Goal: Information Seeking & Learning: Find specific fact

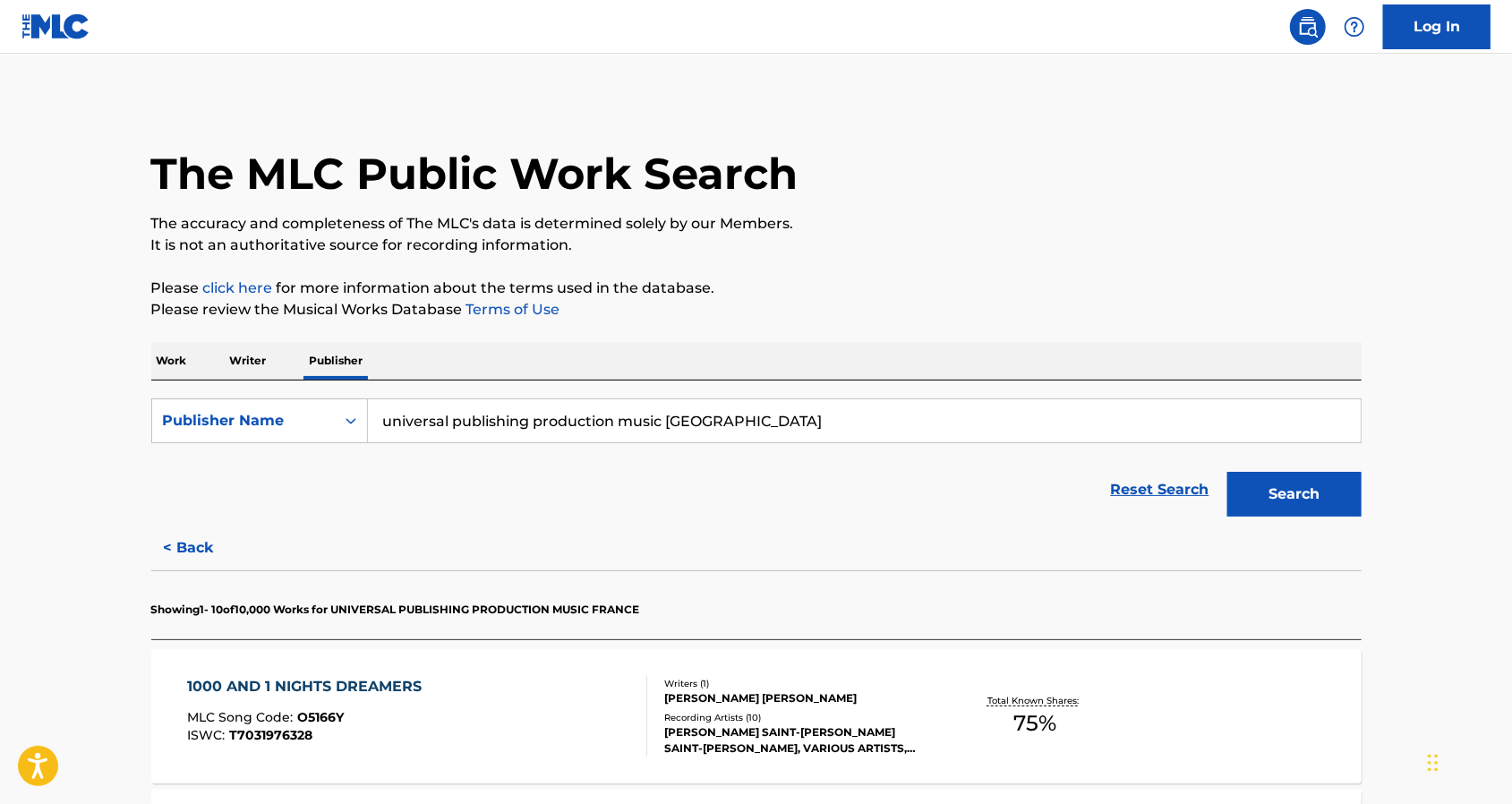
click at [1319, 29] on link at bounding box center [1307, 27] width 35 height 35
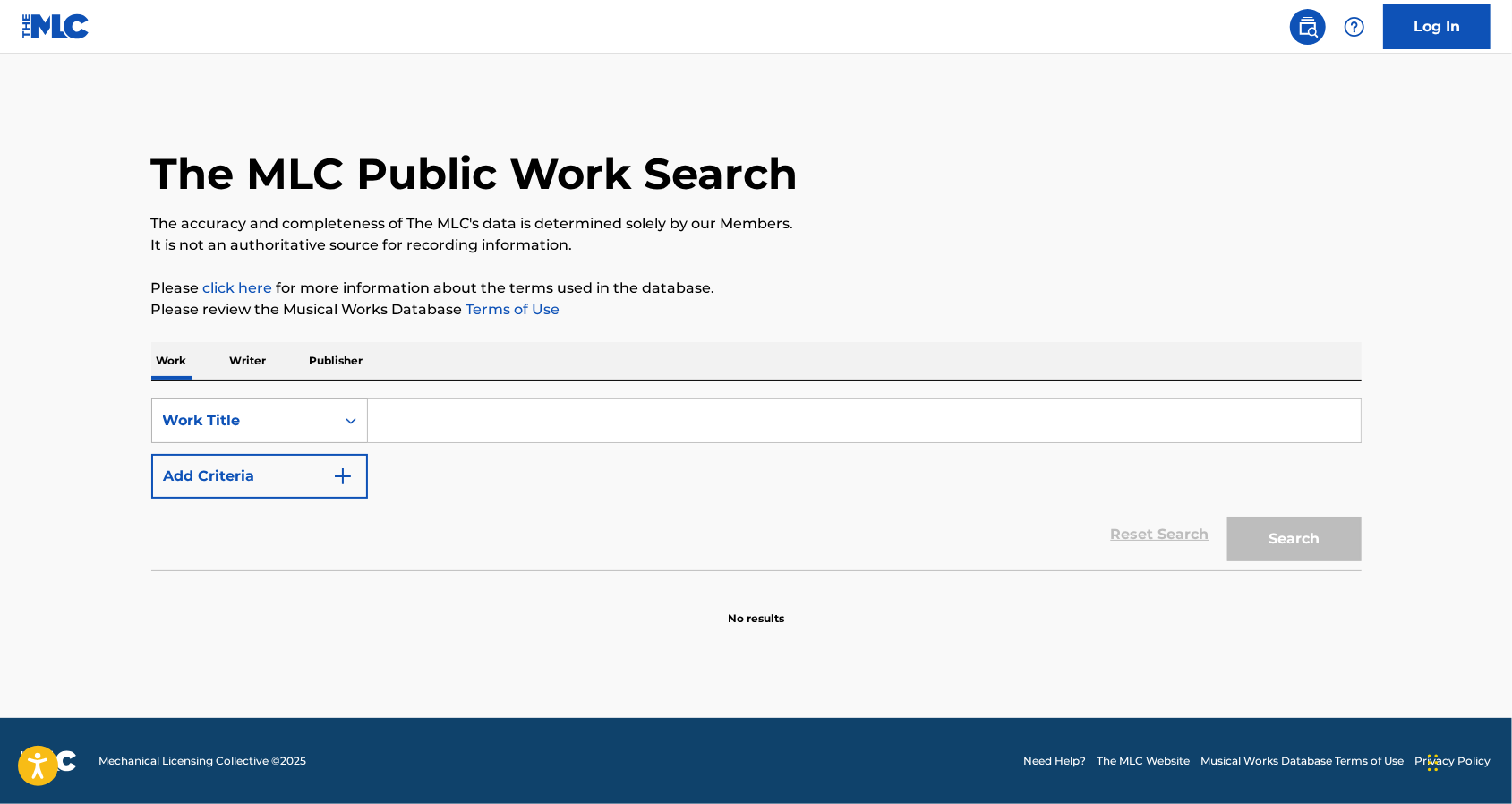
click at [272, 420] on div "Work Title" at bounding box center [243, 420] width 161 height 21
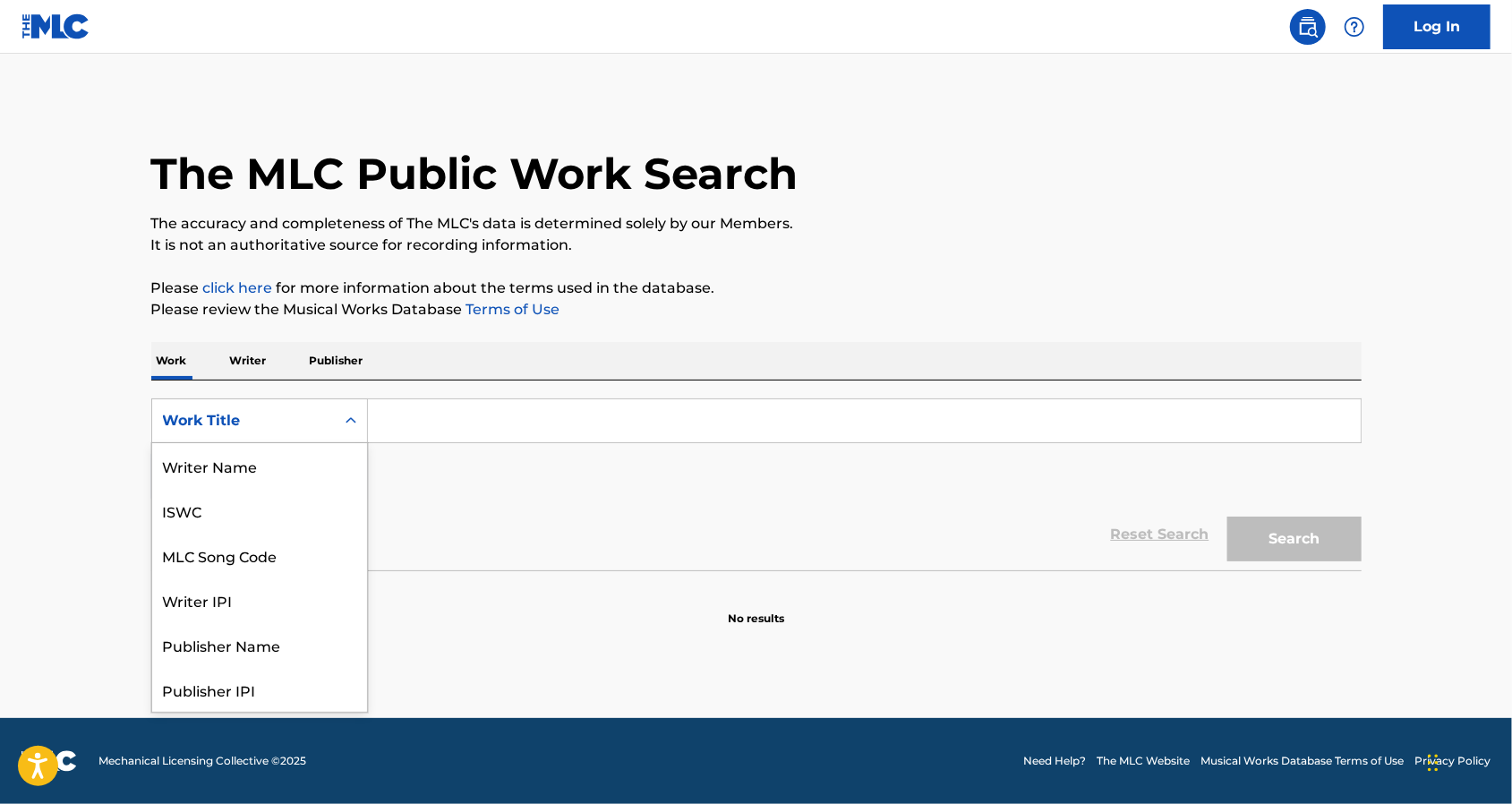
scroll to position [90, 0]
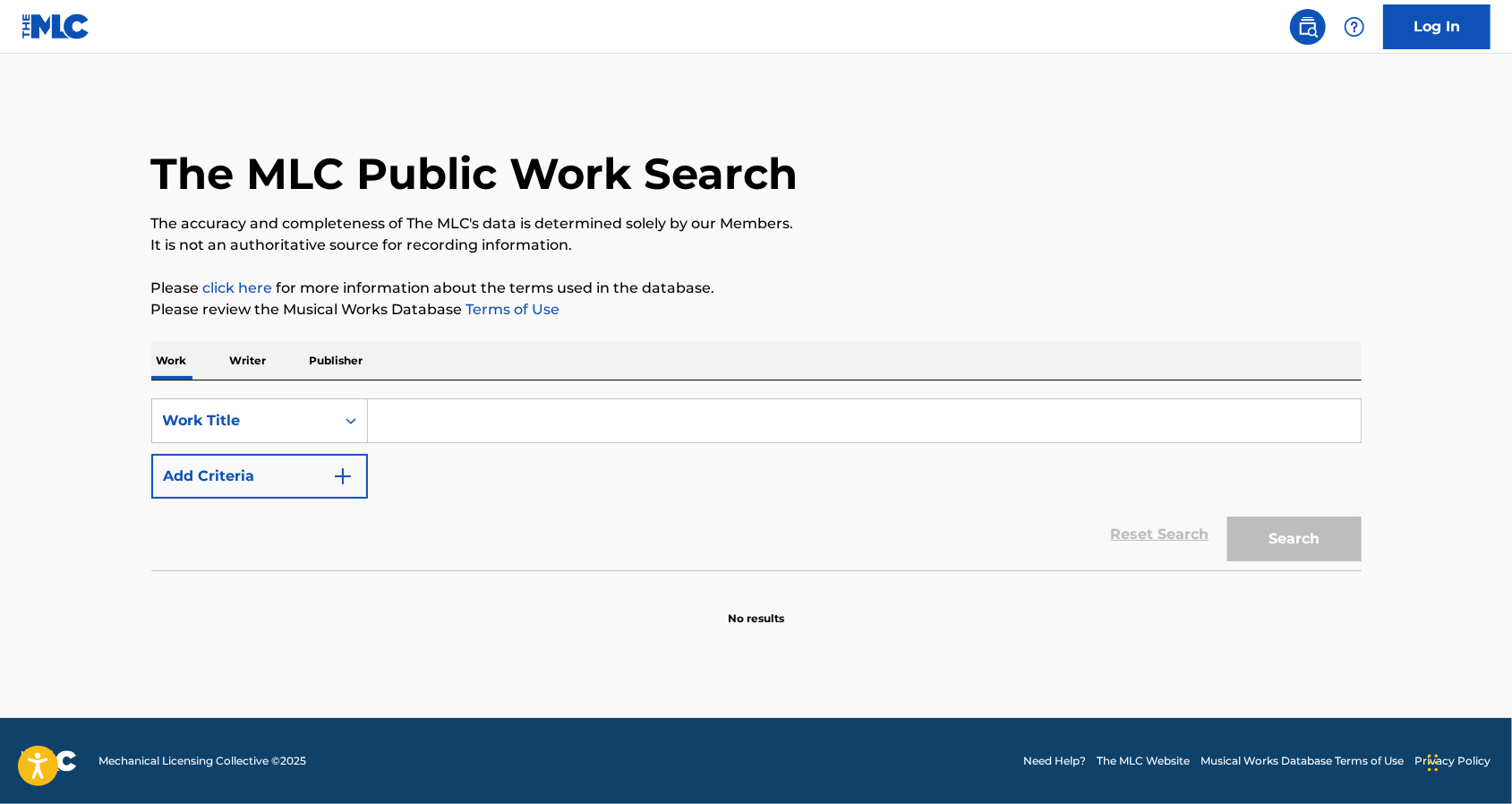
click at [301, 362] on div "Work Writer Publisher" at bounding box center [756, 360] width 1210 height 37
click at [316, 362] on p "Publisher" at bounding box center [336, 360] width 64 height 37
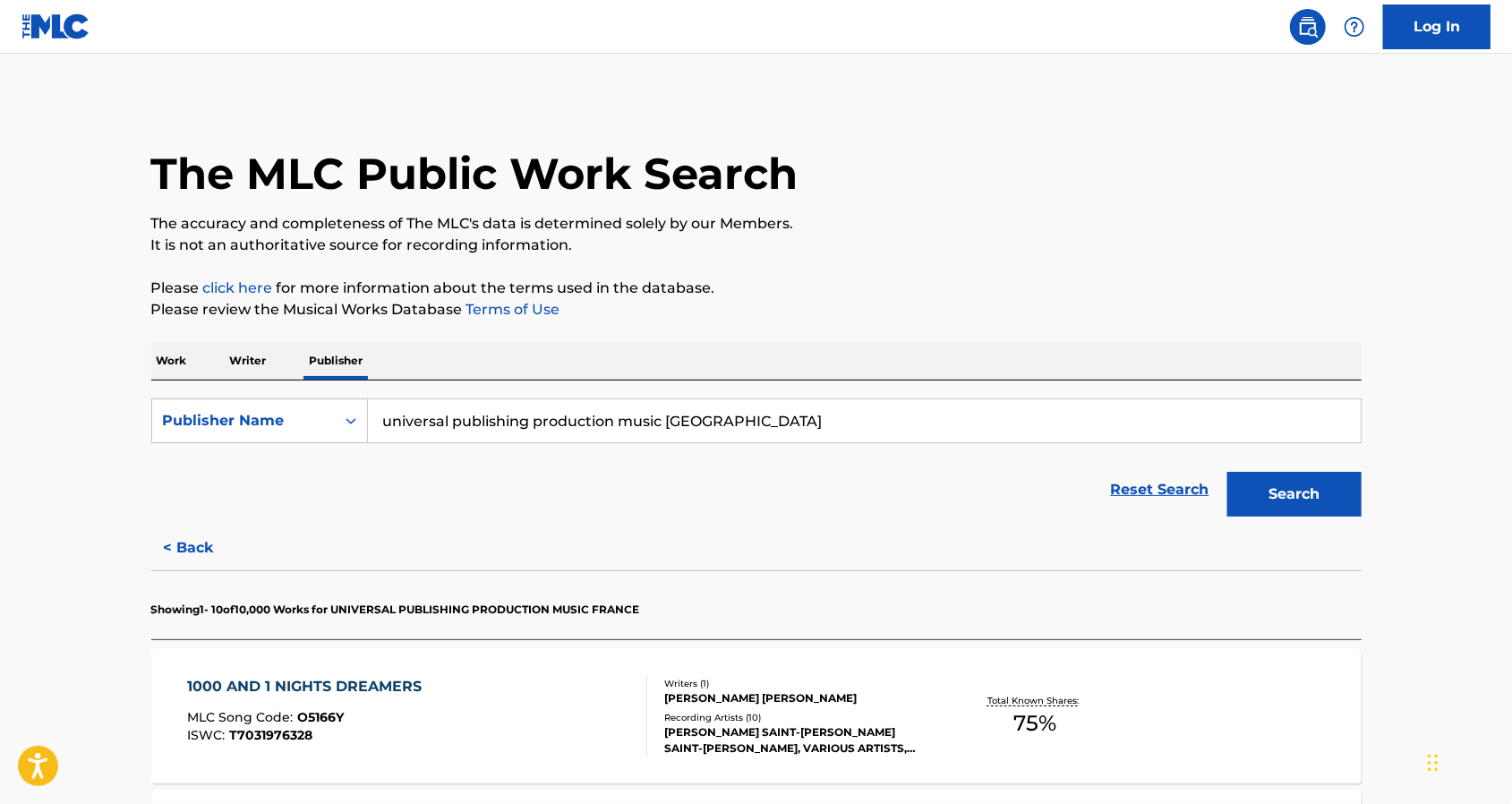
click at [465, 417] on input "universal publishing production music france" at bounding box center [864, 420] width 993 height 43
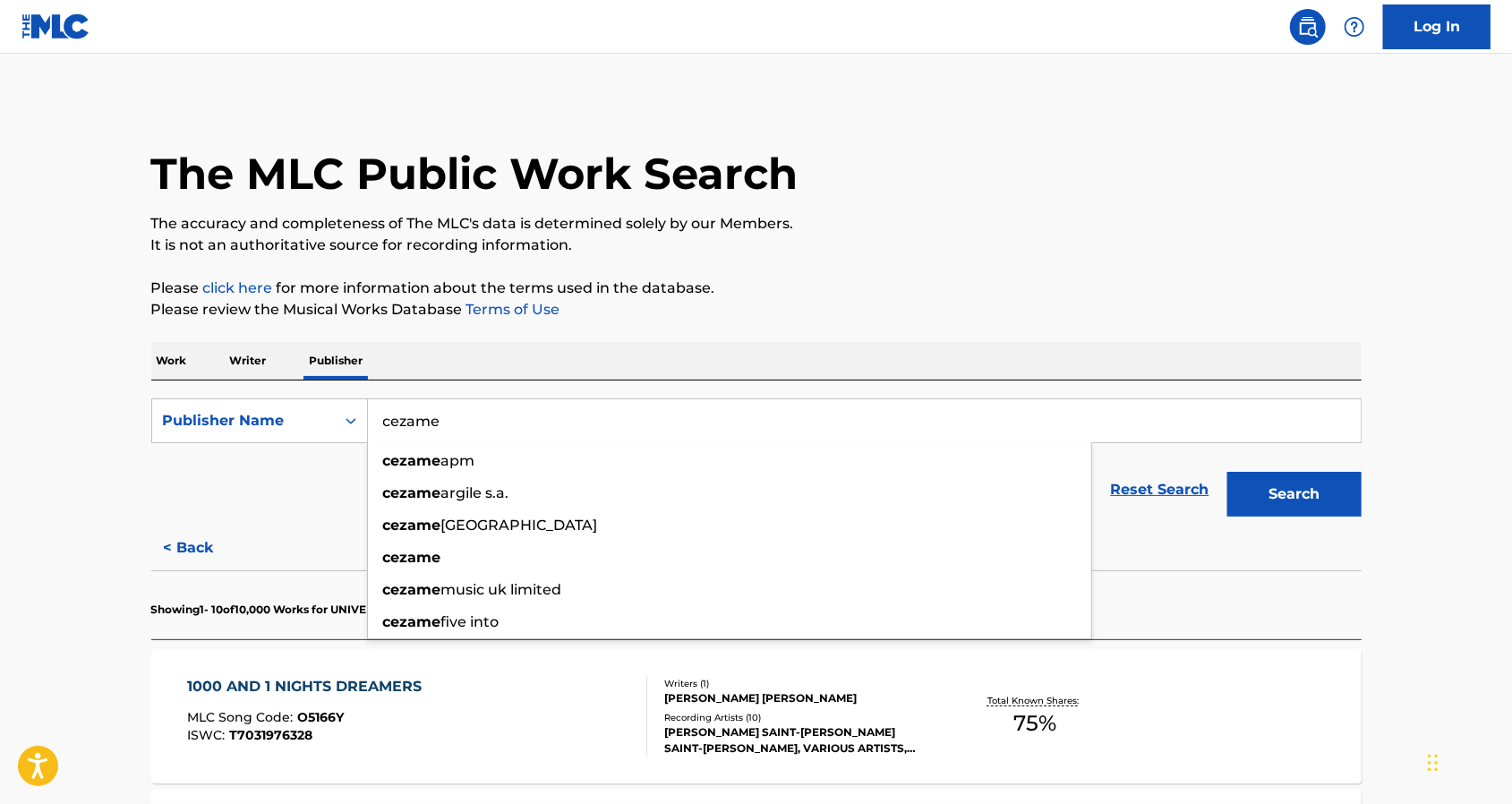
click at [1227, 472] on button "Search" at bounding box center [1294, 494] width 134 height 45
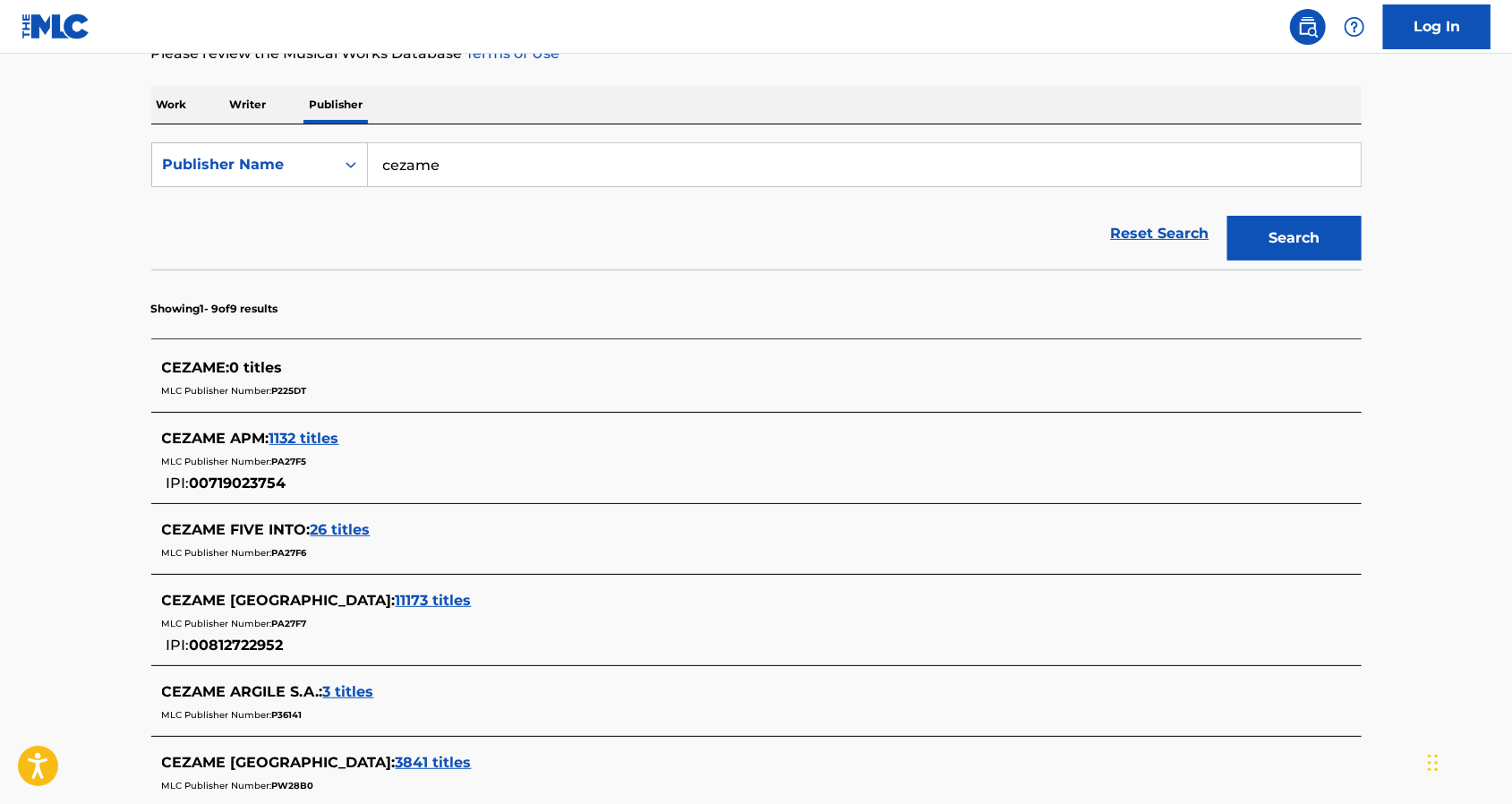
scroll to position [238, 0]
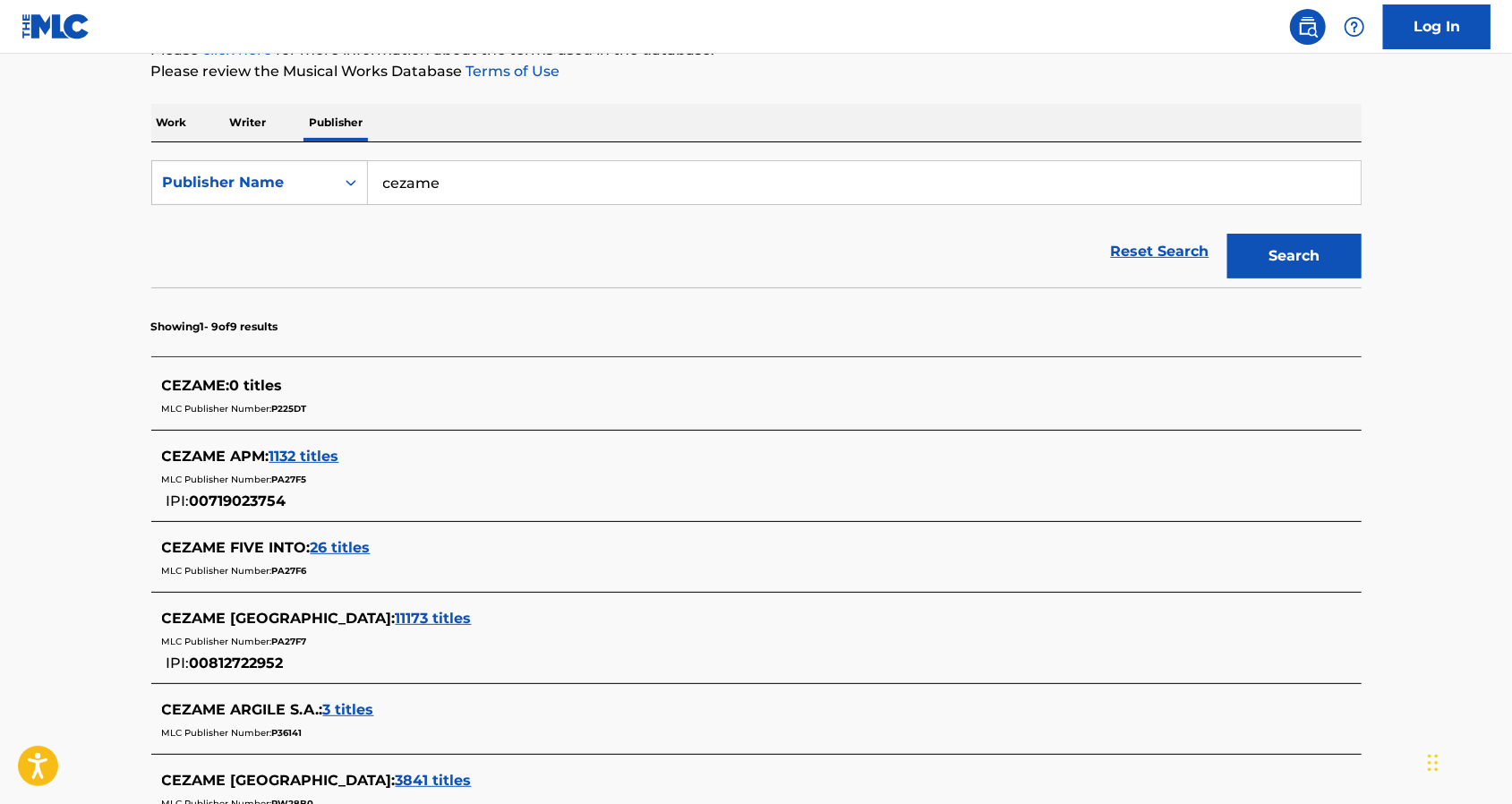
click at [488, 181] on input "cezame" at bounding box center [864, 182] width 993 height 43
click at [488, 180] on input "cezame" at bounding box center [864, 182] width 993 height 43
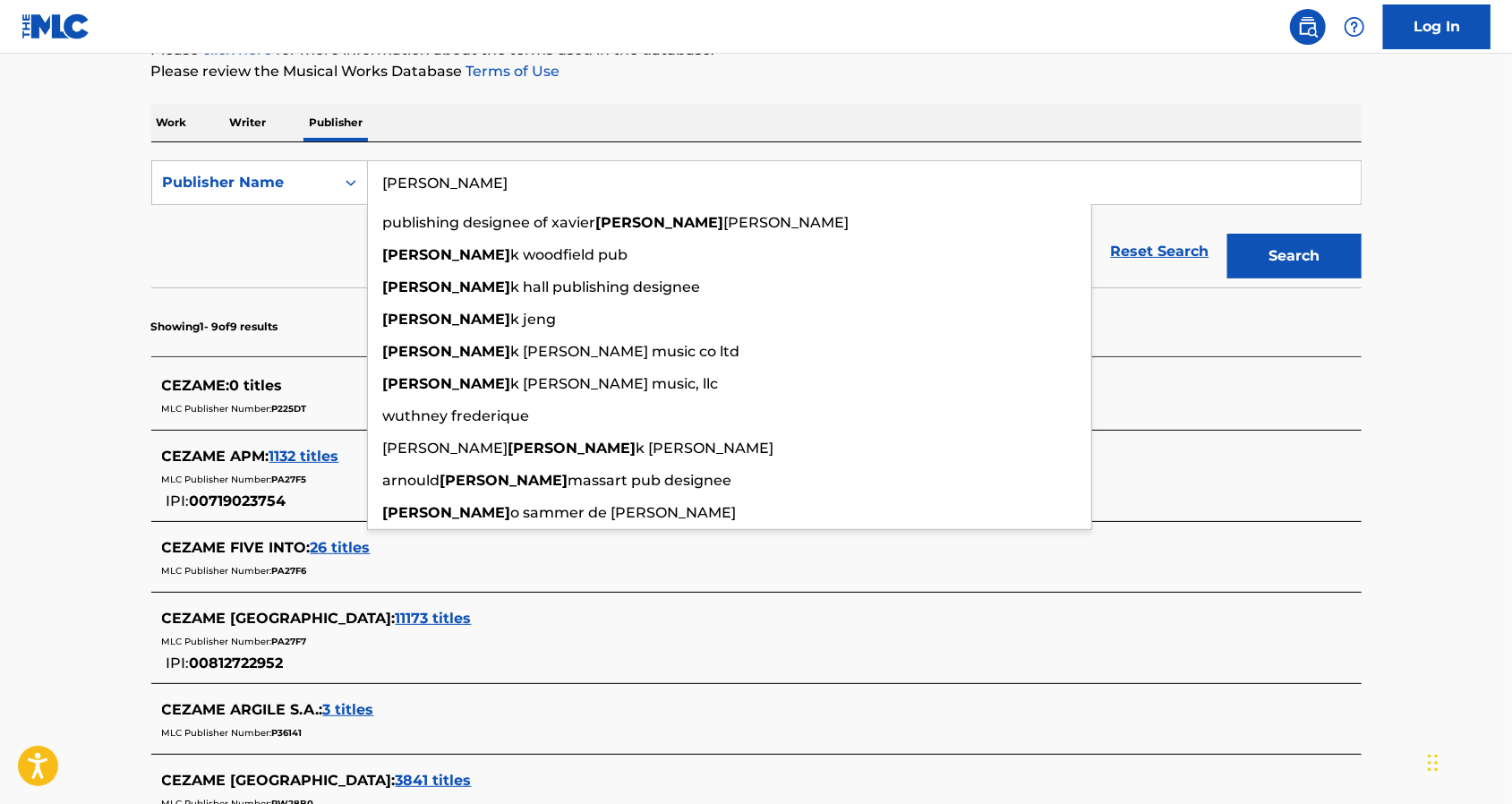
click at [1227, 233] on button "Search" at bounding box center [1294, 256] width 134 height 45
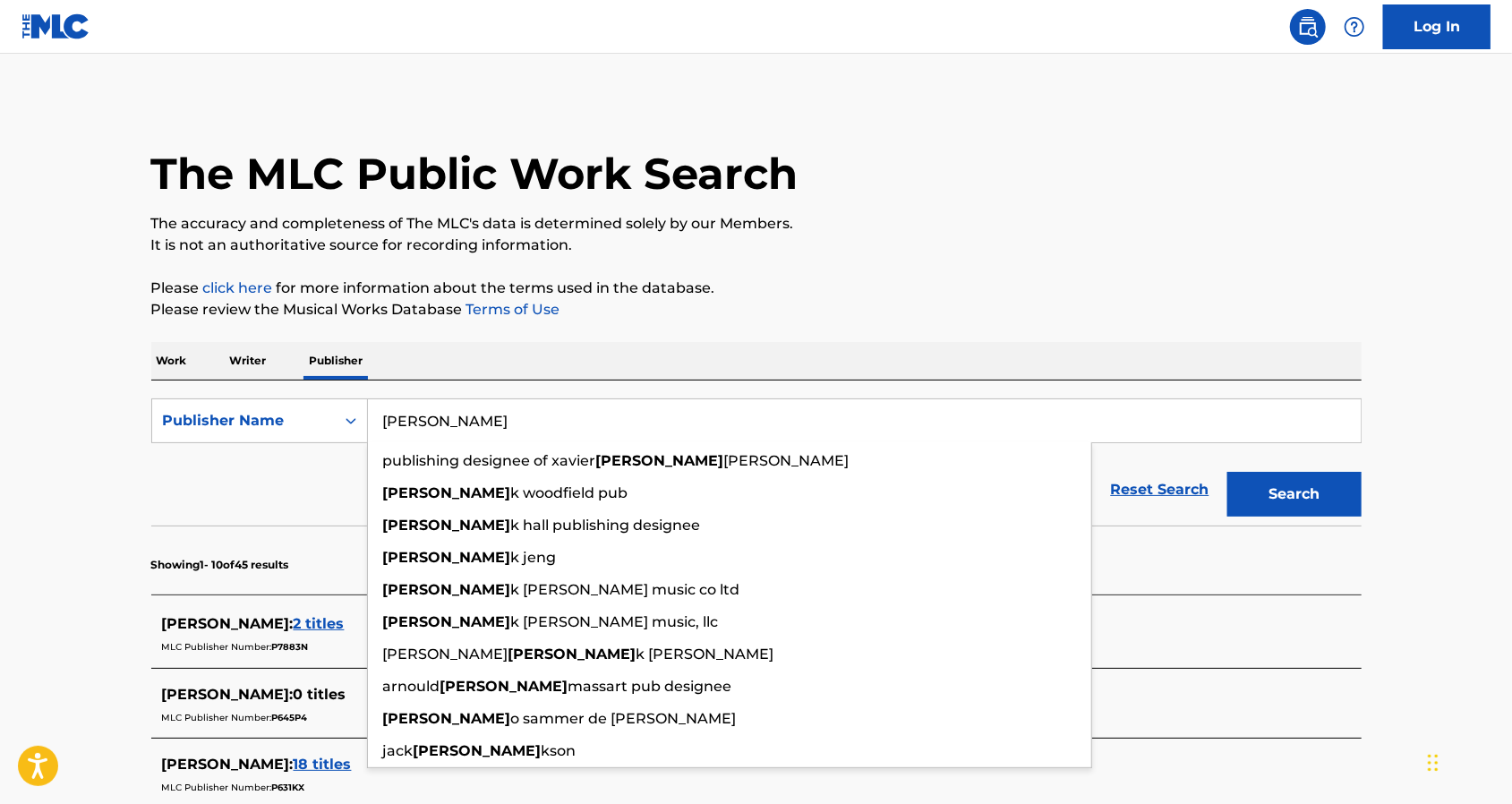
click at [80, 467] on main "The MLC Public Work Search The accuracy and completeness of The MLC's data is d…" at bounding box center [756, 773] width 1512 height 1441
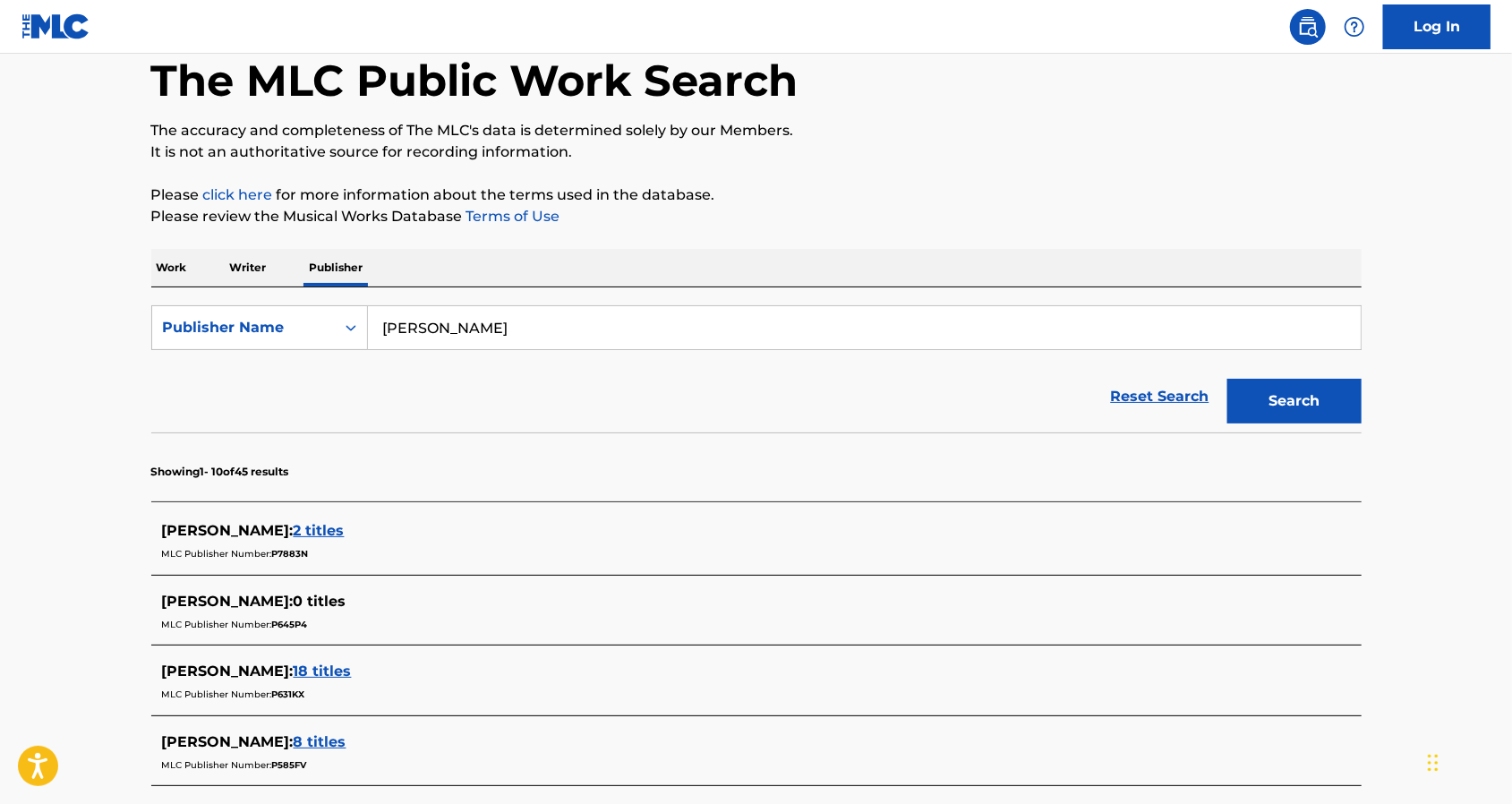
scroll to position [64, 0]
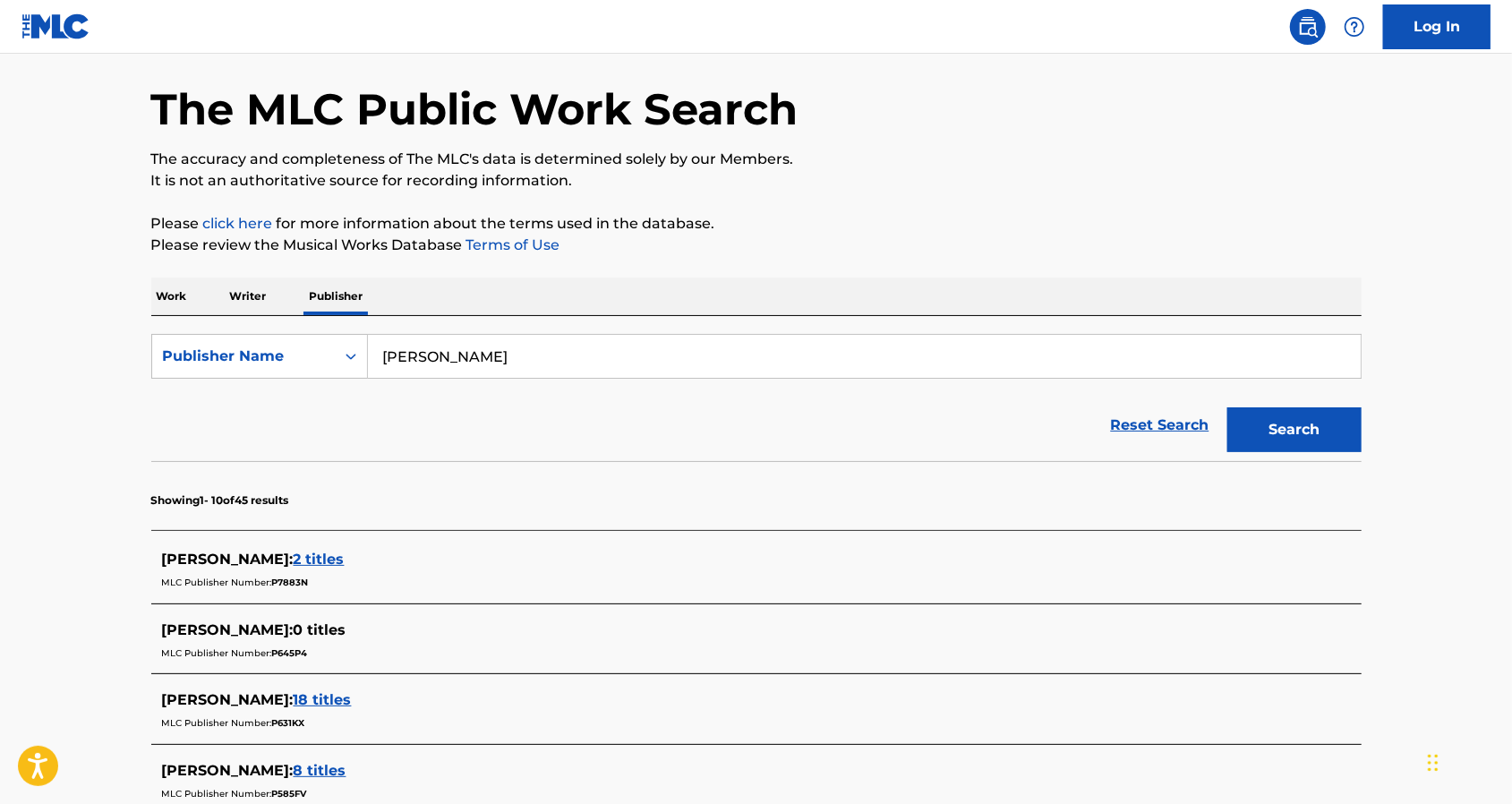
click at [423, 370] on input "frederic" at bounding box center [864, 356] width 993 height 43
click at [423, 366] on input "frederic" at bounding box center [864, 356] width 993 height 43
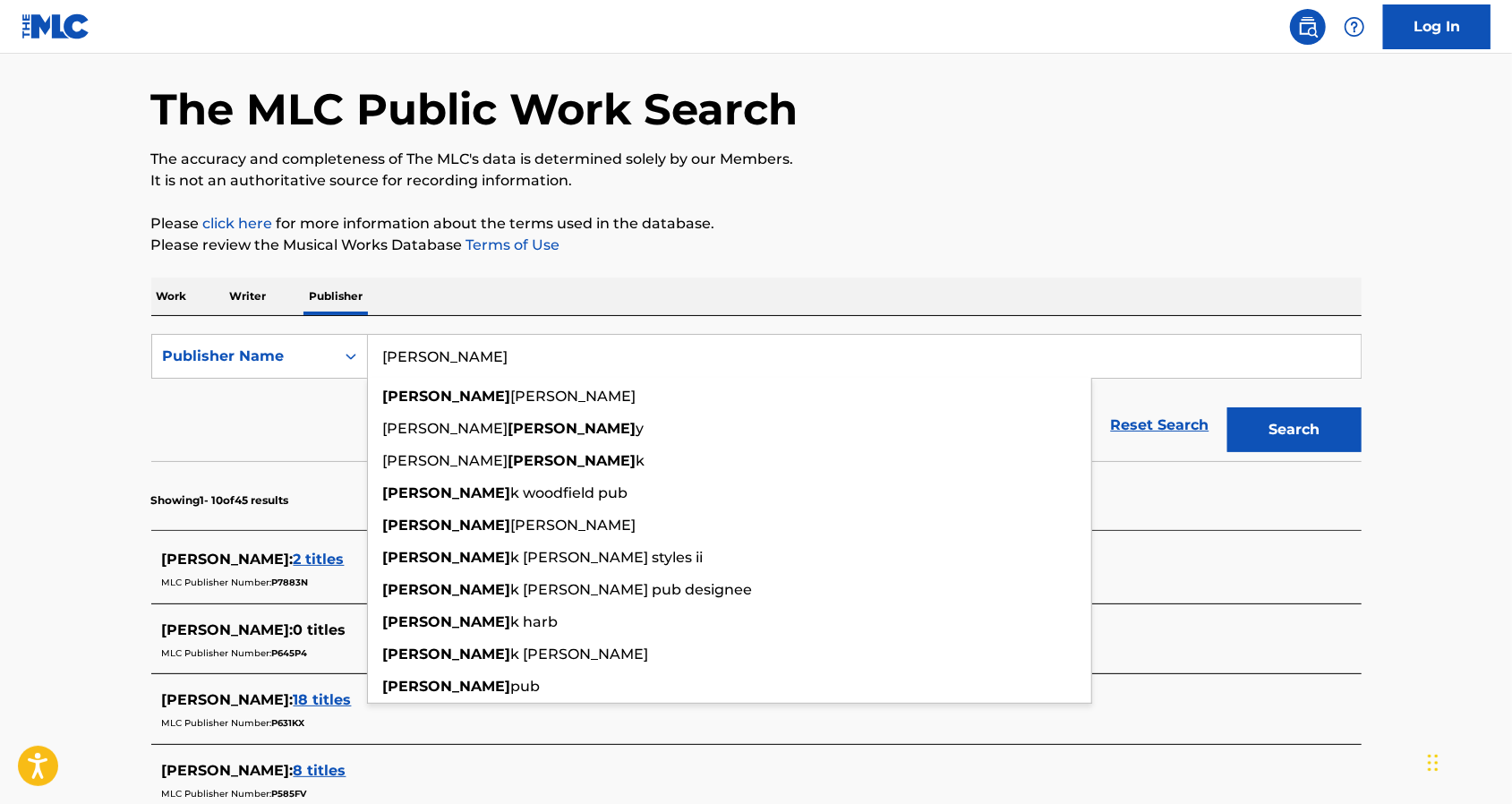
paste input "Frederic Leibovitz Editeur"
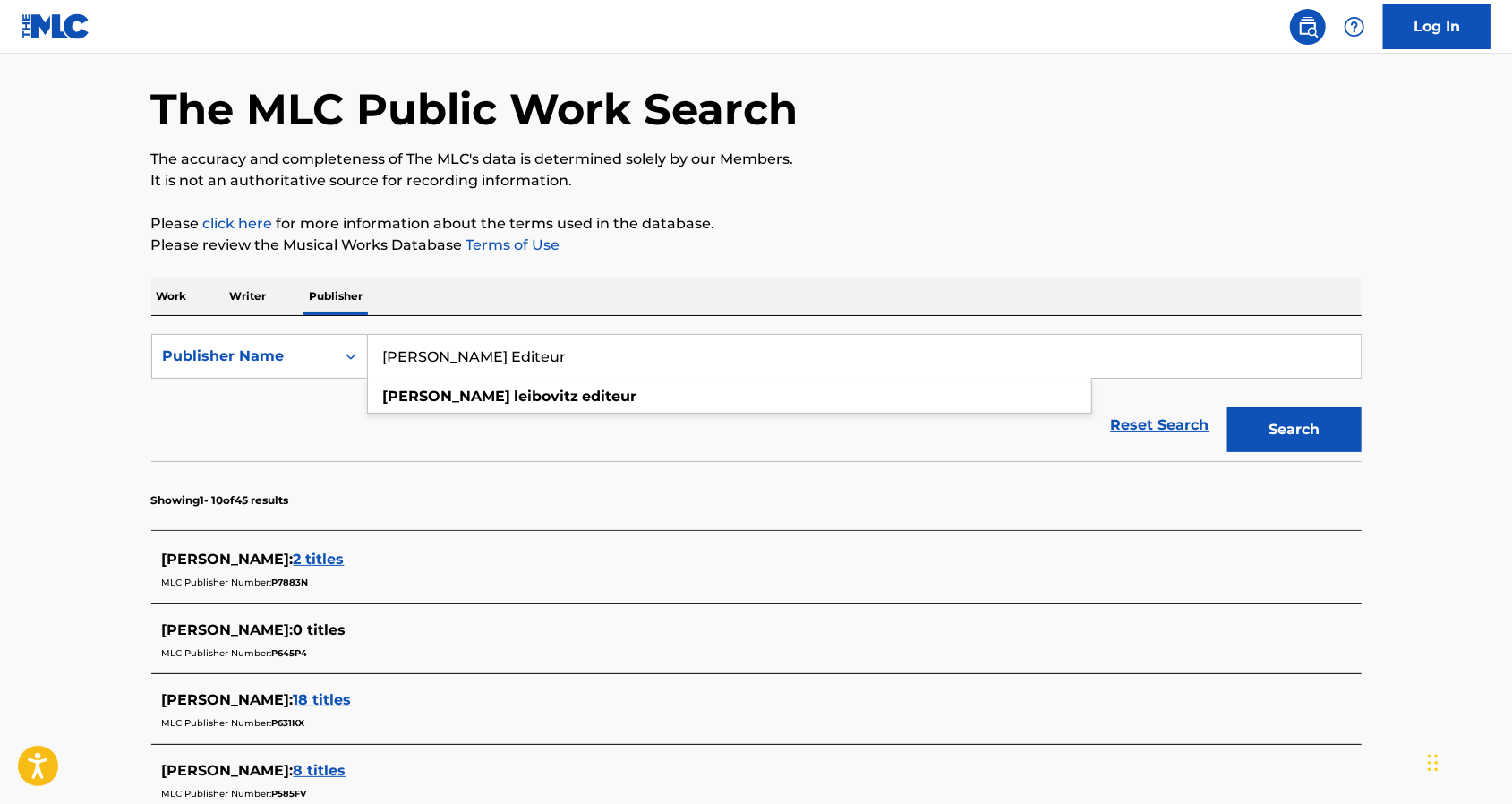
type input "Frederic Leibovitz Editeur"
click at [332, 405] on div "Reset Search Search" at bounding box center [756, 425] width 1210 height 72
click at [336, 332] on div "SearchWithCriteria3707143d-4768-4d79-a42a-f98a9133c6c8 Publisher Name Frederic …" at bounding box center [756, 388] width 1210 height 145
click at [342, 356] on icon "Search Form" at bounding box center [350, 356] width 18 height 18
click at [169, 295] on p "Work" at bounding box center [172, 296] width 41 height 37
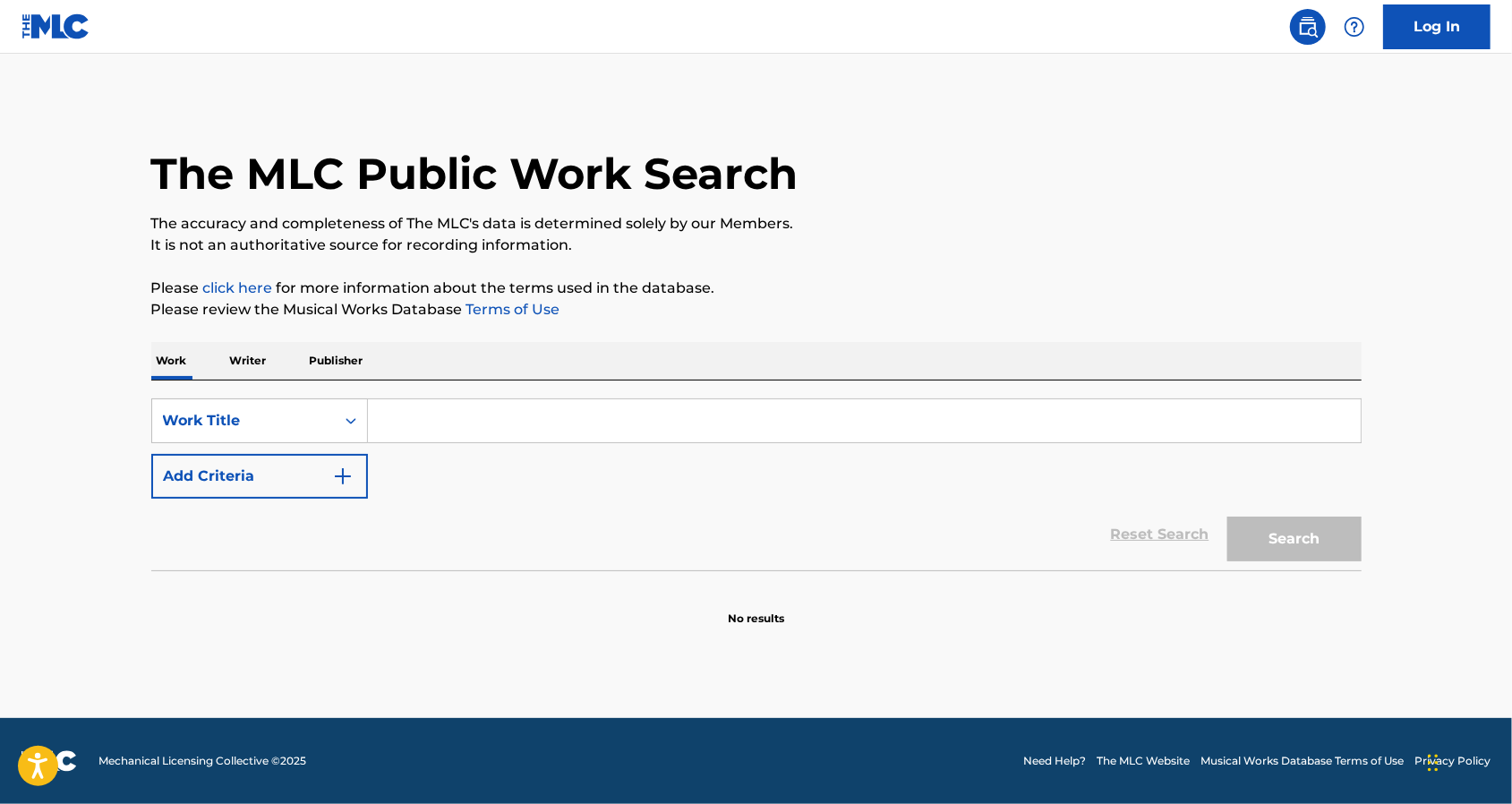
click at [438, 413] on input "Search Form" at bounding box center [864, 420] width 993 height 43
paste input "Frederic Leibovitz Editeur"
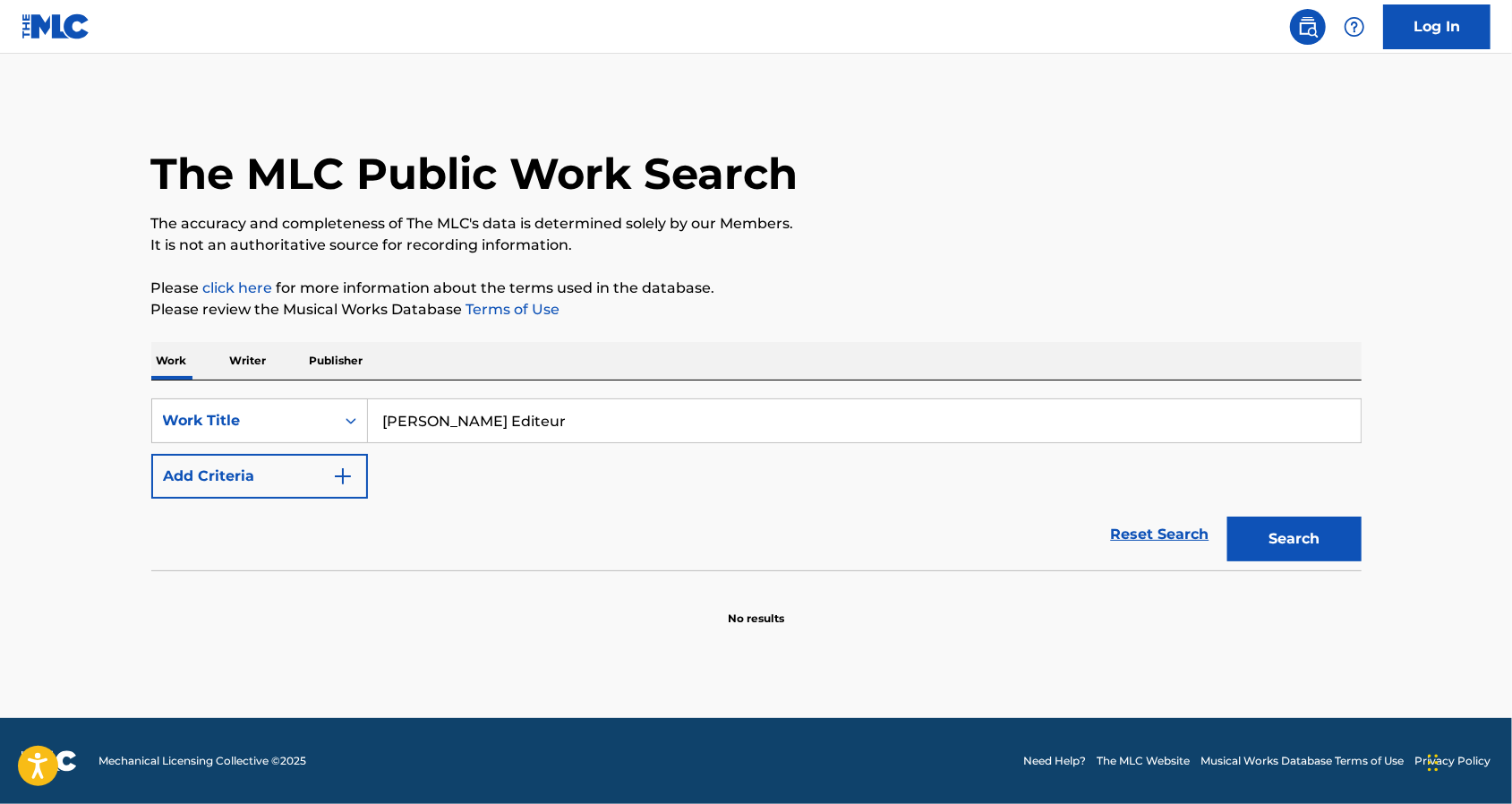
type input "Frederic Leibovitz Editeur"
click at [1316, 534] on button "Search" at bounding box center [1294, 539] width 134 height 45
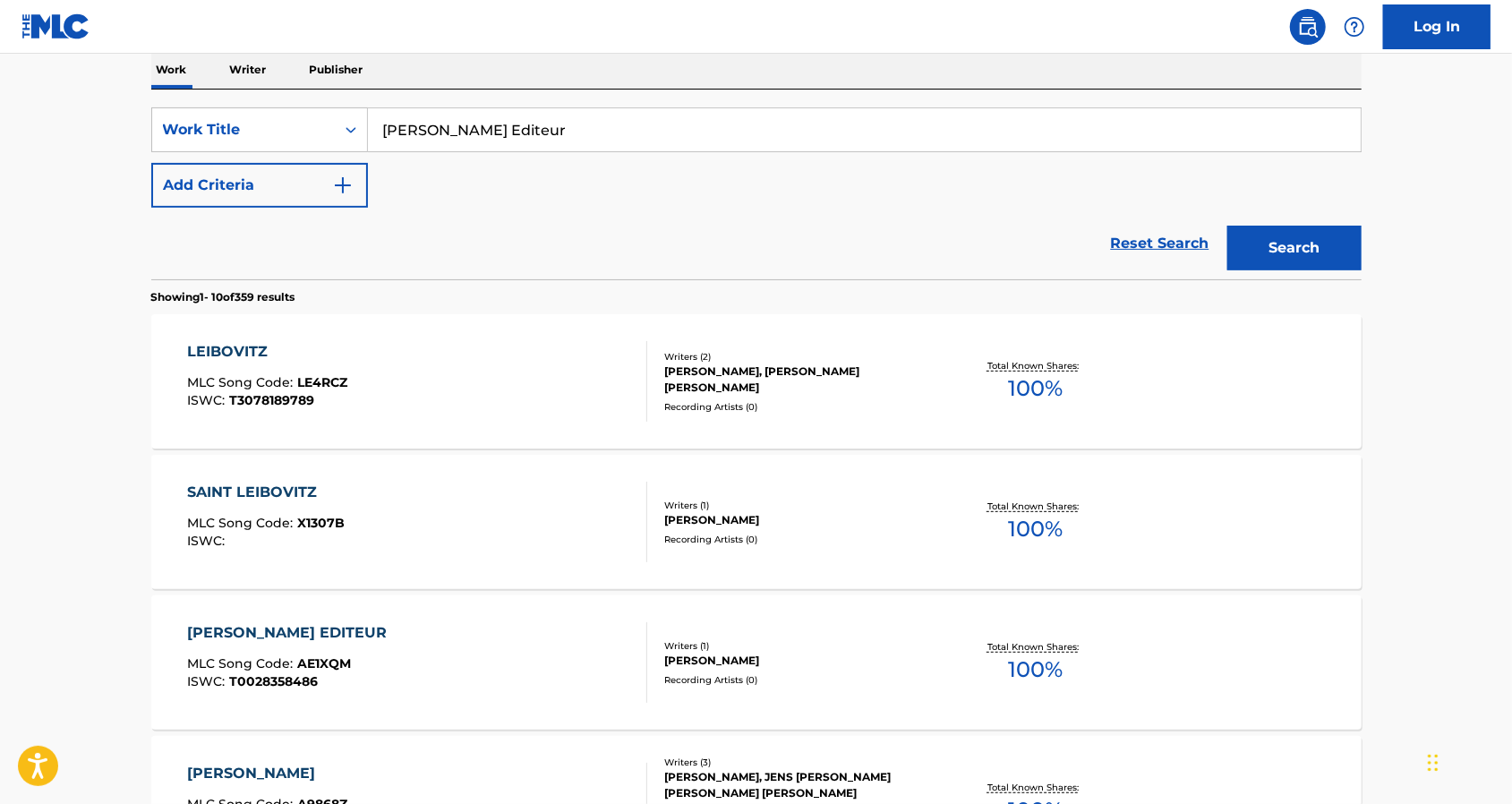
scroll to position [119, 0]
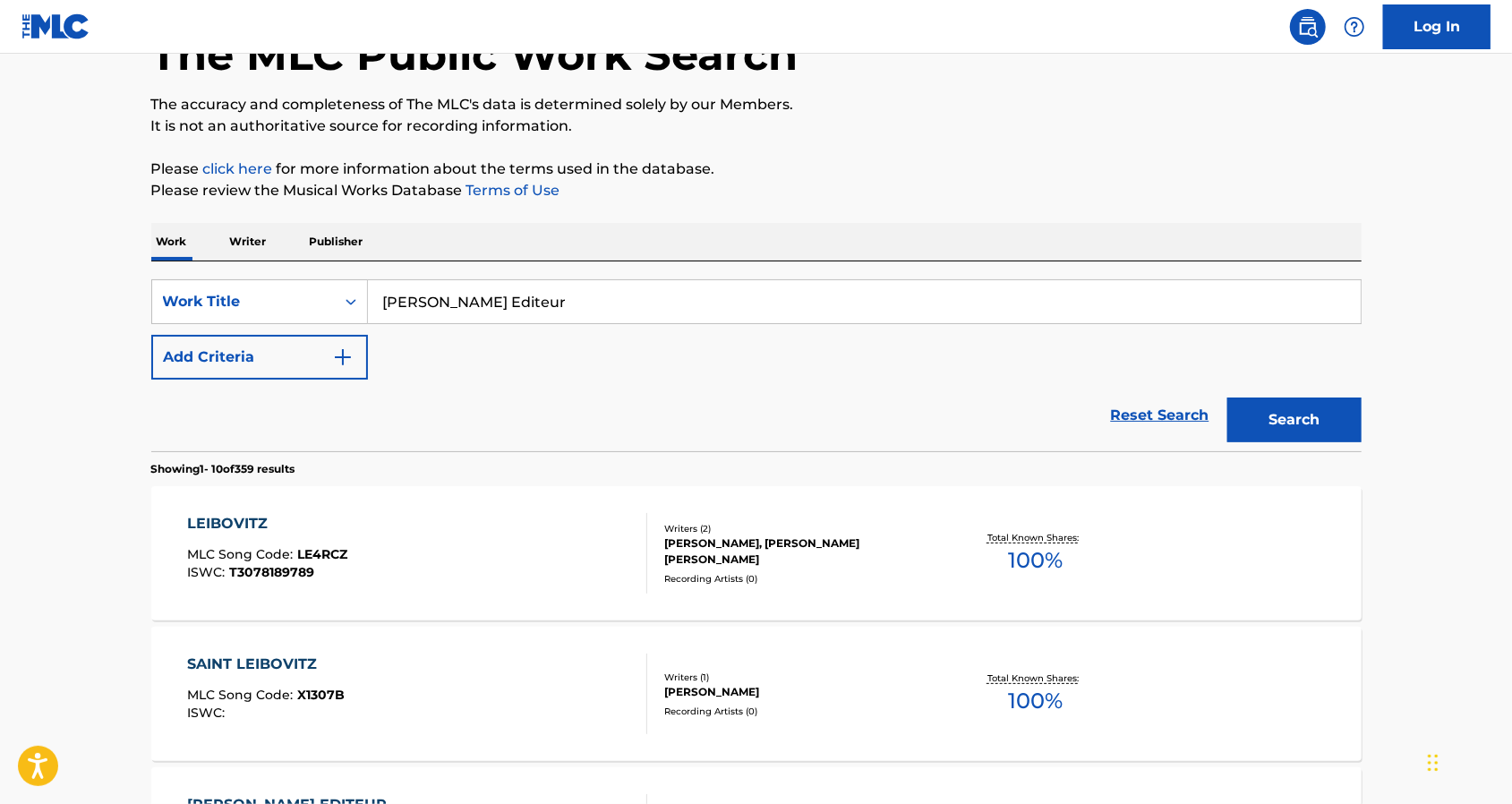
click at [328, 266] on div "SearchWithCriteriae11a5968-dbeb-4362-ac1d-a47a6b00036e Work Title Frederic Leib…" at bounding box center [756, 356] width 1210 height 190
click at [328, 247] on p "Publisher" at bounding box center [336, 242] width 64 height 37
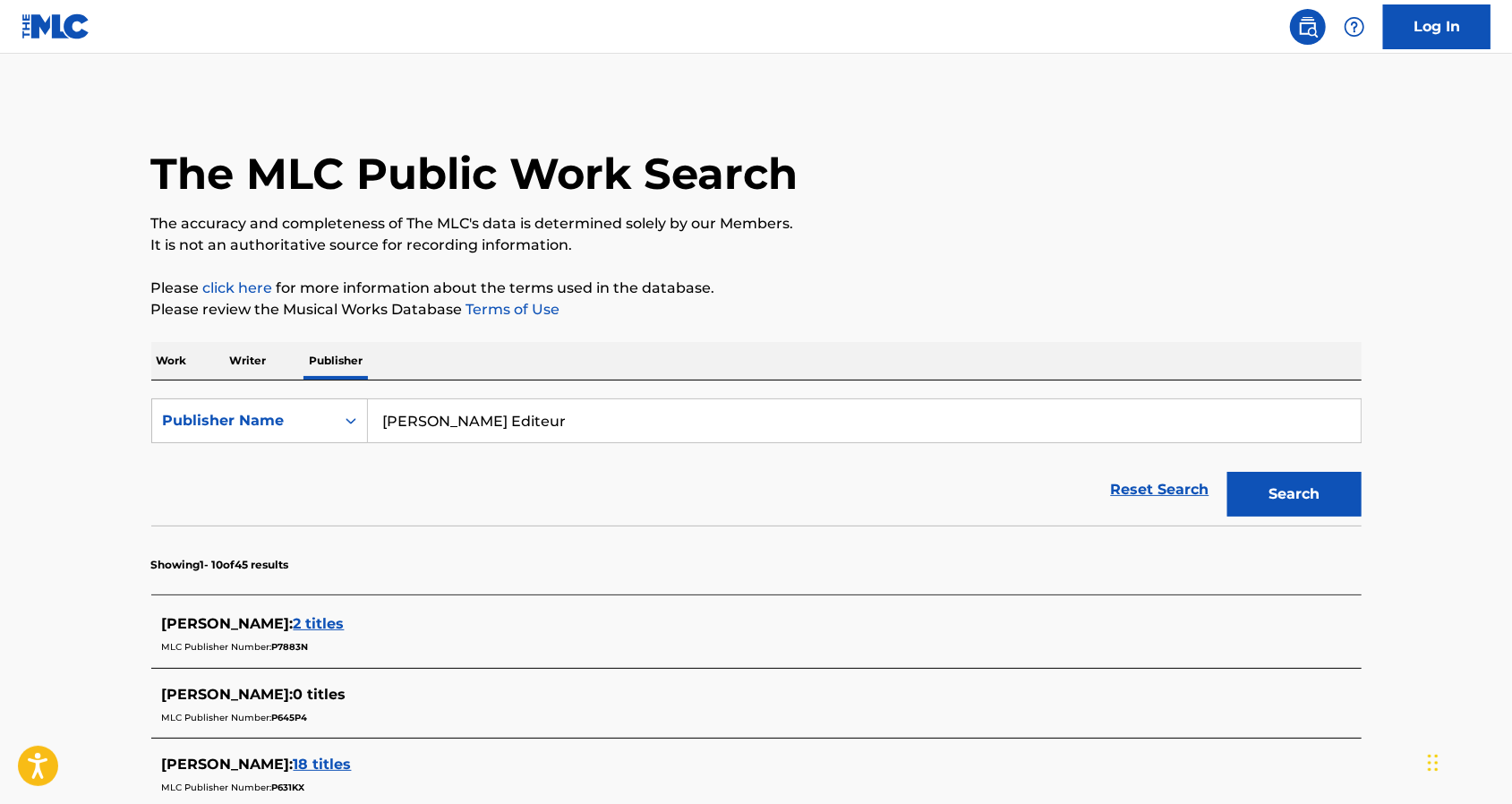
click at [1260, 477] on button "Search" at bounding box center [1294, 494] width 134 height 45
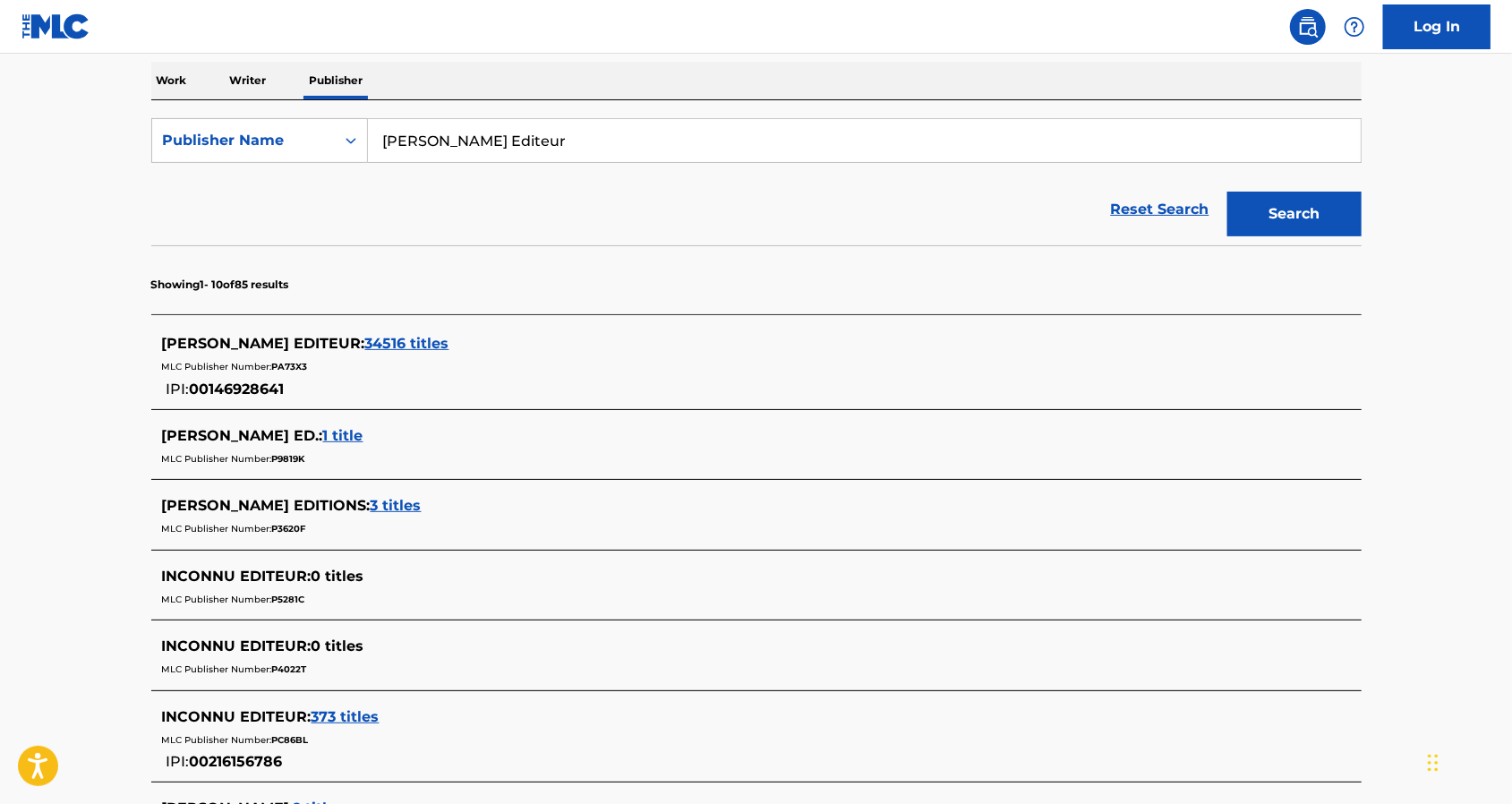
scroll to position [238, 0]
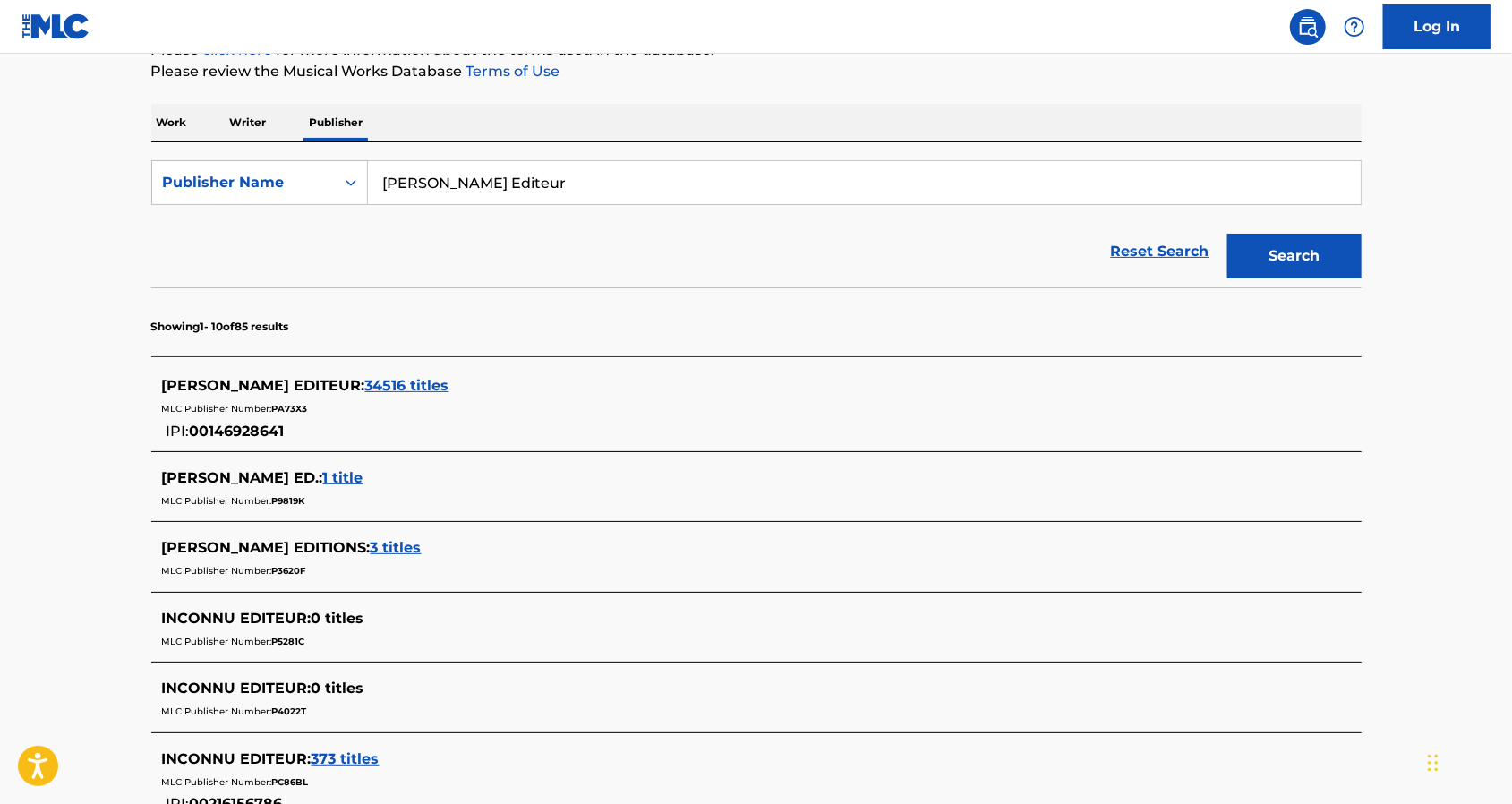
click at [403, 388] on span "34516 titles" at bounding box center [407, 385] width 84 height 17
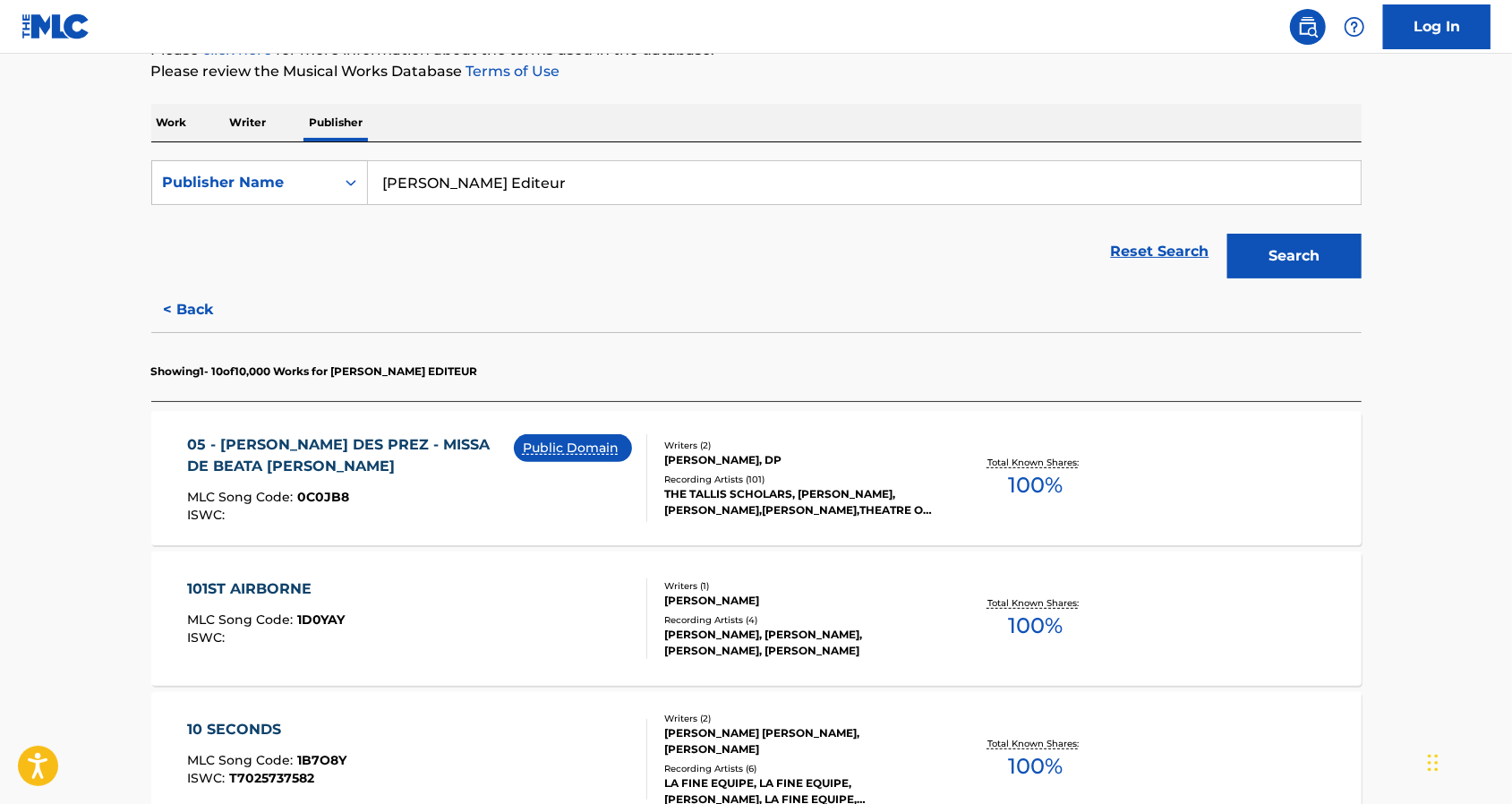
drag, startPoint x: 883, startPoint y: 445, endPoint x: 725, endPoint y: 585, distance: 211.1
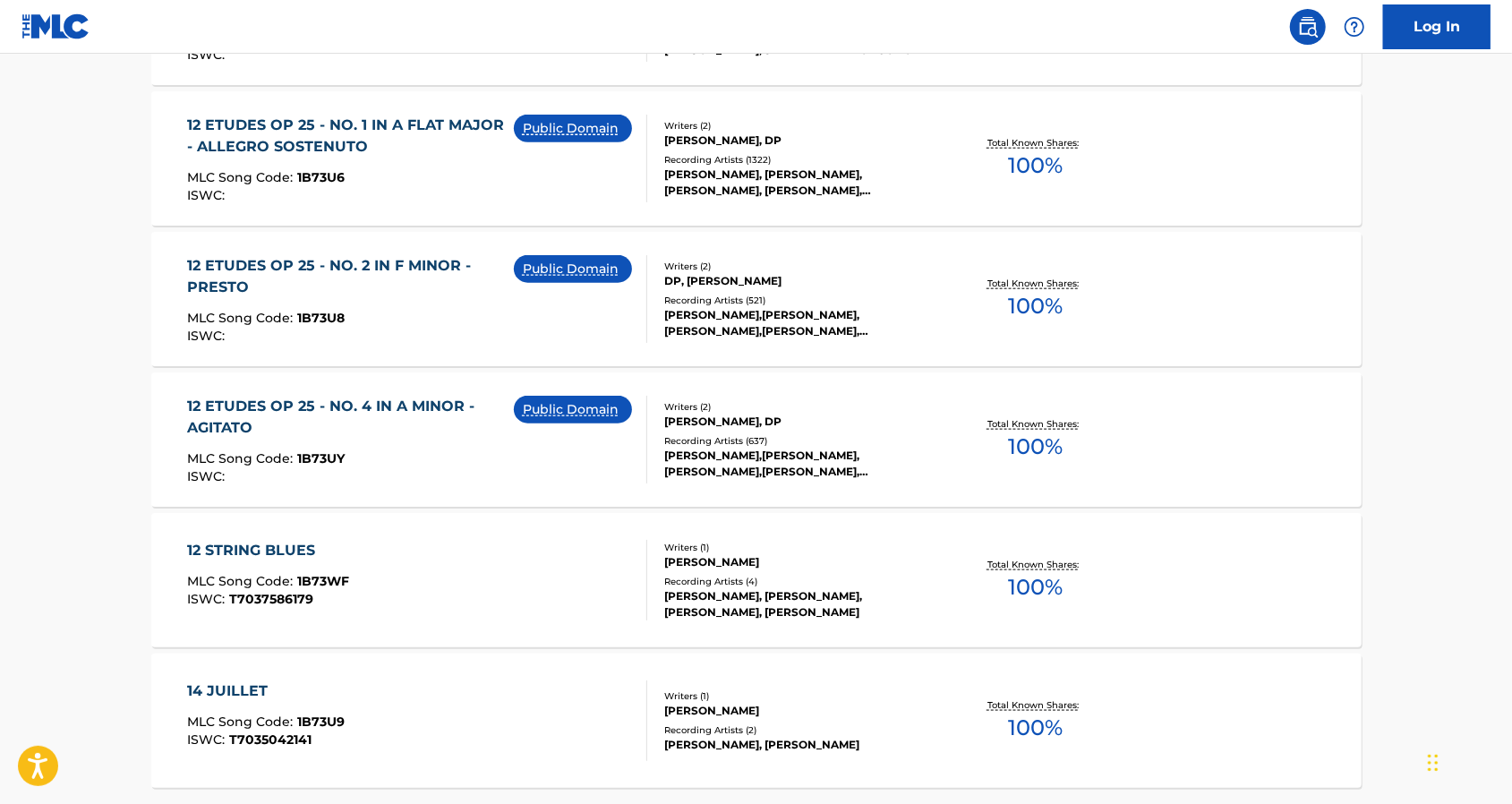
scroll to position [1432, 0]
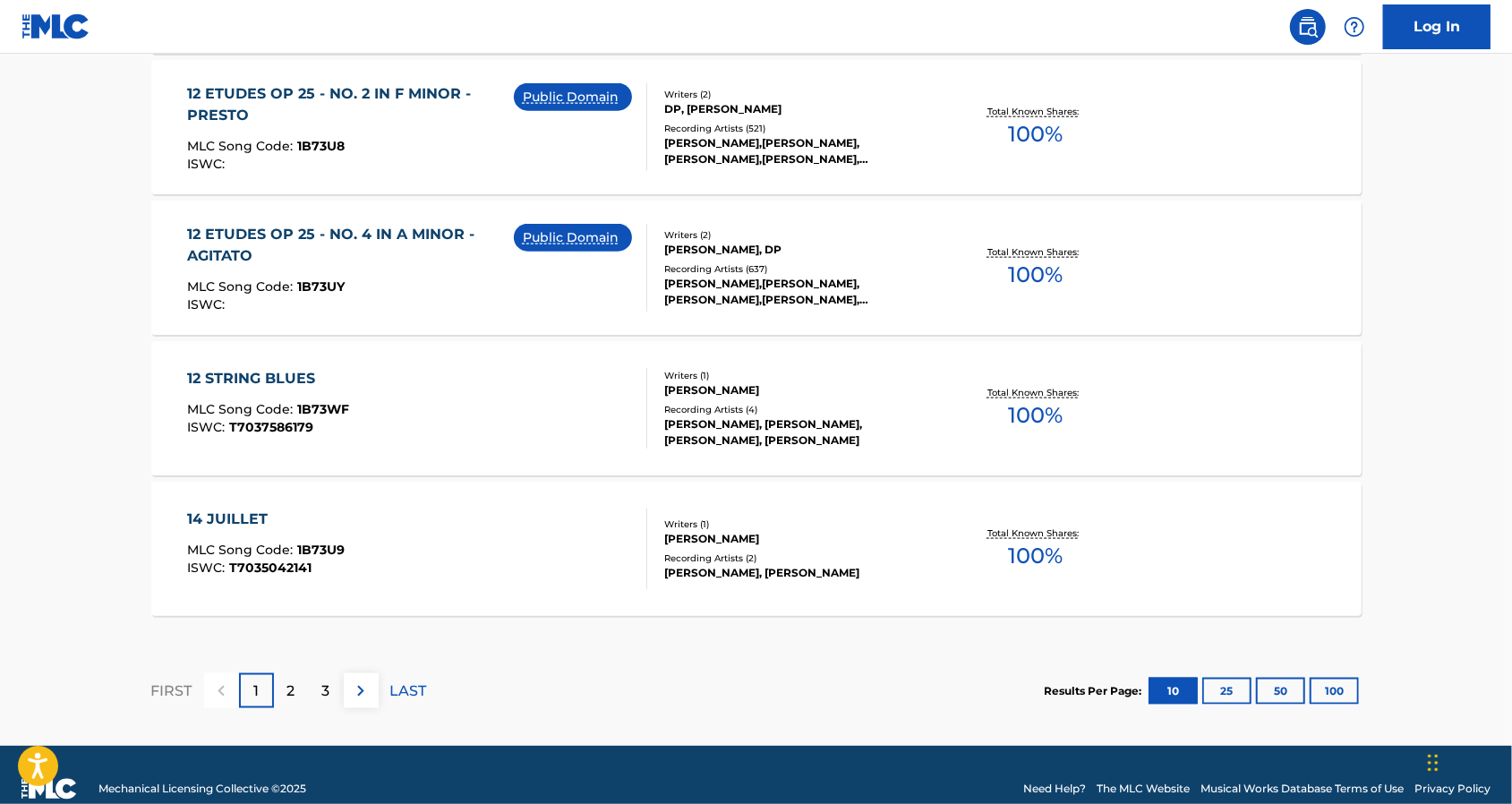
click at [280, 685] on div "2" at bounding box center [290, 690] width 35 height 35
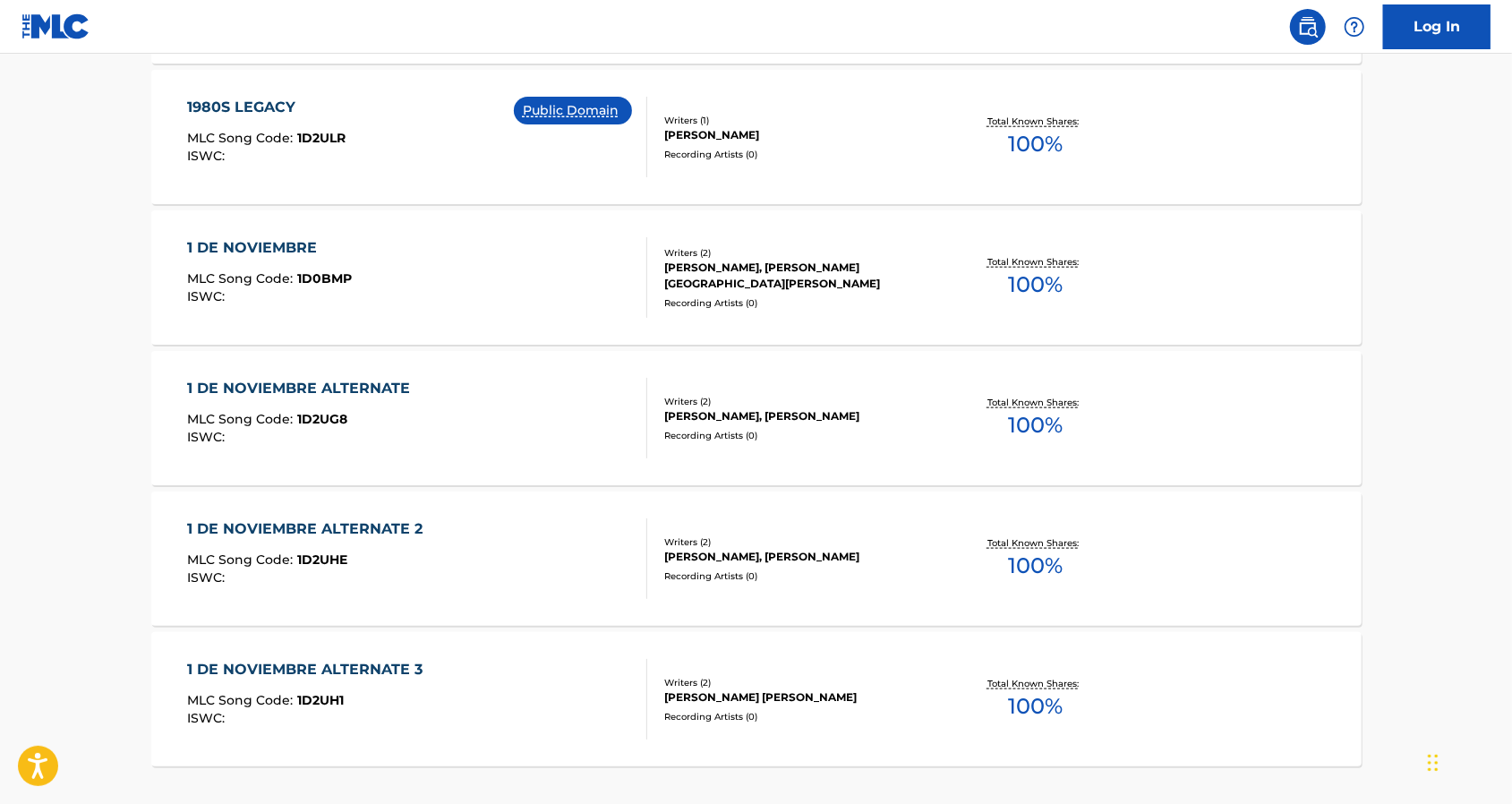
scroll to position [1312, 0]
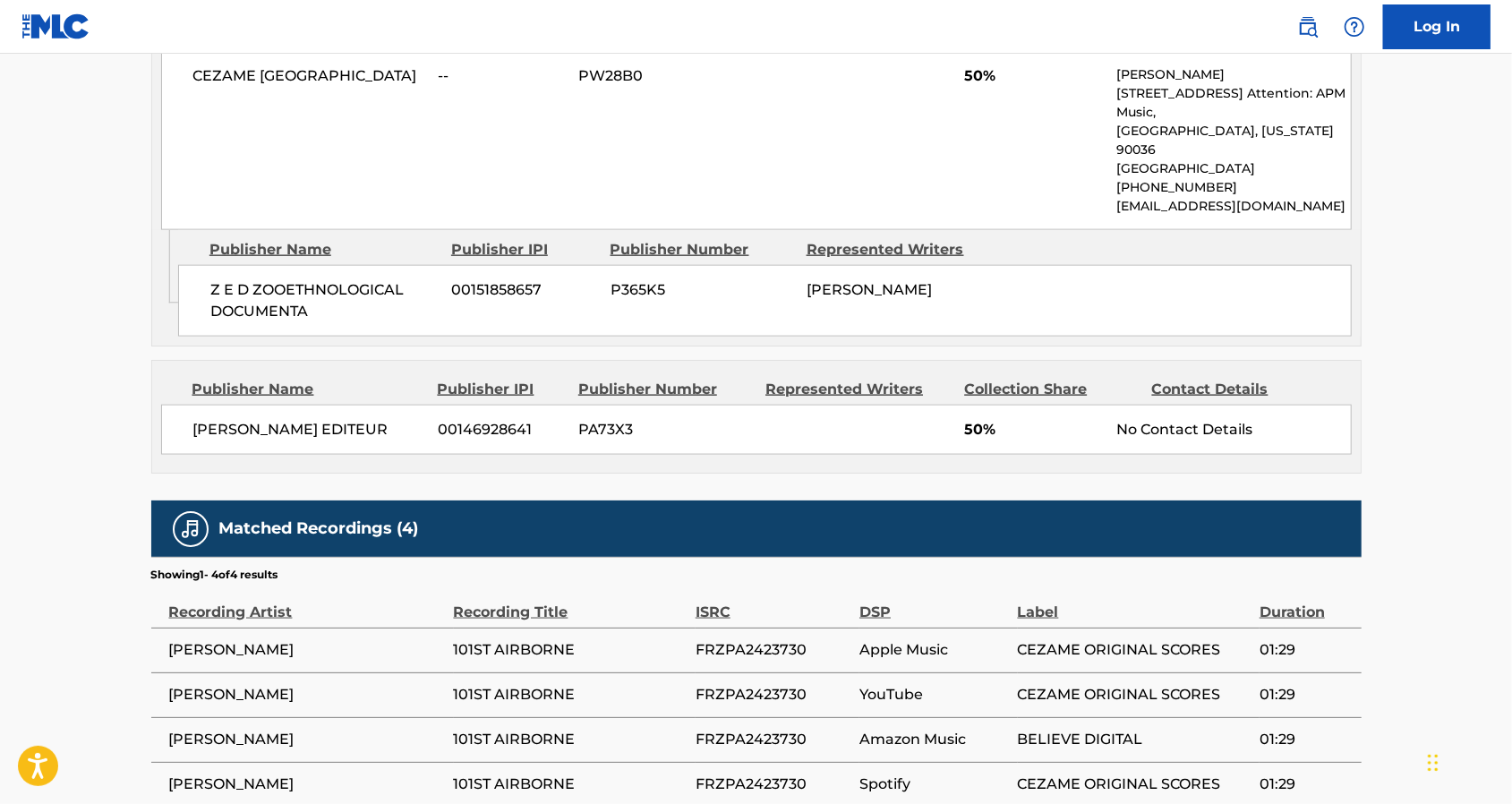
scroll to position [1551, 0]
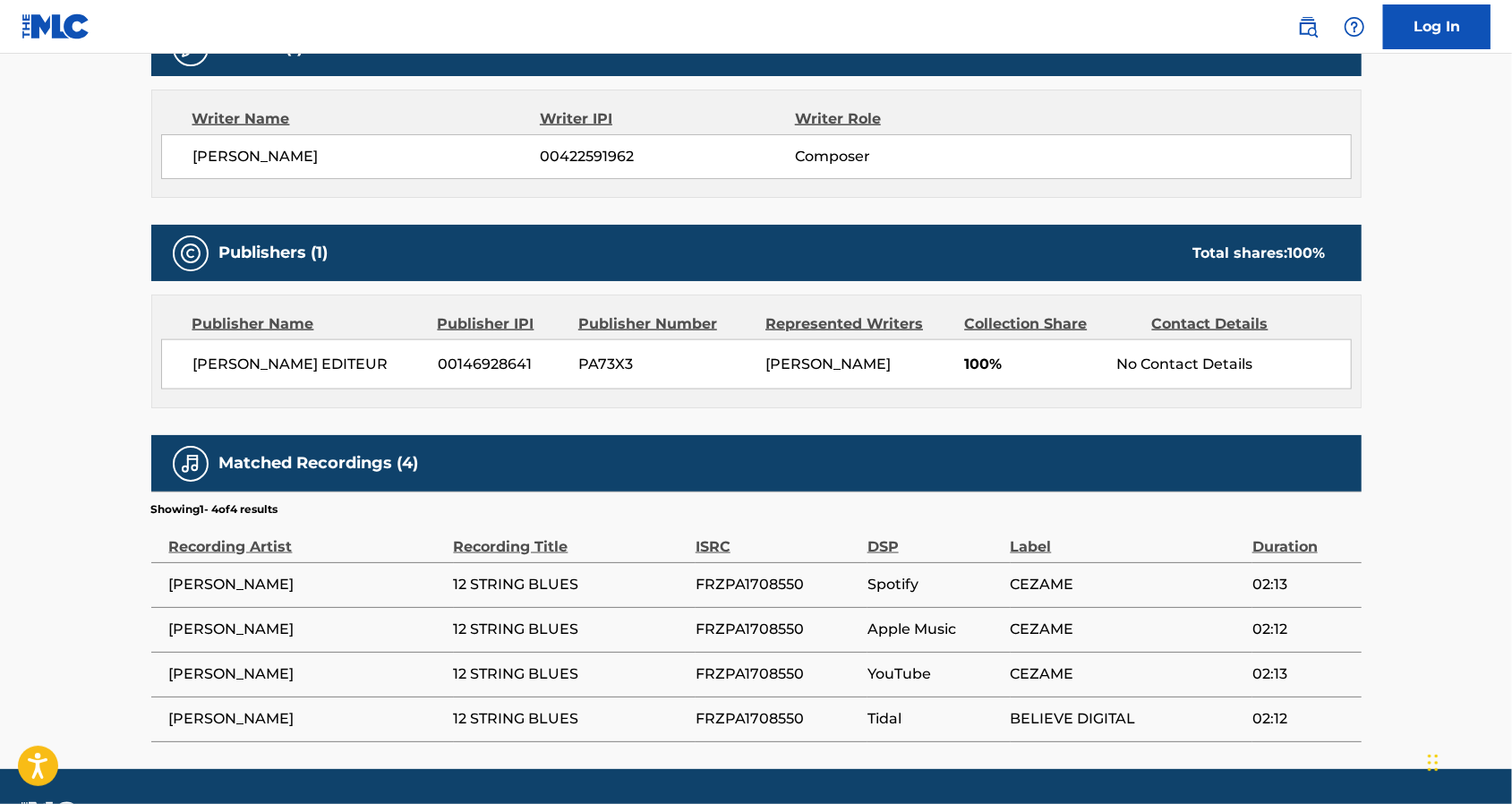
scroll to position [1551, 0]
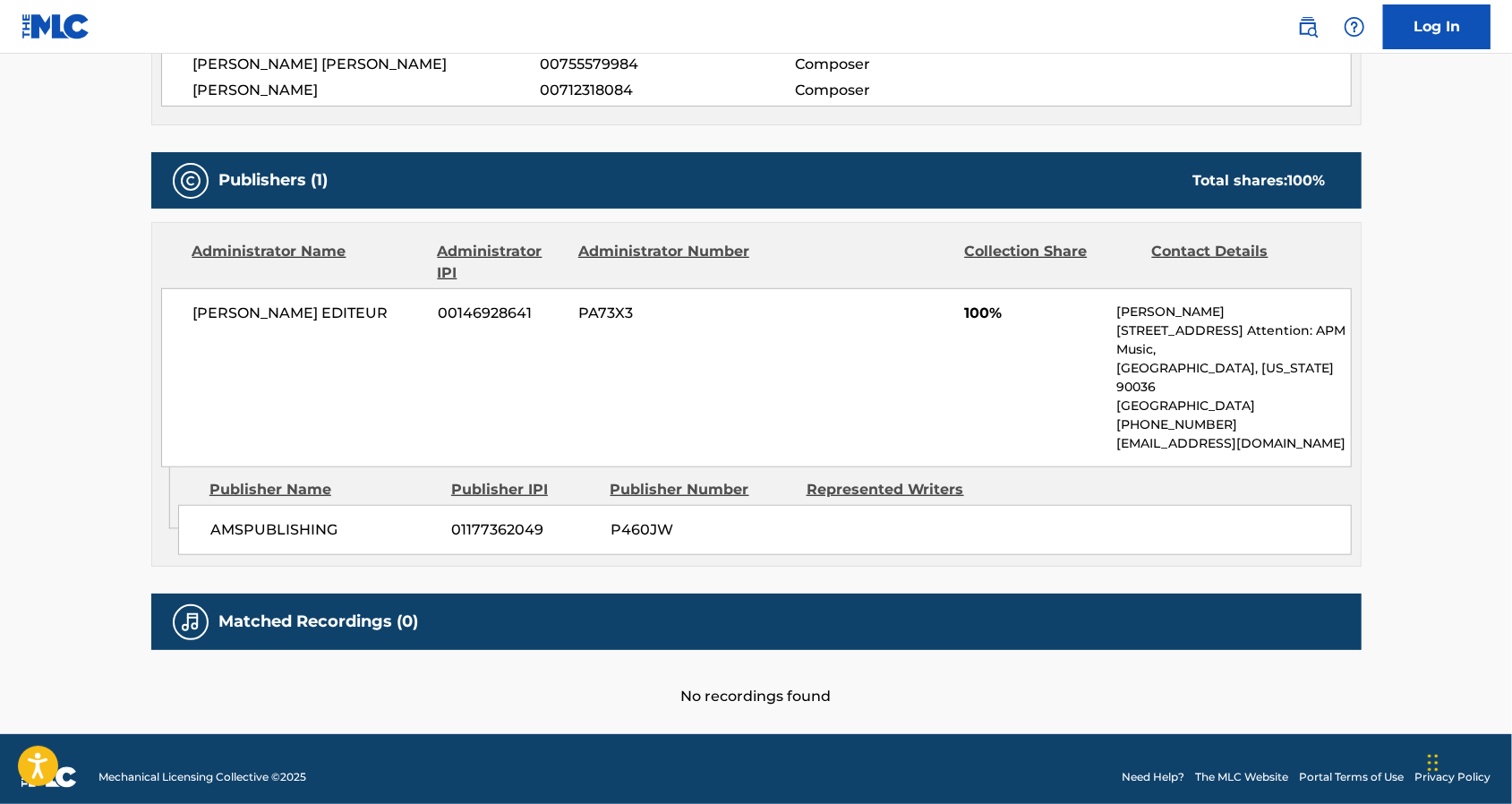
scroll to position [804, 0]
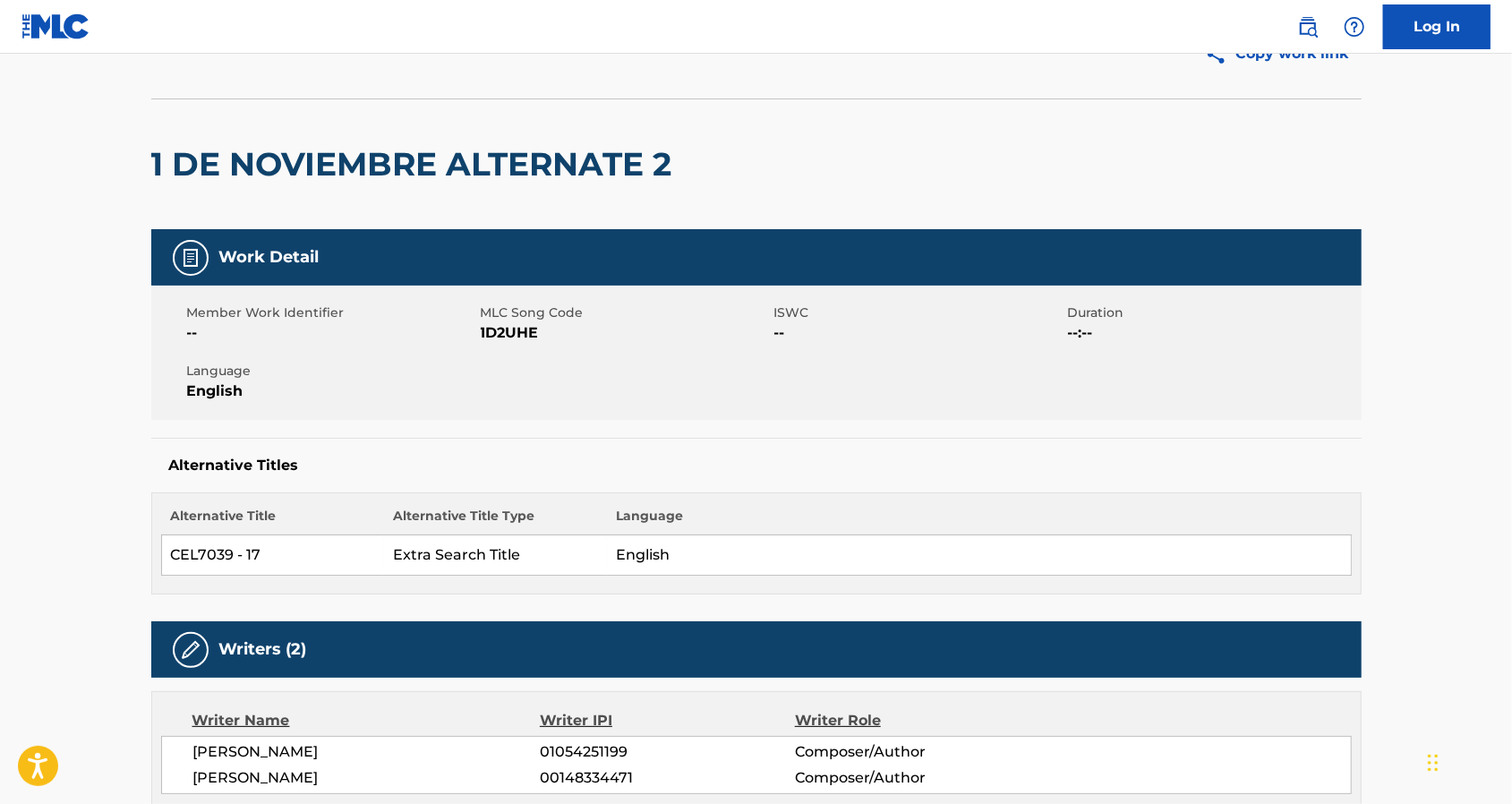
scroll to position [88, 0]
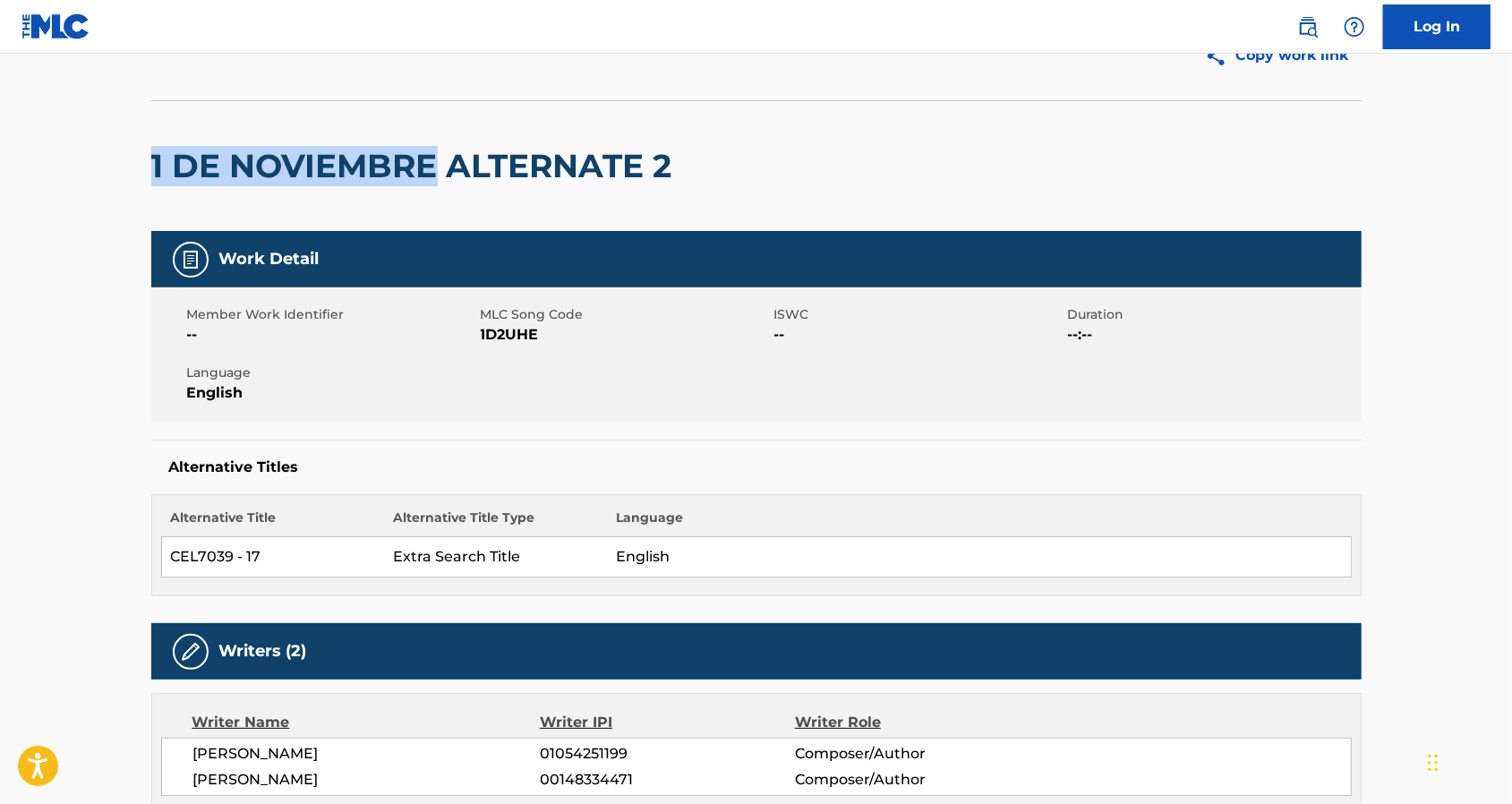
drag, startPoint x: 155, startPoint y: 161, endPoint x: 437, endPoint y: 166, distance: 282.0
click at [437, 166] on h2 "1 DE NOVIEMBRE ALTERNATE 2" at bounding box center [416, 165] width 530 height 40
copy h2 "1 DE NOVIEMBRE"
drag, startPoint x: 654, startPoint y: 413, endPoint x: 641, endPoint y: 427, distance: 19.1
click at [641, 419] on div "Member Work Identifier -- MLC Song Code 1D2UHE ISWC -- Duration --:-- Language …" at bounding box center [756, 355] width 1210 height 134
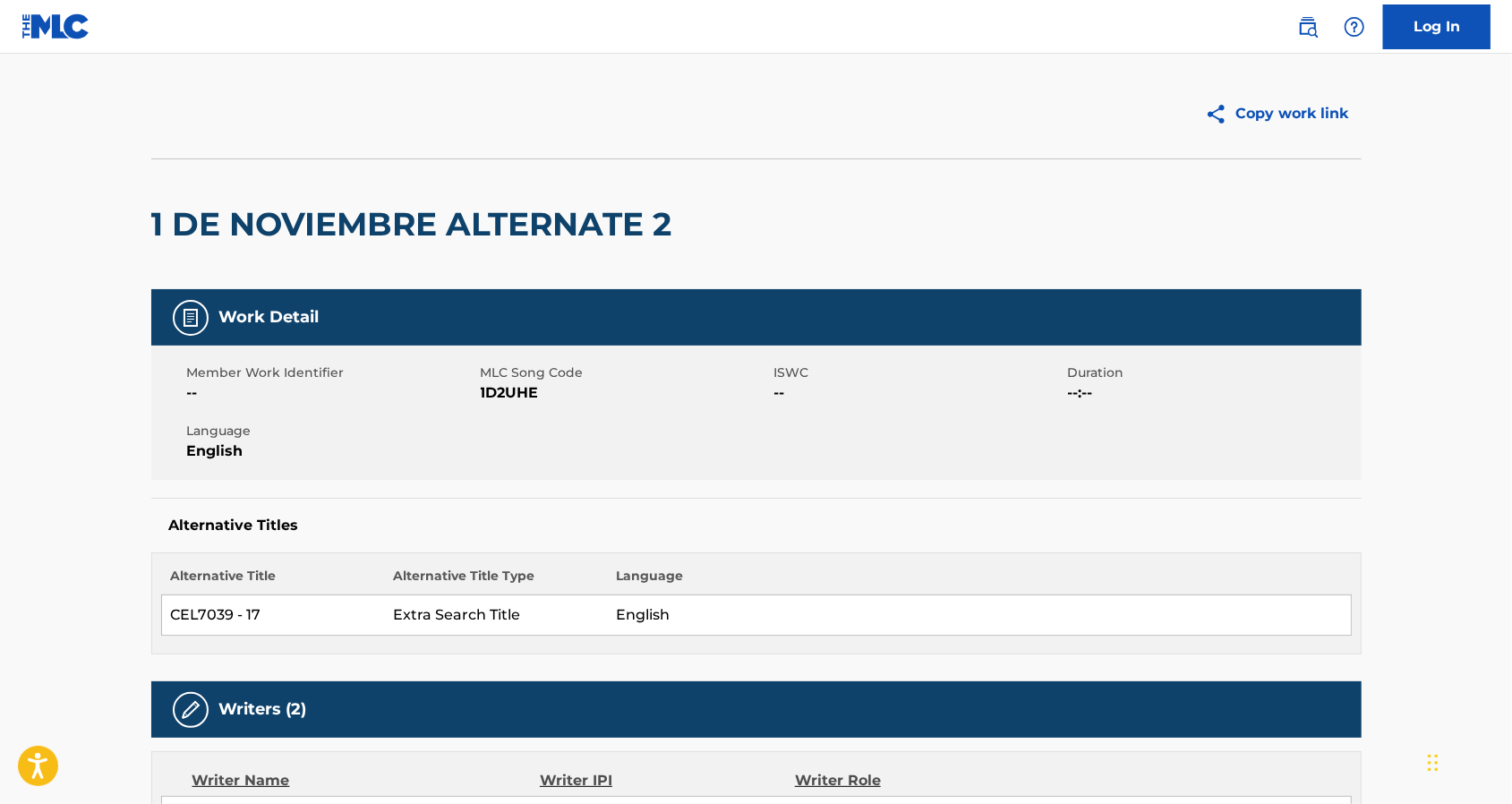
scroll to position [0, 0]
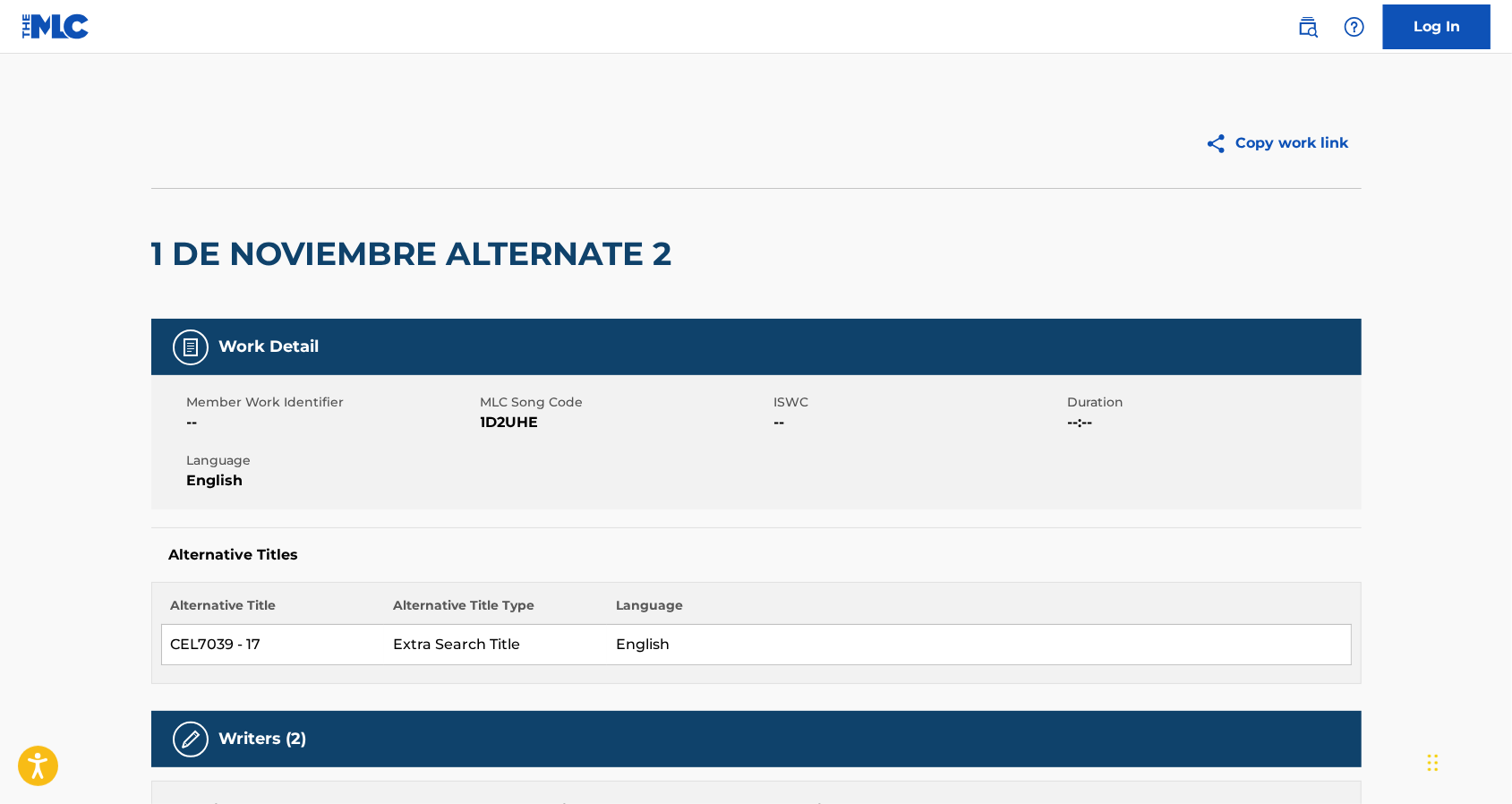
click at [627, 148] on div at bounding box center [454, 143] width 605 height 45
click at [1305, 27] on img at bounding box center [1307, 26] width 21 height 21
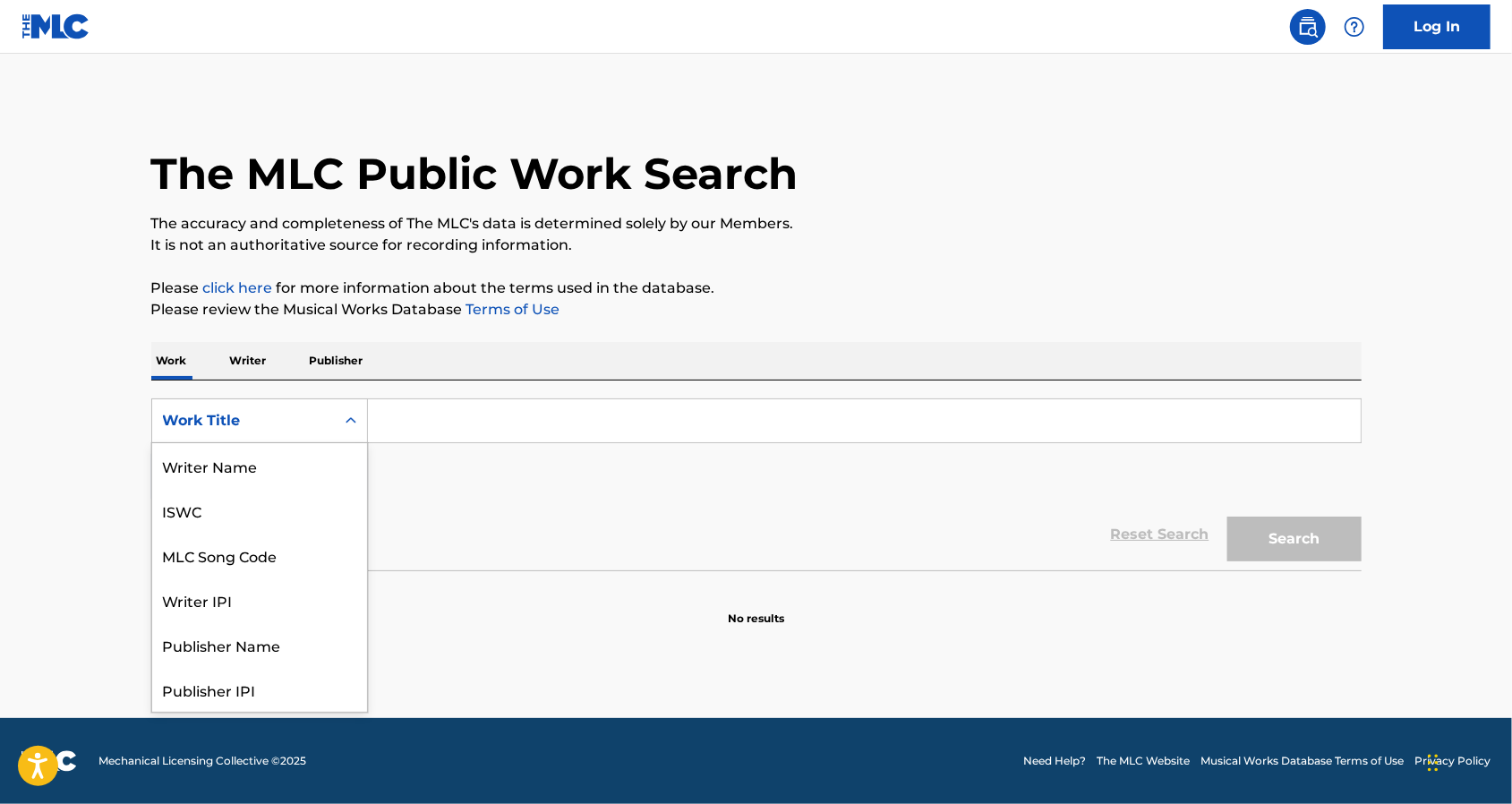
click at [290, 422] on div "Work Title" at bounding box center [243, 420] width 161 height 21
click at [340, 361] on p "Publisher" at bounding box center [336, 360] width 64 height 37
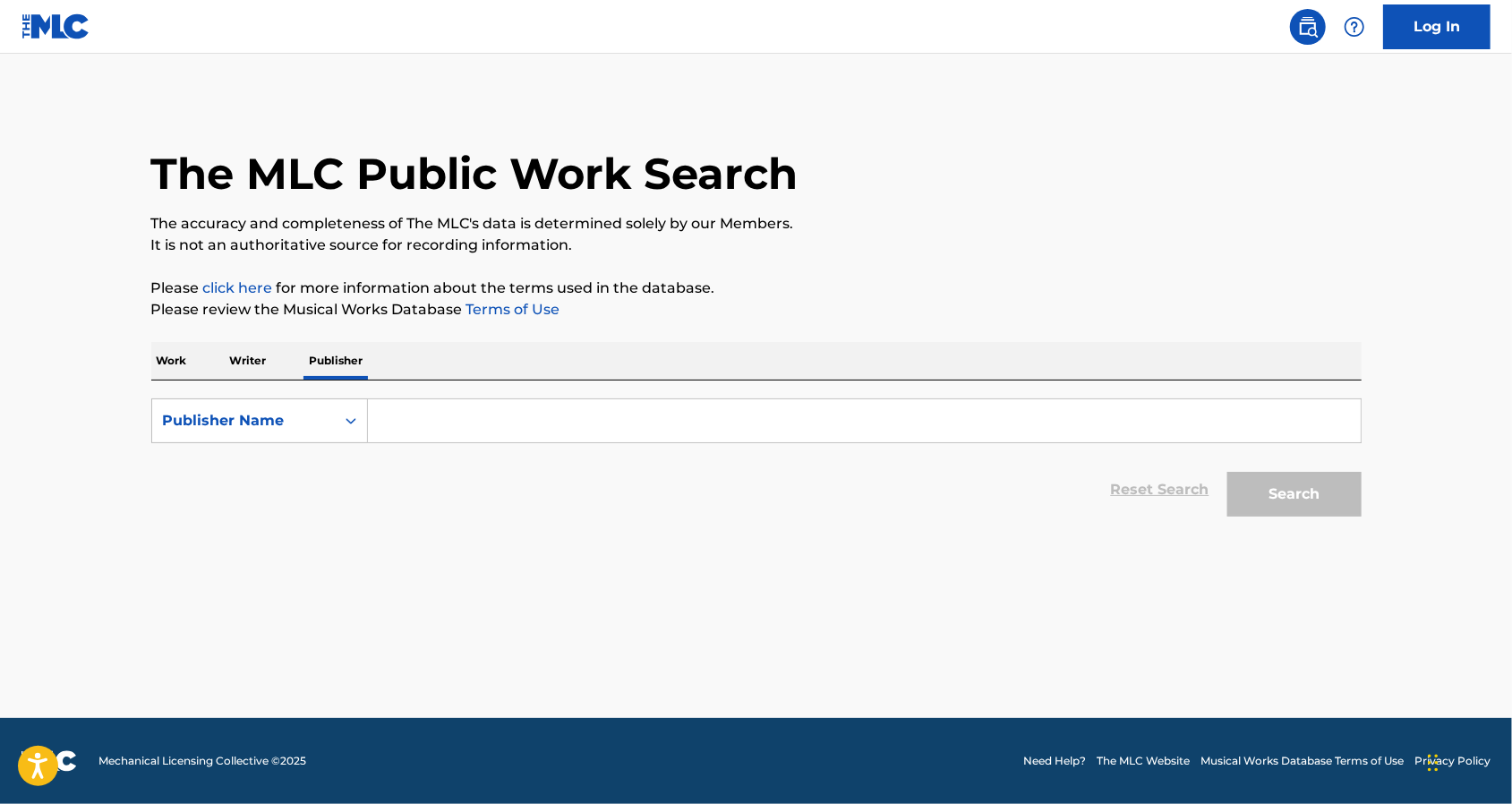
click at [413, 416] on input "Search Form" at bounding box center [864, 420] width 993 height 43
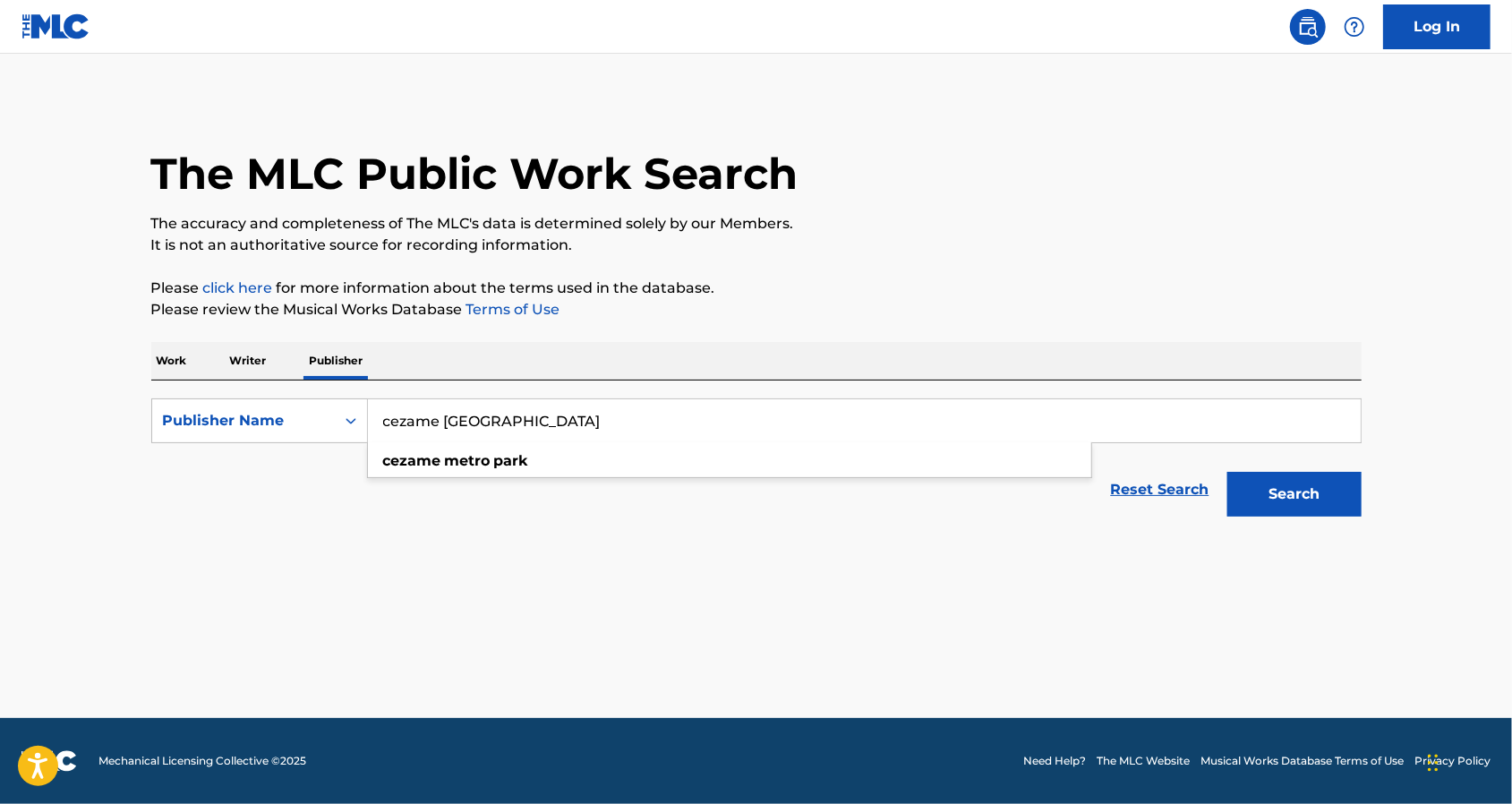
type input "cezame [GEOGRAPHIC_DATA]"
click at [1227, 472] on button "Search" at bounding box center [1294, 494] width 134 height 45
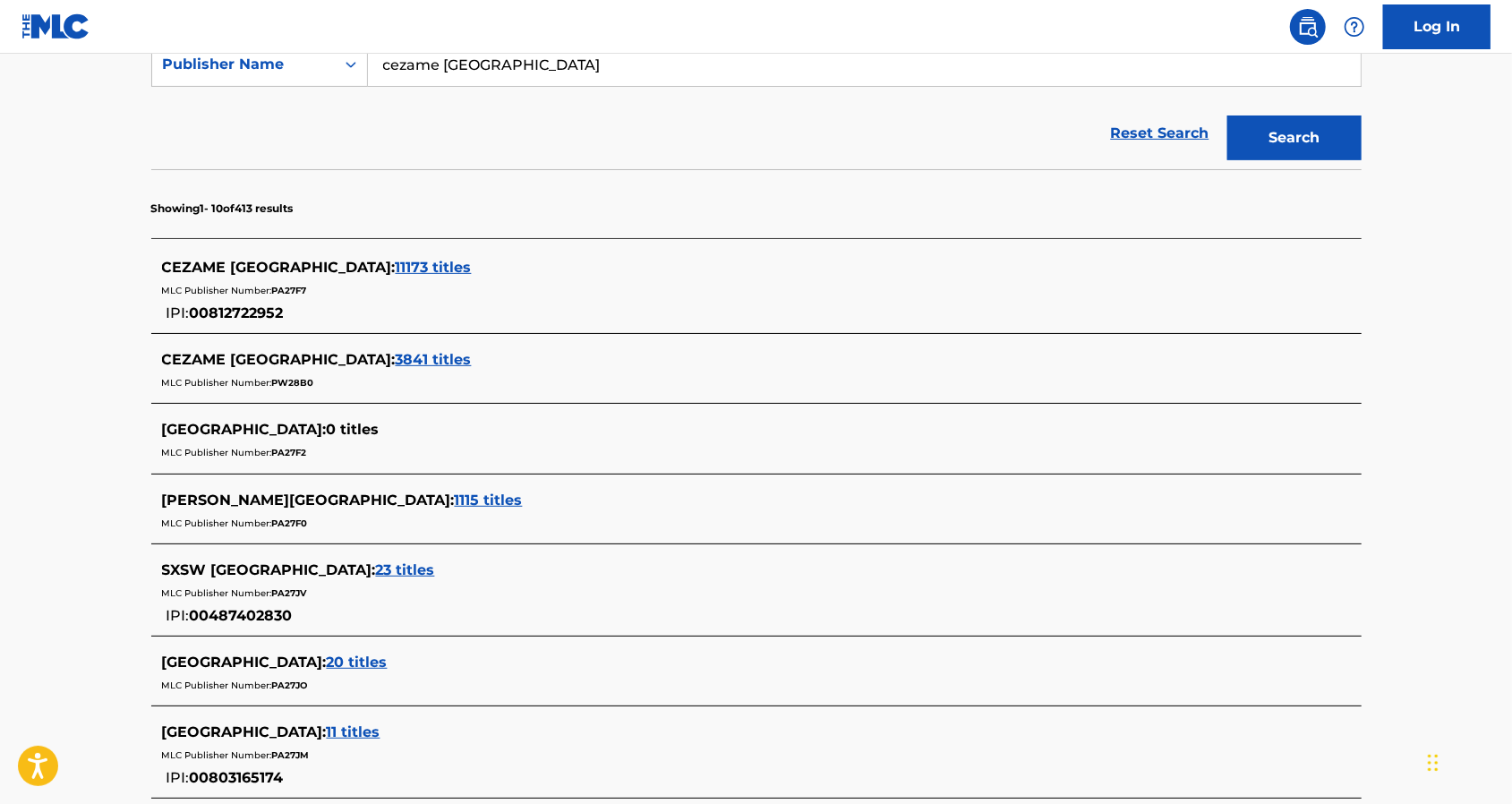
scroll to position [358, 0]
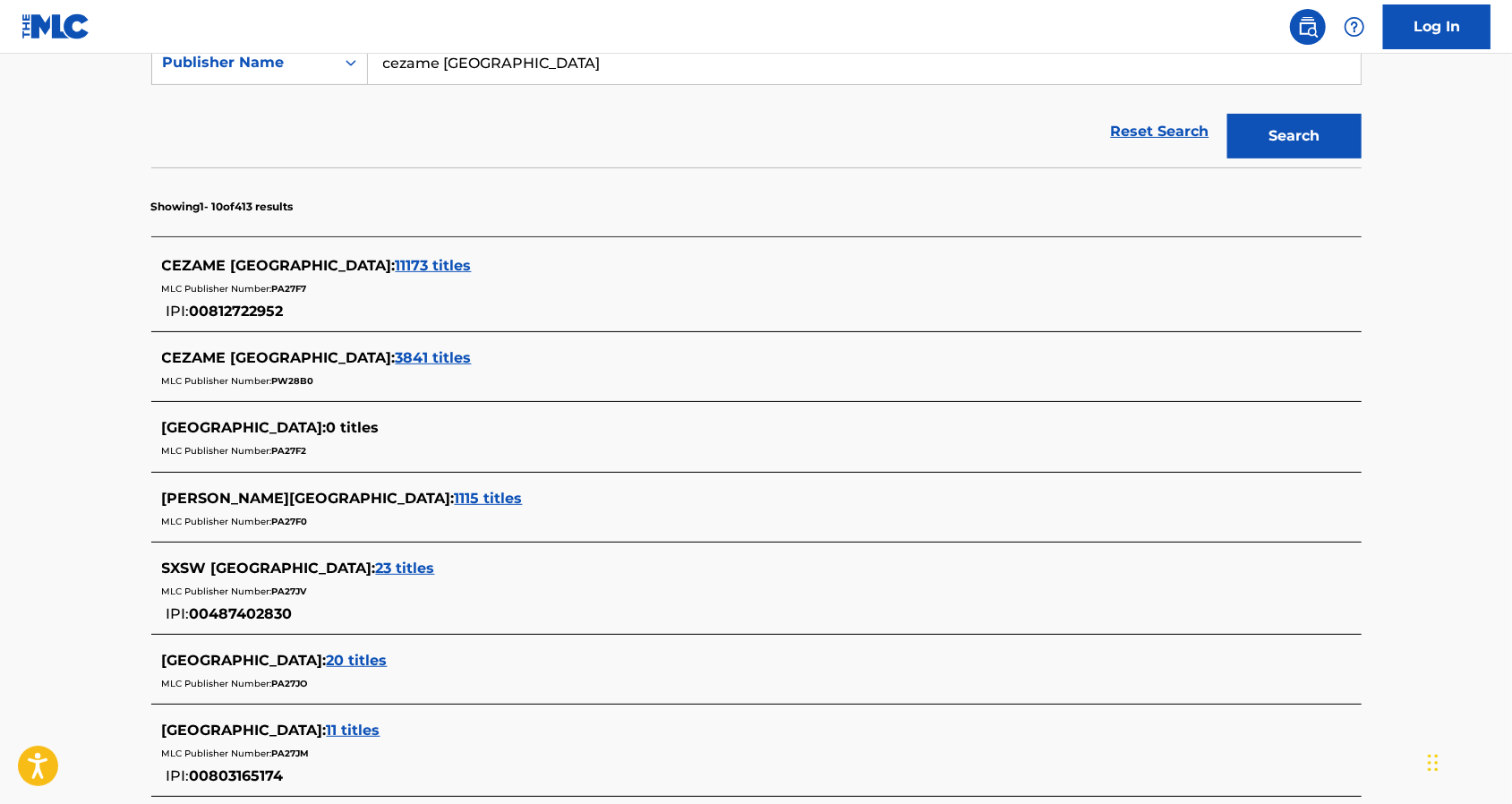
click at [396, 265] on span "11173 titles" at bounding box center [433, 265] width 76 height 17
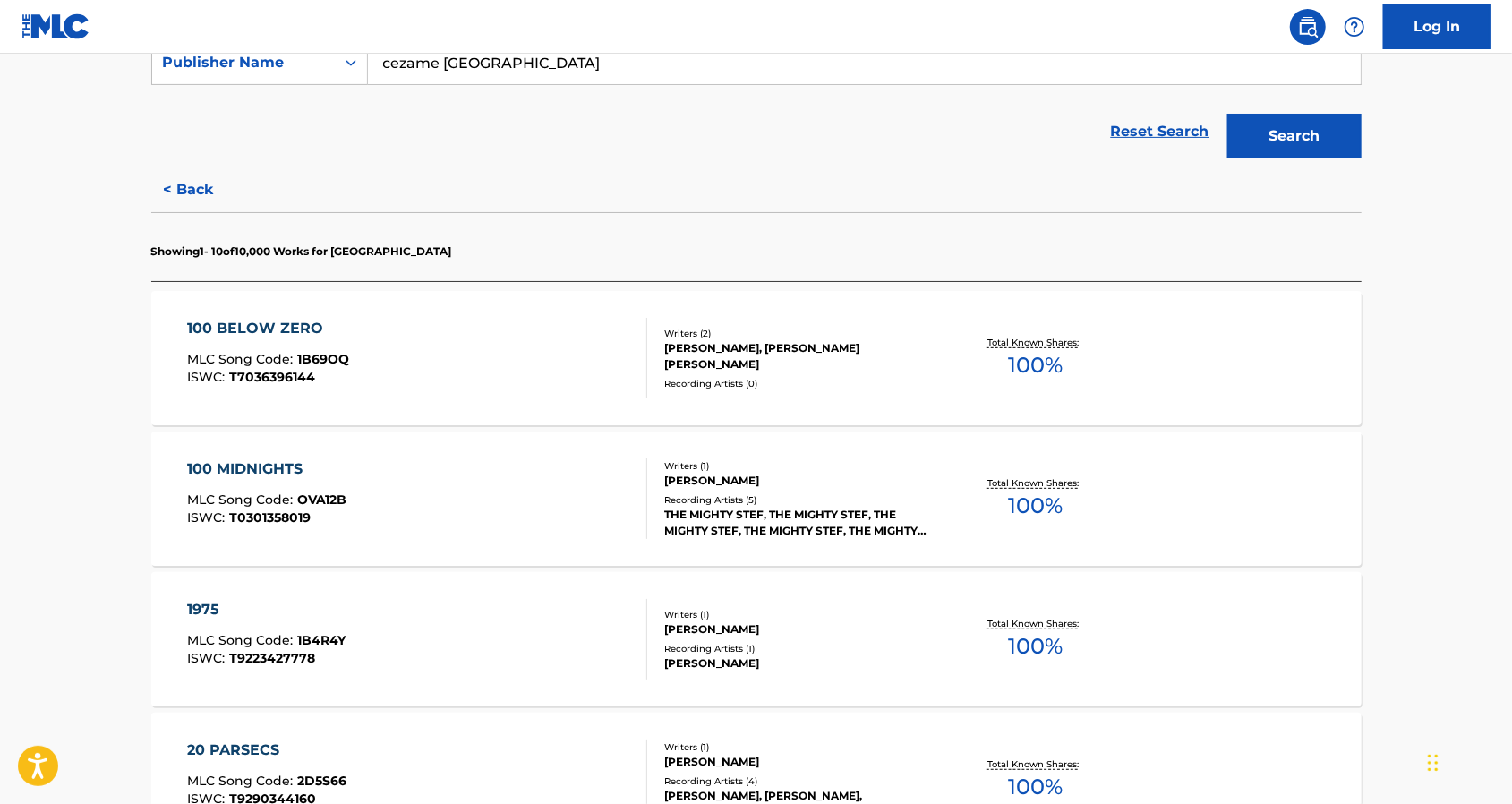
click at [595, 355] on div "100 BELOW ZERO MLC Song Code : 1B69OQ ISWC : T7036396144" at bounding box center [417, 358] width 460 height 80
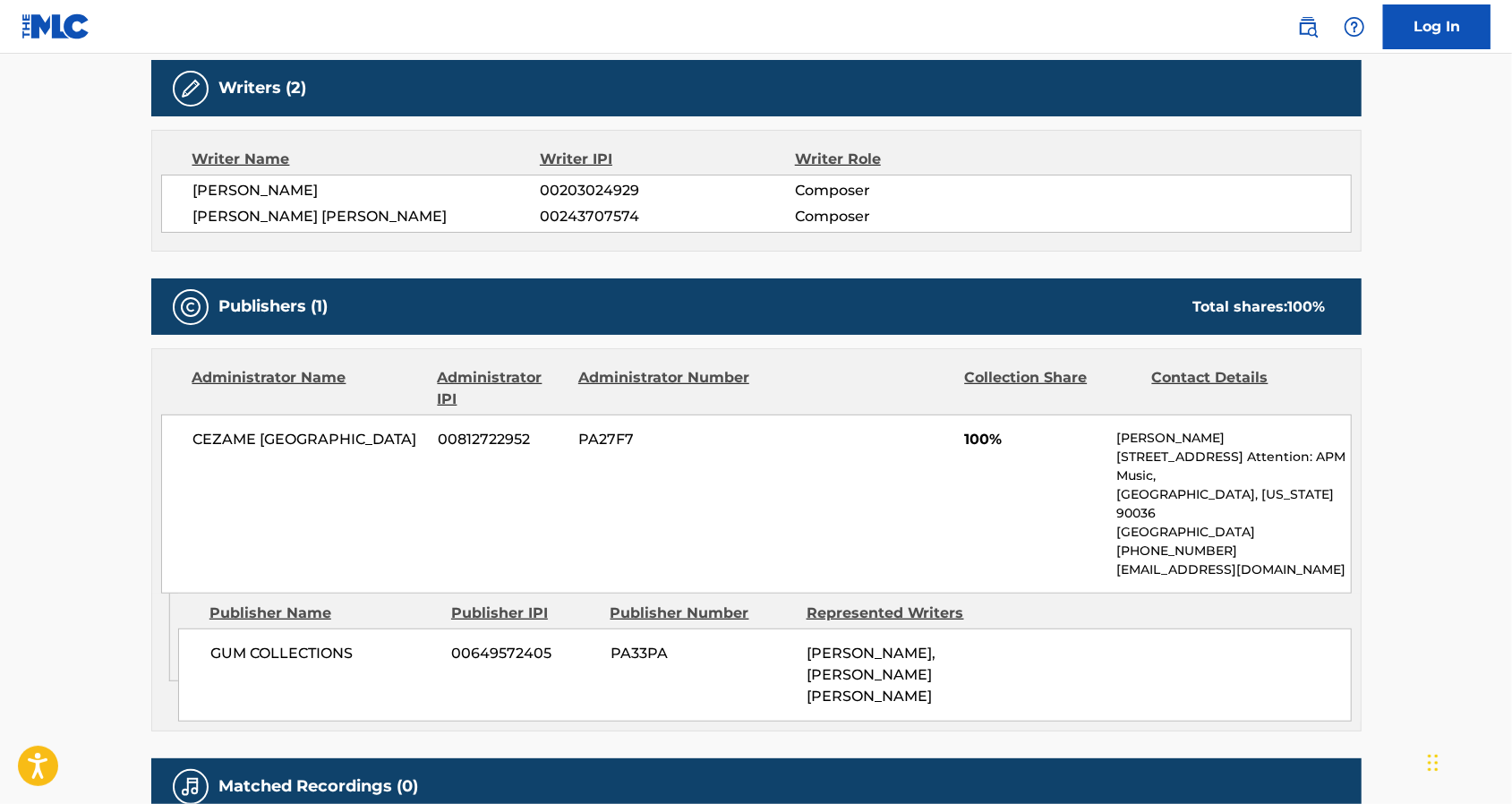
scroll to position [716, 0]
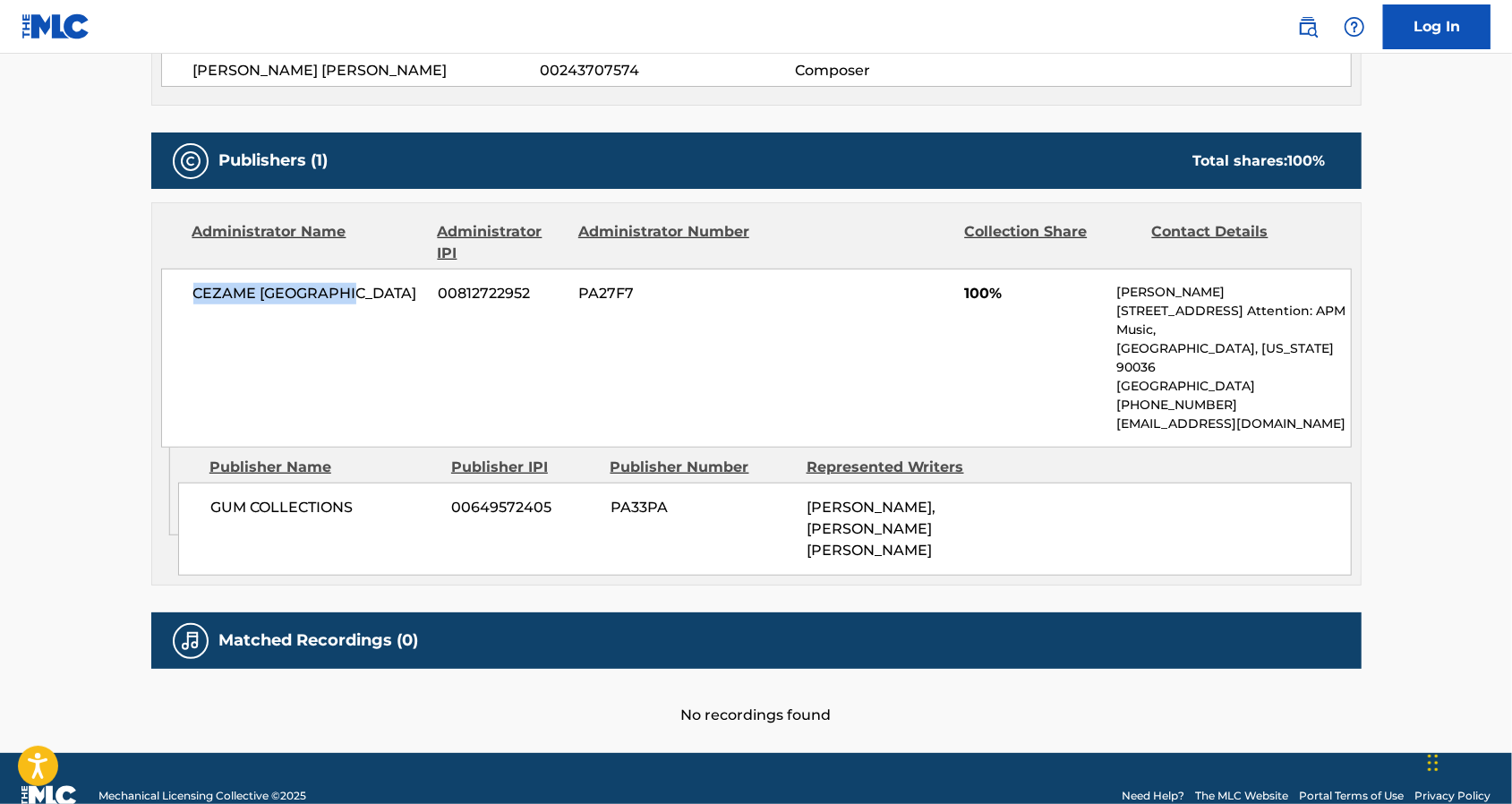
drag, startPoint x: 197, startPoint y: 291, endPoint x: 355, endPoint y: 295, distance: 158.1
click at [355, 295] on span "CEZAME [GEOGRAPHIC_DATA]" at bounding box center [309, 293] width 232 height 21
copy span "CEZAME [GEOGRAPHIC_DATA]"
drag, startPoint x: 459, startPoint y: 294, endPoint x: 533, endPoint y: 293, distance: 74.0
click at [533, 293] on span "00812722952" at bounding box center [502, 293] width 127 height 21
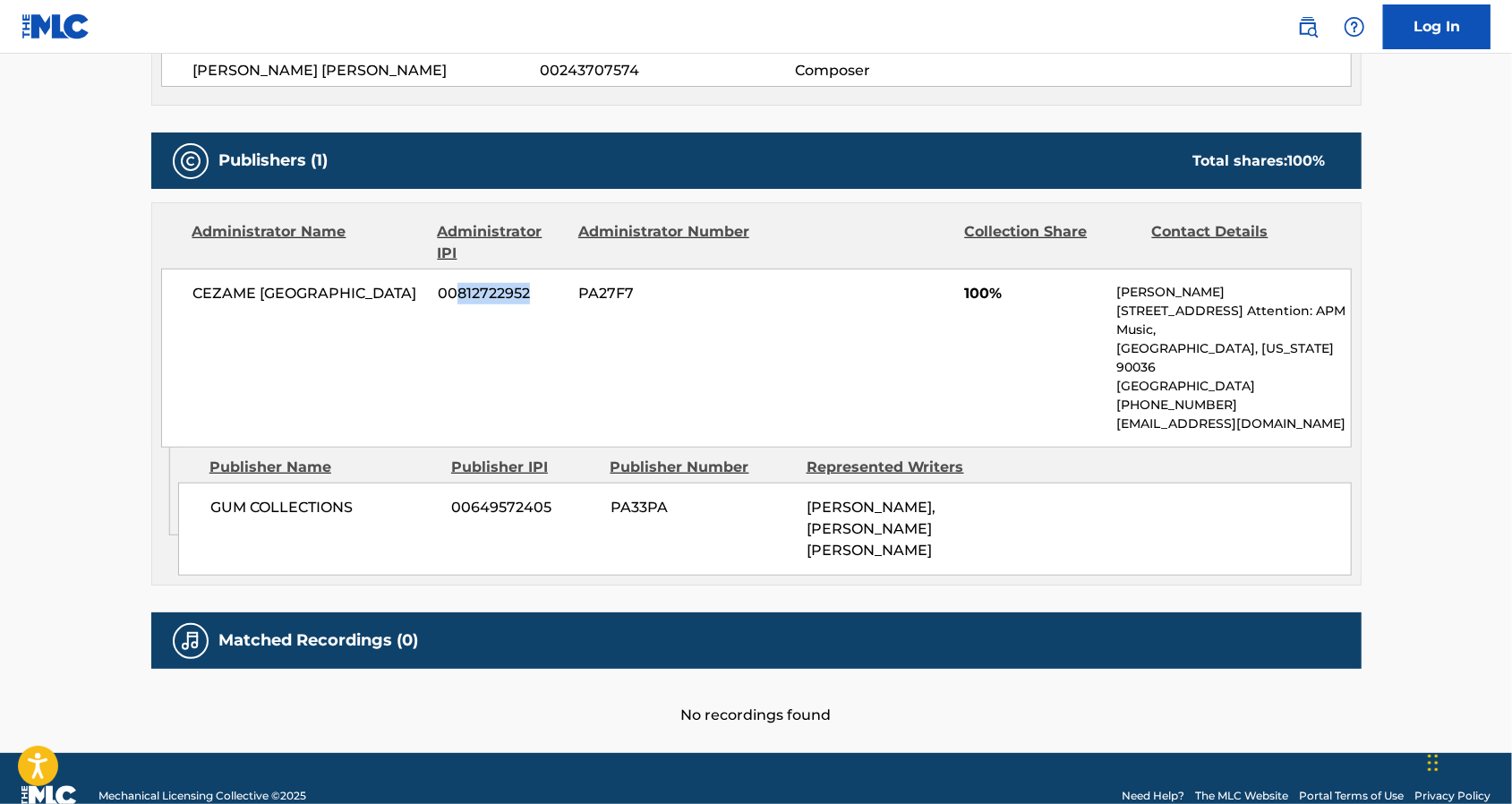
copy span "812722952"
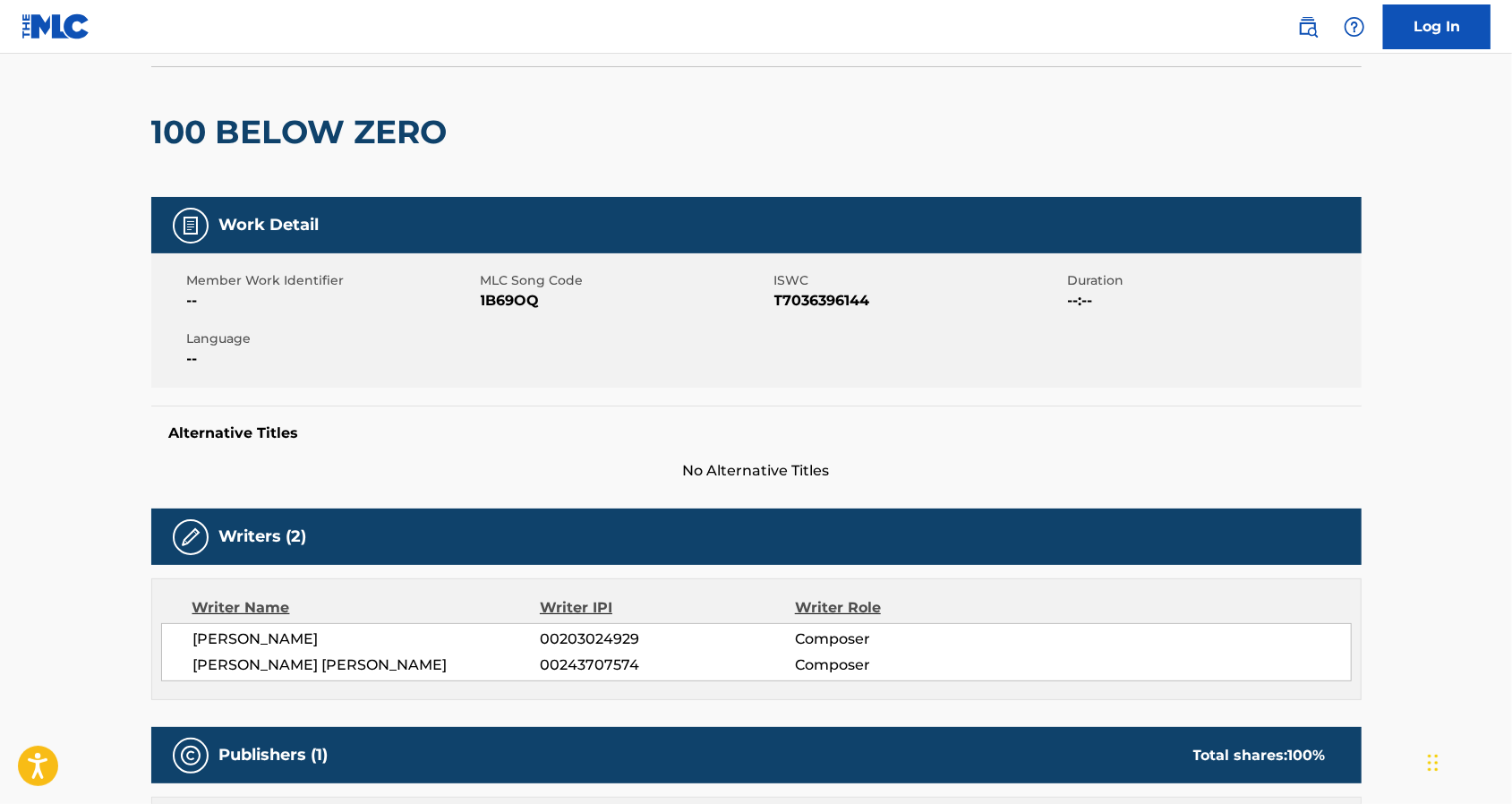
scroll to position [0, 0]
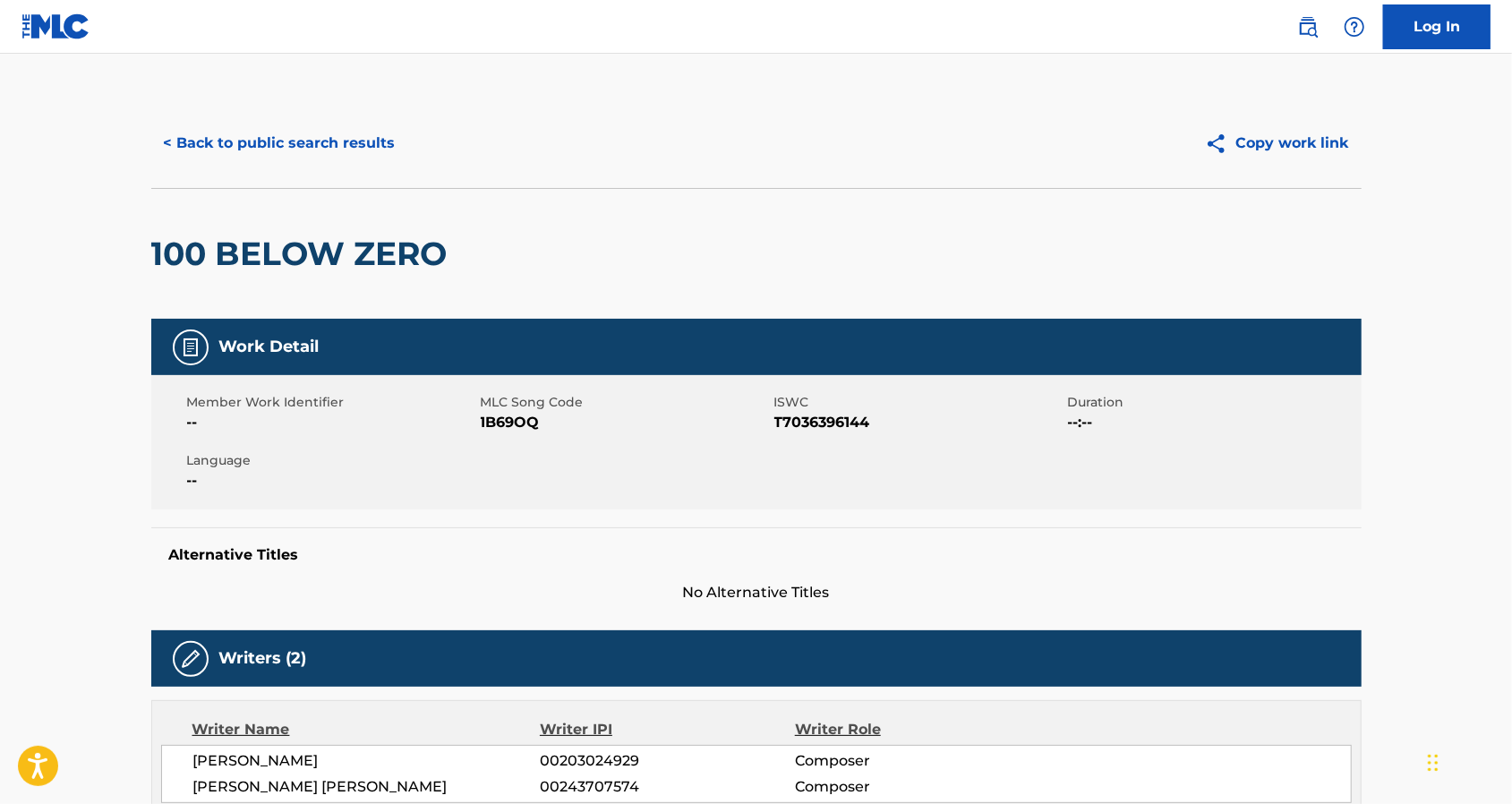
click at [315, 148] on button "< Back to public search results" at bounding box center [279, 143] width 257 height 45
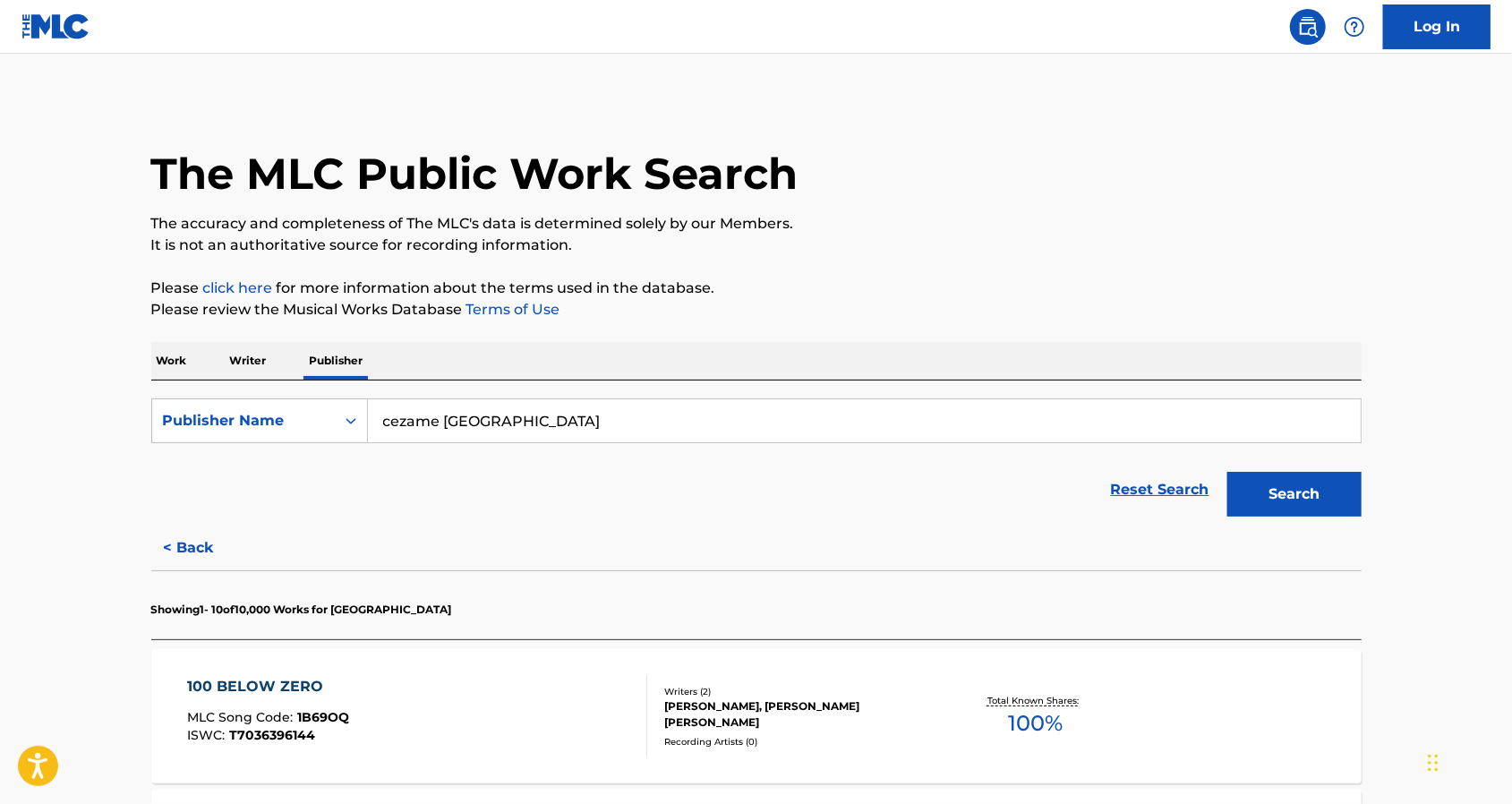
click at [459, 419] on input "cezame [GEOGRAPHIC_DATA]" at bounding box center [864, 420] width 993 height 43
click at [1279, 509] on button "Search" at bounding box center [1294, 494] width 134 height 45
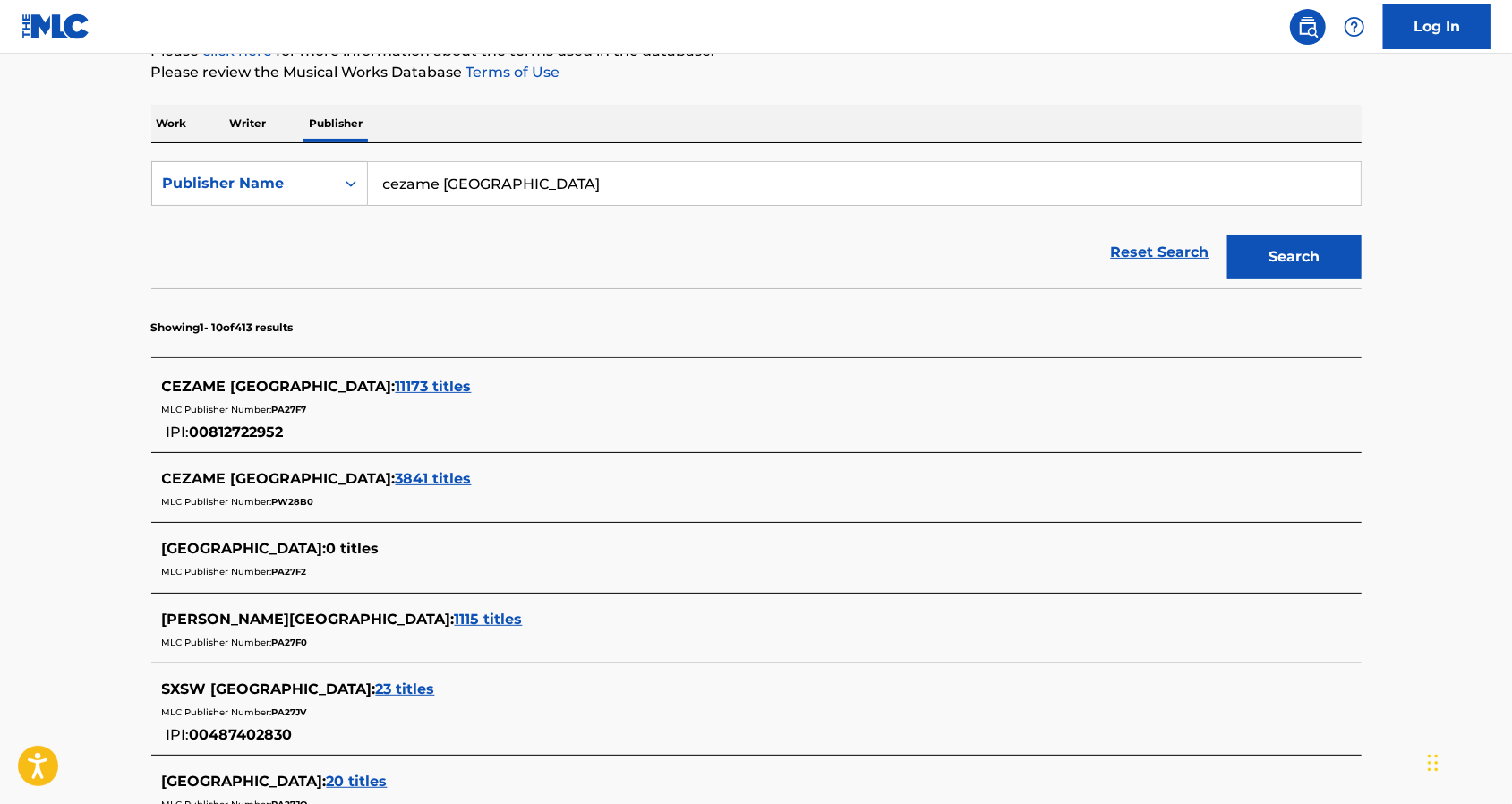
scroll to position [238, 0]
click at [396, 480] on span "3841 titles" at bounding box center [433, 477] width 76 height 17
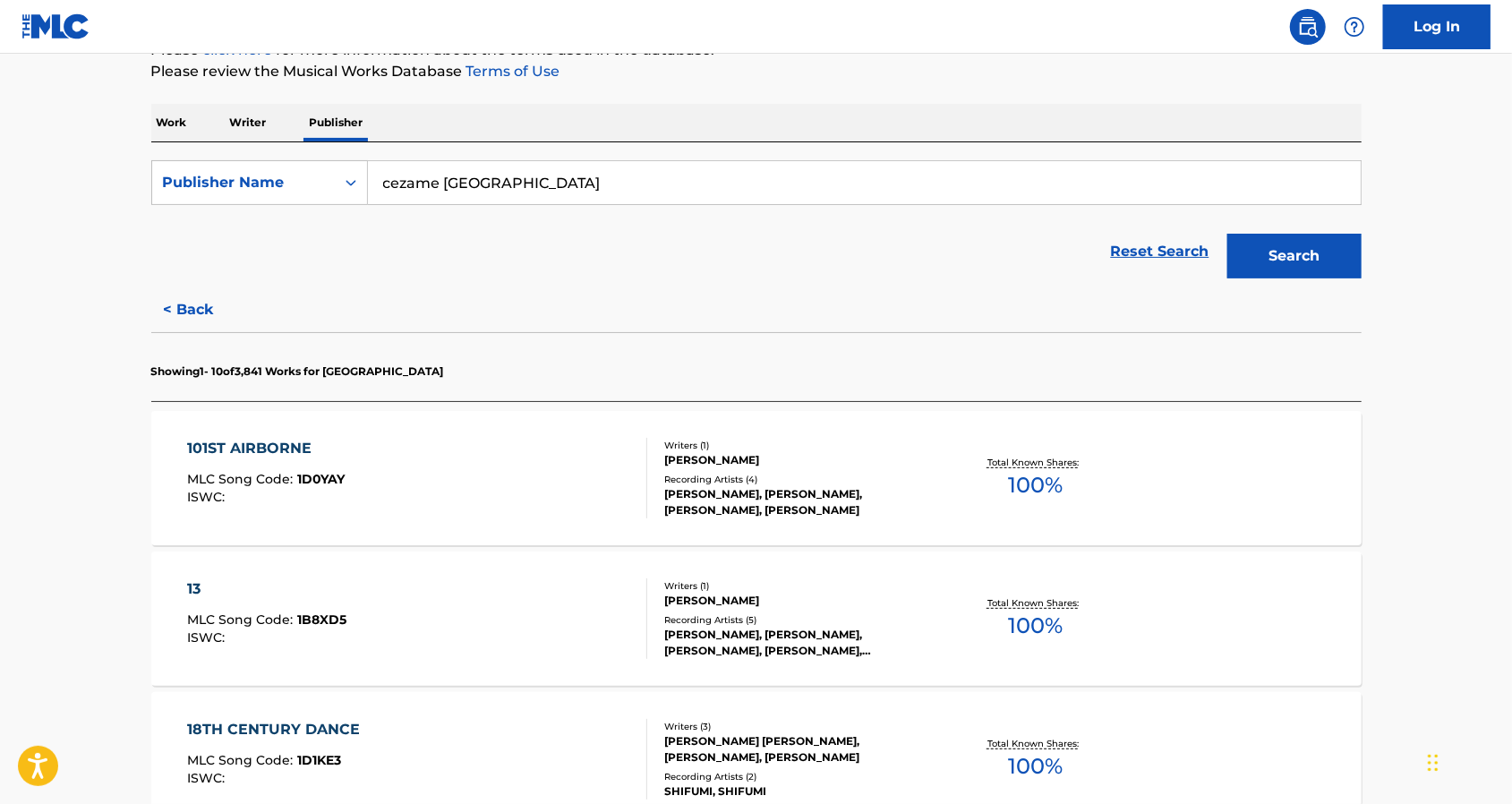
click at [813, 456] on div "[PERSON_NAME]" at bounding box center [798, 459] width 270 height 16
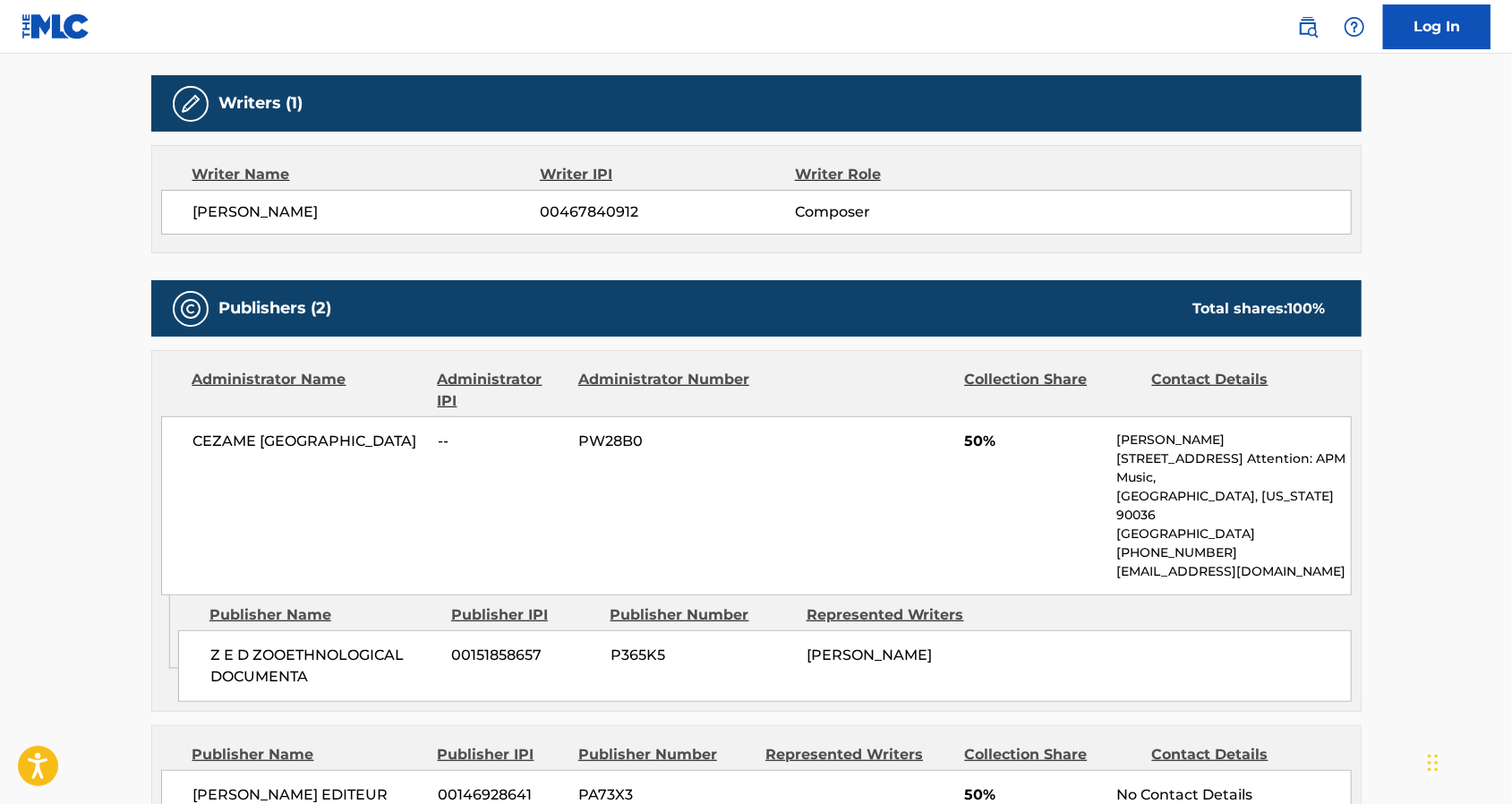
scroll to position [596, 0]
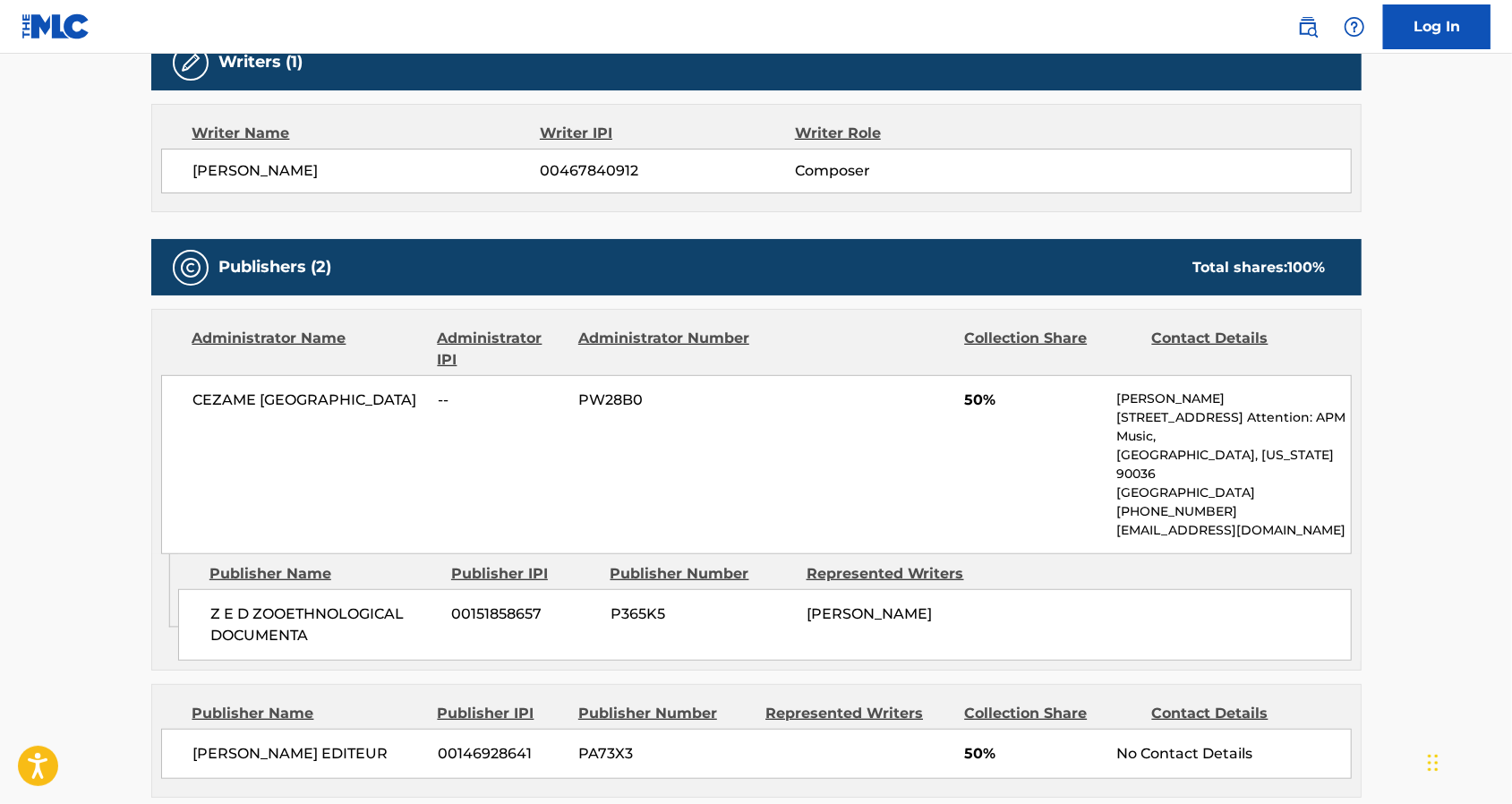
click at [283, 414] on div "CEZAME [GEOGRAPHIC_DATA] -- PW28B0 50% Connor Marks [STREET_ADDRESS][US_STATE] …" at bounding box center [756, 465] width 1191 height 179
copy div "CEZAME [GEOGRAPHIC_DATA]"
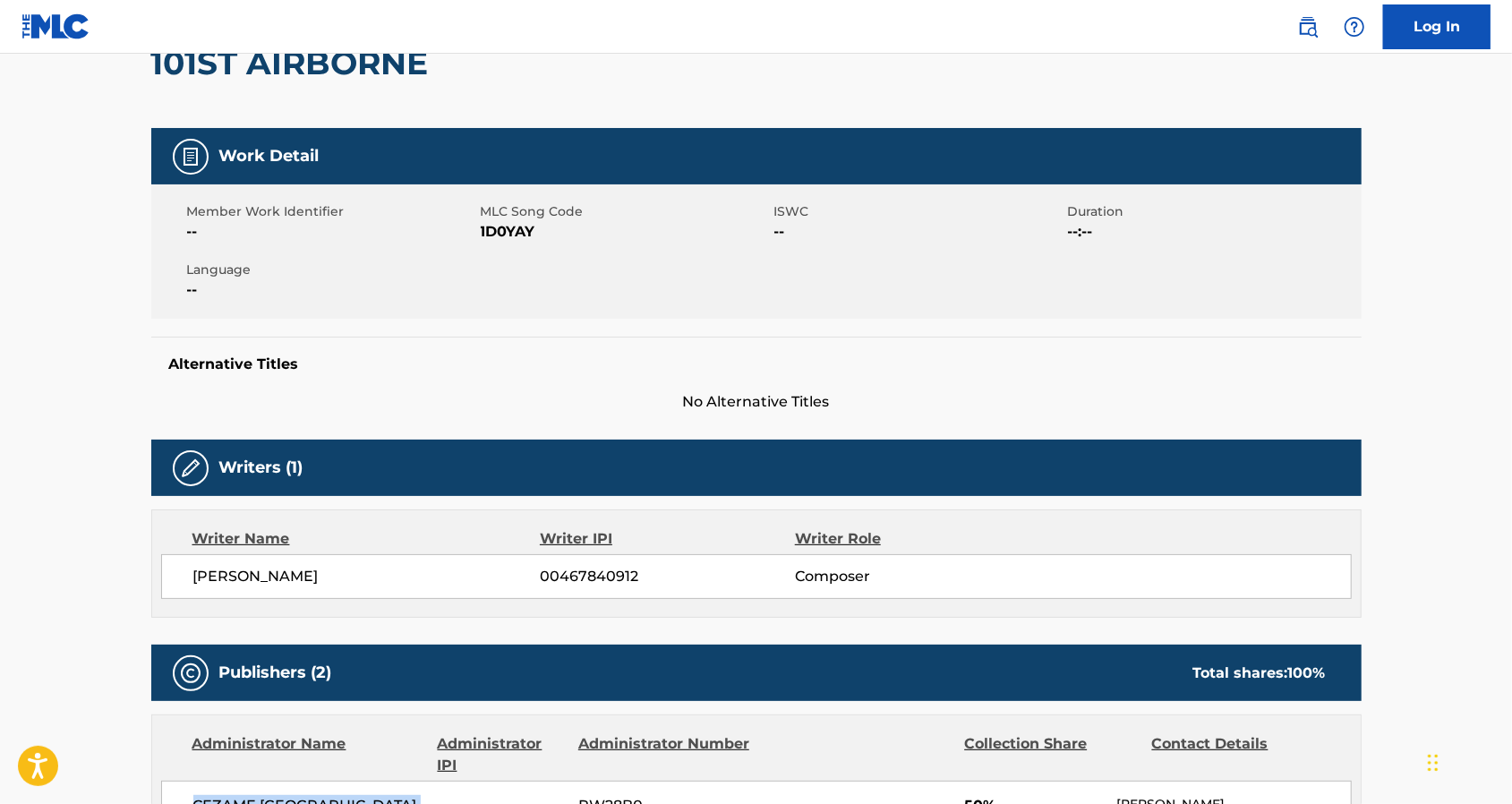
scroll to position [0, 0]
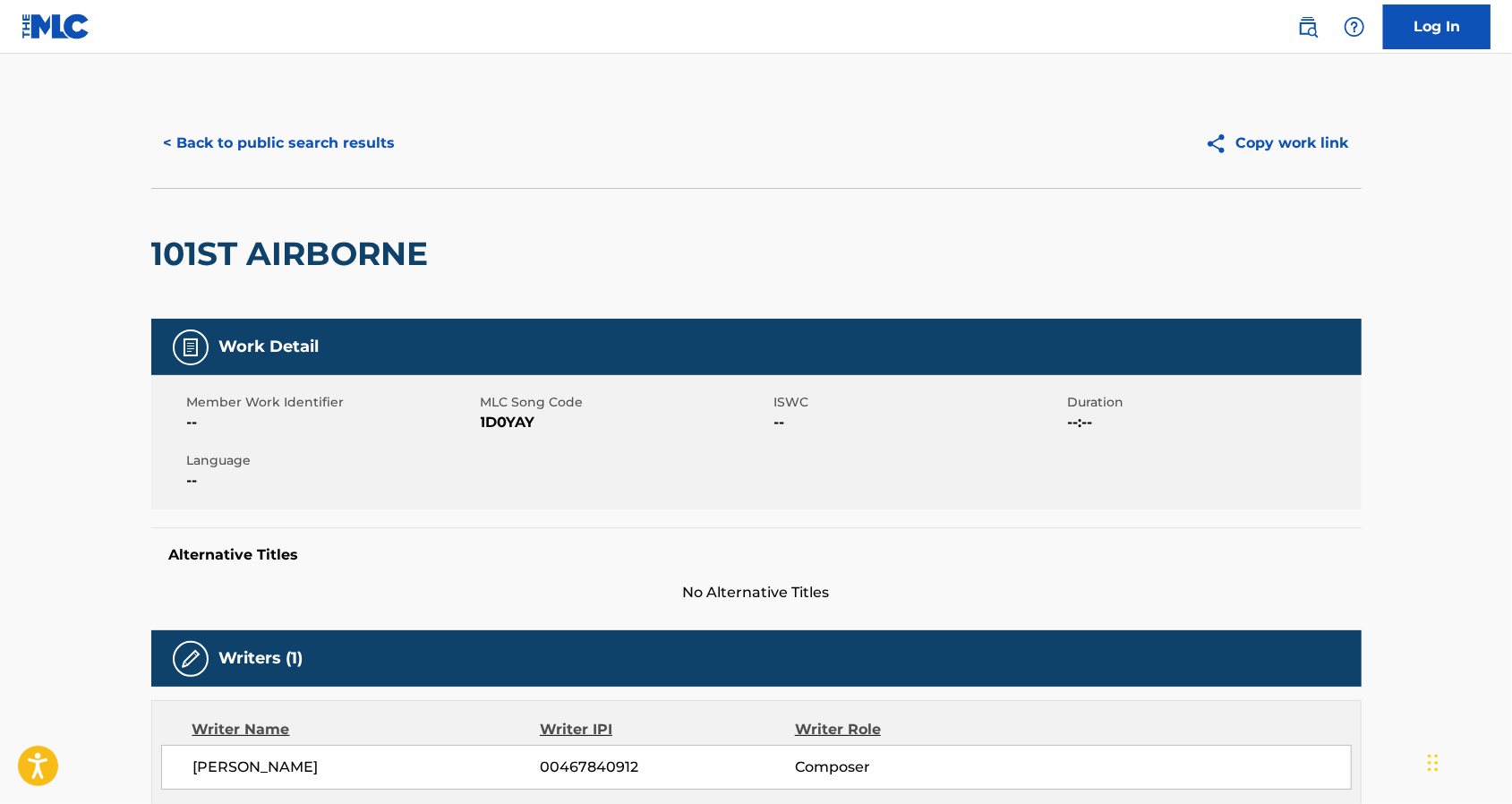
click at [279, 144] on button "< Back to public search results" at bounding box center [279, 143] width 257 height 45
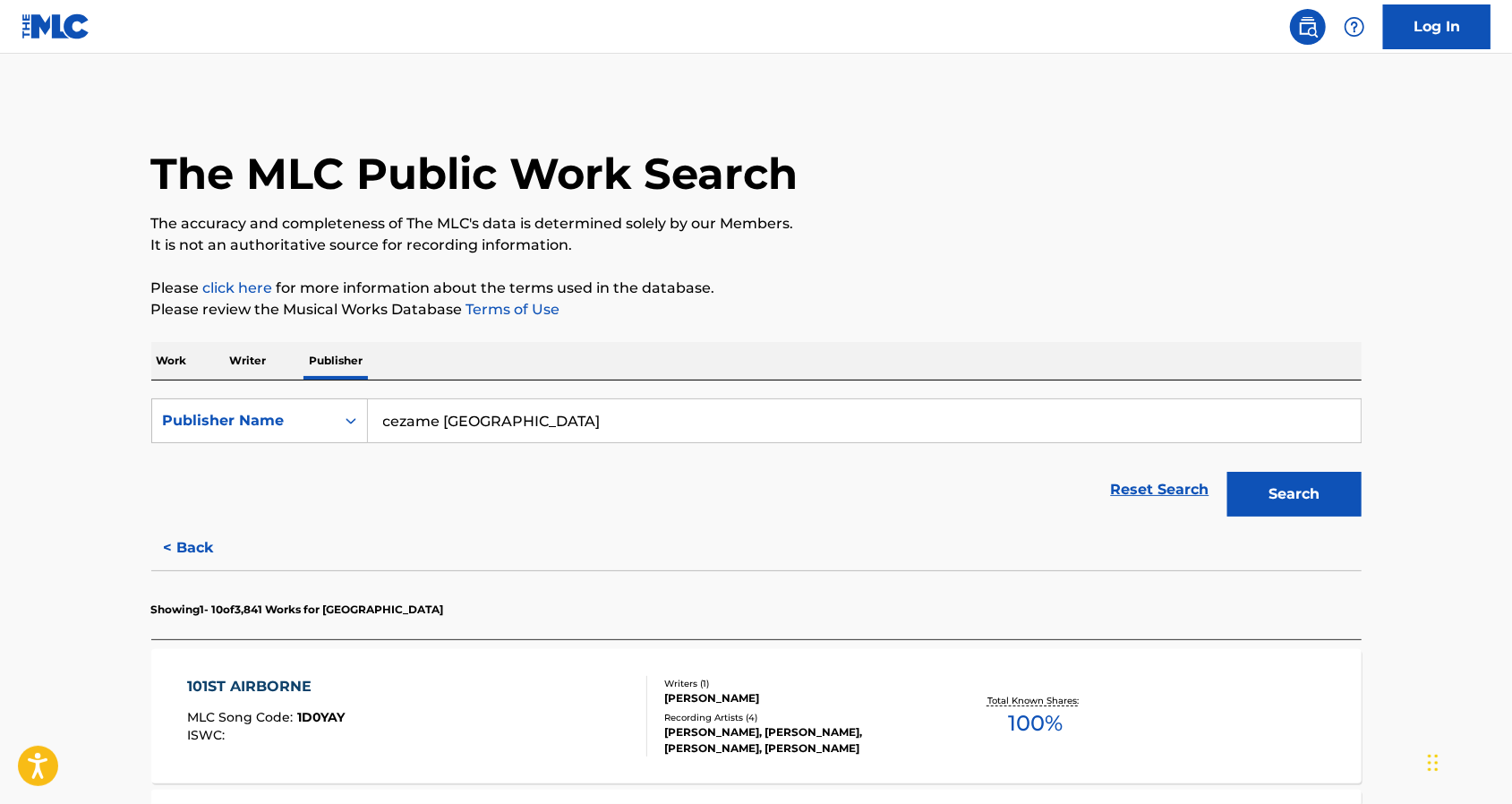
click at [1321, 503] on button "Search" at bounding box center [1294, 494] width 134 height 45
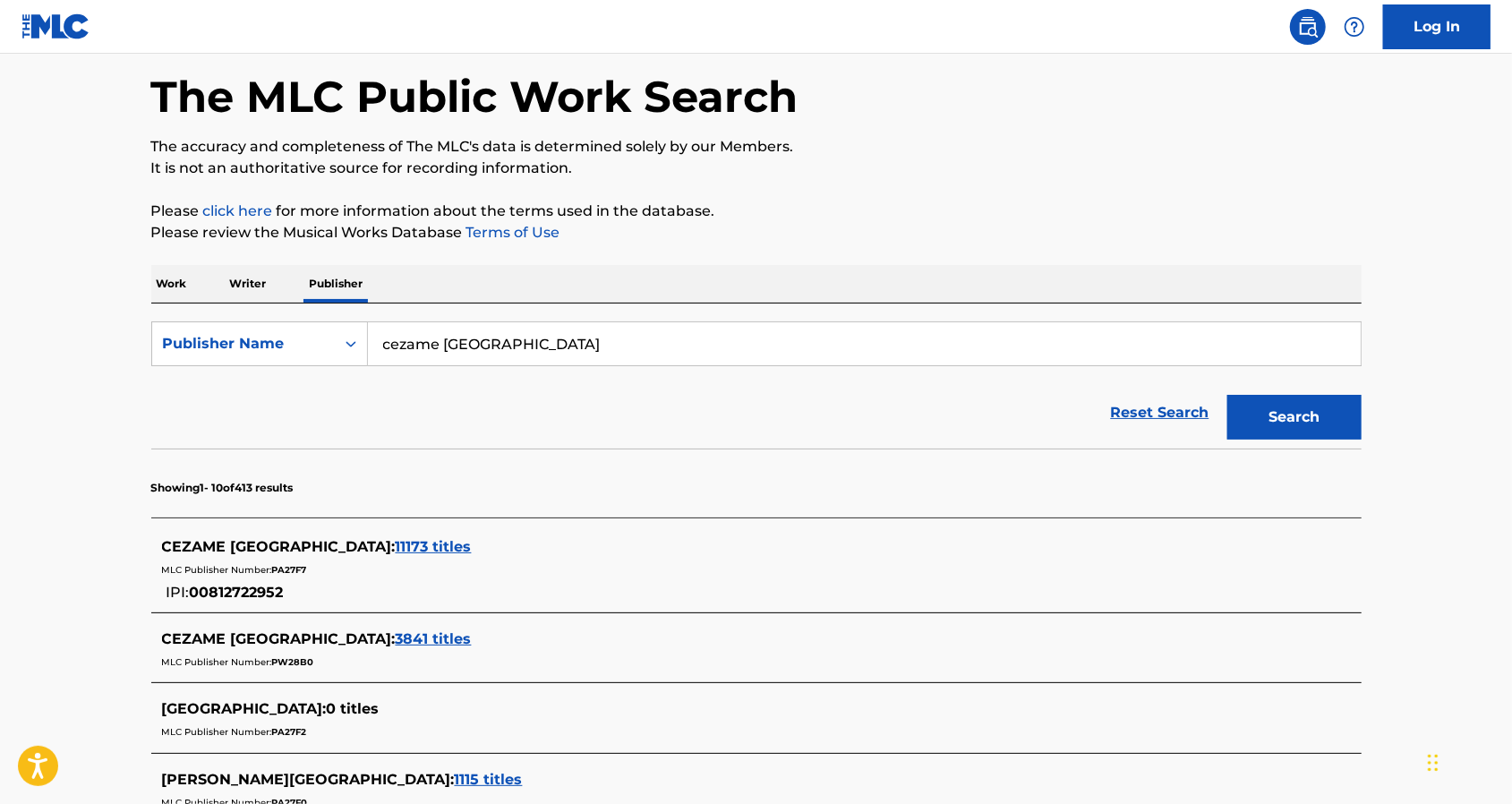
scroll to position [119, 0]
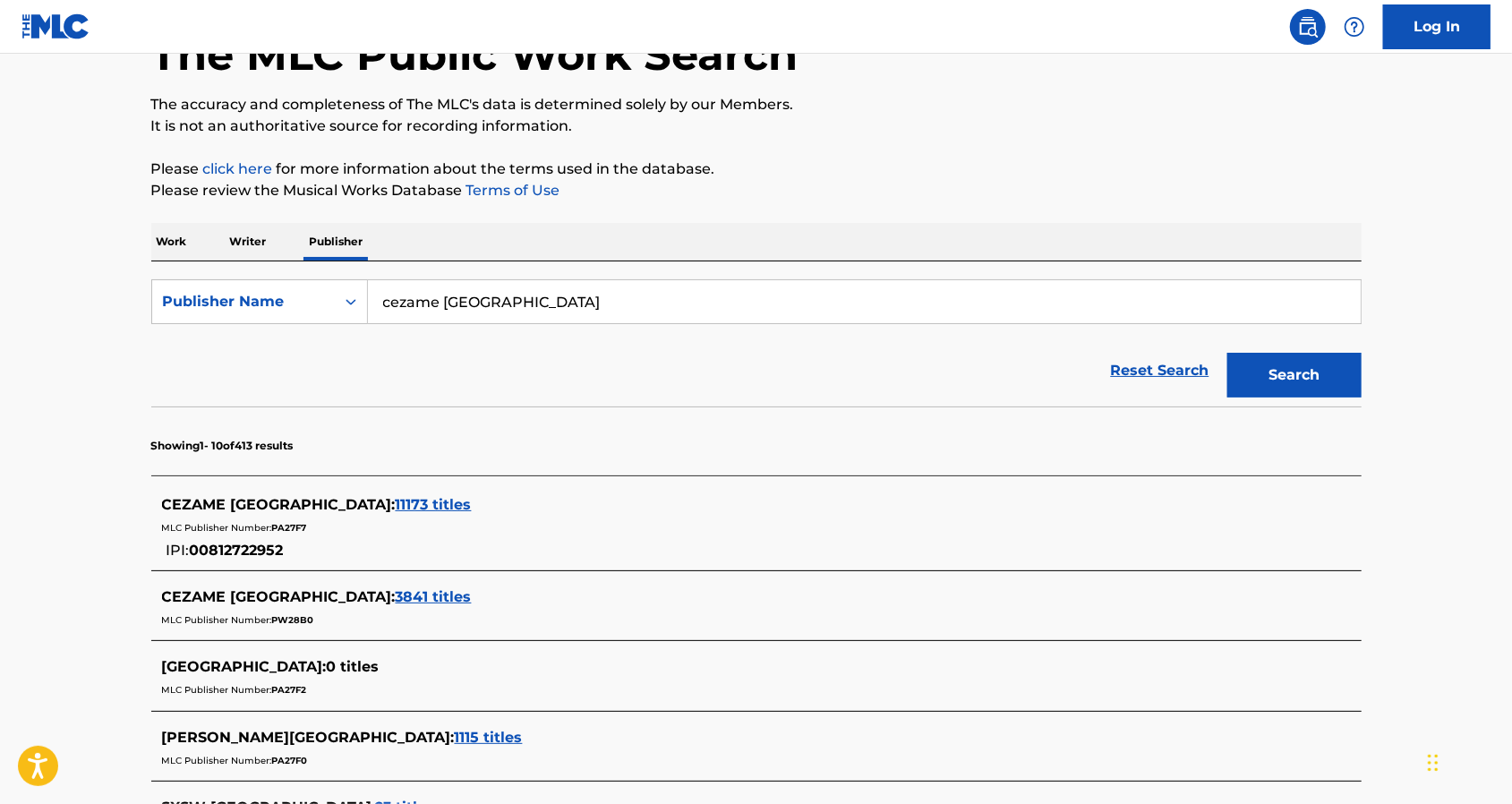
click at [396, 596] on span "3841 titles" at bounding box center [433, 597] width 76 height 17
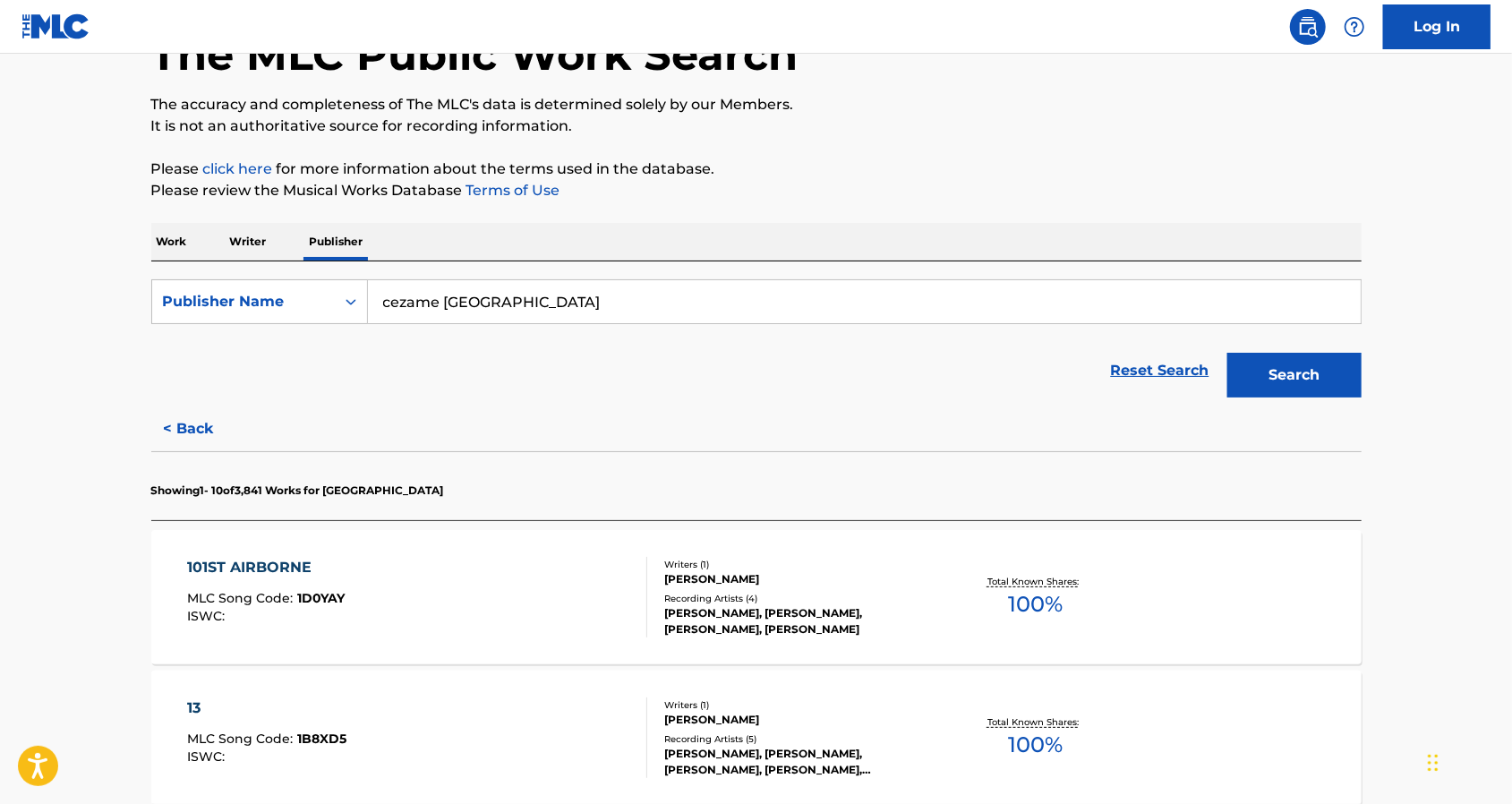
scroll to position [238, 0]
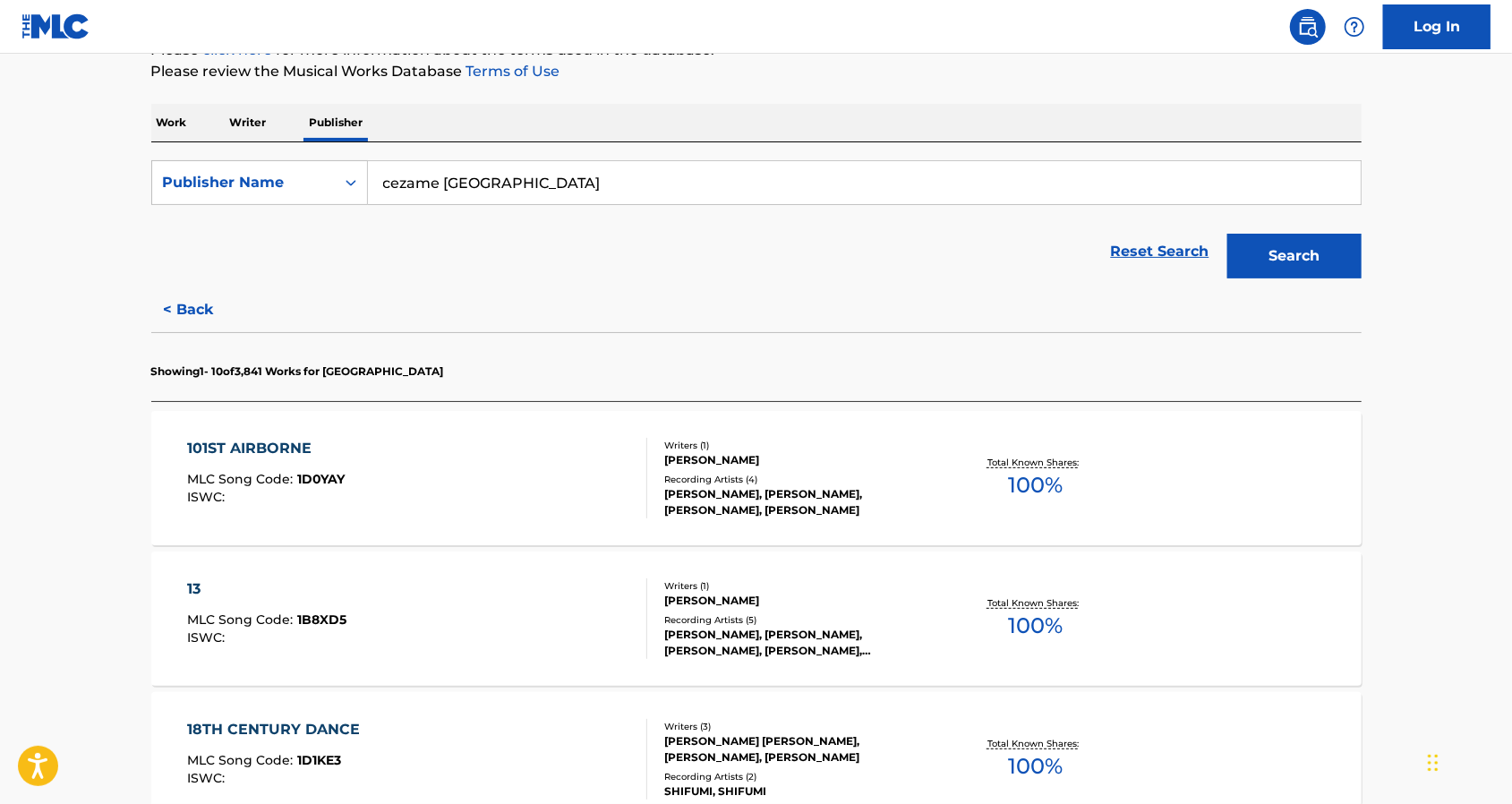
click at [954, 572] on div "13 MLC Song Code : 1B8XD5 ISWC : Writers ( 1 ) [PERSON_NAME] Recording Artists …" at bounding box center [756, 618] width 1210 height 134
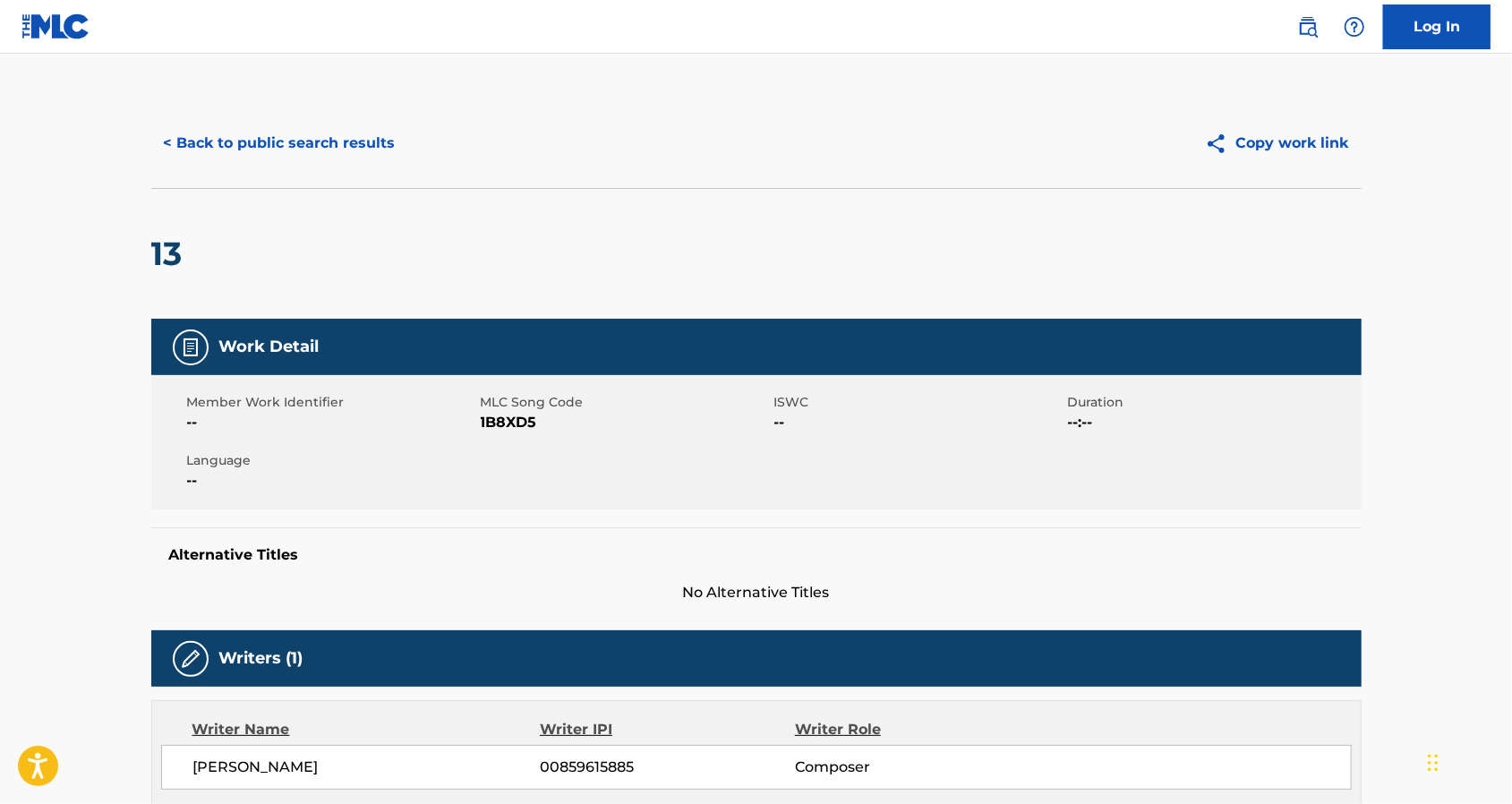
click at [352, 145] on button "< Back to public search results" at bounding box center [279, 143] width 257 height 45
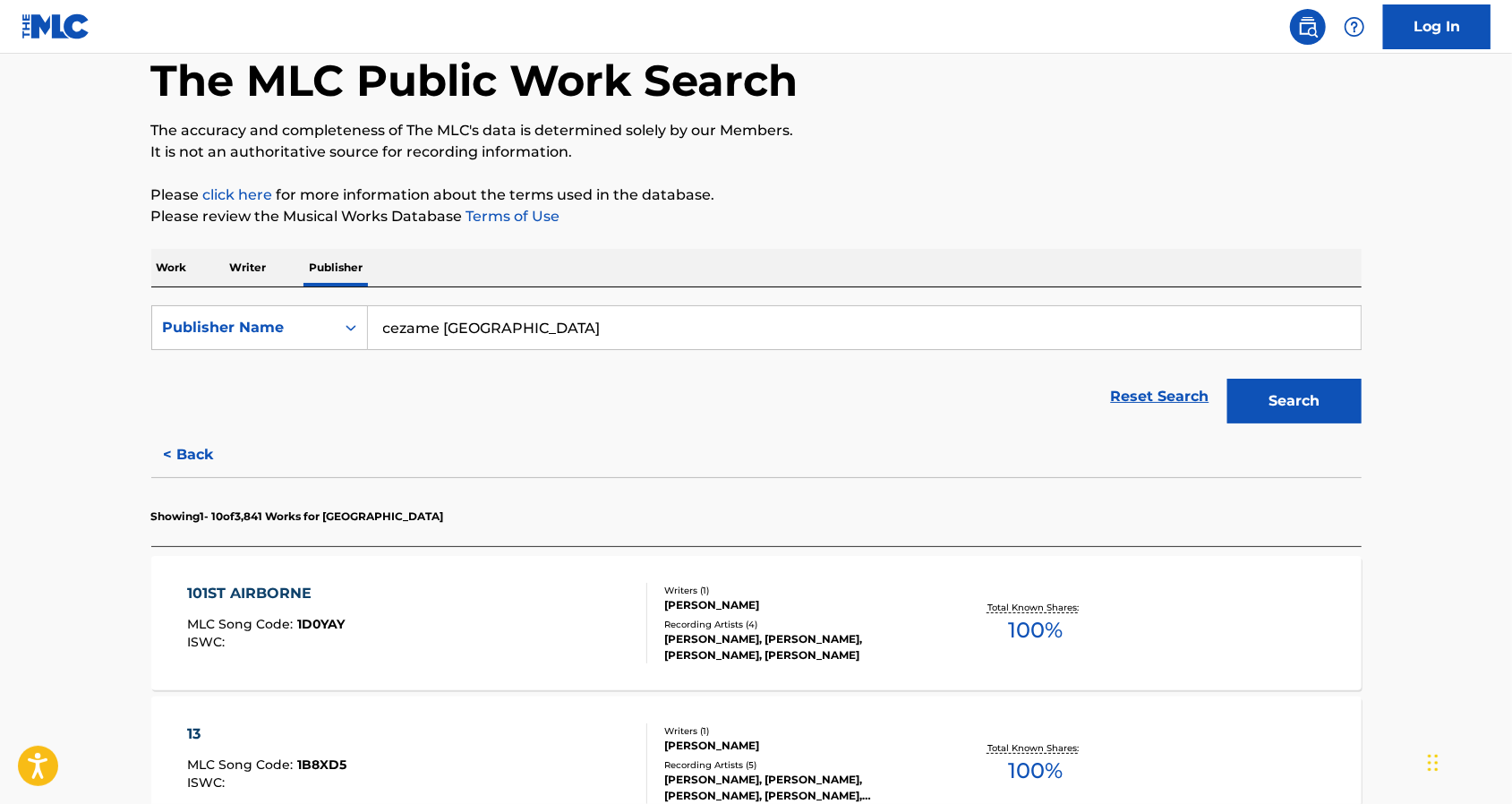
scroll to position [238, 0]
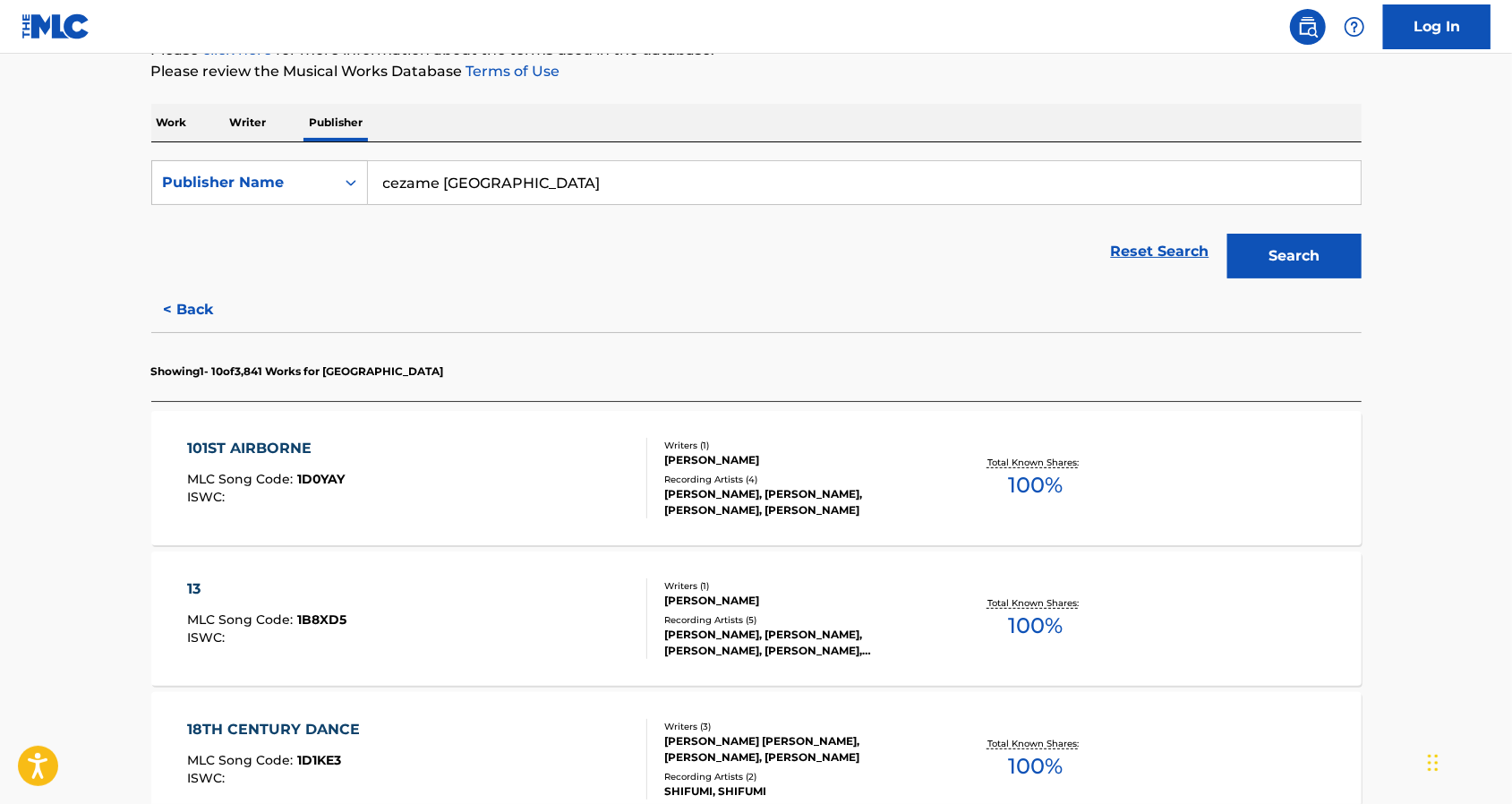
click at [173, 123] on p "Work" at bounding box center [172, 122] width 41 height 37
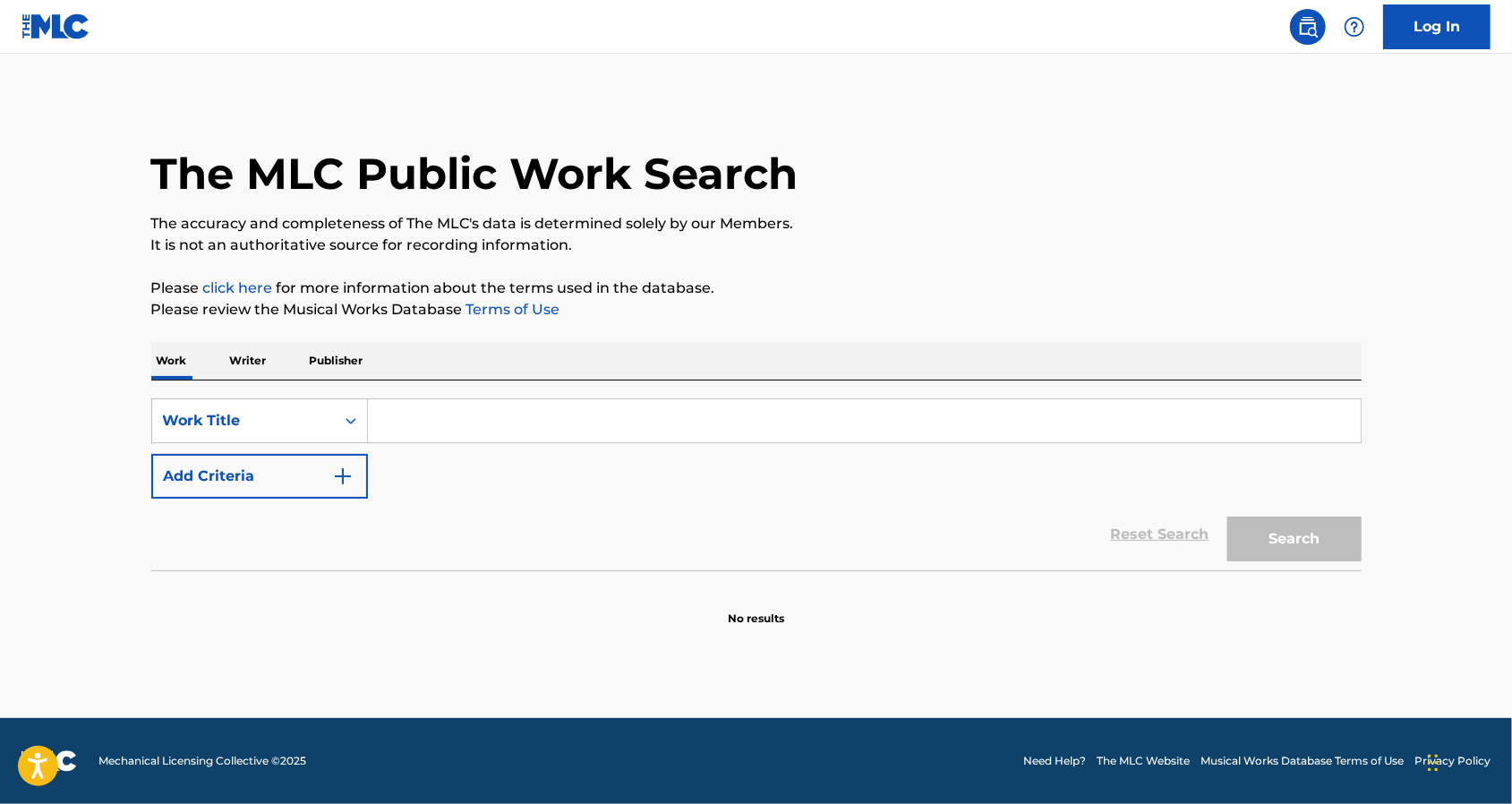
click at [356, 360] on p "Publisher" at bounding box center [336, 360] width 64 height 37
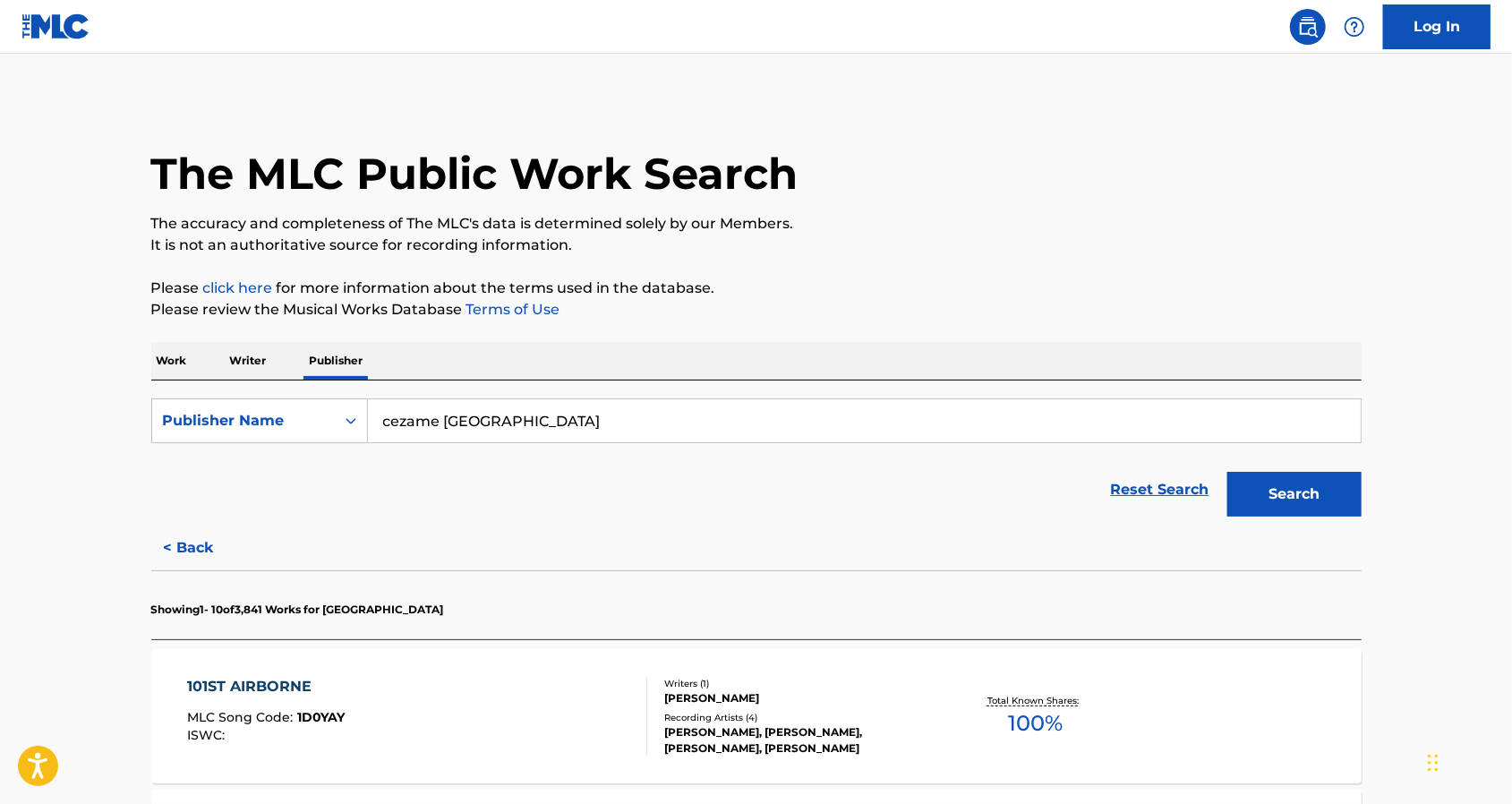
drag, startPoint x: 237, startPoint y: 494, endPoint x: 251, endPoint y: 452, distance: 44.3
click at [237, 487] on div "Reset Search Search" at bounding box center [756, 489] width 1210 height 72
click at [254, 424] on div "Publisher Name" at bounding box center [243, 420] width 161 height 21
click at [260, 467] on div "Publisher IPI" at bounding box center [260, 465] width 215 height 45
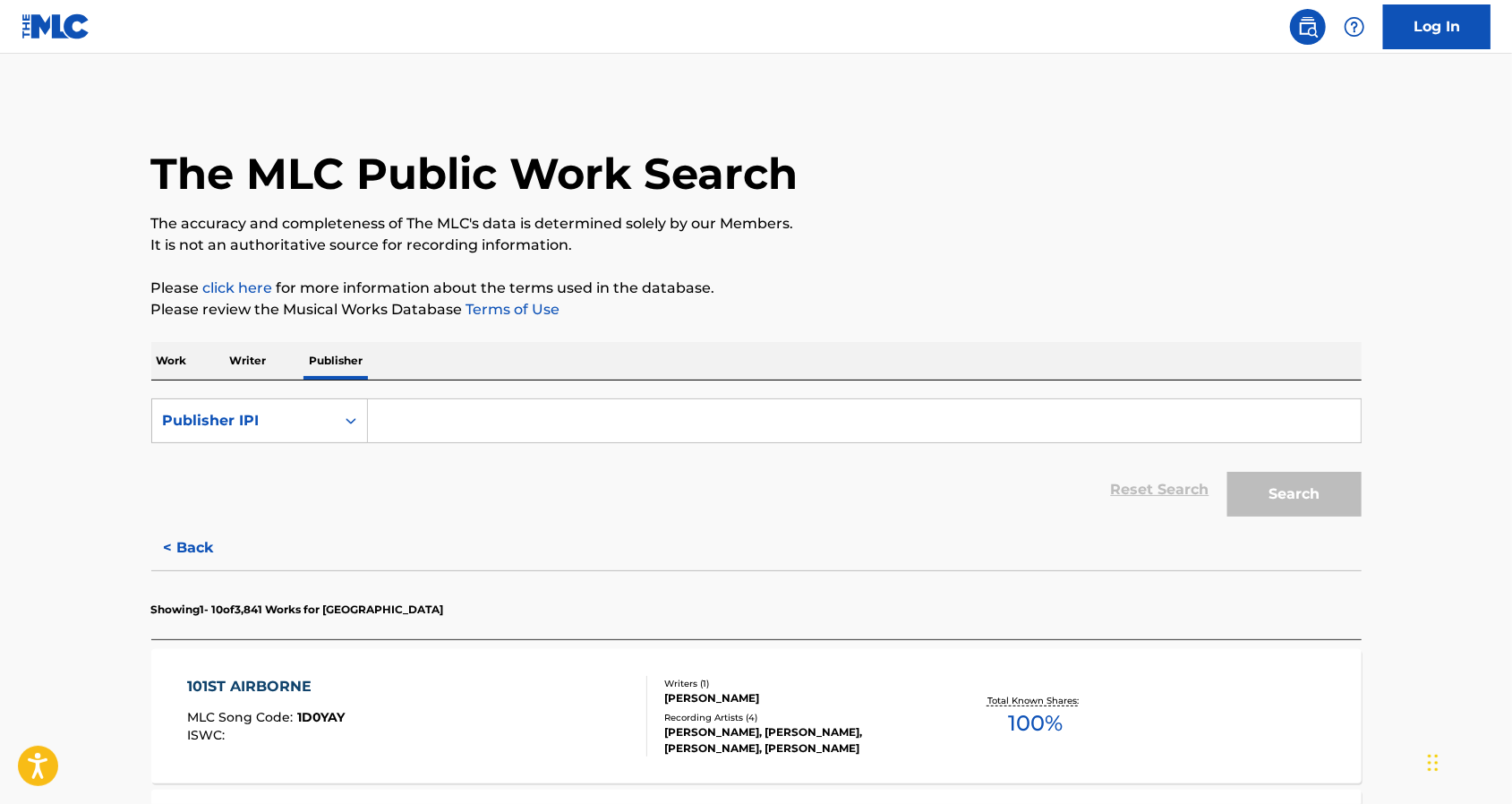
click at [417, 420] on input "Search Form" at bounding box center [864, 420] width 993 height 43
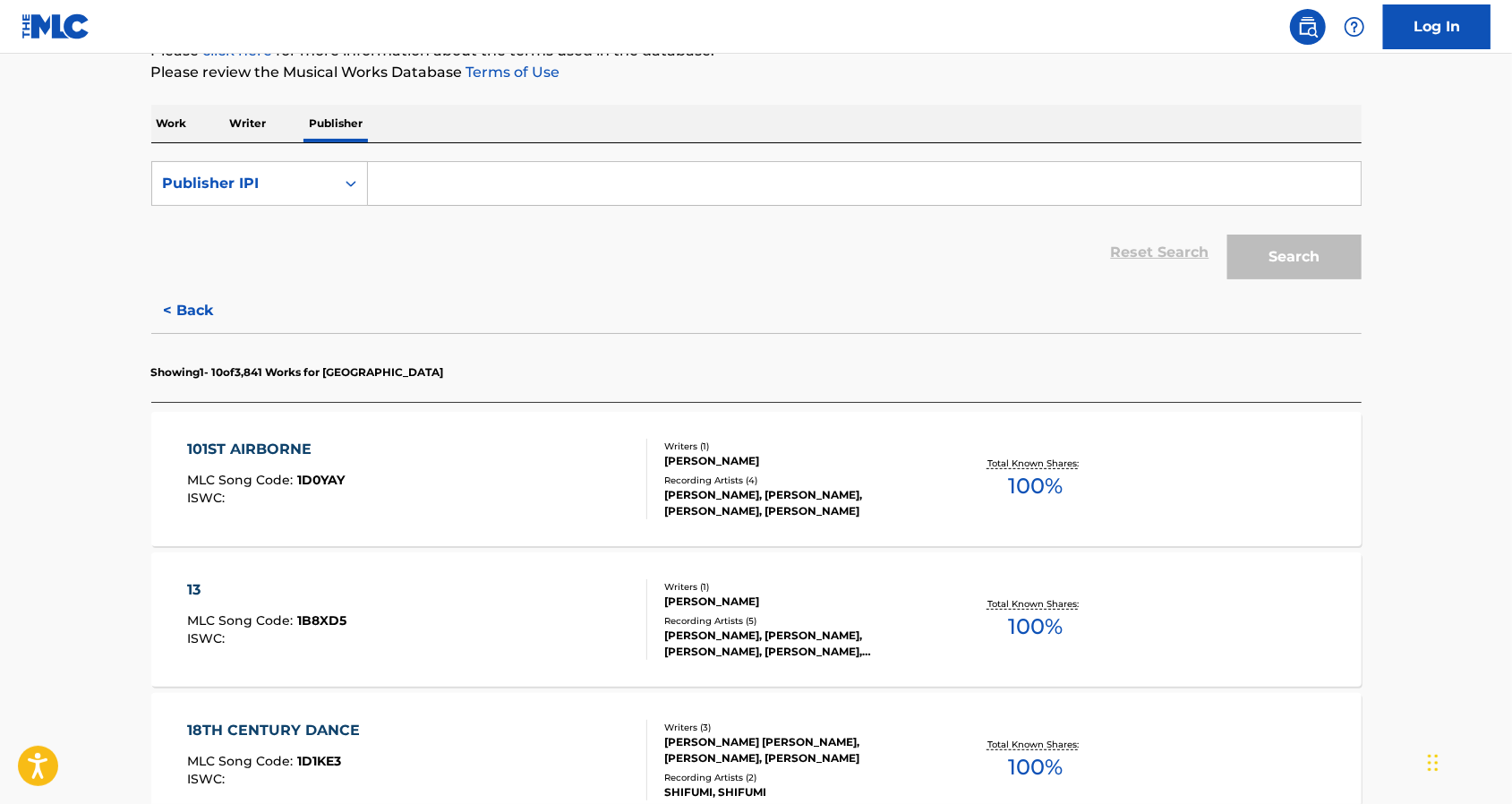
scroll to position [238, 0]
click at [484, 481] on div "101ST AIRBORNE MLC Song Code : 1D0YAY ISWC :" at bounding box center [417, 478] width 460 height 80
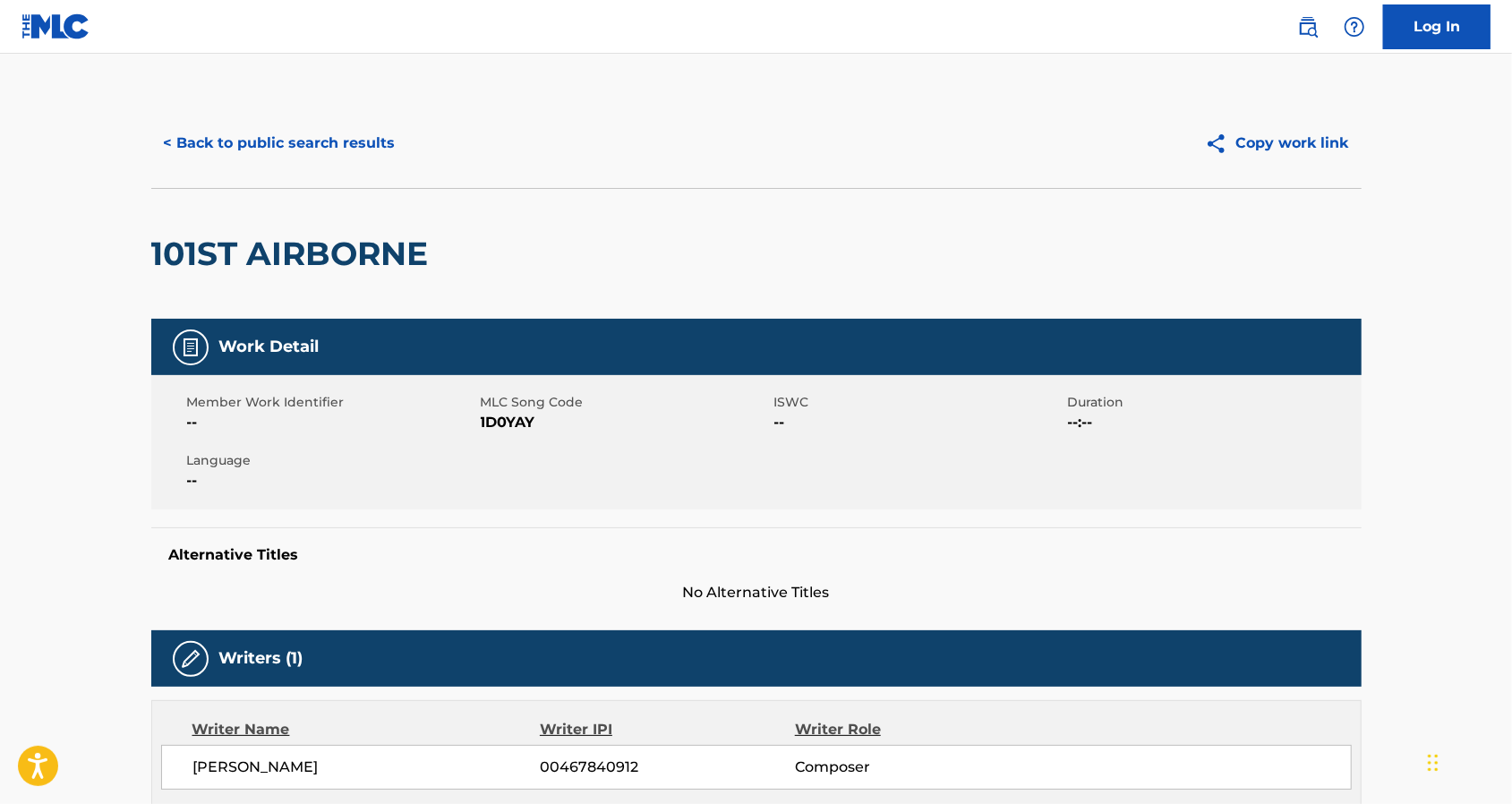
click at [309, 143] on button "< Back to public search results" at bounding box center [279, 143] width 257 height 45
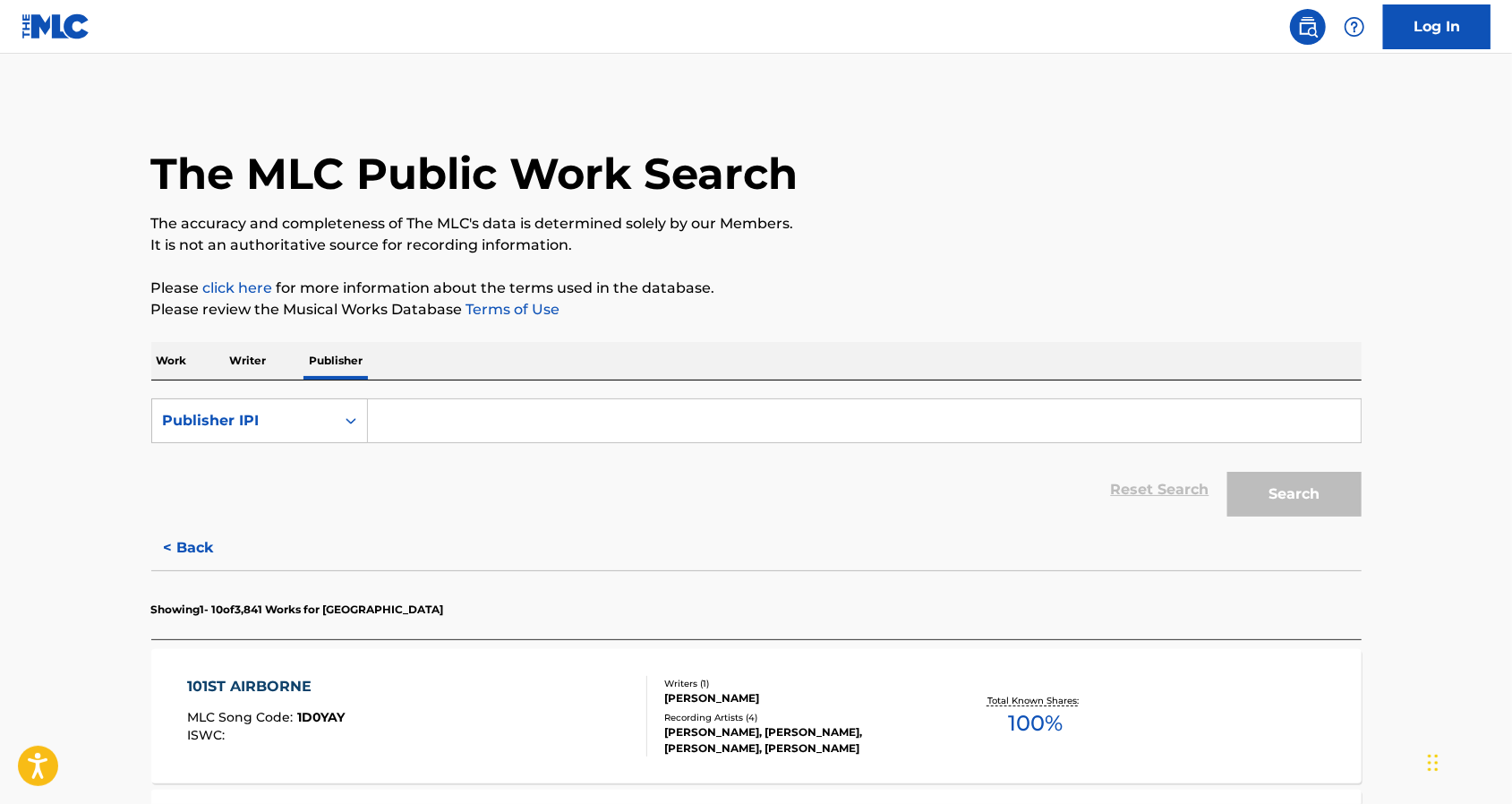
click at [434, 397] on div "SearchWithCriteriaaaaa97d4-2908-4ff0-9dfa-bbade23a4a27 Publisher IPI Reset Sear…" at bounding box center [756, 452] width 1210 height 145
click at [341, 351] on p "Publisher" at bounding box center [336, 360] width 64 height 37
click at [328, 414] on div "Publisher IPI" at bounding box center [243, 420] width 182 height 34
click at [309, 456] on div "Publisher Name" at bounding box center [260, 465] width 215 height 45
click at [402, 414] on input "Search Form" at bounding box center [864, 420] width 993 height 43
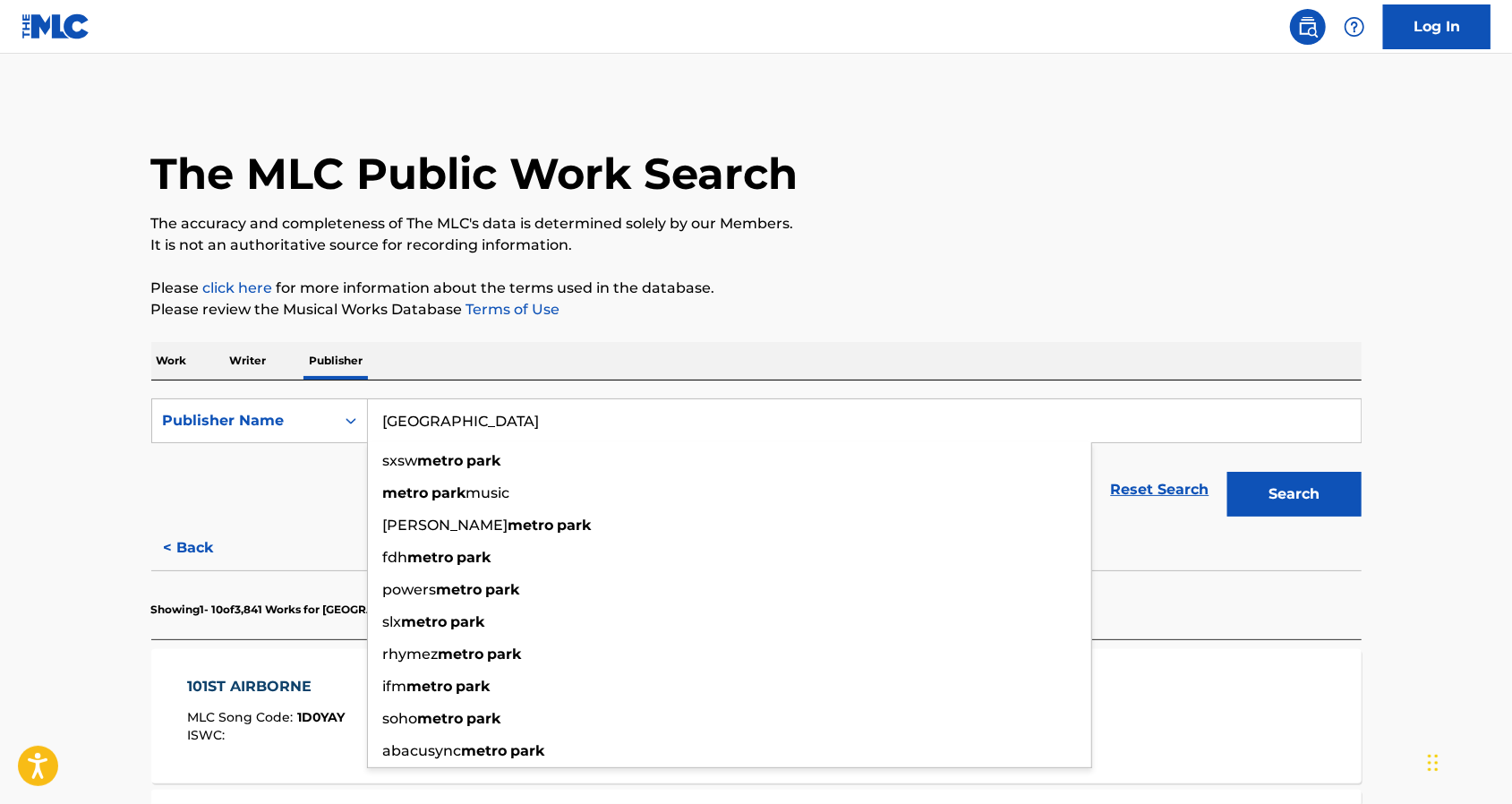
click at [1227, 472] on button "Search" at bounding box center [1294, 494] width 134 height 45
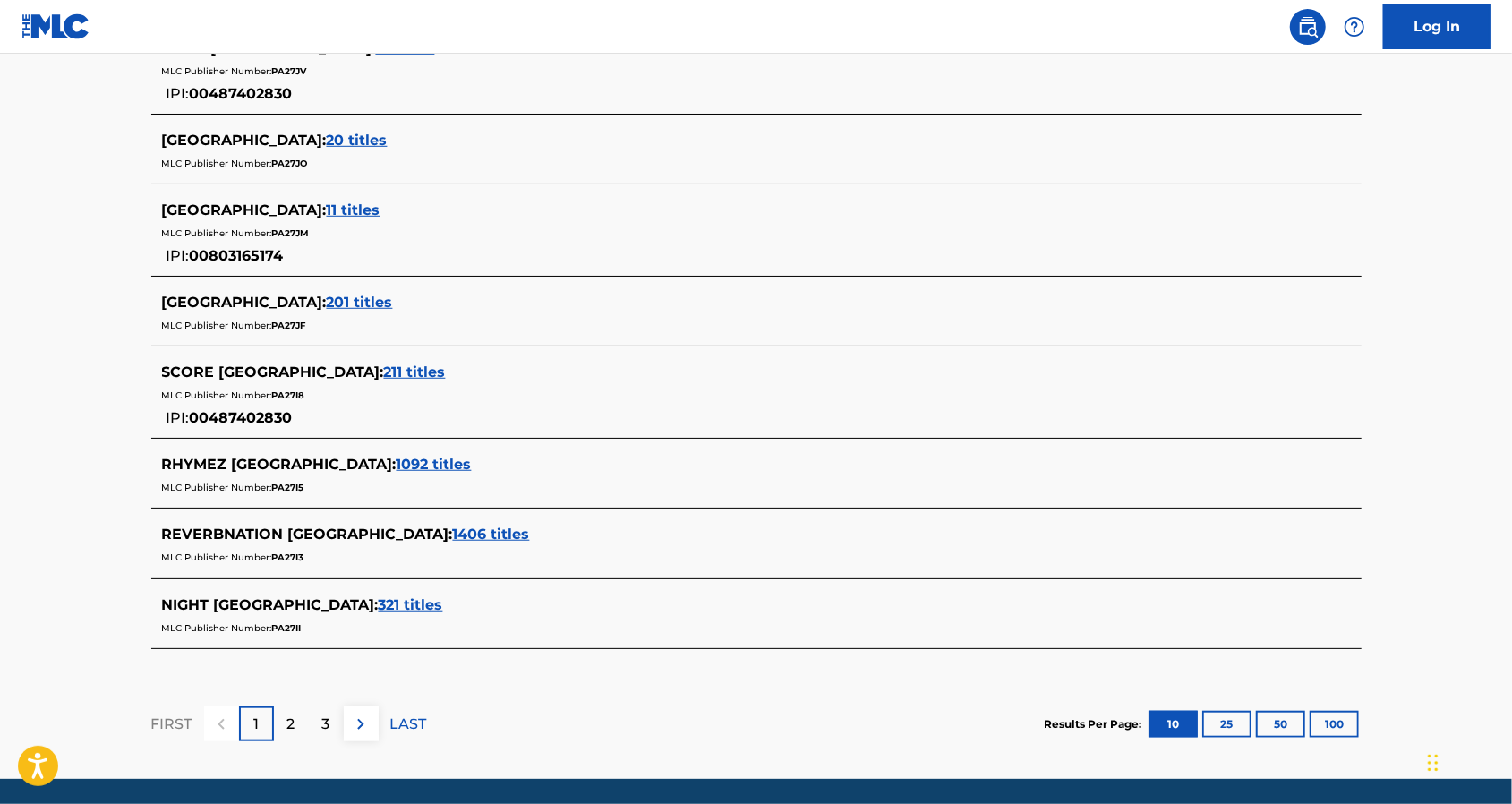
scroll to position [781, 0]
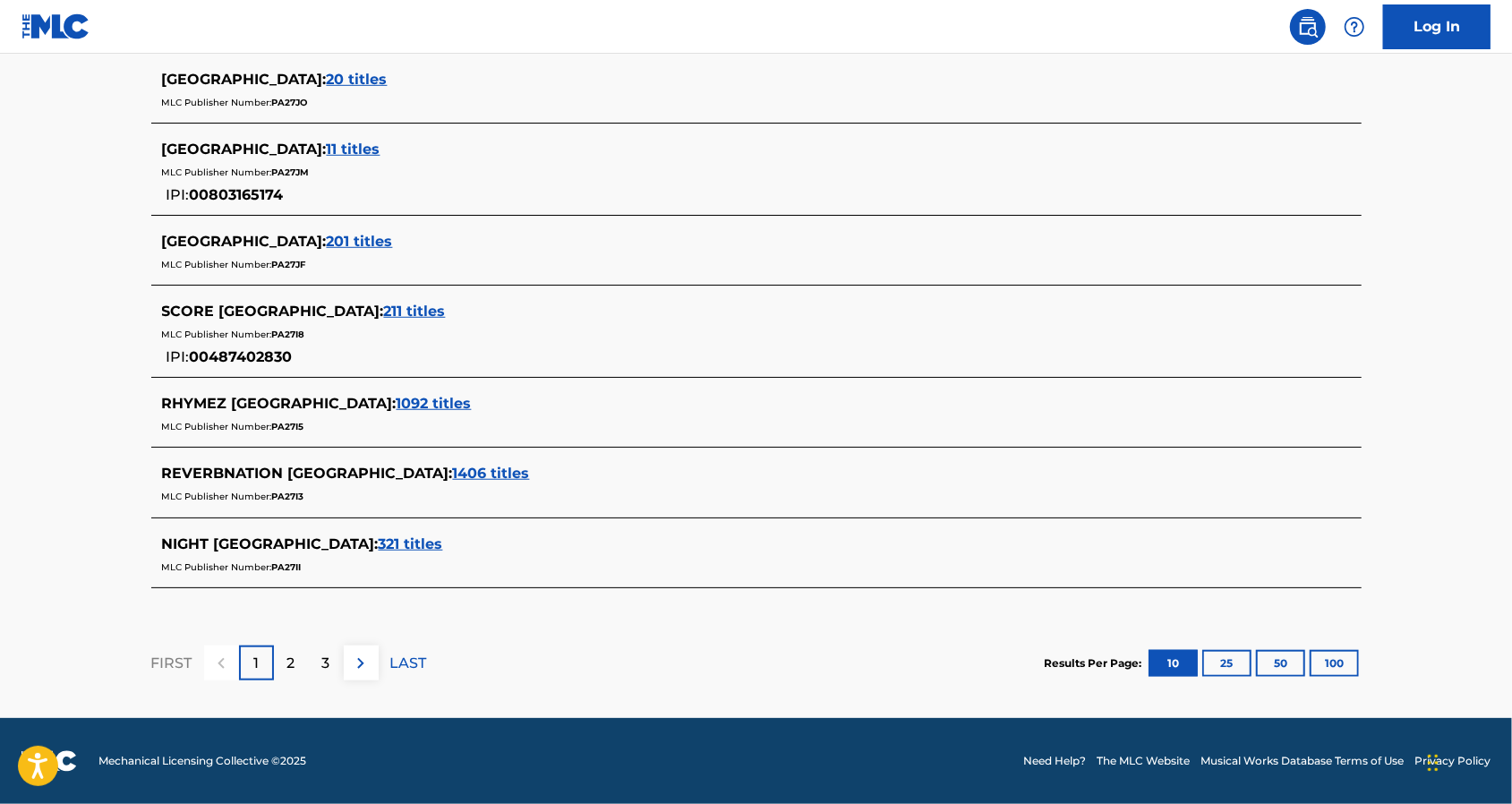
click at [305, 660] on div "2" at bounding box center [290, 662] width 35 height 35
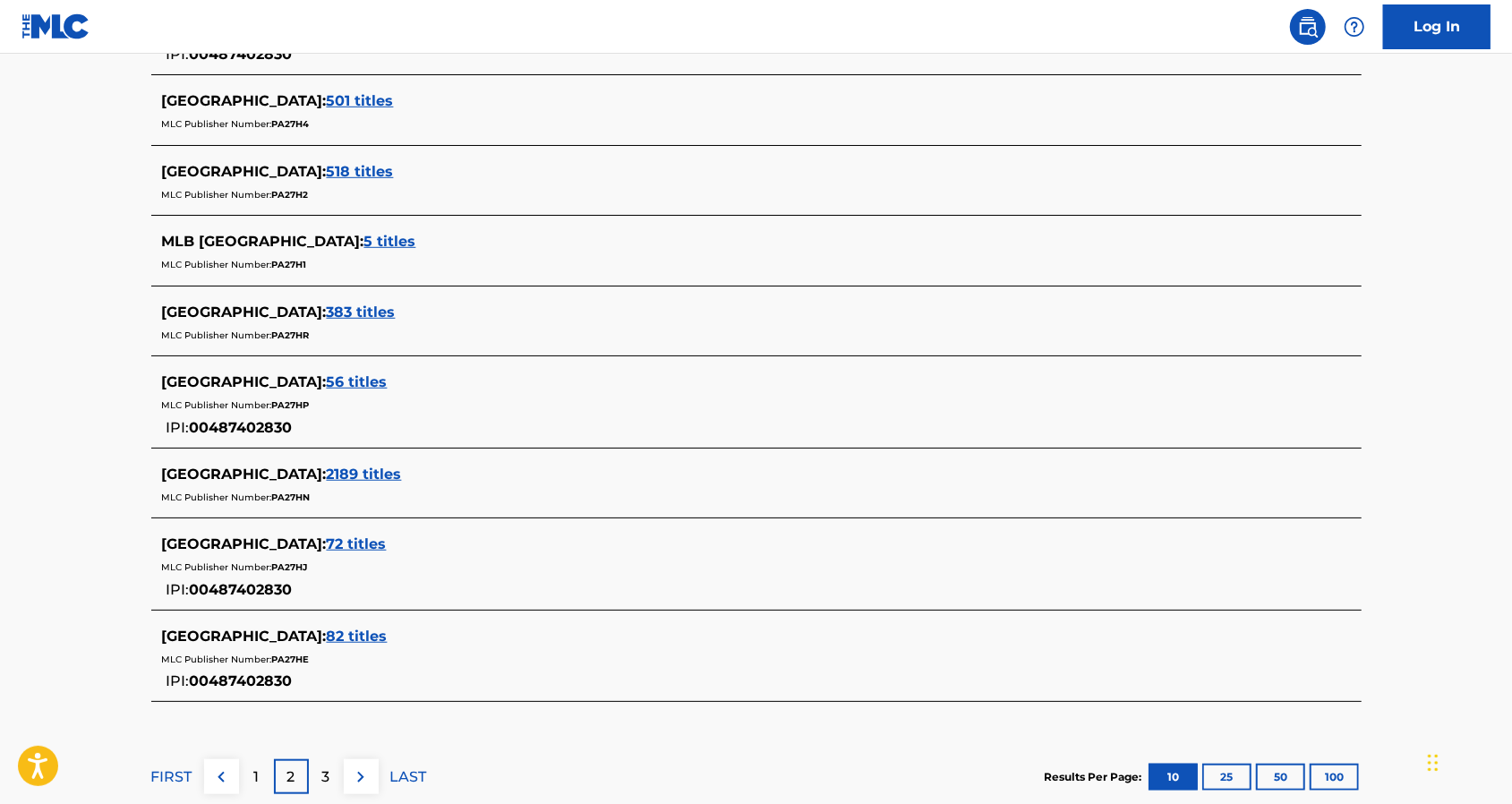
scroll to position [802, 0]
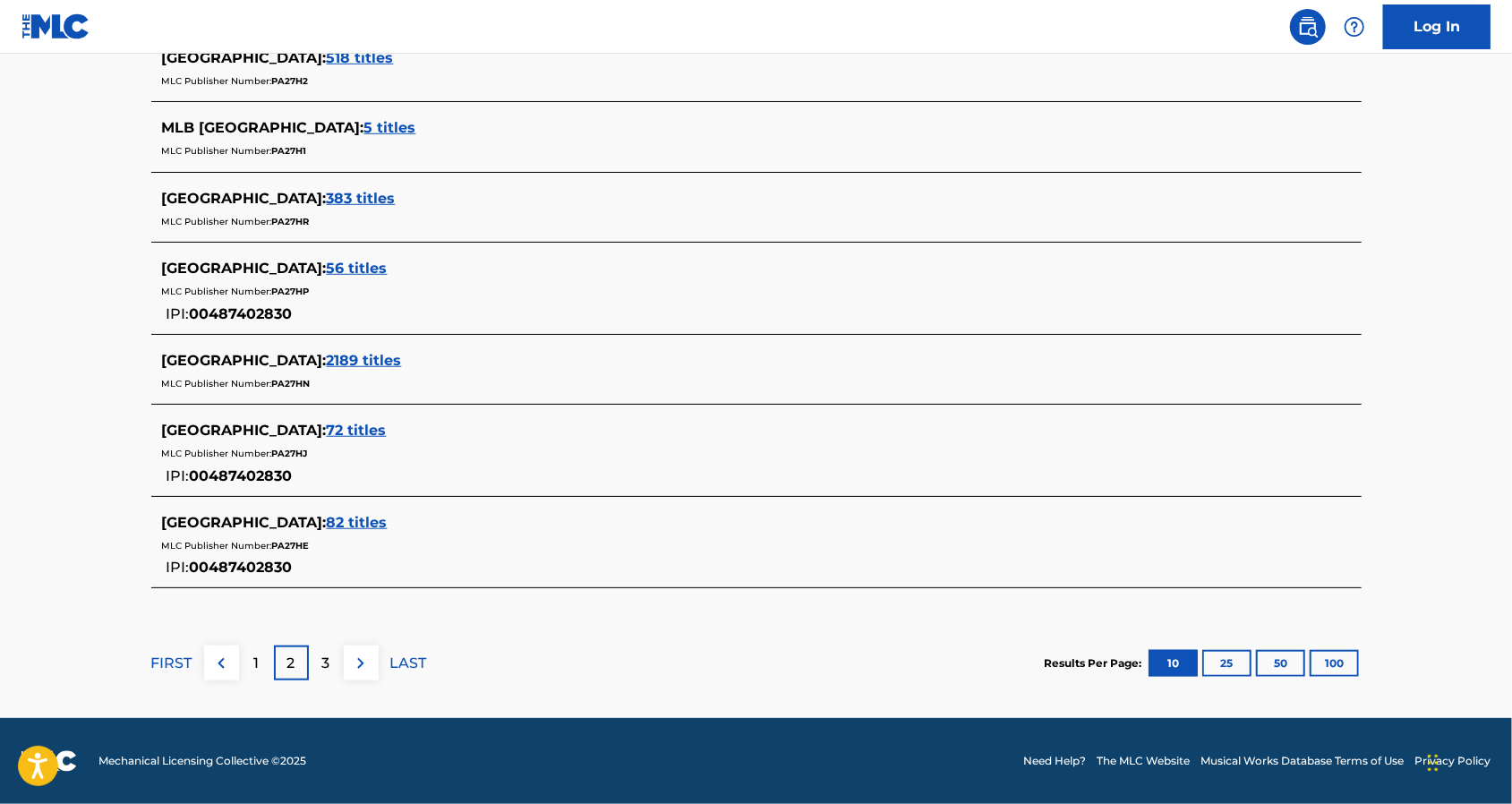
click at [330, 653] on div "3" at bounding box center [326, 662] width 35 height 35
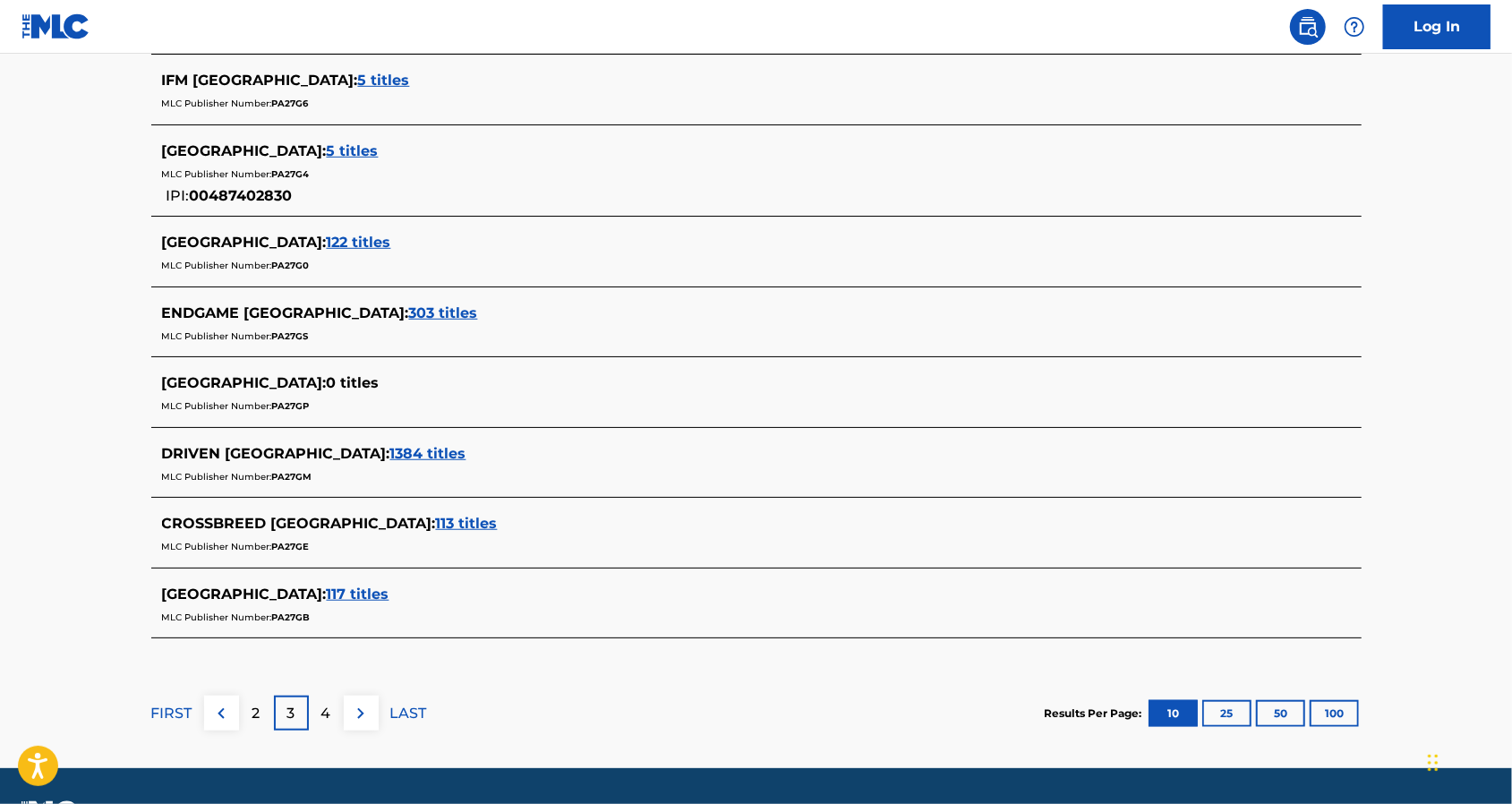
scroll to position [759, 0]
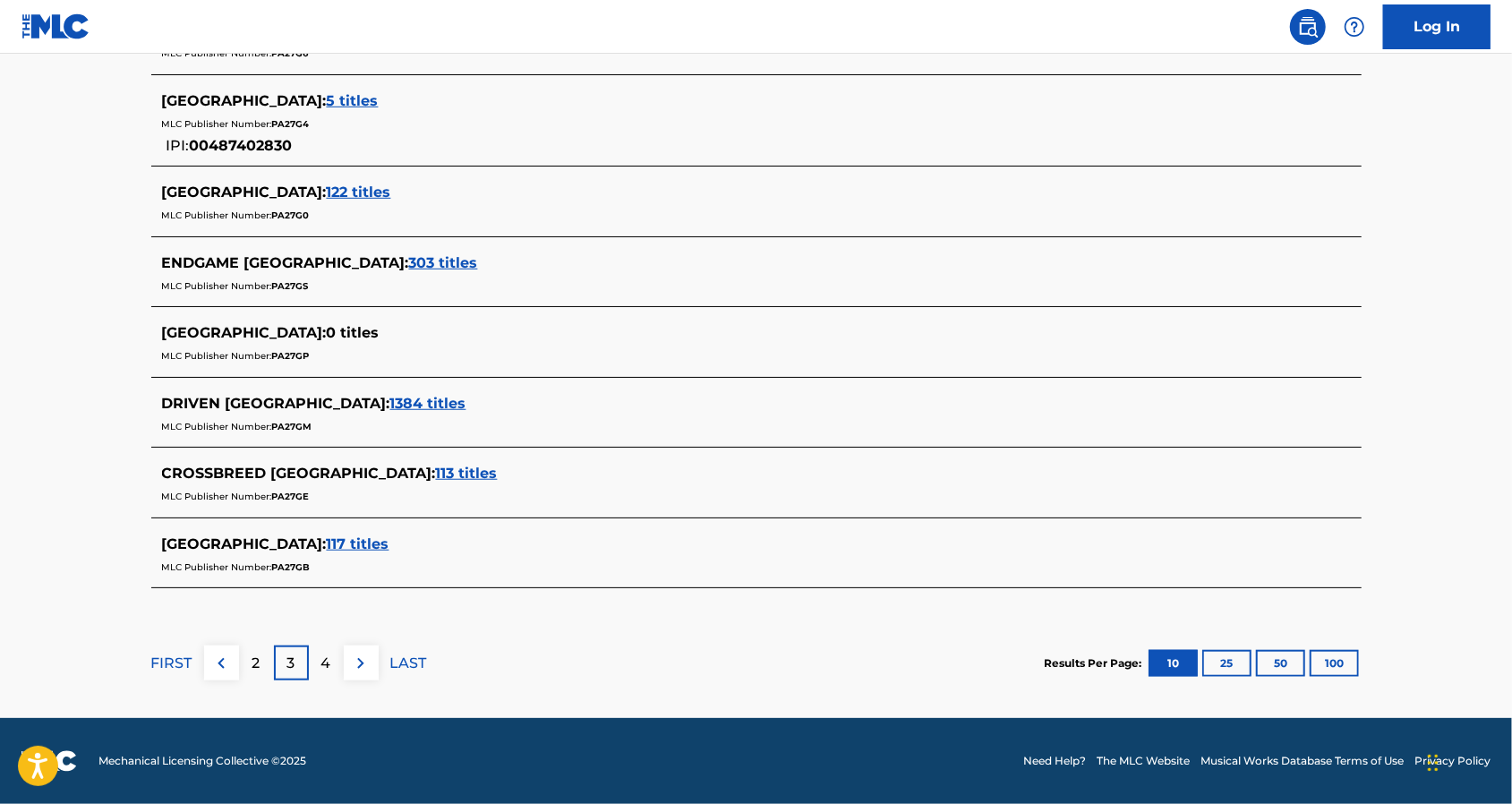
click at [333, 663] on div "4" at bounding box center [326, 662] width 35 height 35
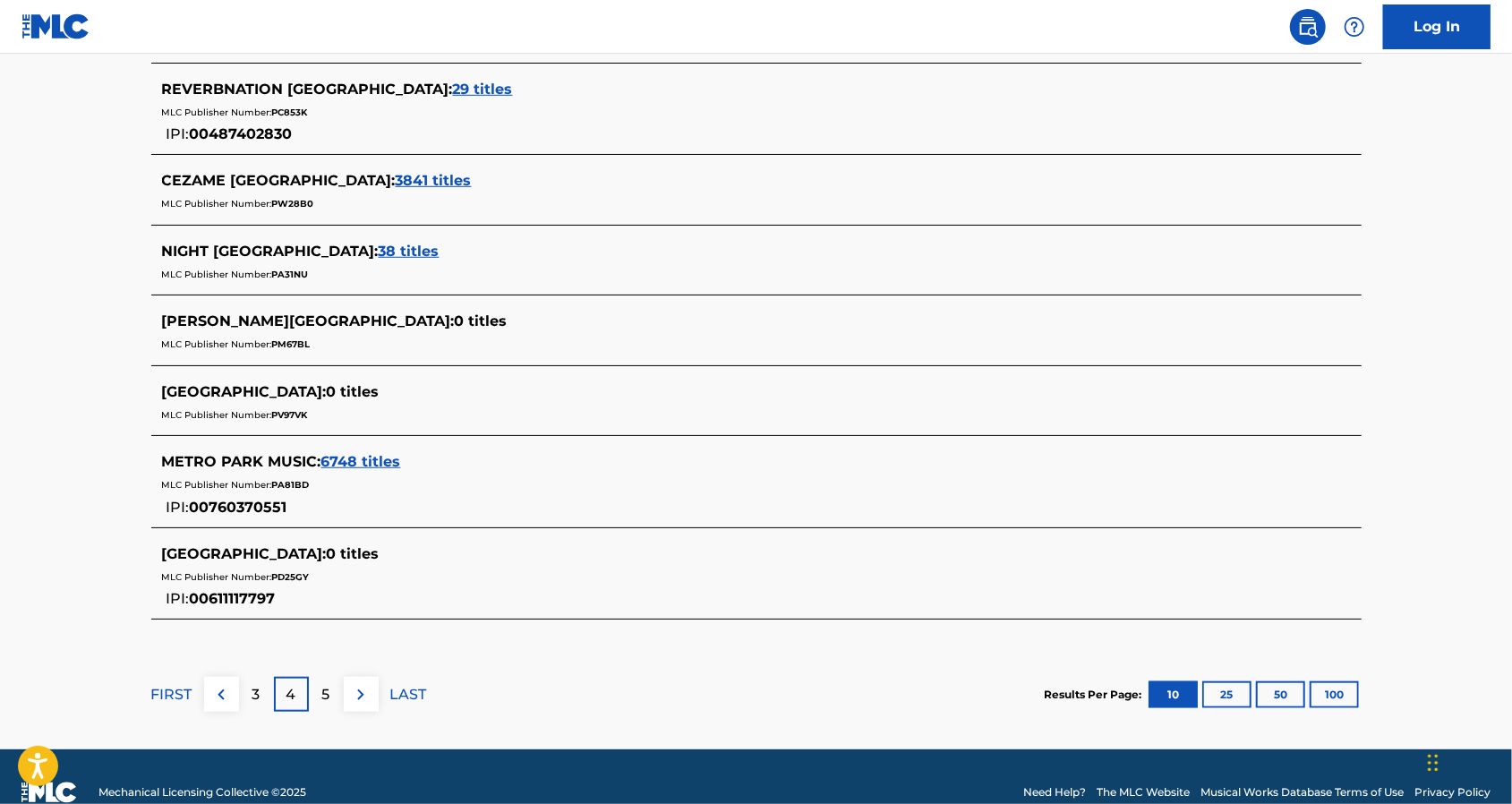
scroll to position [824, 0]
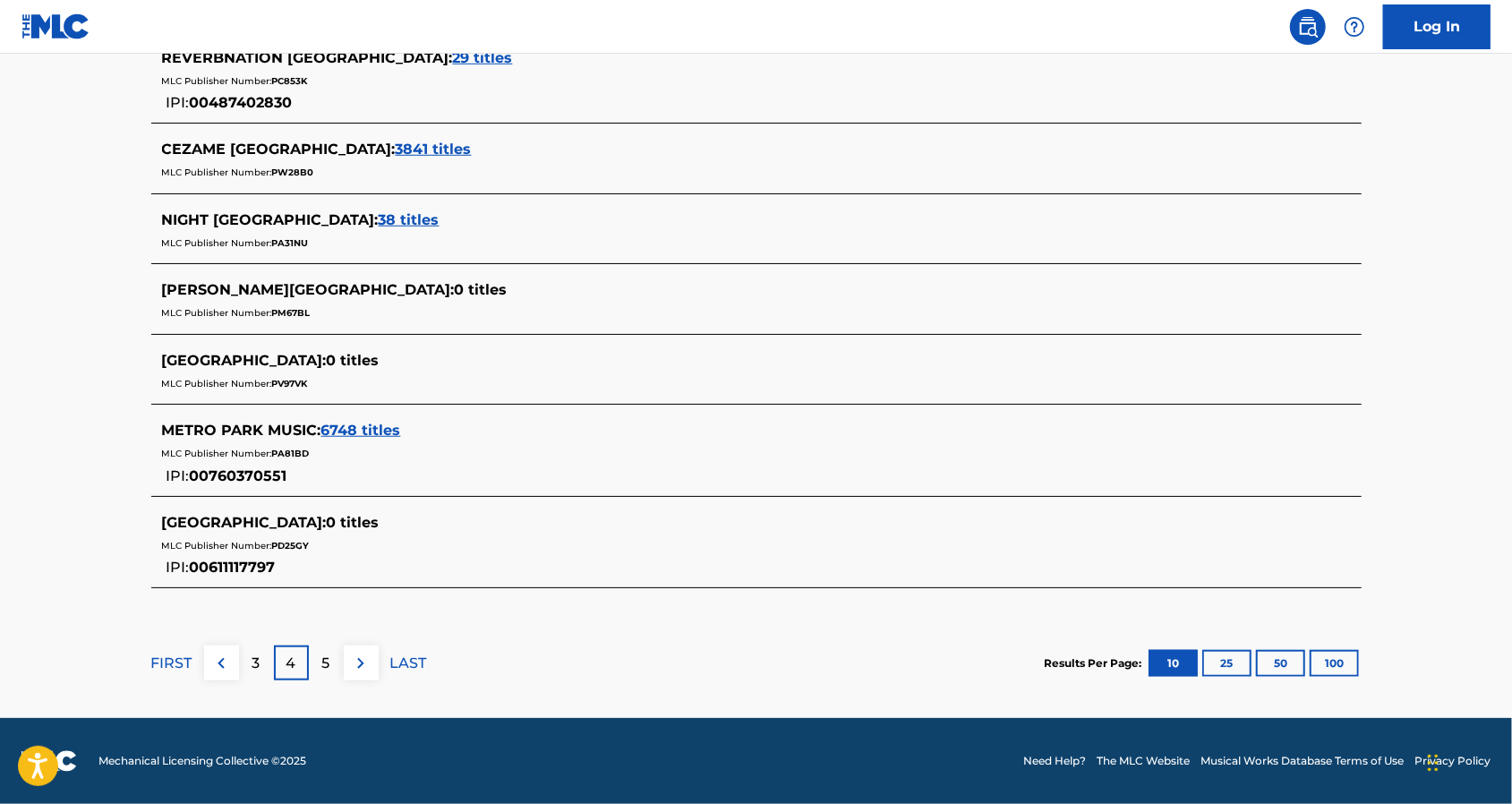
click at [331, 656] on div "5" at bounding box center [326, 662] width 35 height 35
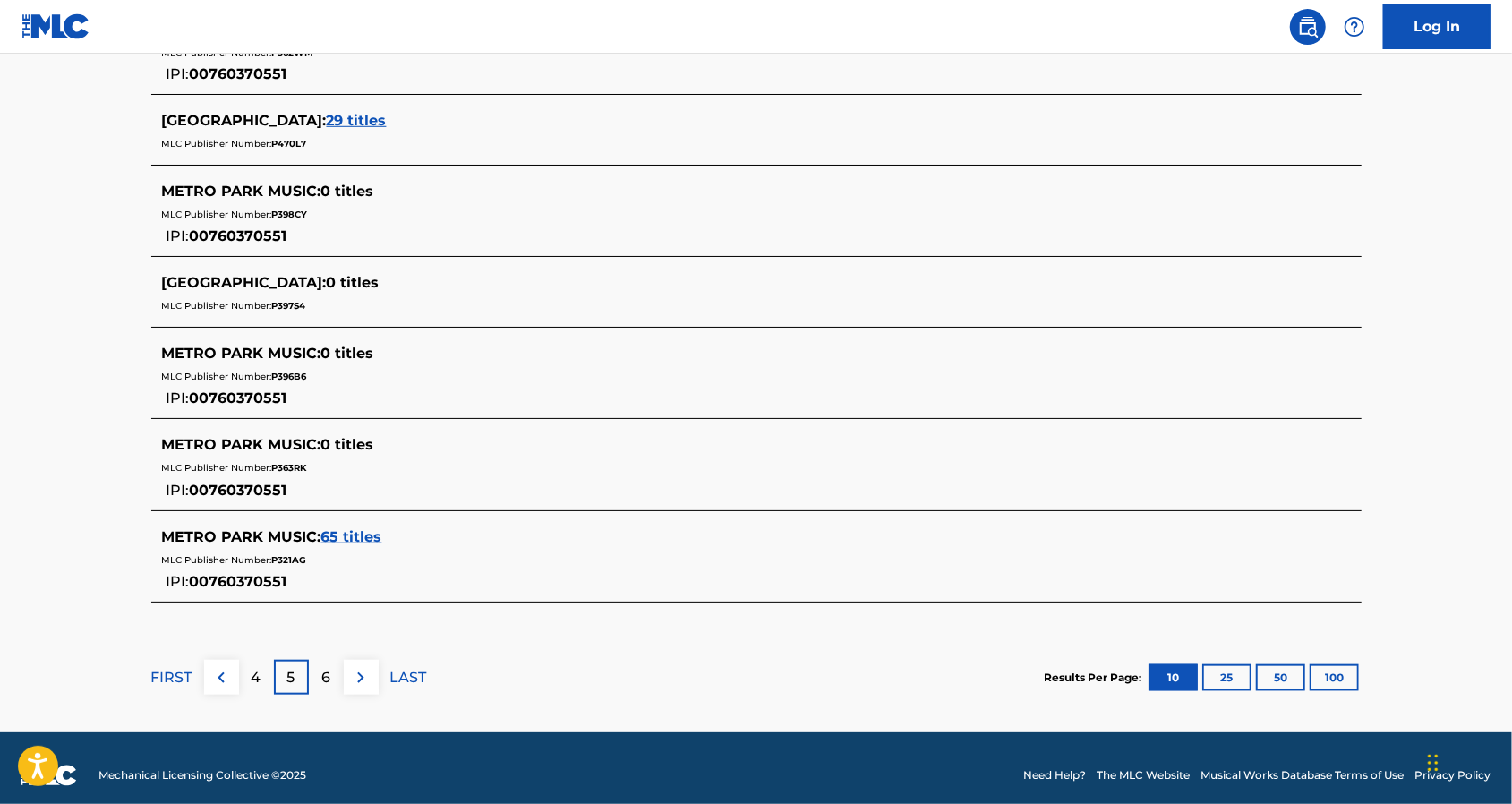
scroll to position [888, 0]
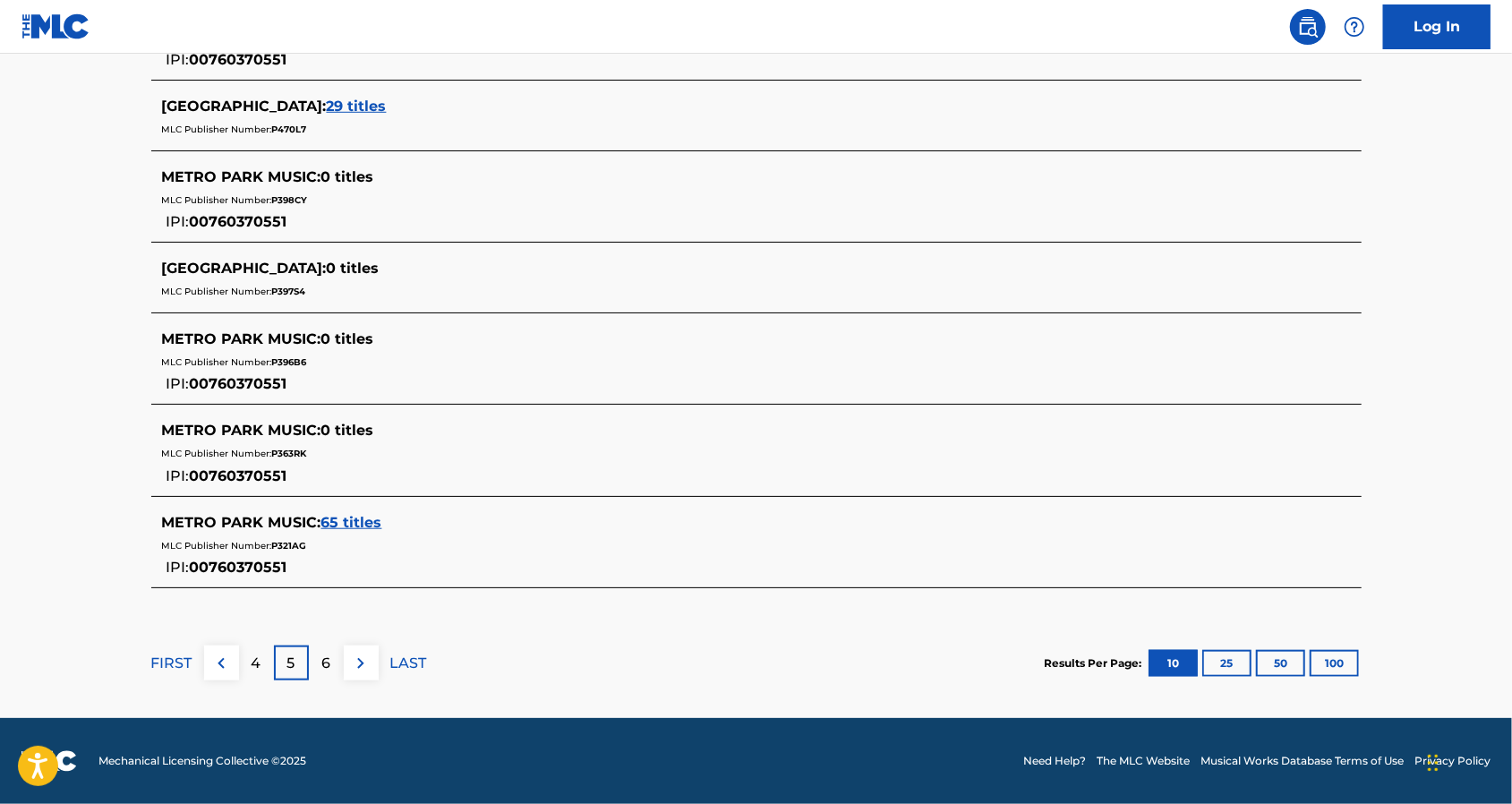
click at [323, 660] on p "6" at bounding box center [326, 663] width 9 height 21
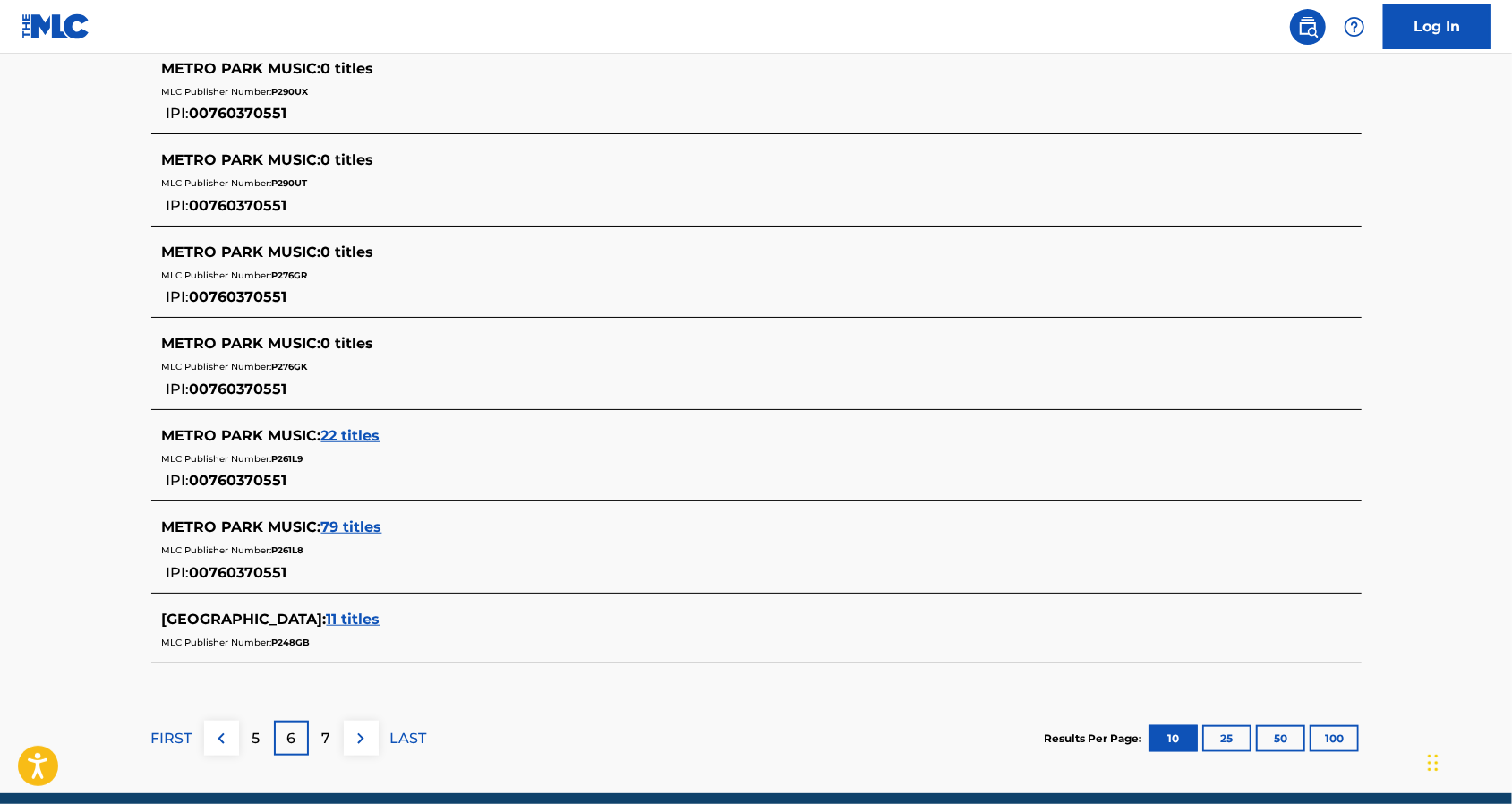
scroll to position [867, 0]
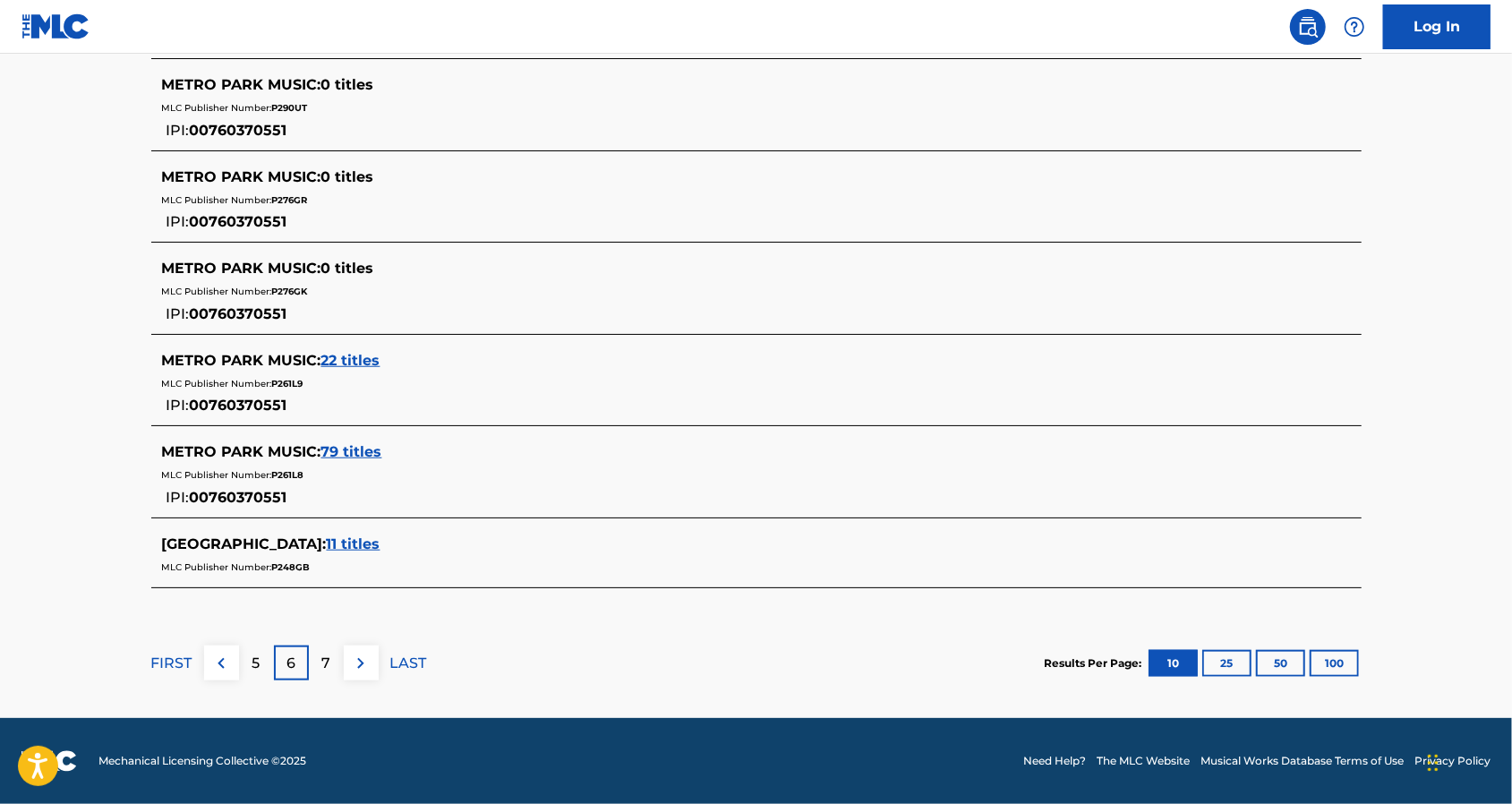
click at [344, 652] on button at bounding box center [360, 662] width 35 height 35
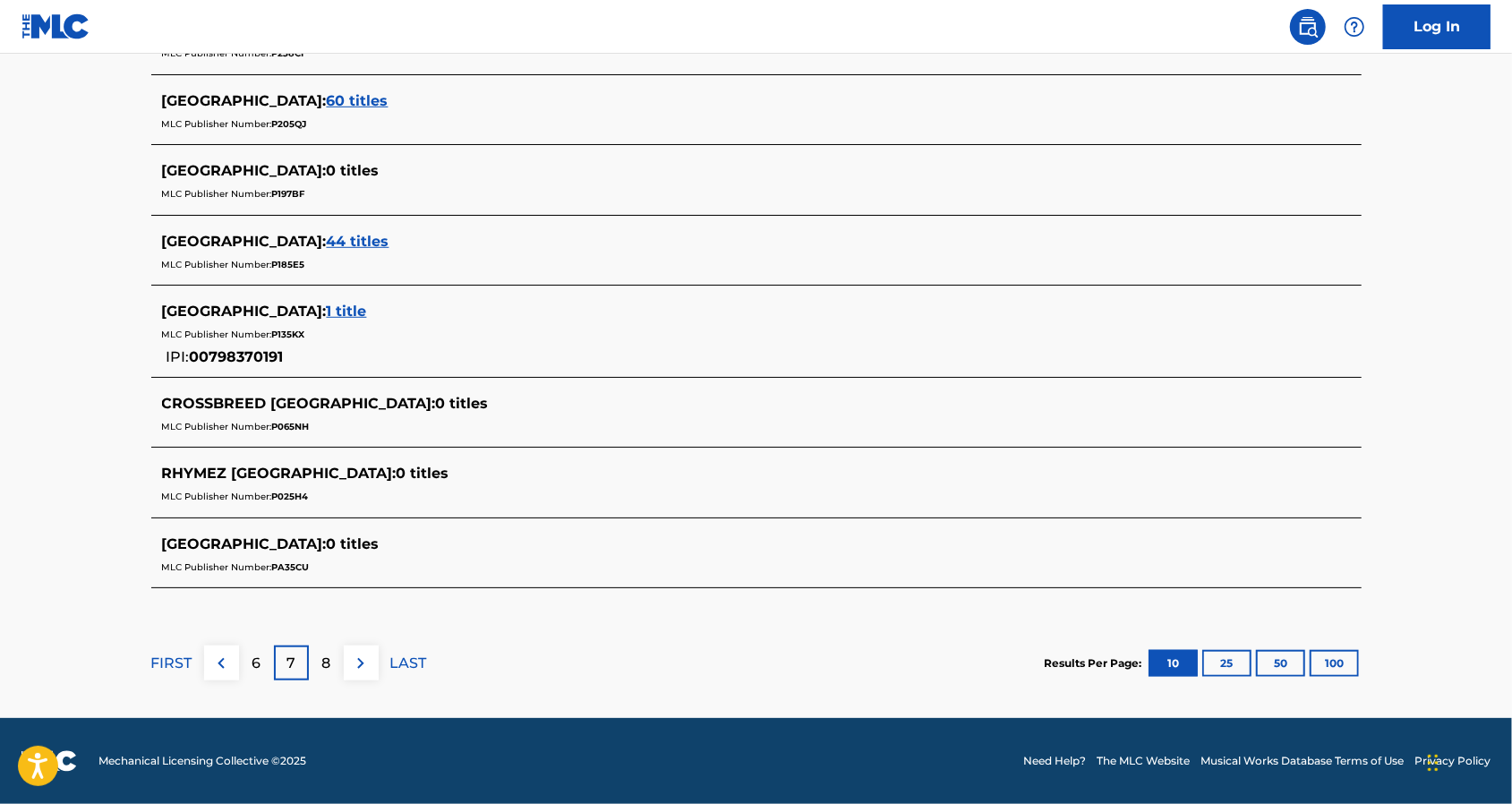
scroll to position [738, 0]
click at [320, 649] on div "8" at bounding box center [326, 662] width 35 height 35
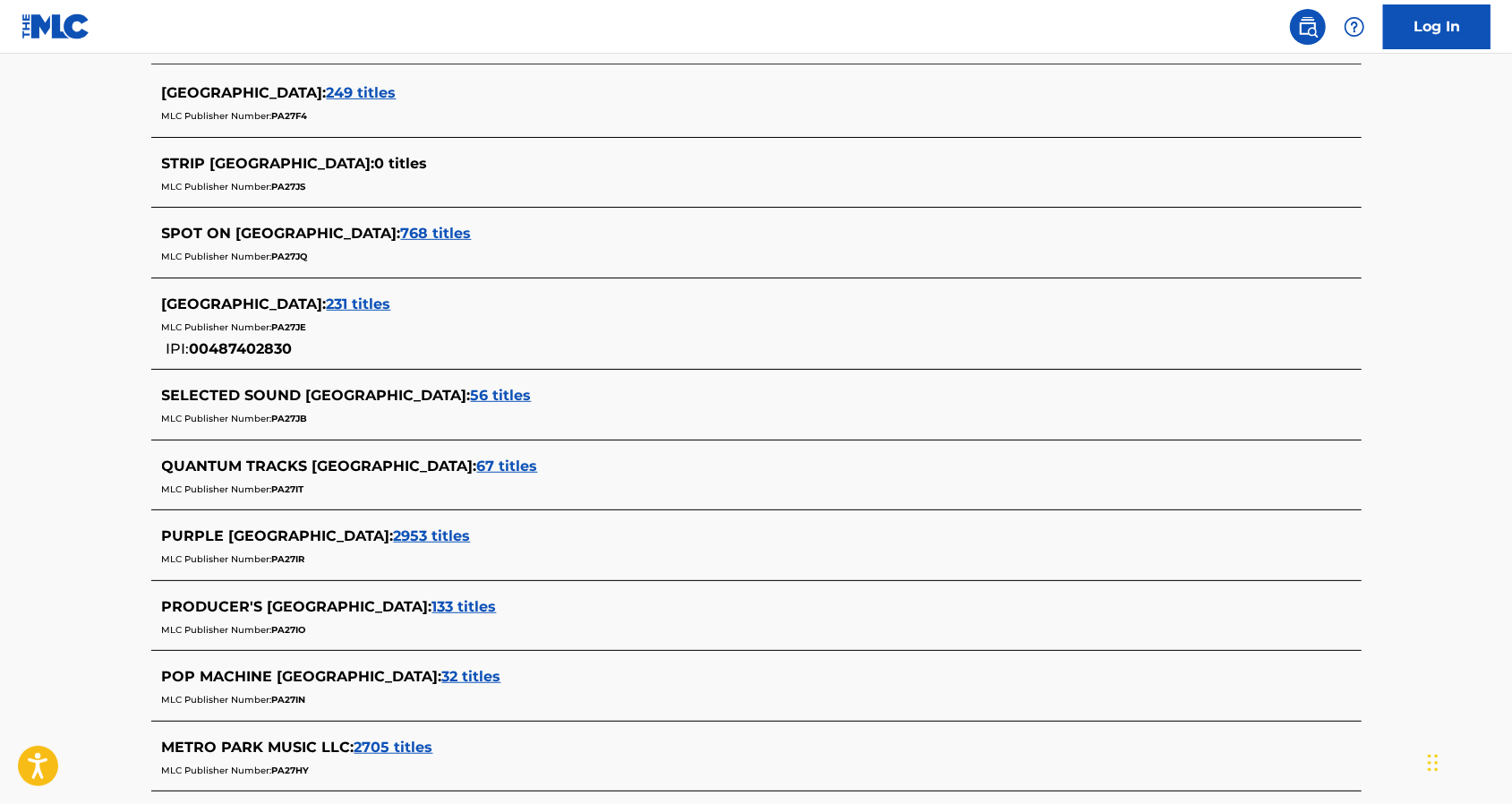
scroll to position [716, 0]
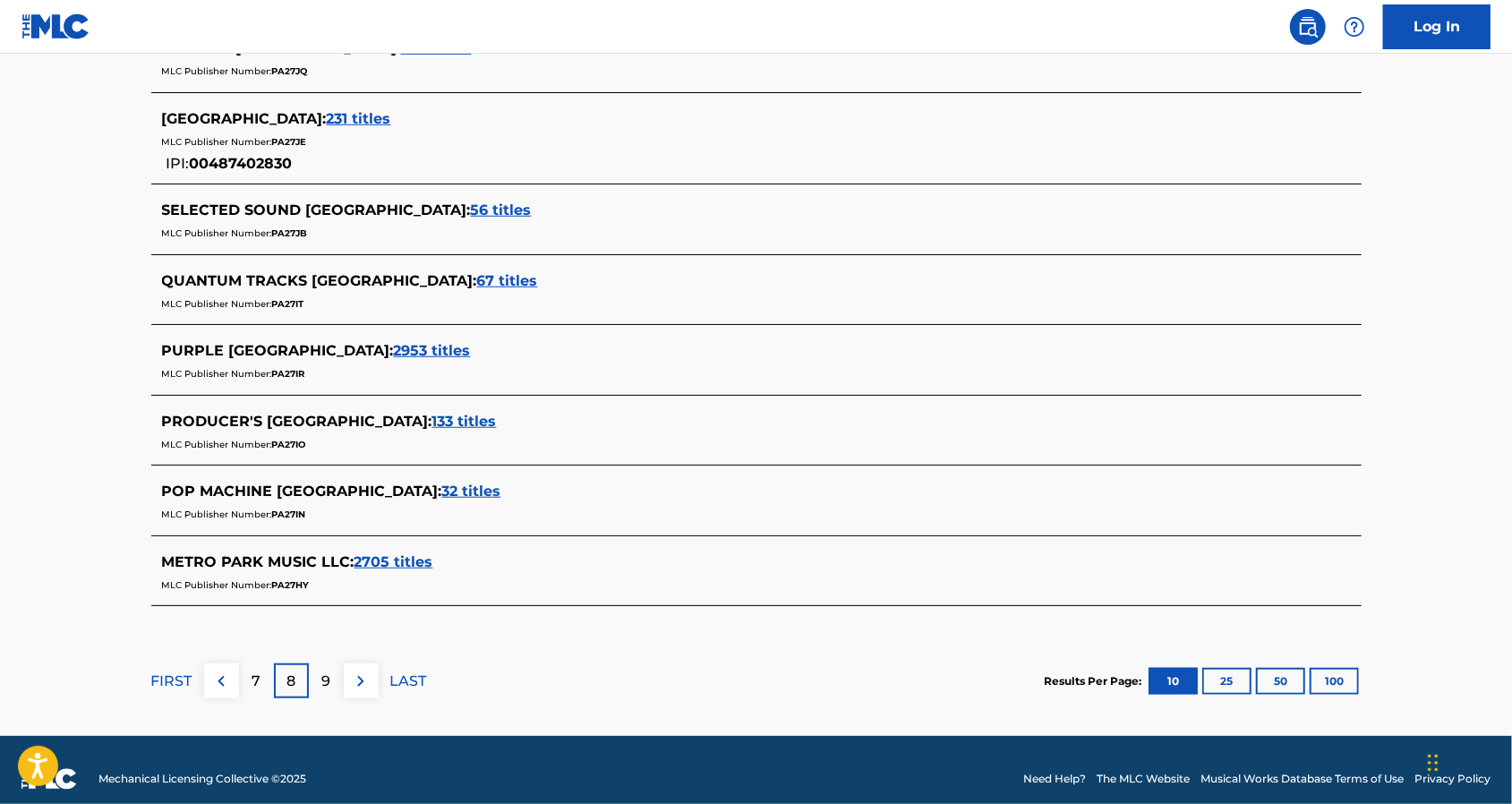
click at [332, 670] on div "9" at bounding box center [326, 680] width 35 height 35
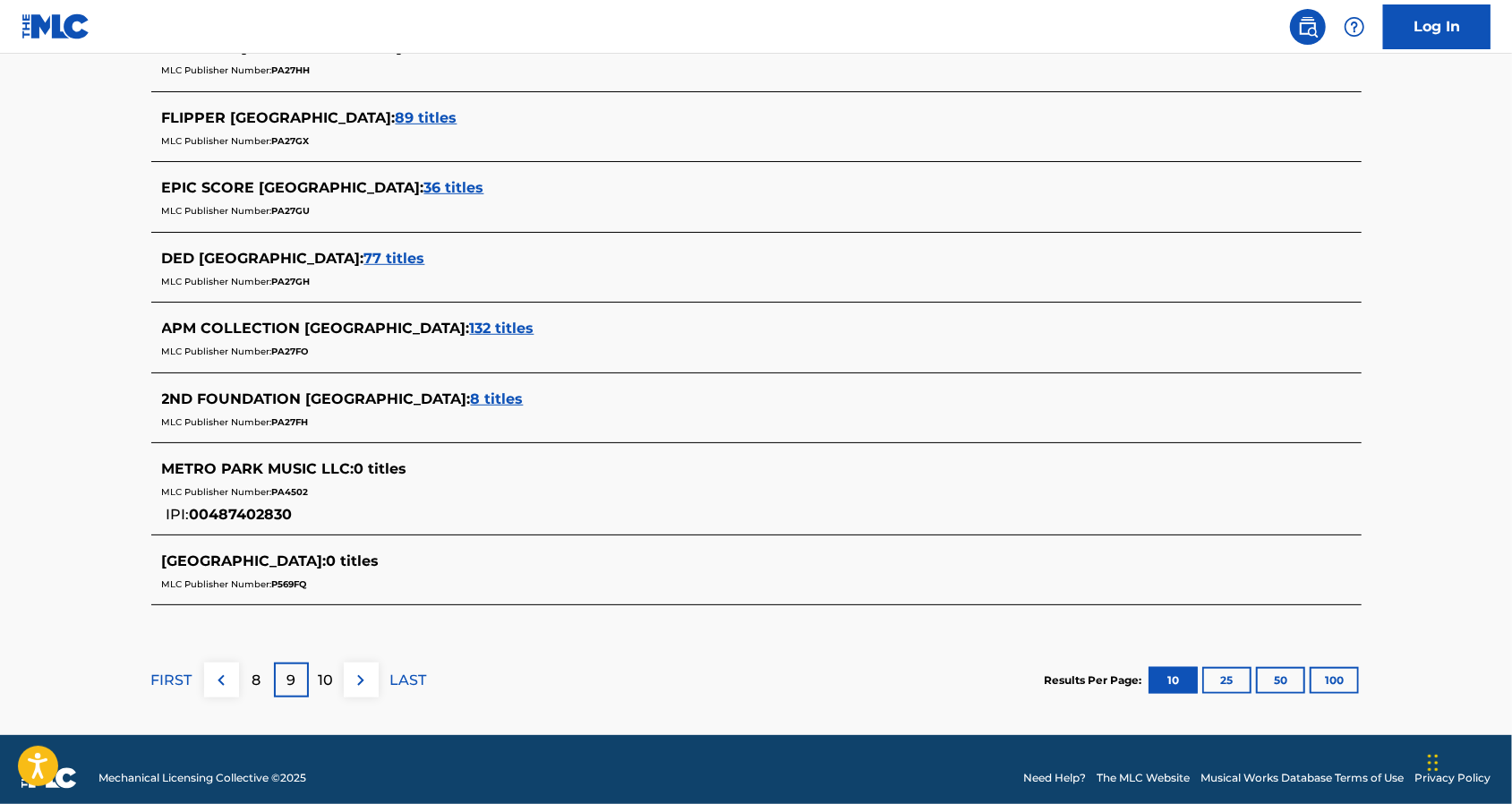
scroll to position [738, 0]
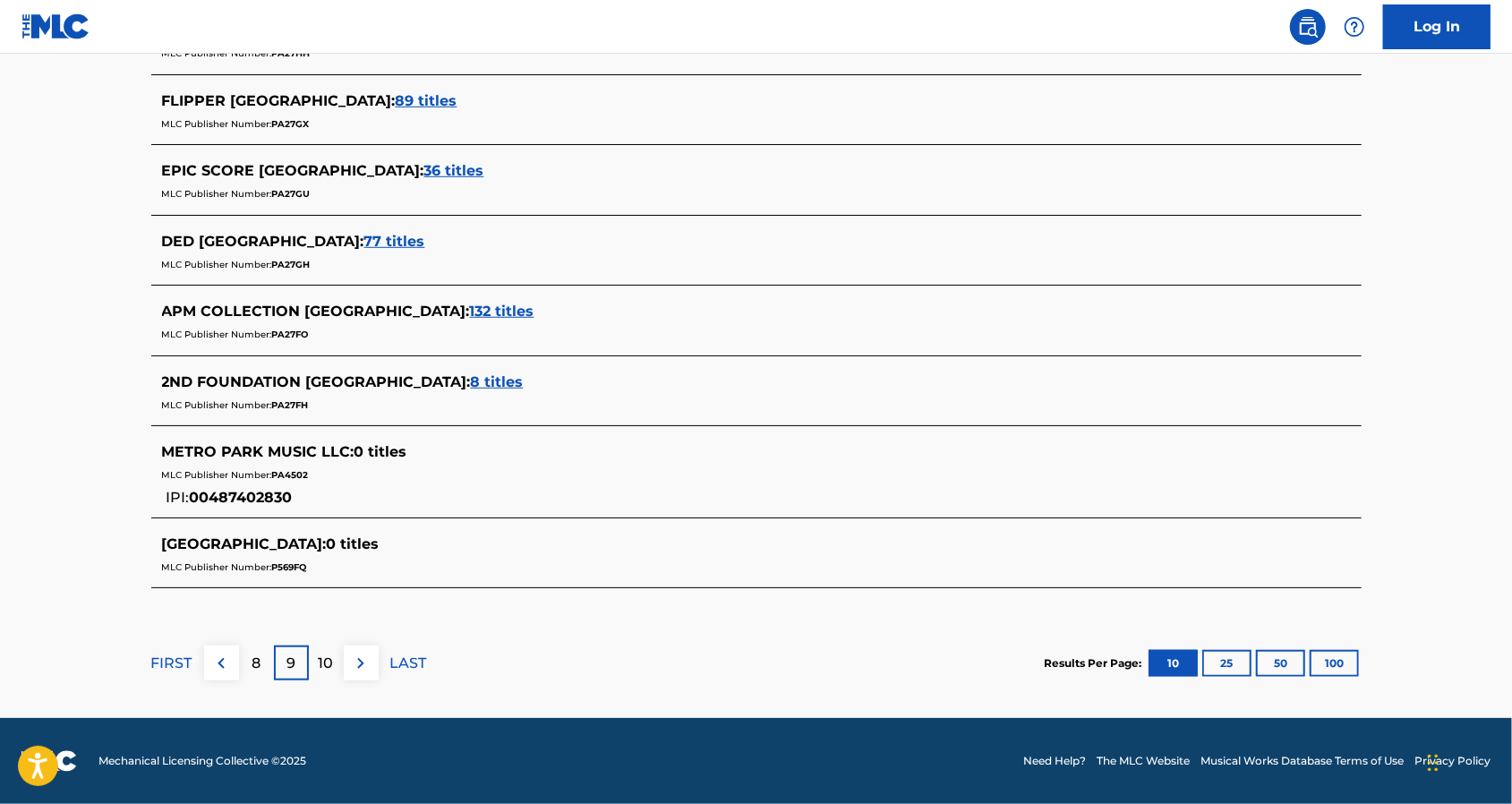
click at [332, 656] on p "10" at bounding box center [326, 663] width 15 height 21
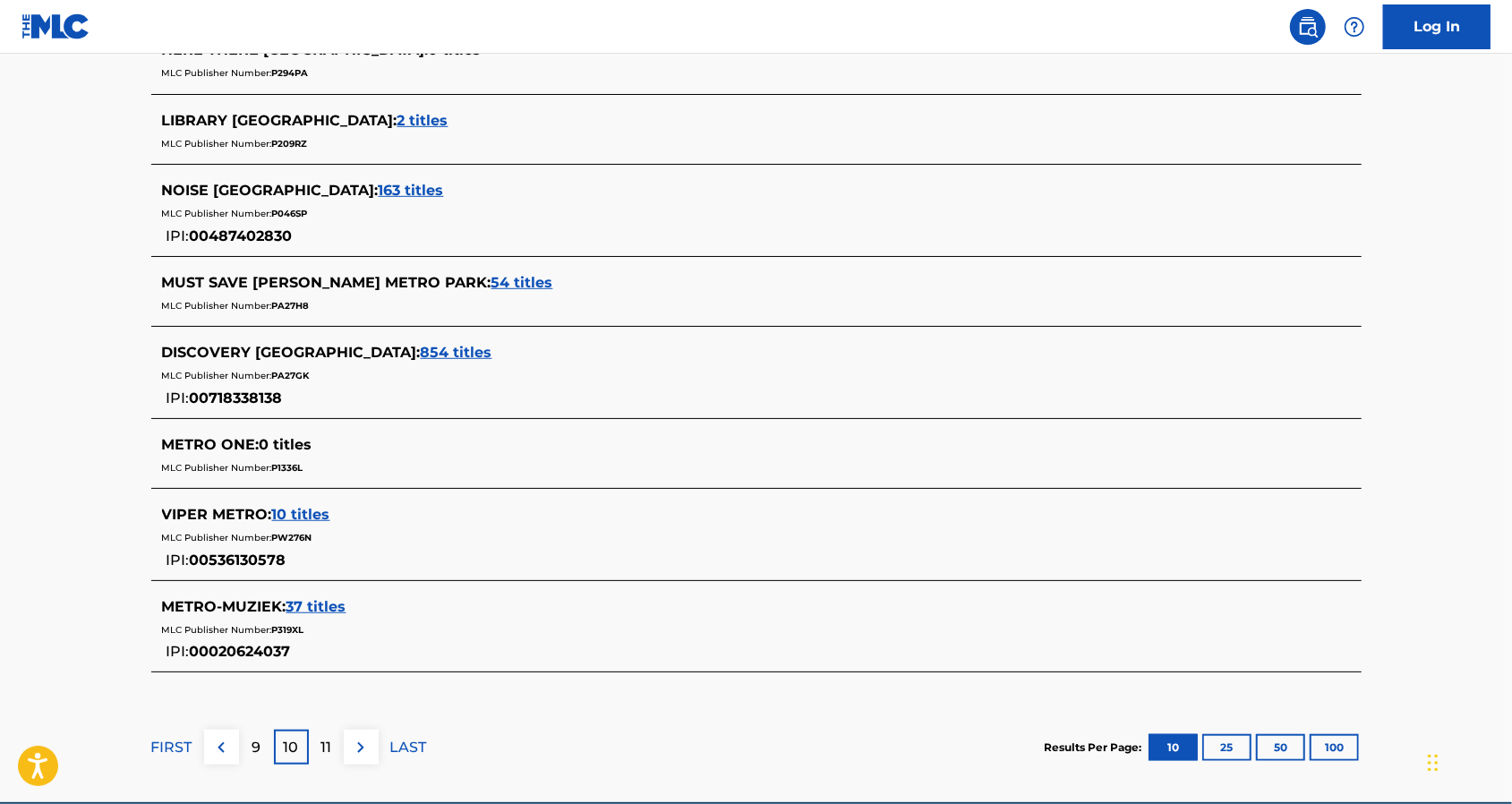
scroll to position [716, 0]
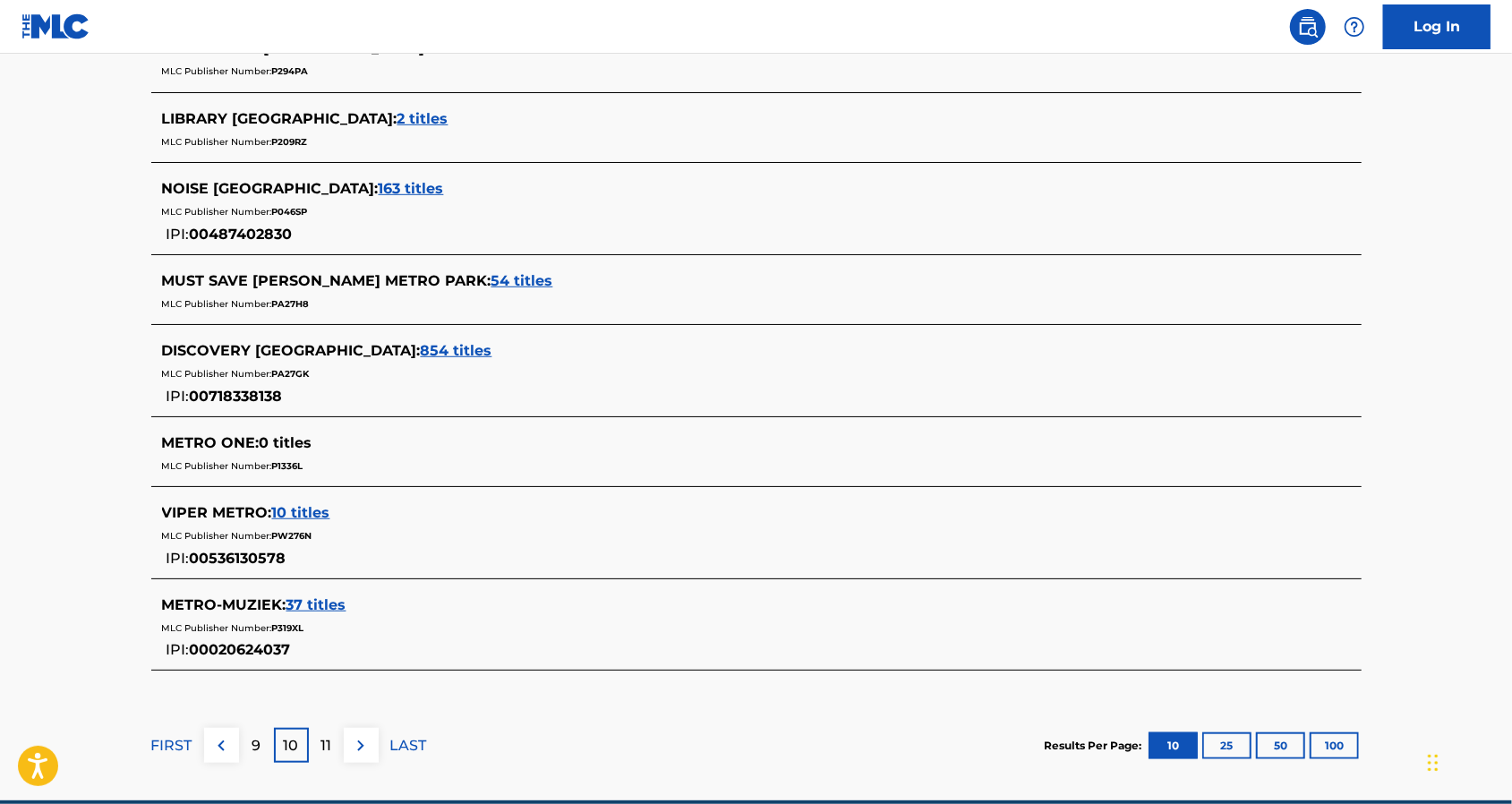
click at [332, 744] on div "11" at bounding box center [326, 744] width 35 height 35
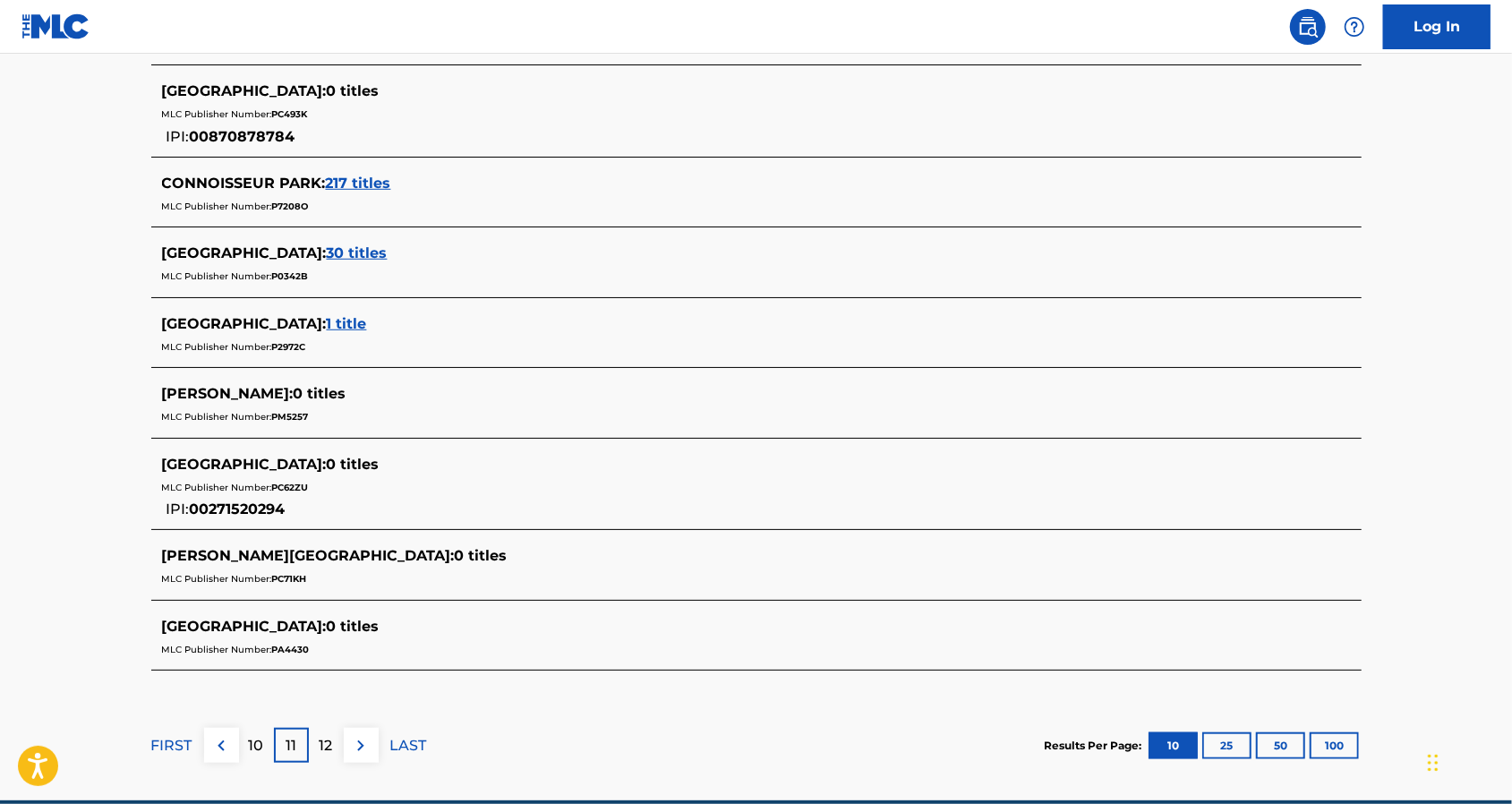
click at [309, 755] on div "12" at bounding box center [326, 744] width 35 height 35
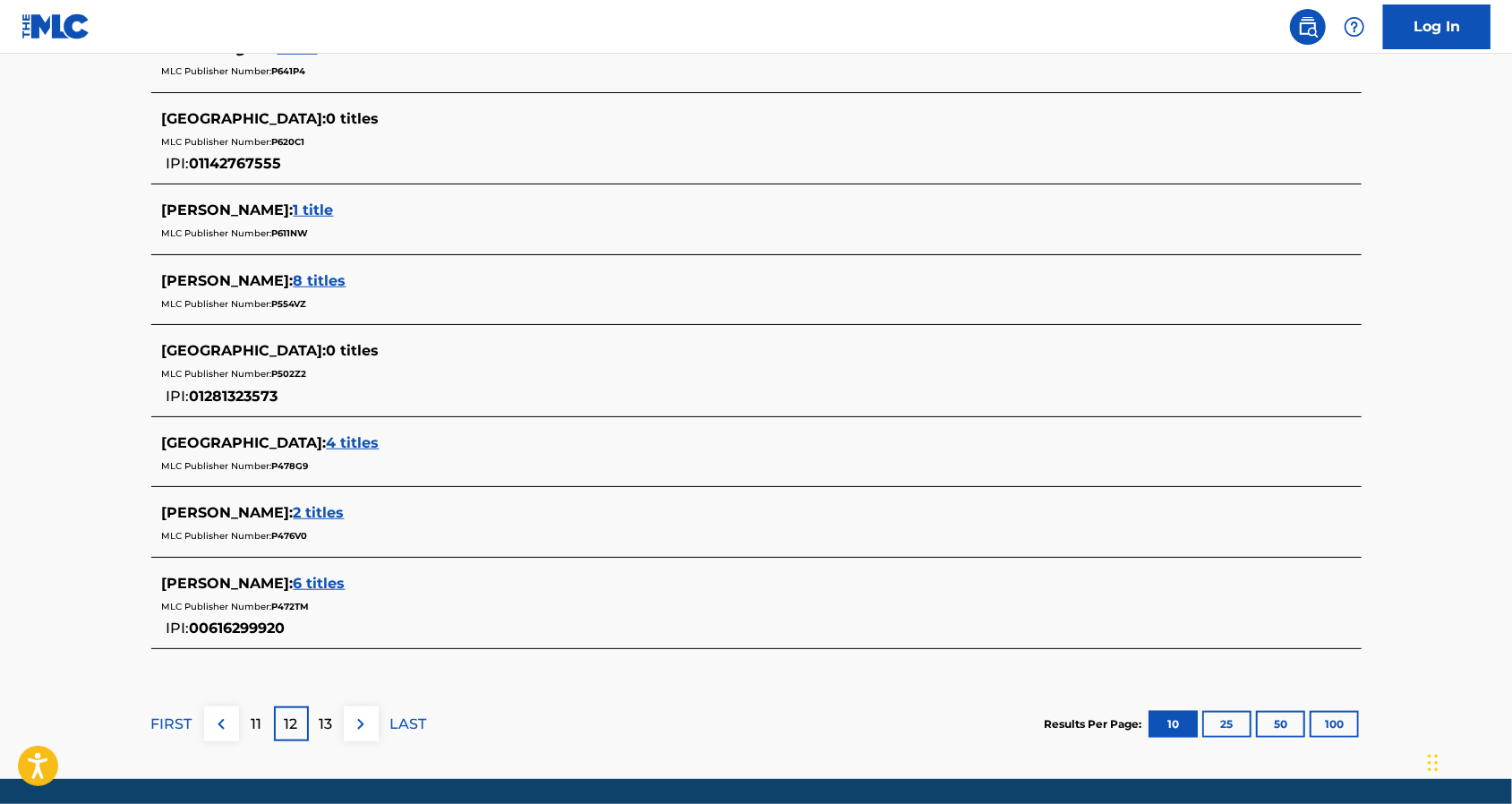
click at [333, 711] on div "13" at bounding box center [326, 723] width 35 height 35
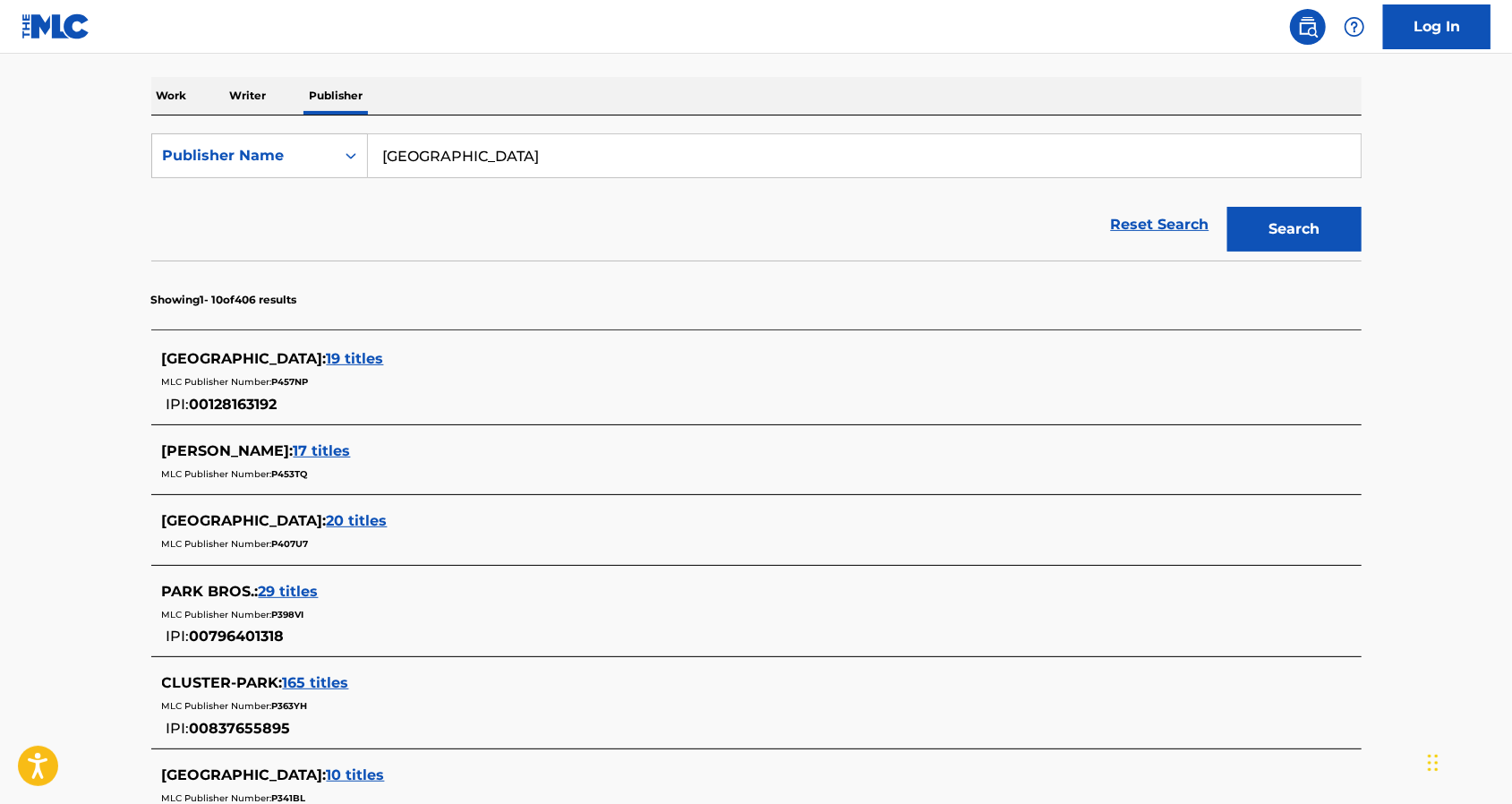
scroll to position [802, 0]
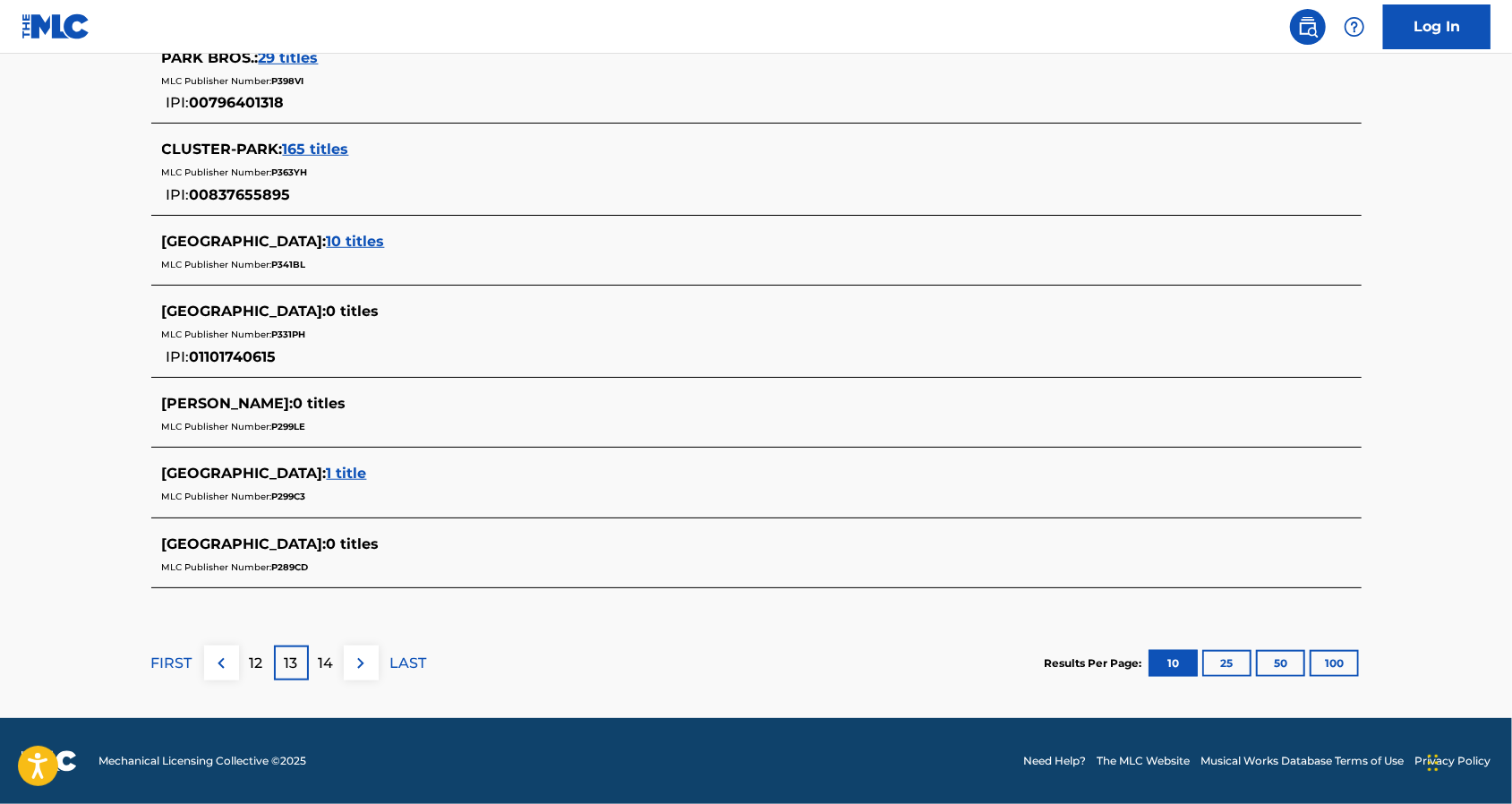
click at [315, 654] on div "14" at bounding box center [326, 662] width 35 height 35
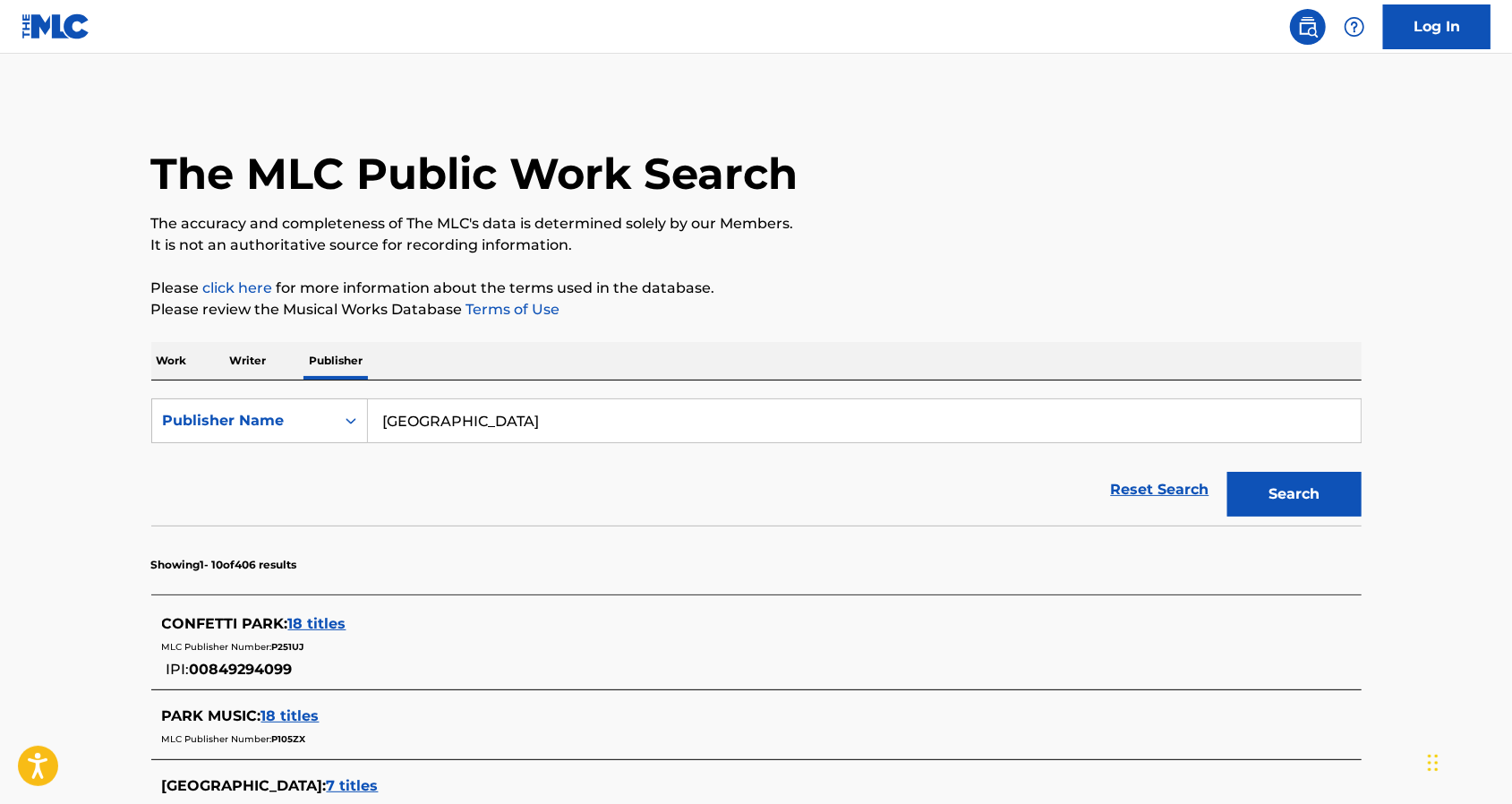
click at [1236, 482] on button "Search" at bounding box center [1294, 494] width 134 height 45
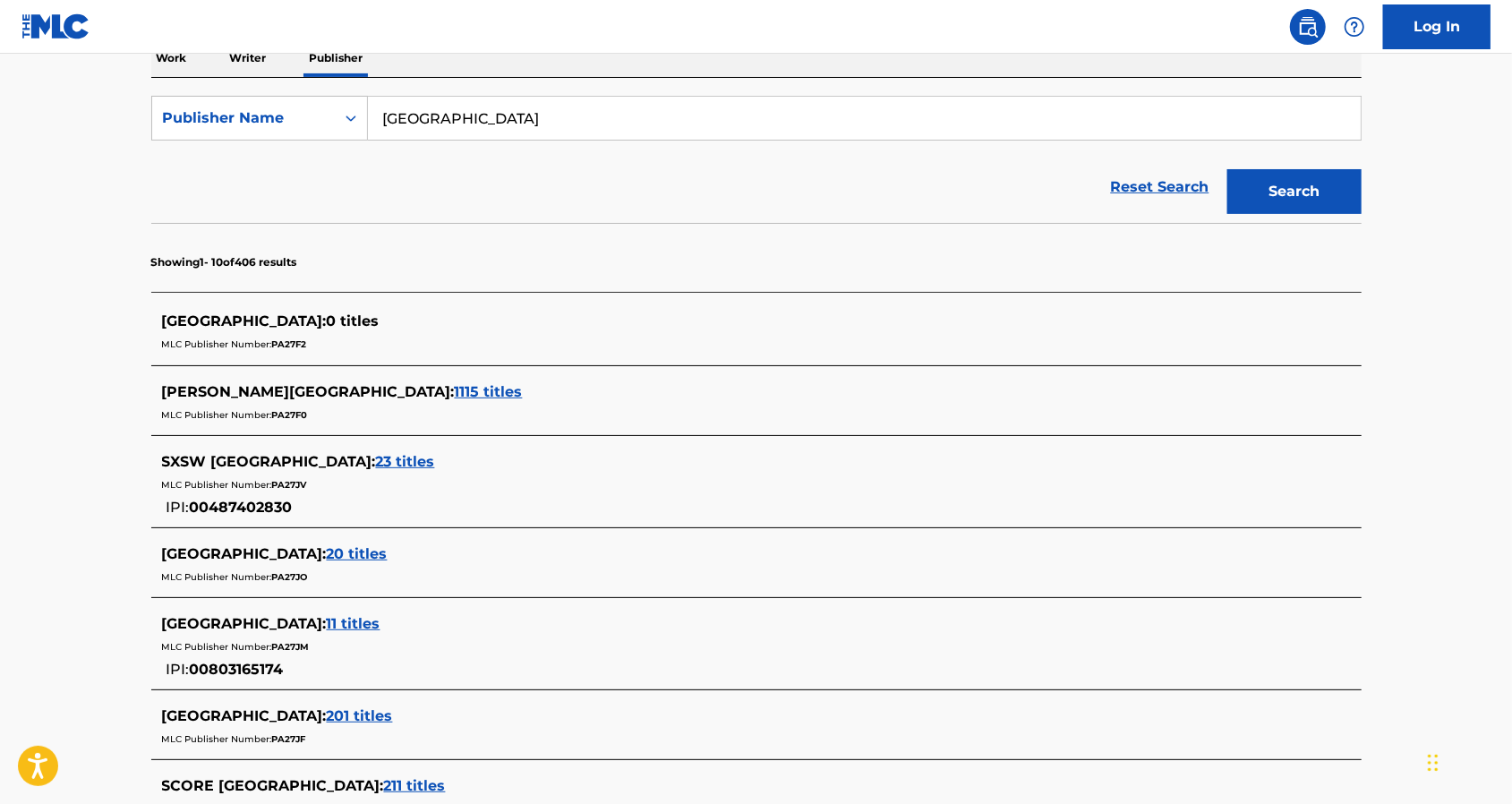
scroll to position [238, 0]
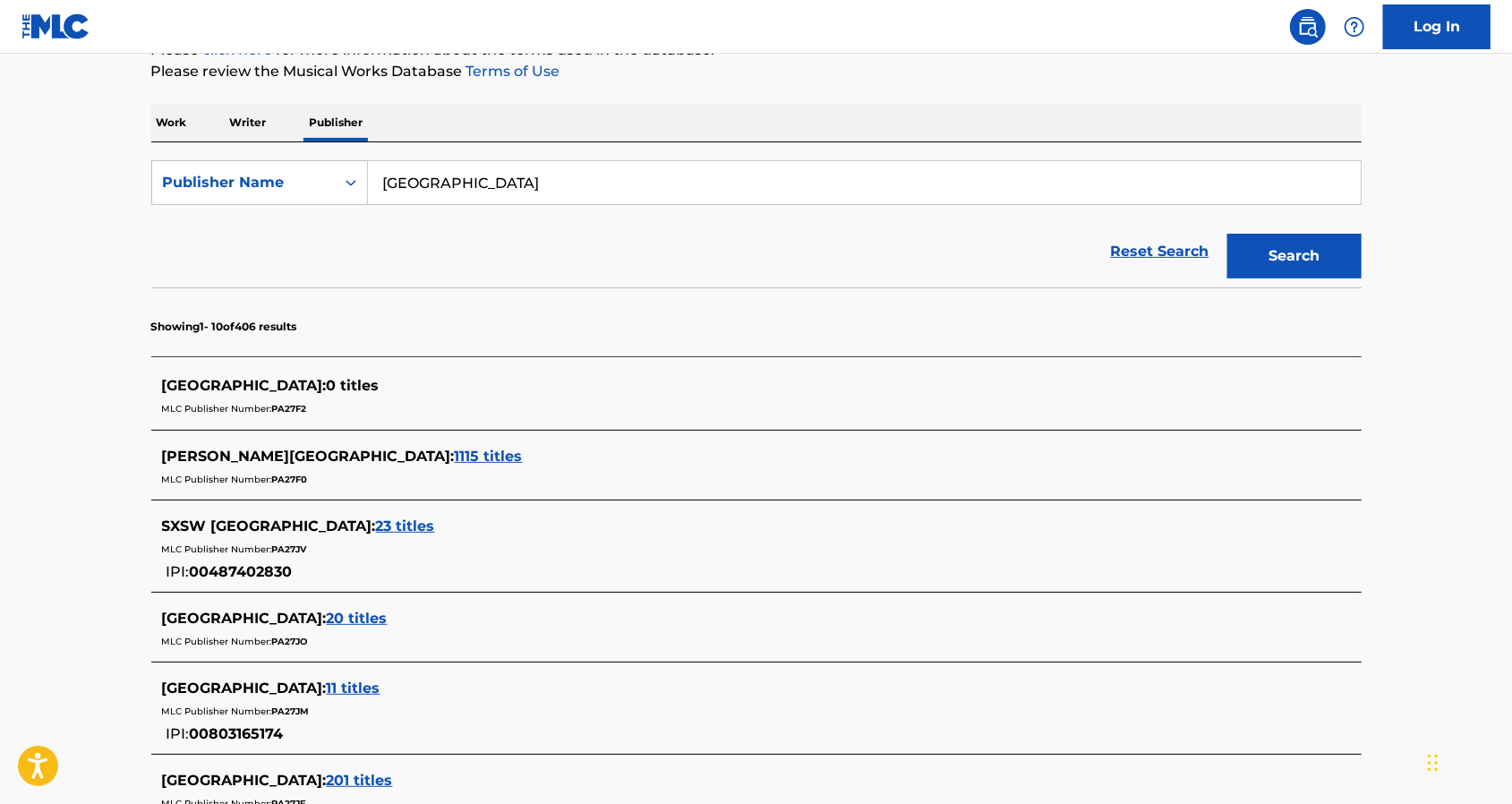
click at [498, 186] on input "[GEOGRAPHIC_DATA]" at bounding box center [864, 182] width 993 height 43
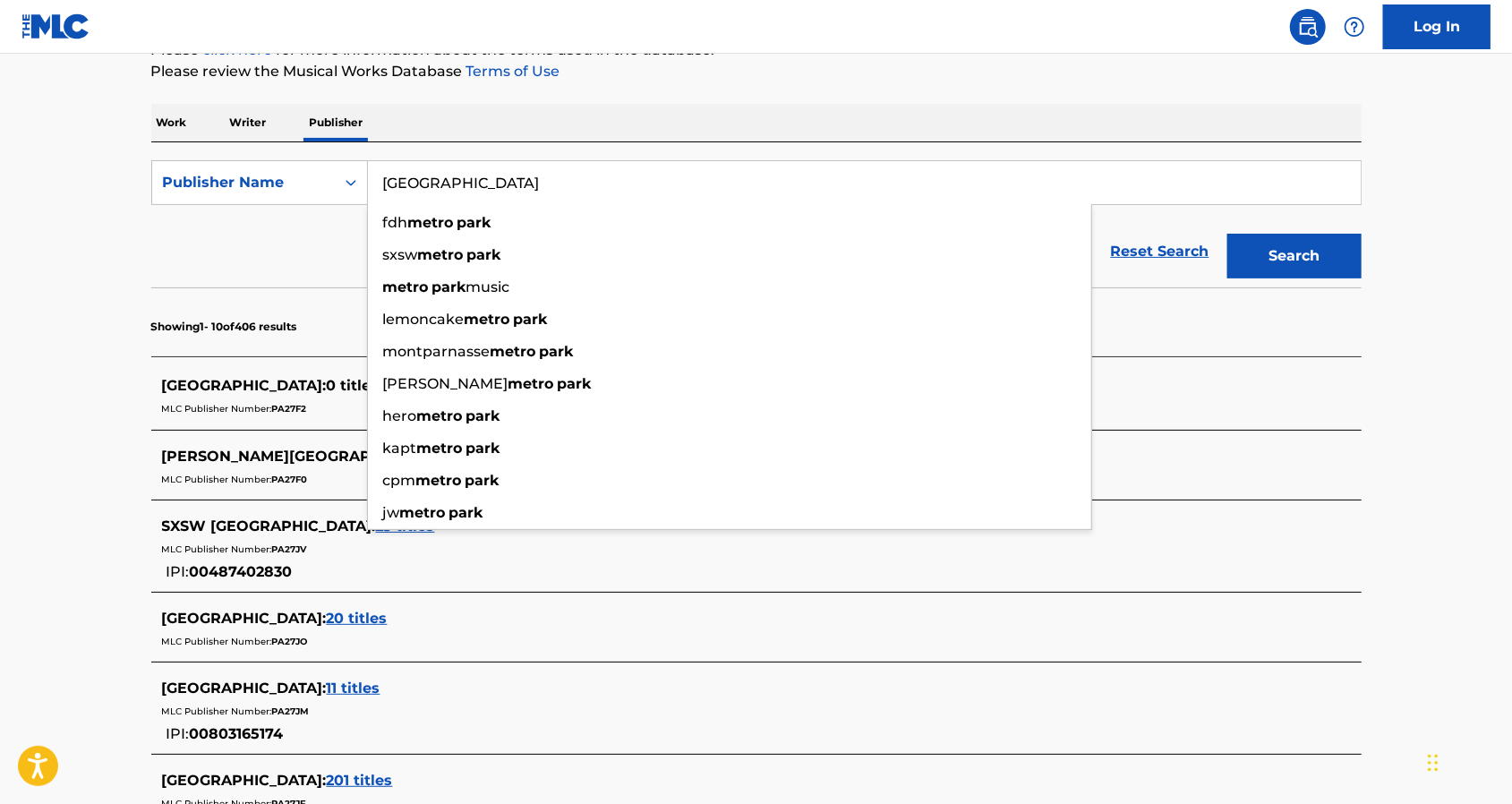
click at [395, 182] on input "[GEOGRAPHIC_DATA]" at bounding box center [864, 182] width 993 height 43
click at [383, 182] on input "[GEOGRAPHIC_DATA]" at bounding box center [864, 182] width 993 height 43
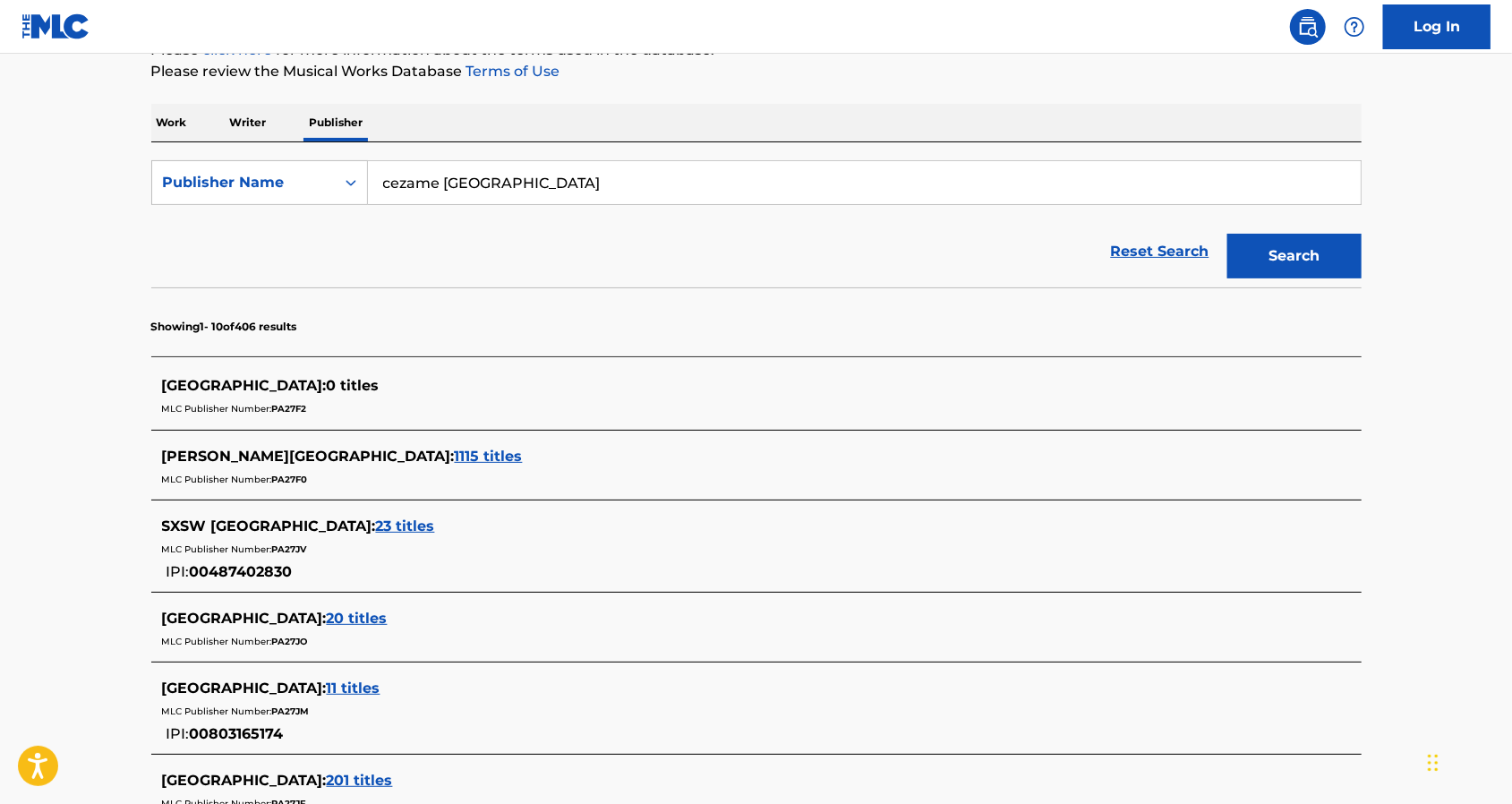
type input "cezame [GEOGRAPHIC_DATA]"
click at [1268, 245] on button "Search" at bounding box center [1294, 256] width 134 height 45
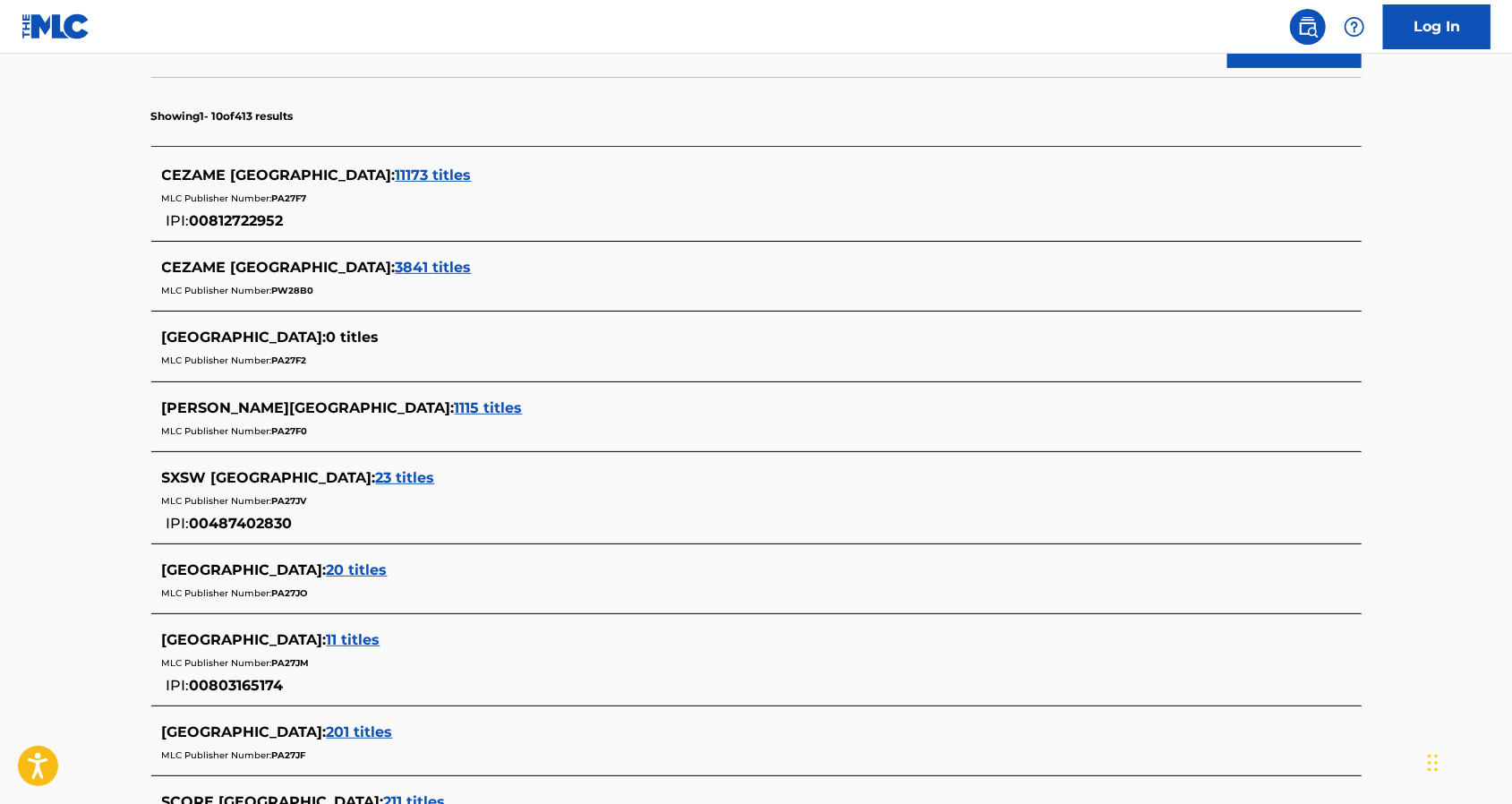
scroll to position [444, 0]
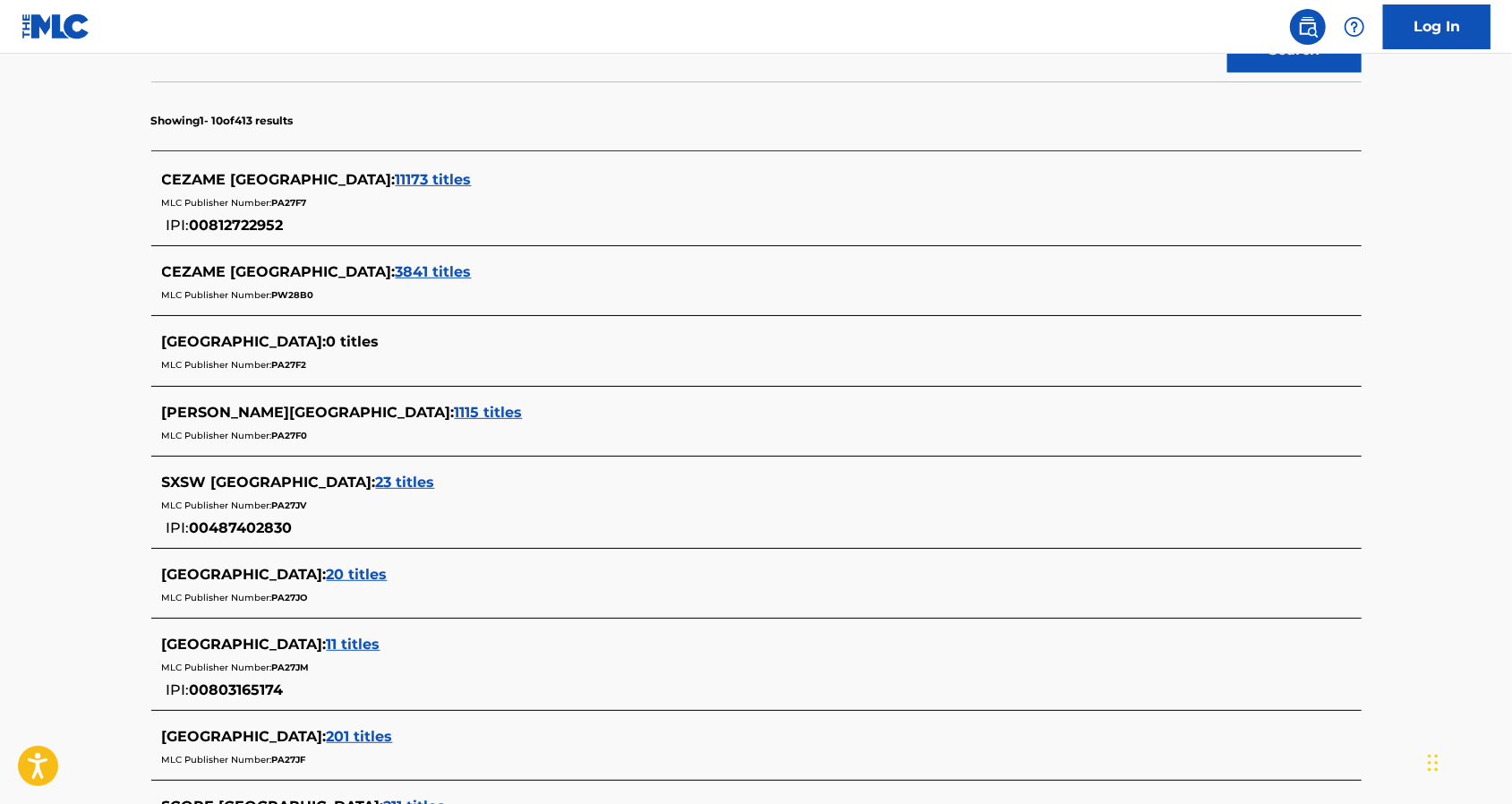
click at [349, 261] on div "CEZAME [GEOGRAPHIC_DATA] : 3841 titles" at bounding box center [732, 272] width 1142 height 21
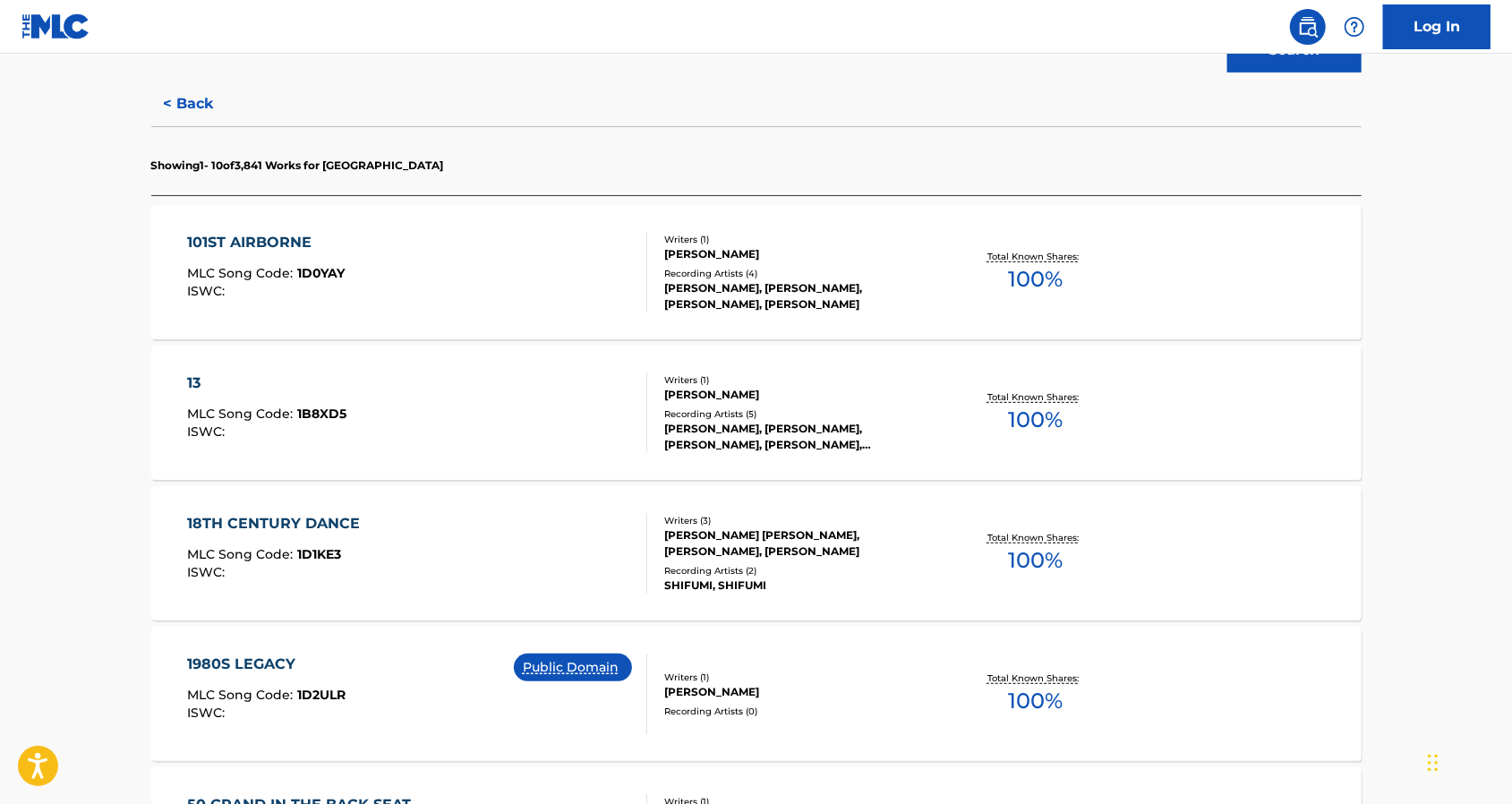
click at [198, 100] on button "< Back" at bounding box center [205, 104] width 107 height 45
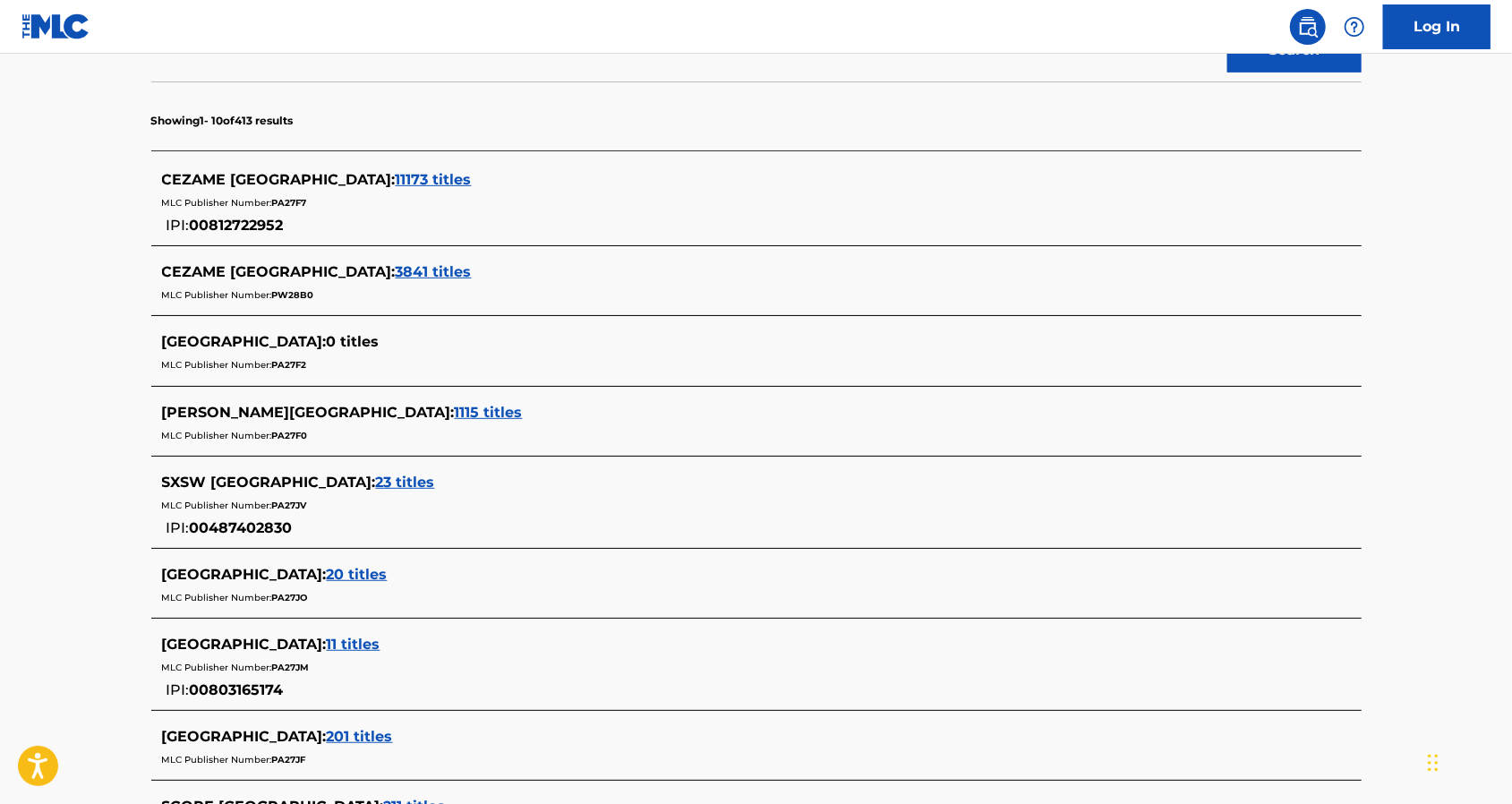
click at [396, 176] on span "11173 titles" at bounding box center [433, 179] width 76 height 17
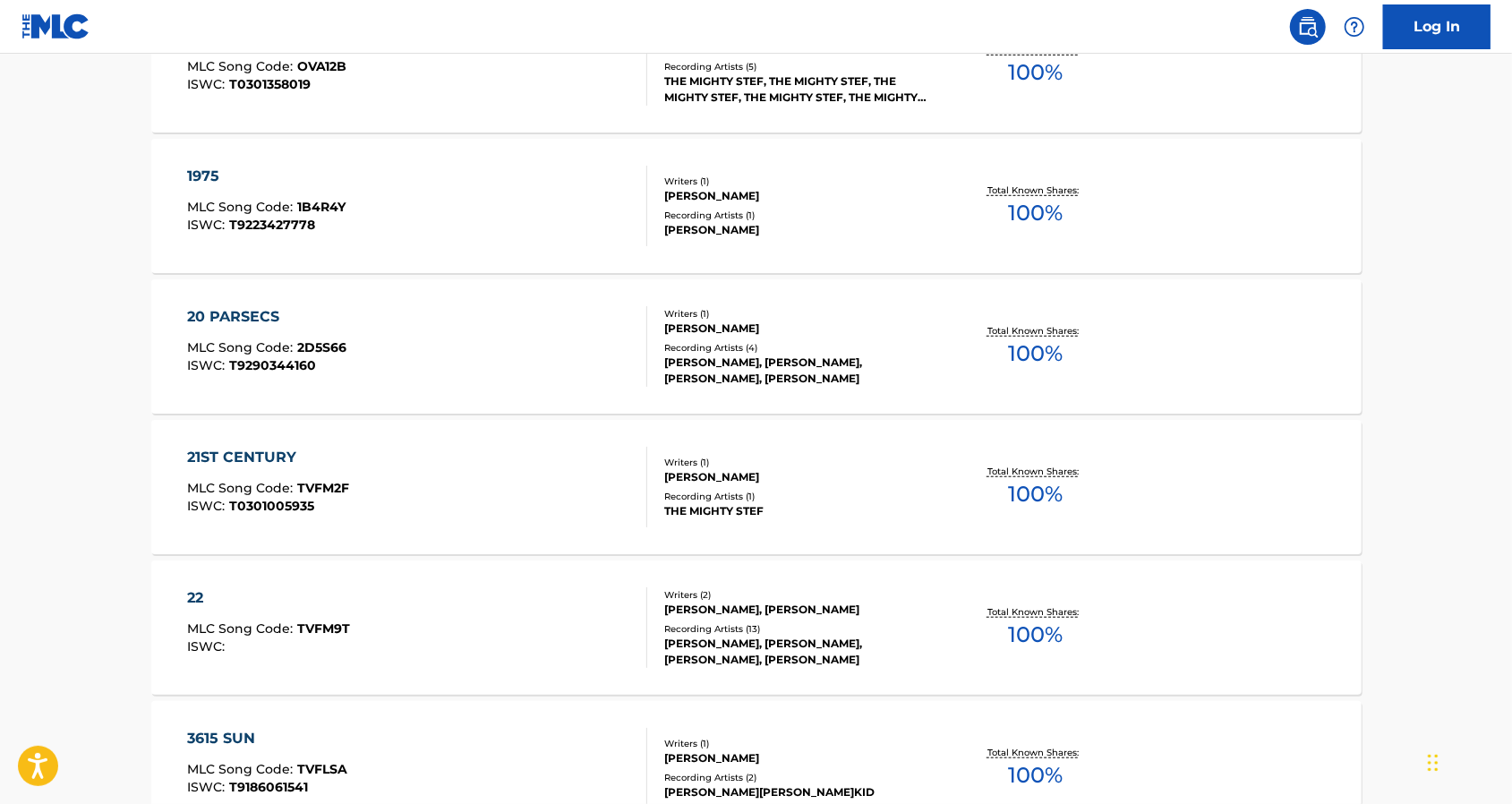
scroll to position [802, 0]
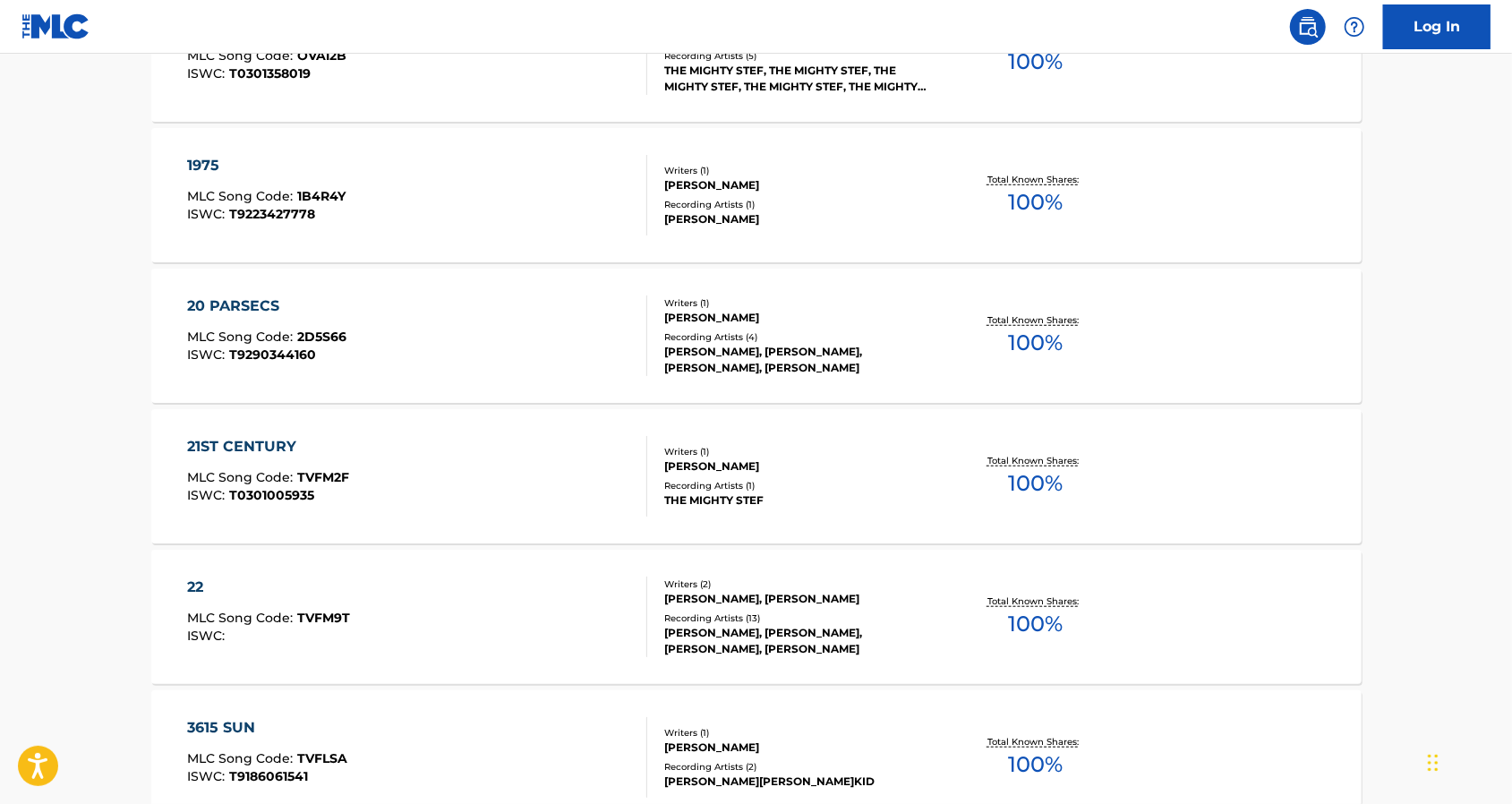
click at [466, 358] on div "20 PARSECS MLC Song Code : 2D5S66 ISWC : T9290344160" at bounding box center [417, 335] width 460 height 80
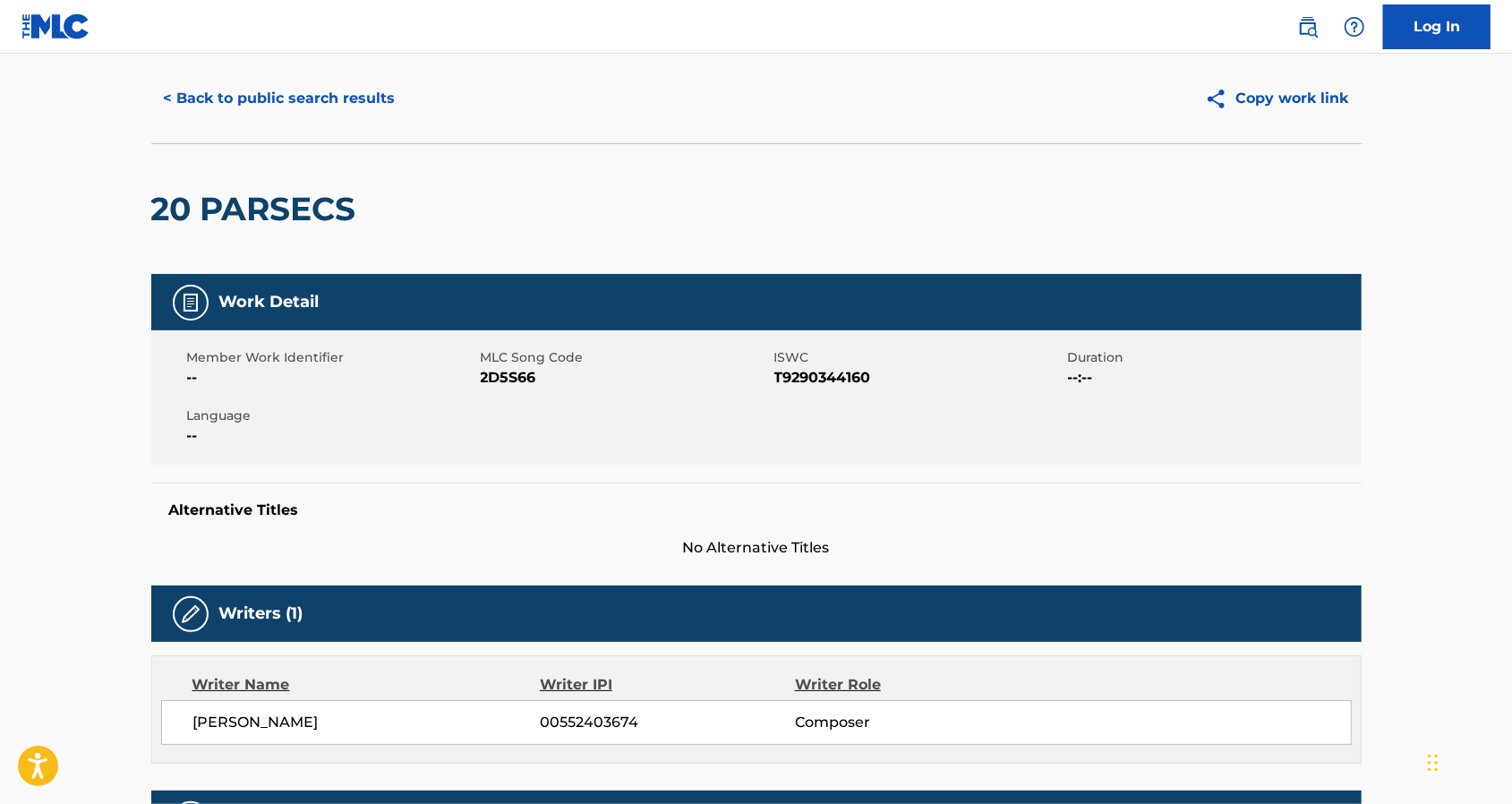
scroll to position [40, 0]
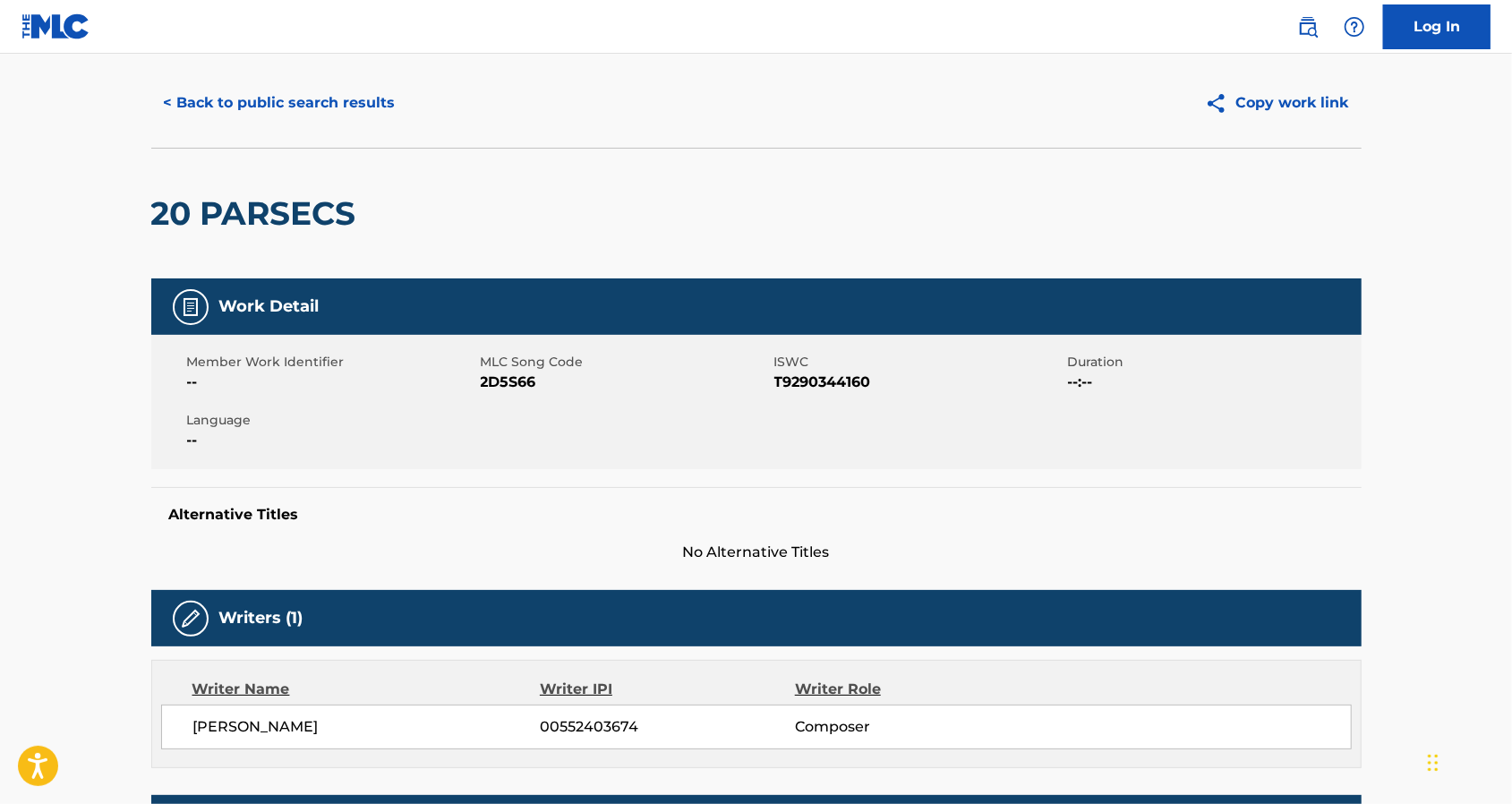
click at [290, 215] on h2 "20 PARSECS" at bounding box center [258, 213] width 214 height 40
click at [290, 213] on h2 "20 PARSECS" at bounding box center [258, 213] width 214 height 40
copy div "20 PARSECS"
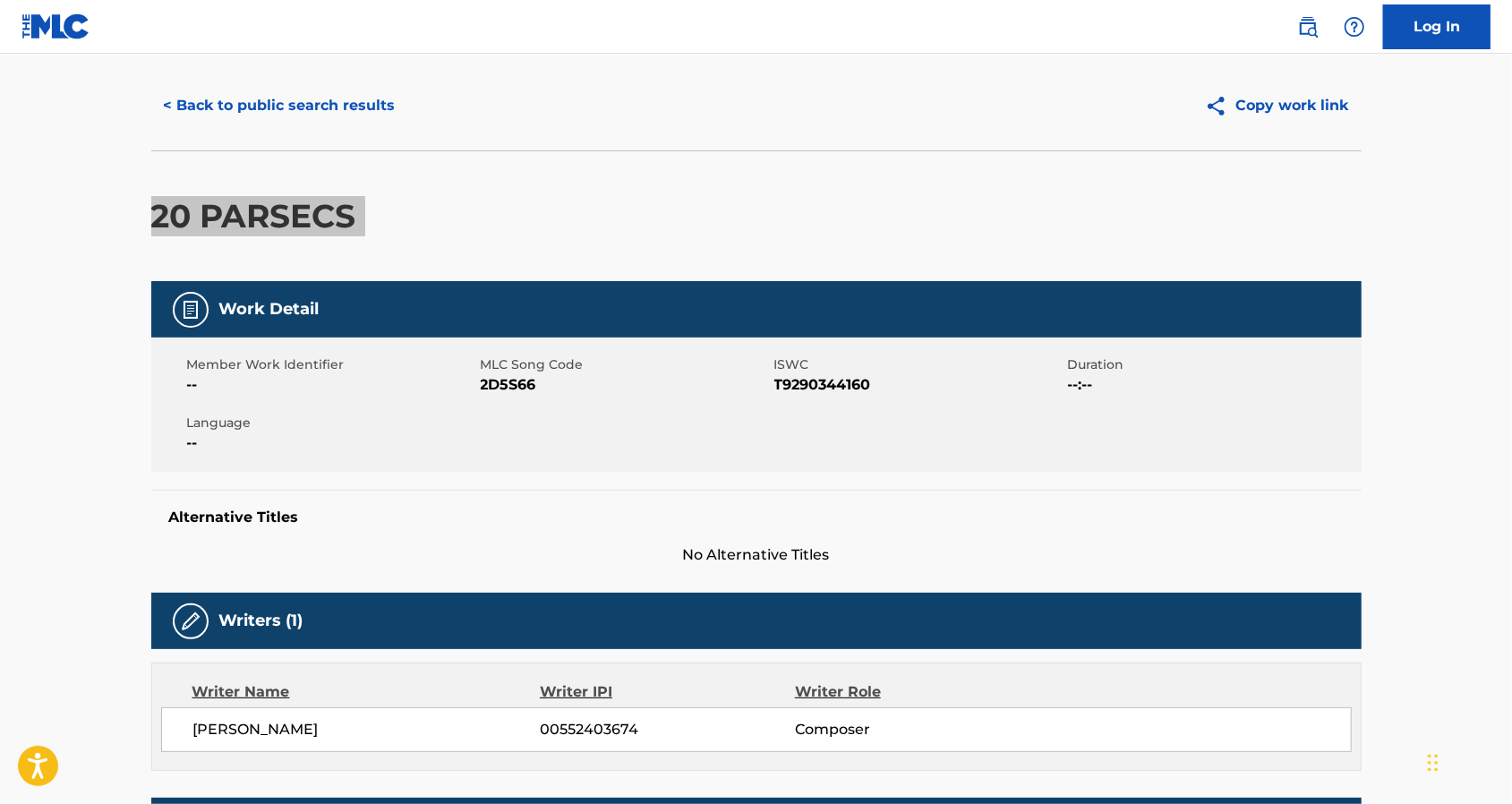
scroll to position [0, 0]
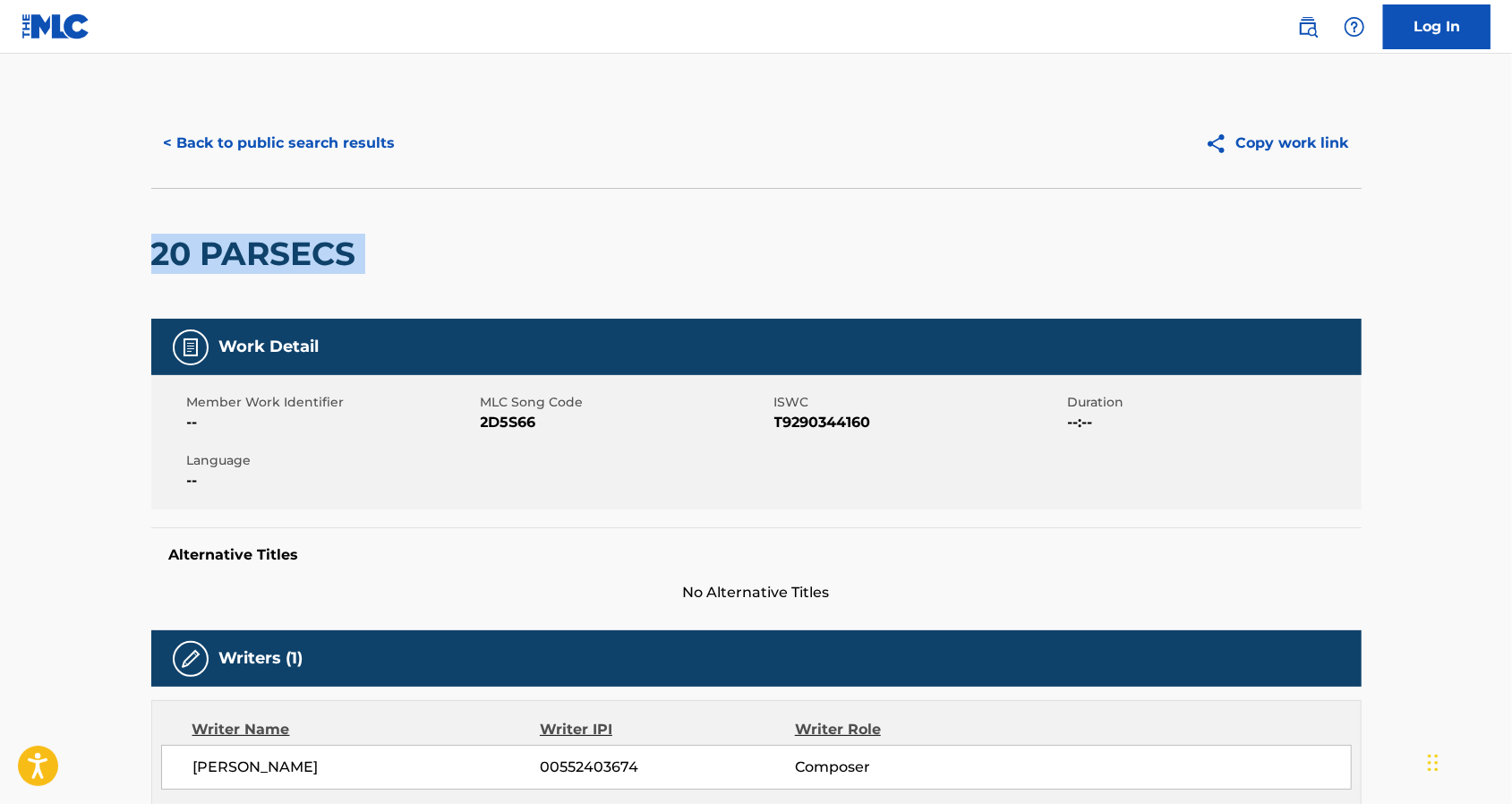
click at [242, 152] on button "< Back to public search results" at bounding box center [279, 143] width 257 height 45
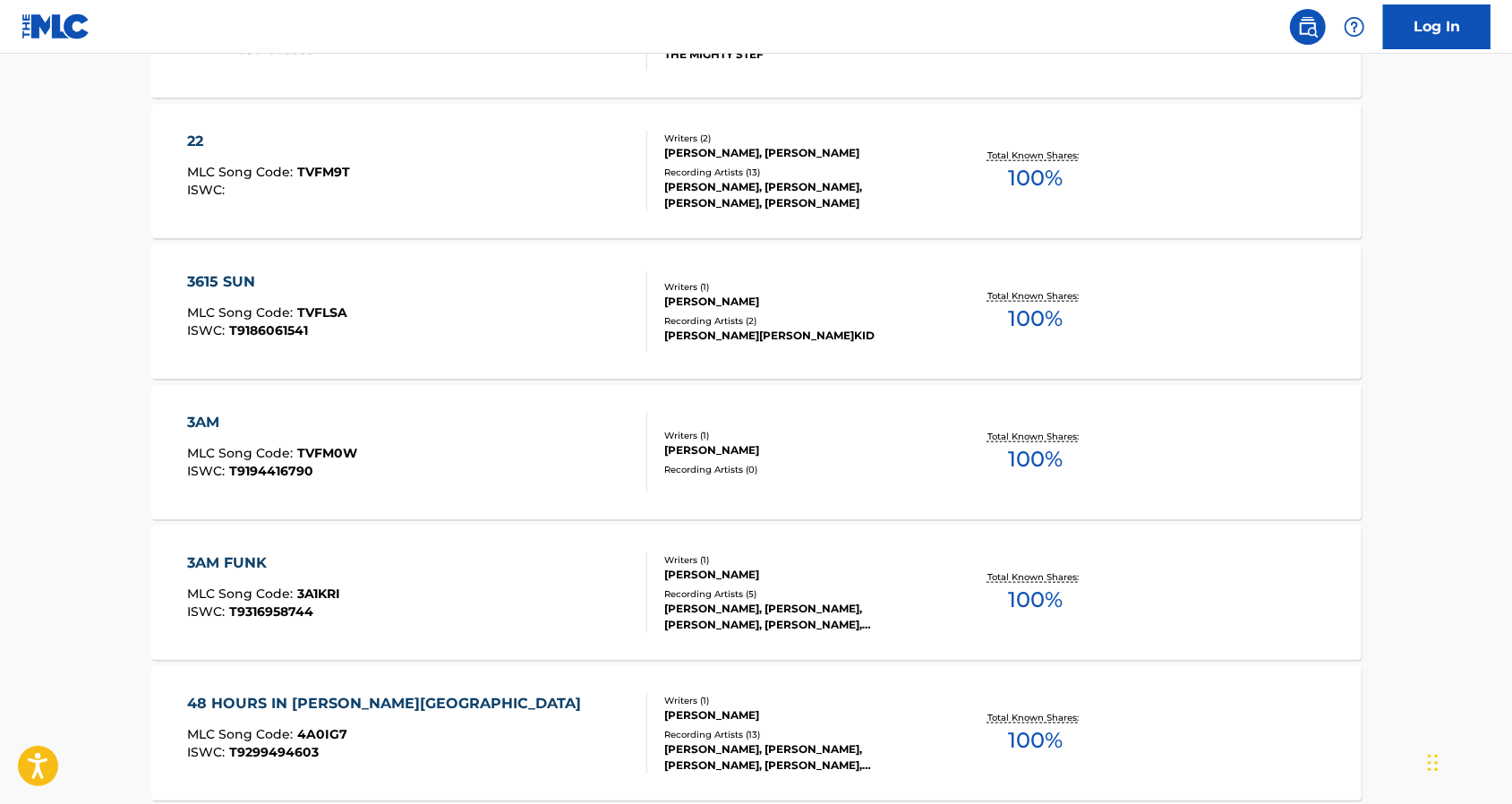
scroll to position [1460, 0]
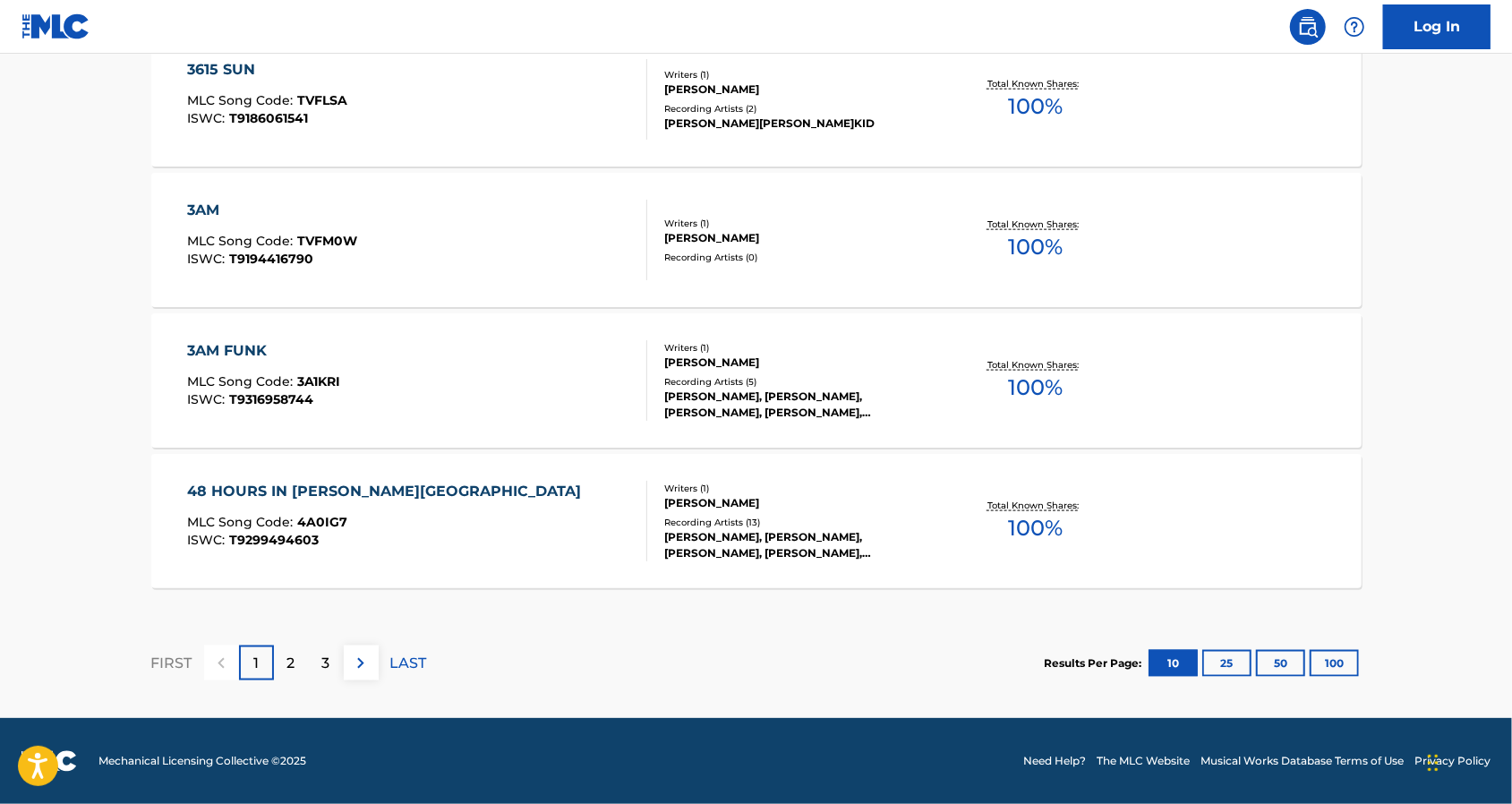
click at [470, 363] on div "3AM FUNK MLC Song Code : 3A1KRI ISWC : T9316958744" at bounding box center [417, 380] width 460 height 80
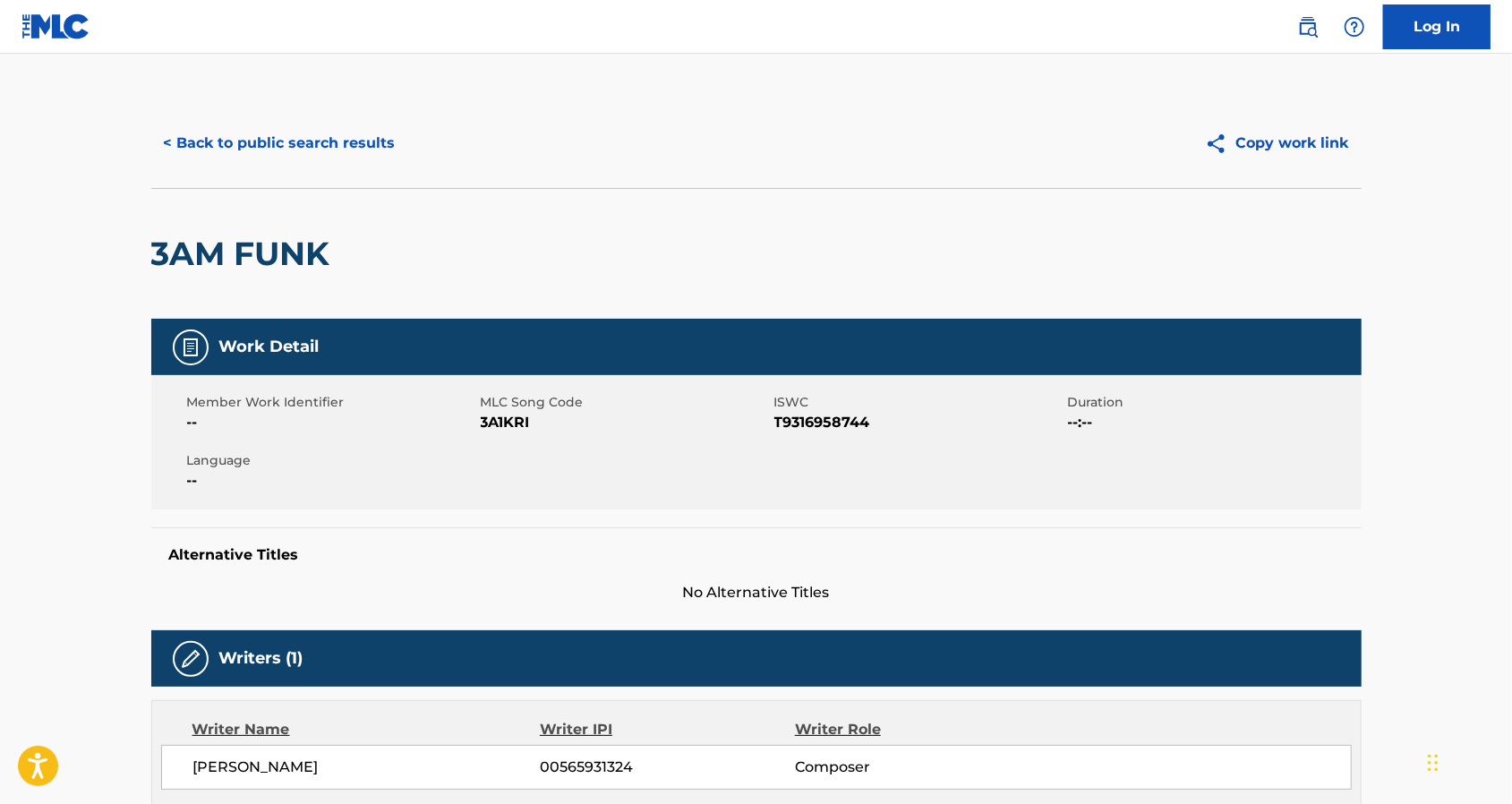
click at [260, 119] on div "< Back to public search results Copy work link" at bounding box center [756, 143] width 1210 height 90
click at [251, 144] on button "< Back to public search results" at bounding box center [279, 143] width 257 height 45
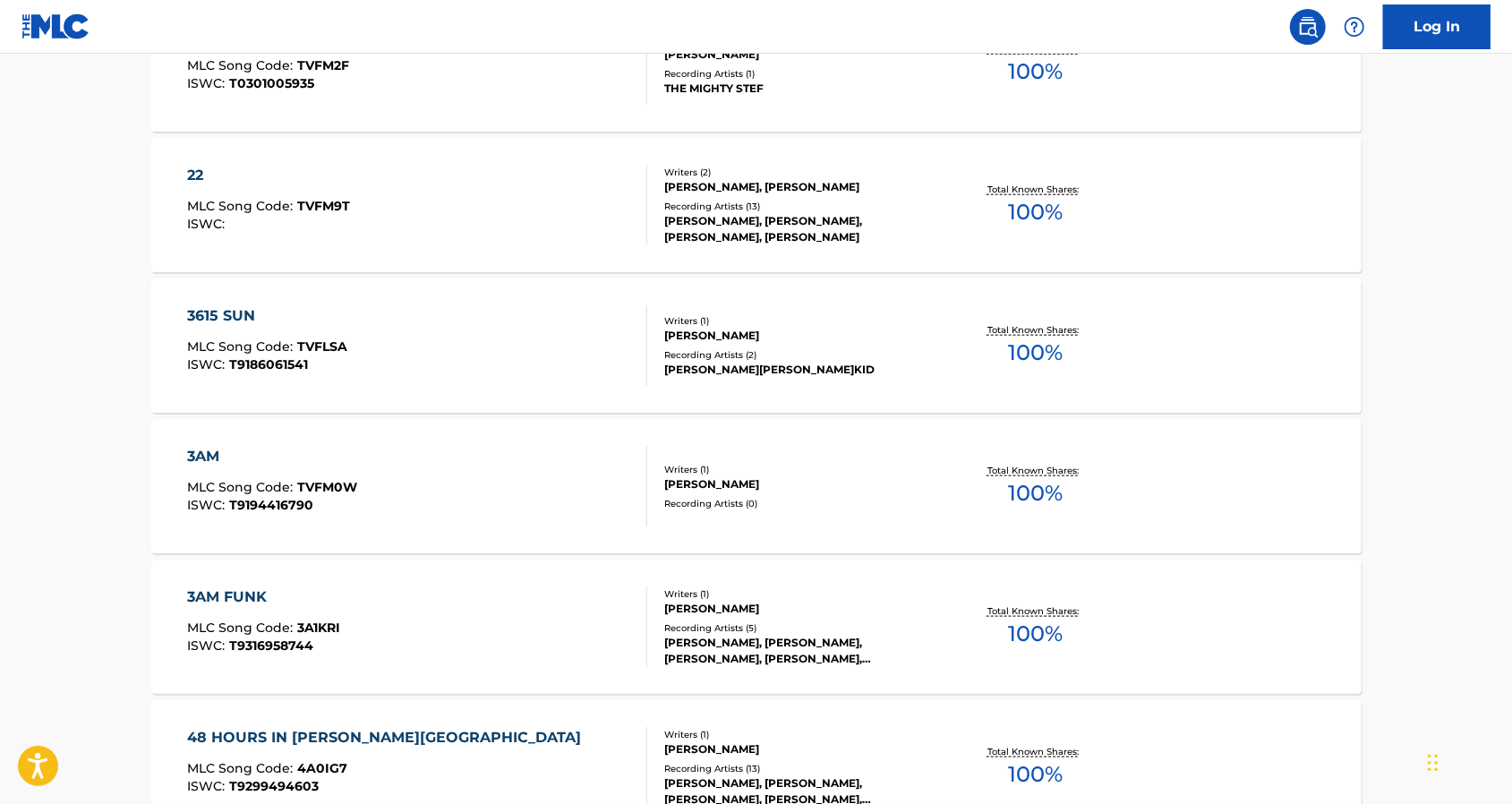
scroll to position [1460, 0]
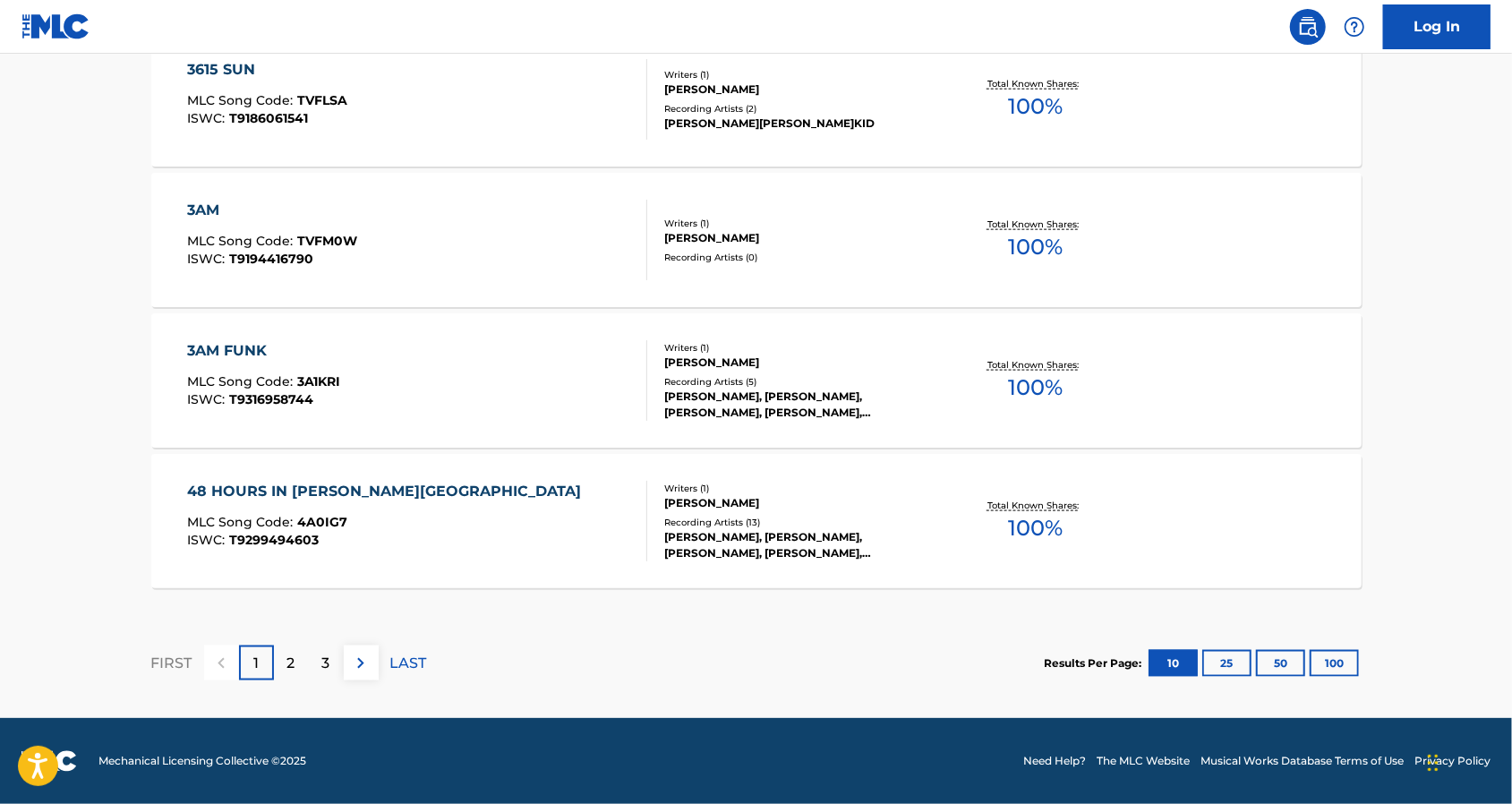
click at [295, 656] on div "2" at bounding box center [290, 662] width 35 height 35
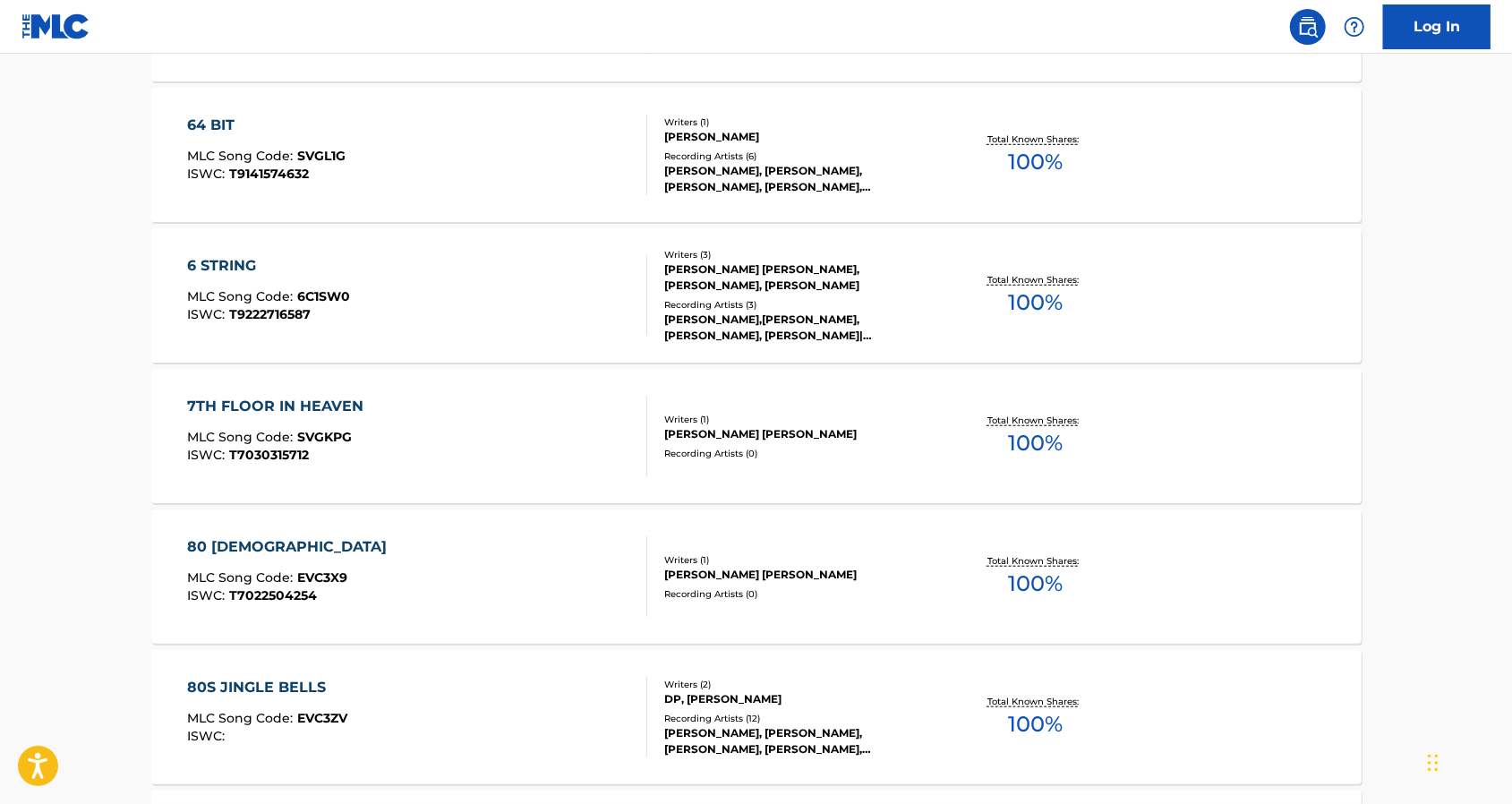
scroll to position [1074, 0]
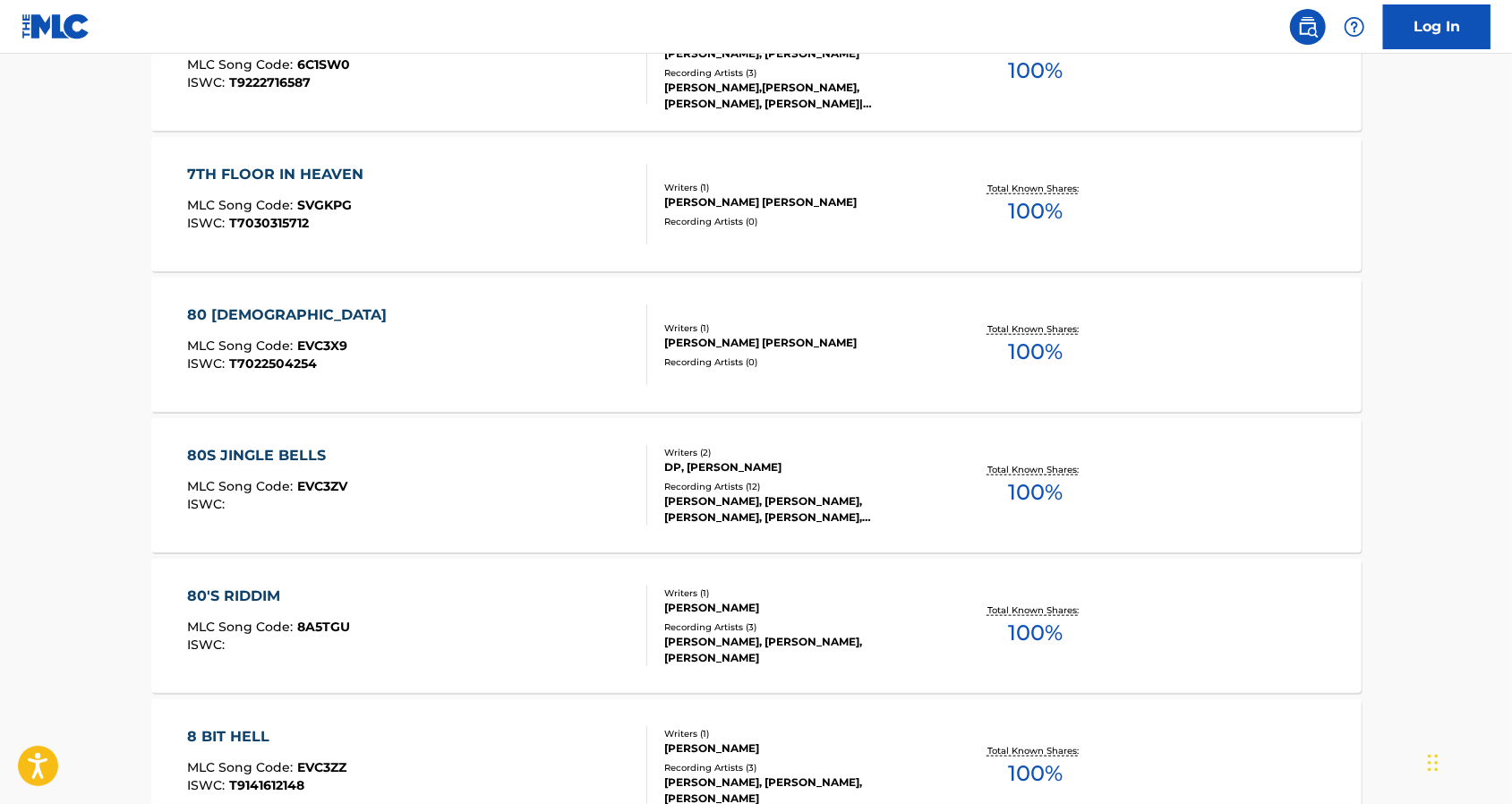
click at [563, 405] on div "80 [PERSON_NAME] MLC Song Code : EVC3X9 ISWC : T7022504254 Writers ( 1 ) [PERSO…" at bounding box center [756, 345] width 1210 height 134
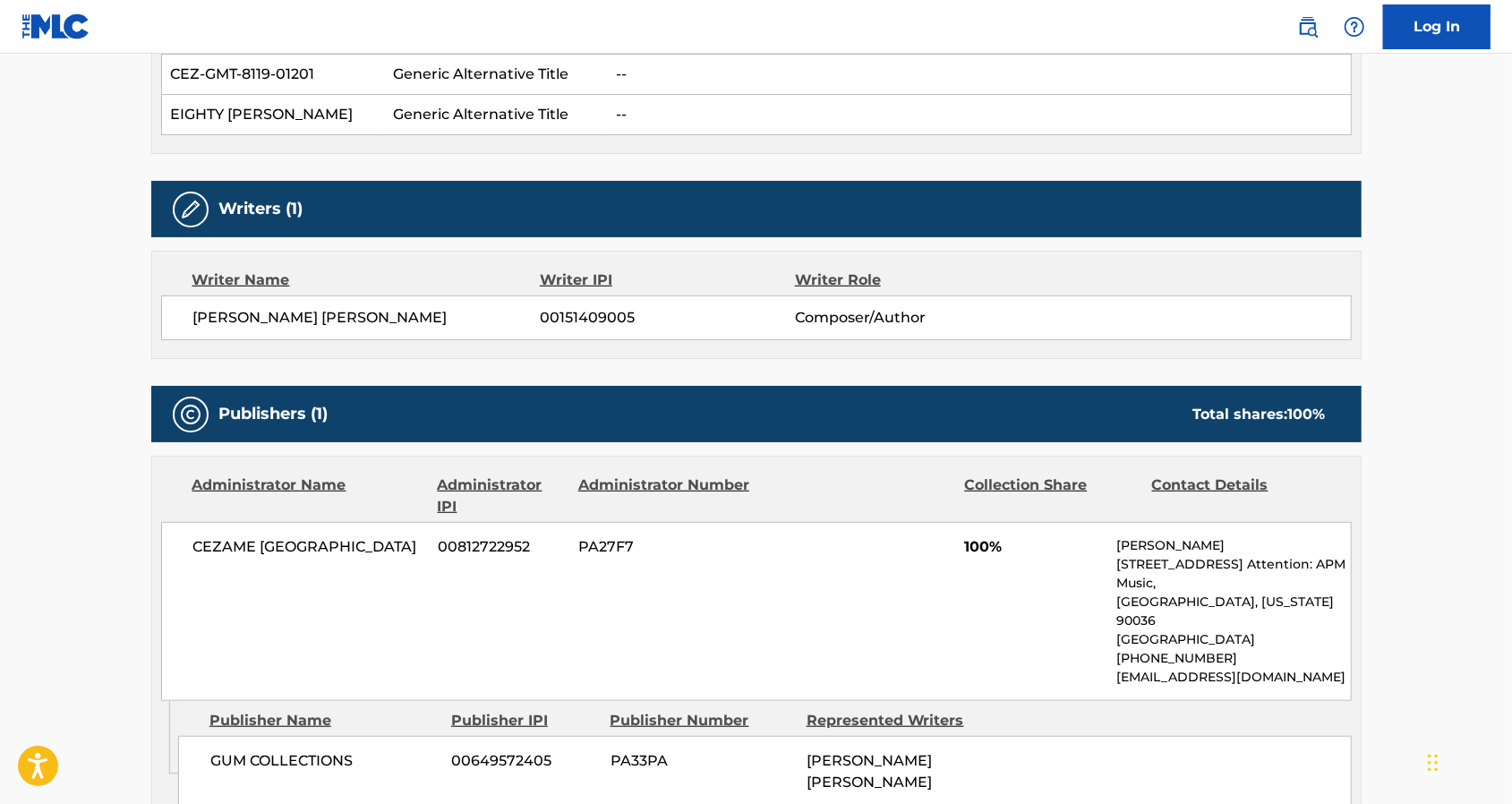
scroll to position [943, 0]
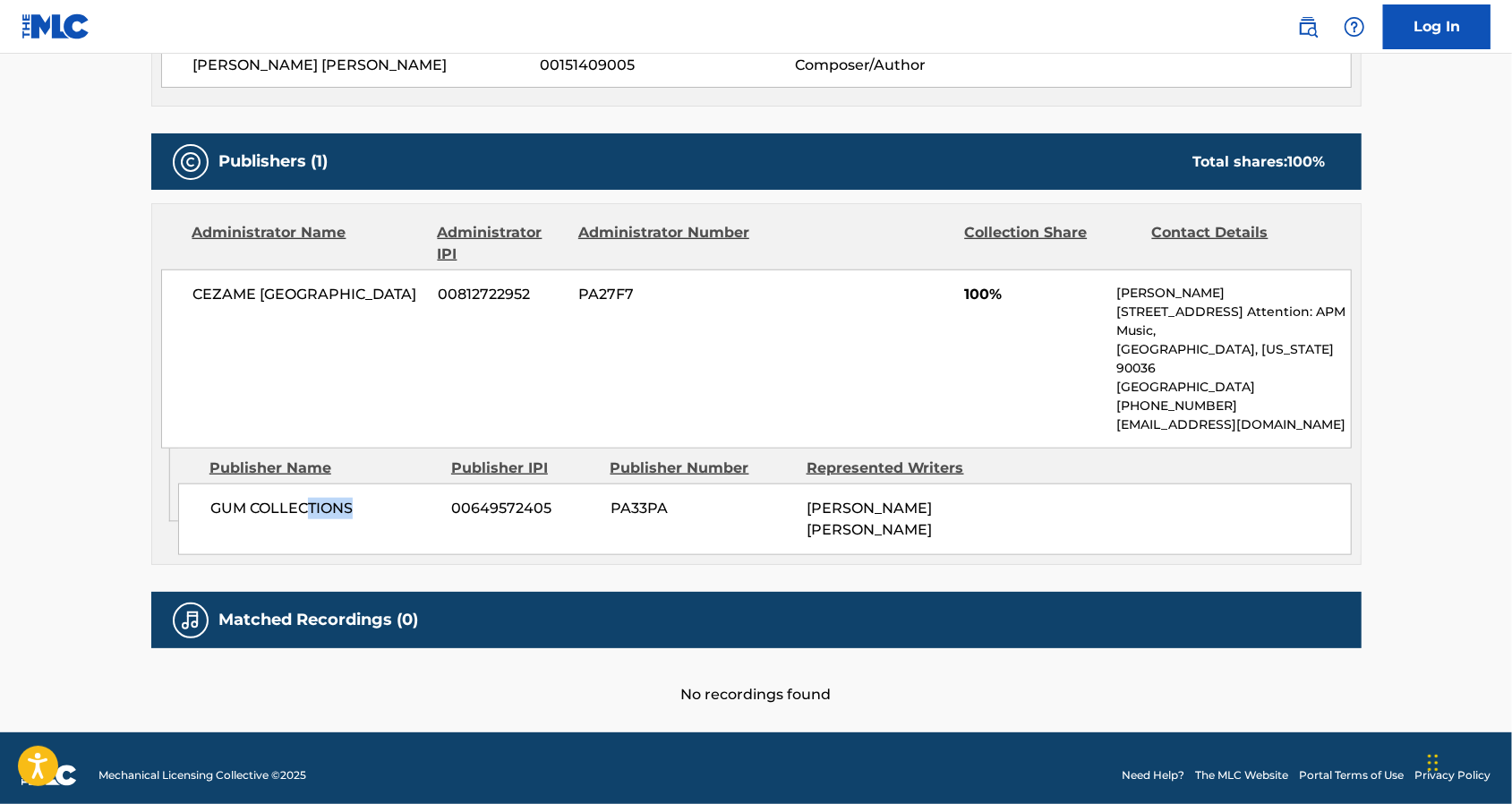
drag, startPoint x: 306, startPoint y: 492, endPoint x: 417, endPoint y: 535, distance: 119.0
click at [417, 535] on div "GUM COLLECTIONS 00649572405 PA33PA [PERSON_NAME] [PERSON_NAME]" at bounding box center [765, 518] width 1173 height 72
drag, startPoint x: 417, startPoint y: 535, endPoint x: 843, endPoint y: 509, distance: 426.8
click at [843, 509] on span "[PERSON_NAME] [PERSON_NAME]" at bounding box center [869, 518] width 125 height 38
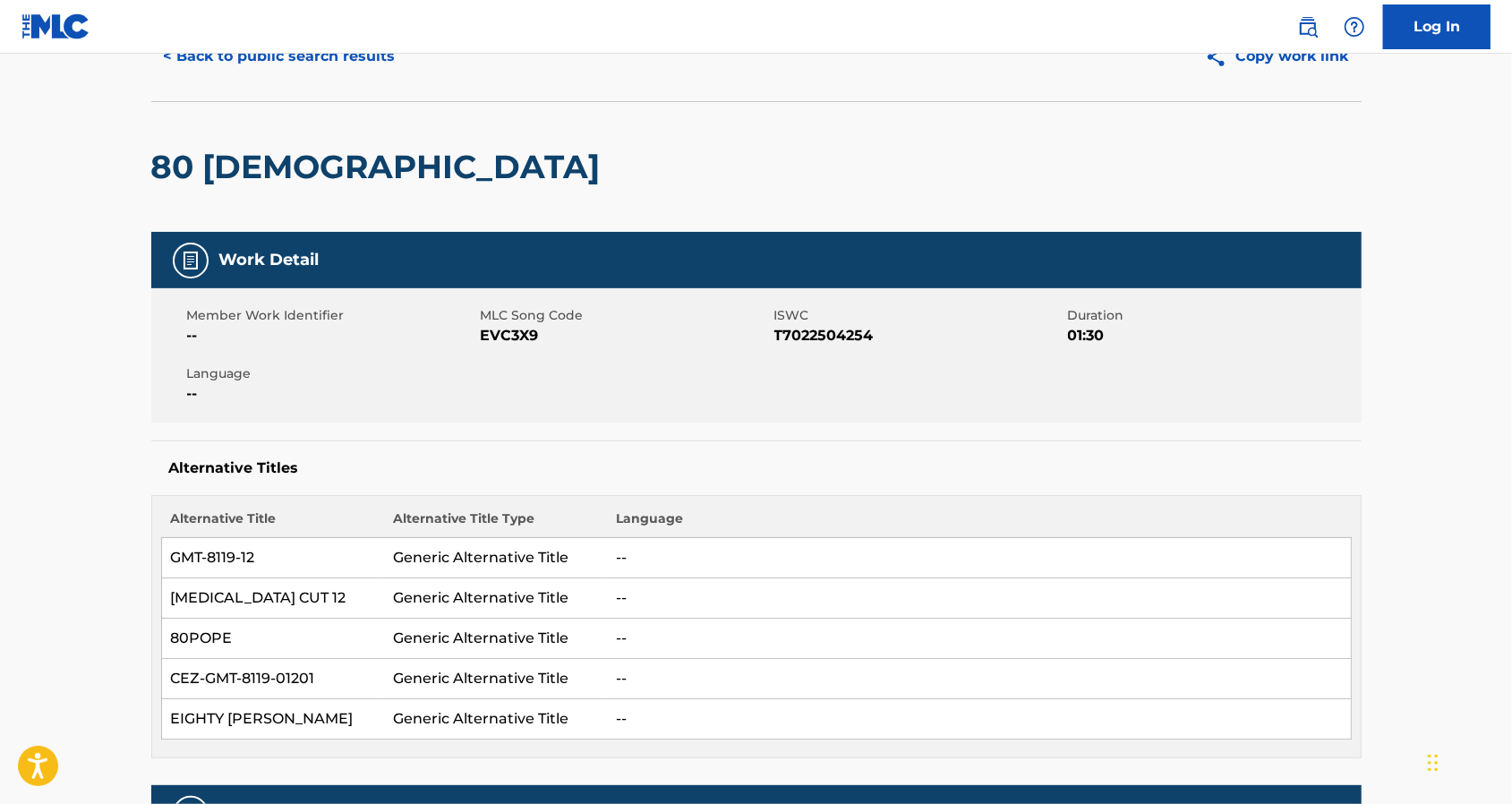
scroll to position [0, 0]
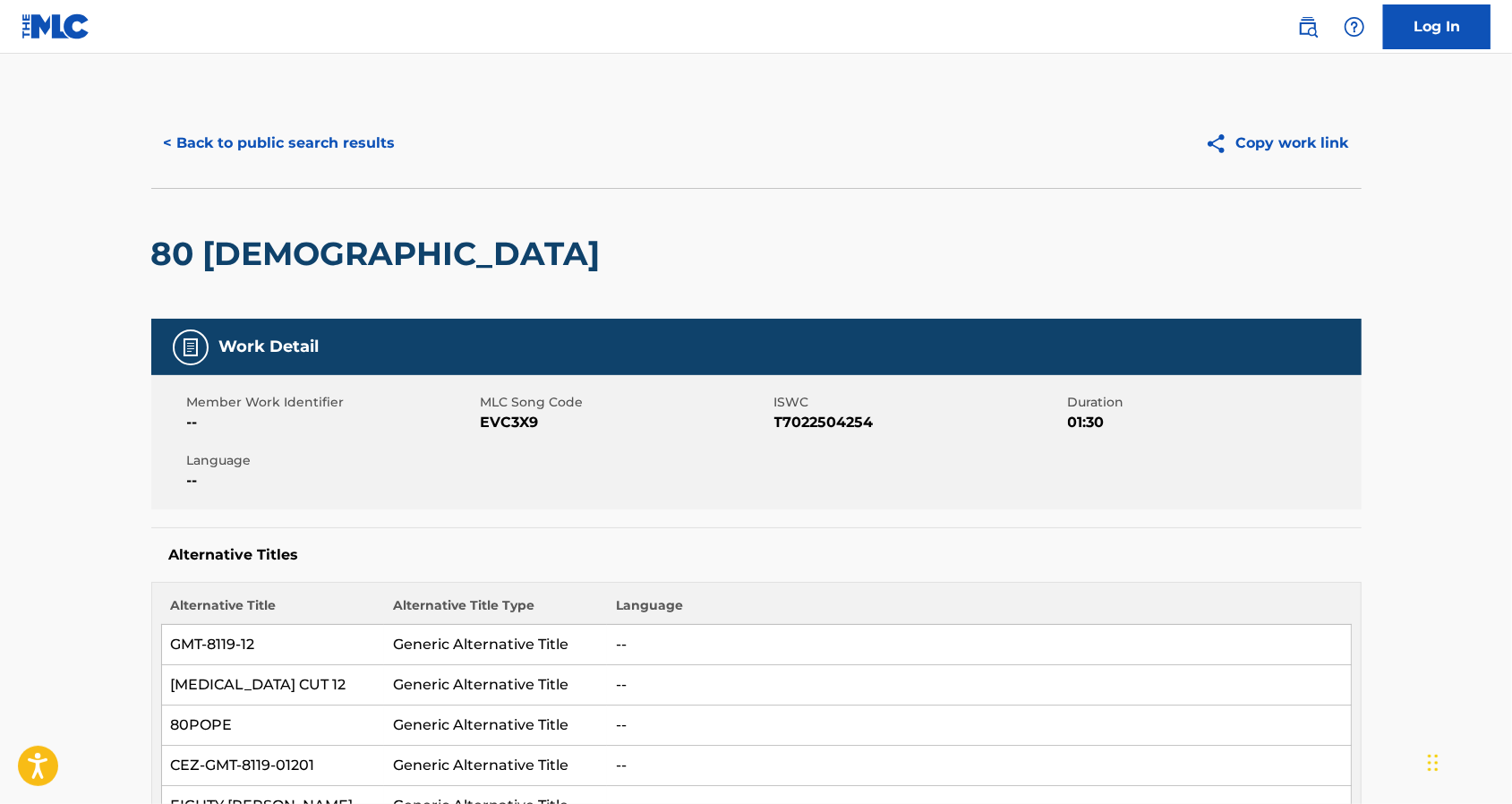
click at [277, 140] on button "< Back to public search results" at bounding box center [279, 143] width 257 height 45
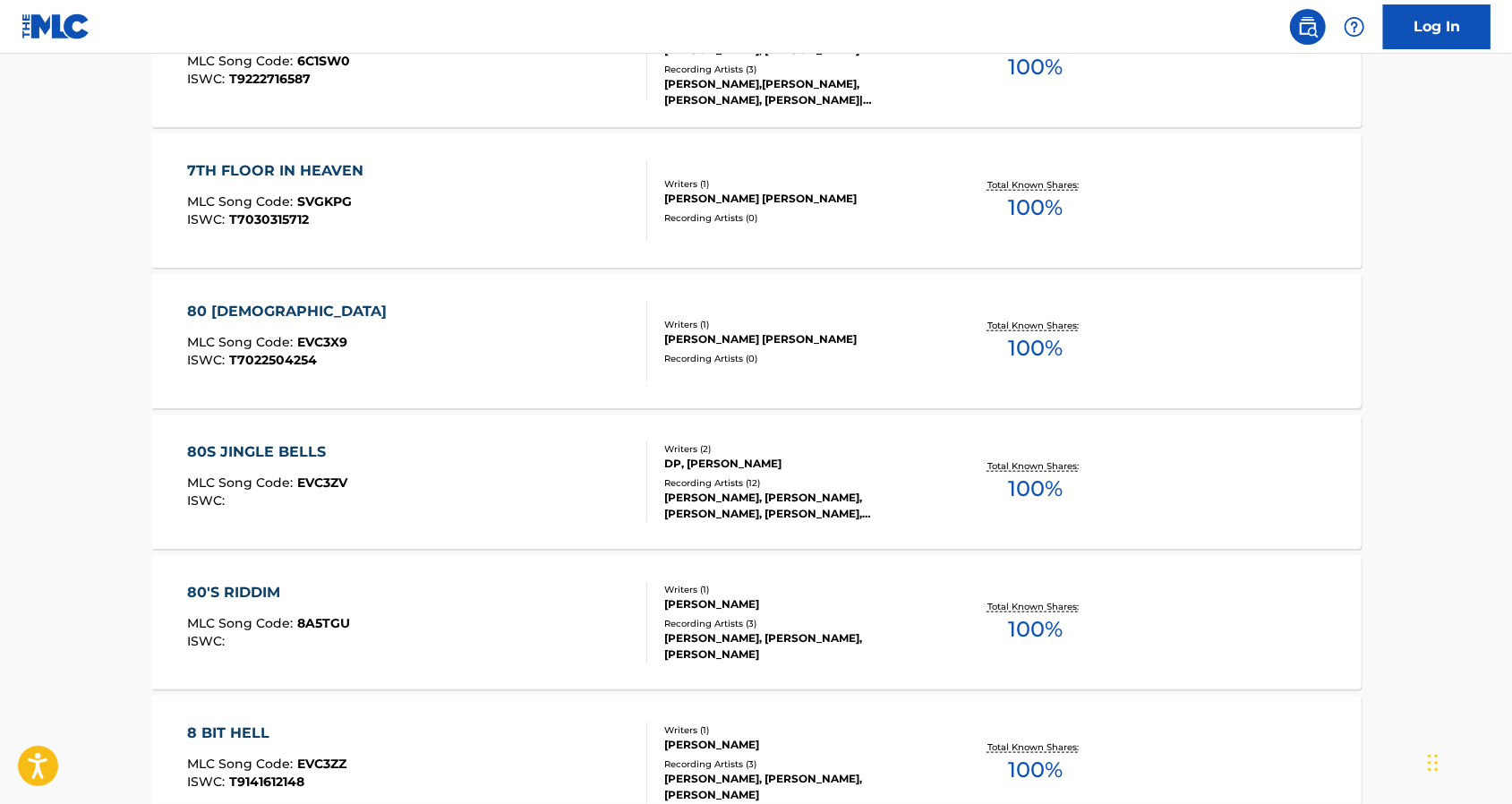
scroll to position [1192, 0]
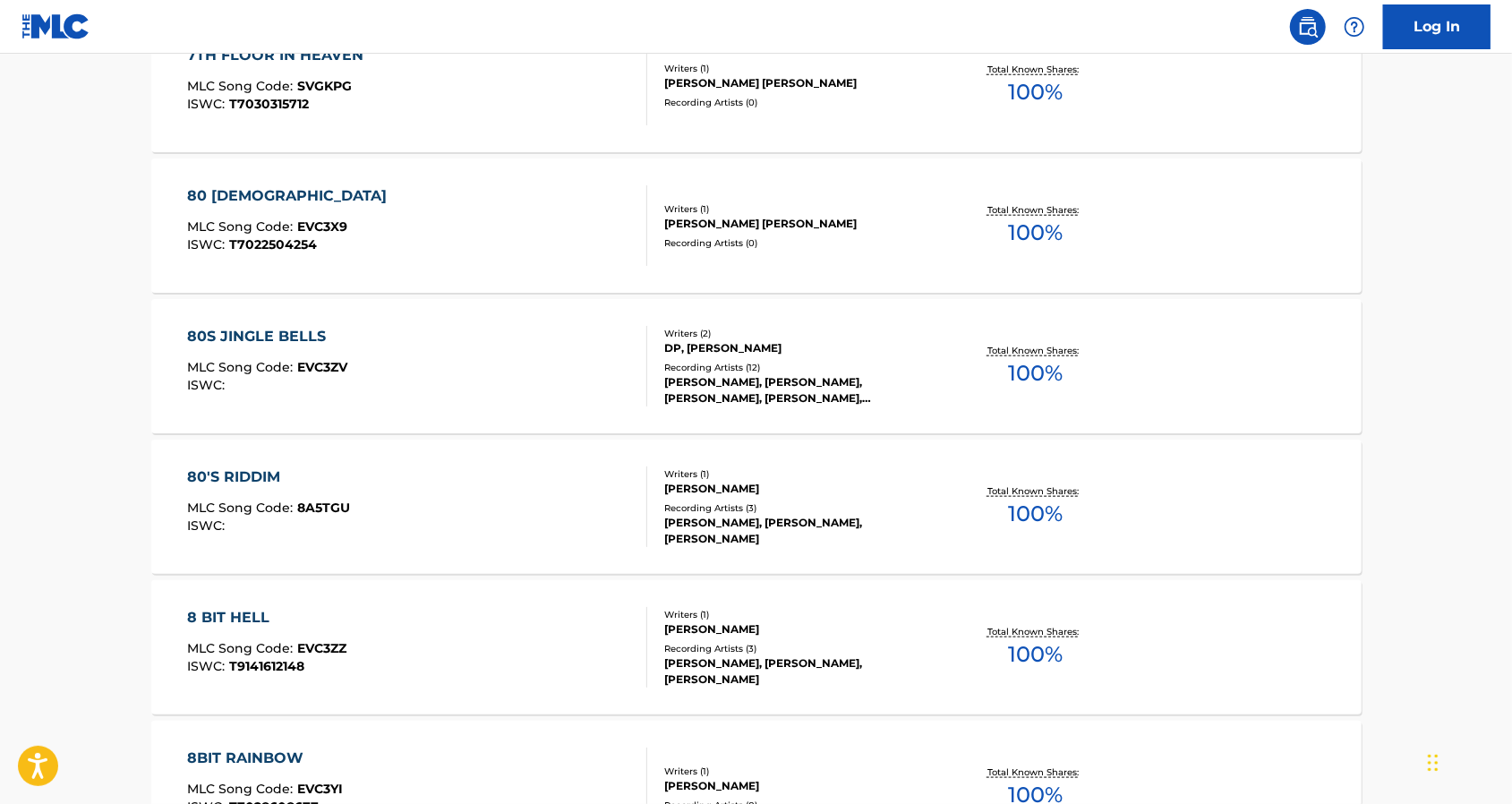
click at [465, 602] on div "8 BIT HELL MLC Song Code : EVC3ZZ ISWC : T9141612148 Writers ( 1 ) [PERSON_NAME…" at bounding box center [756, 647] width 1210 height 134
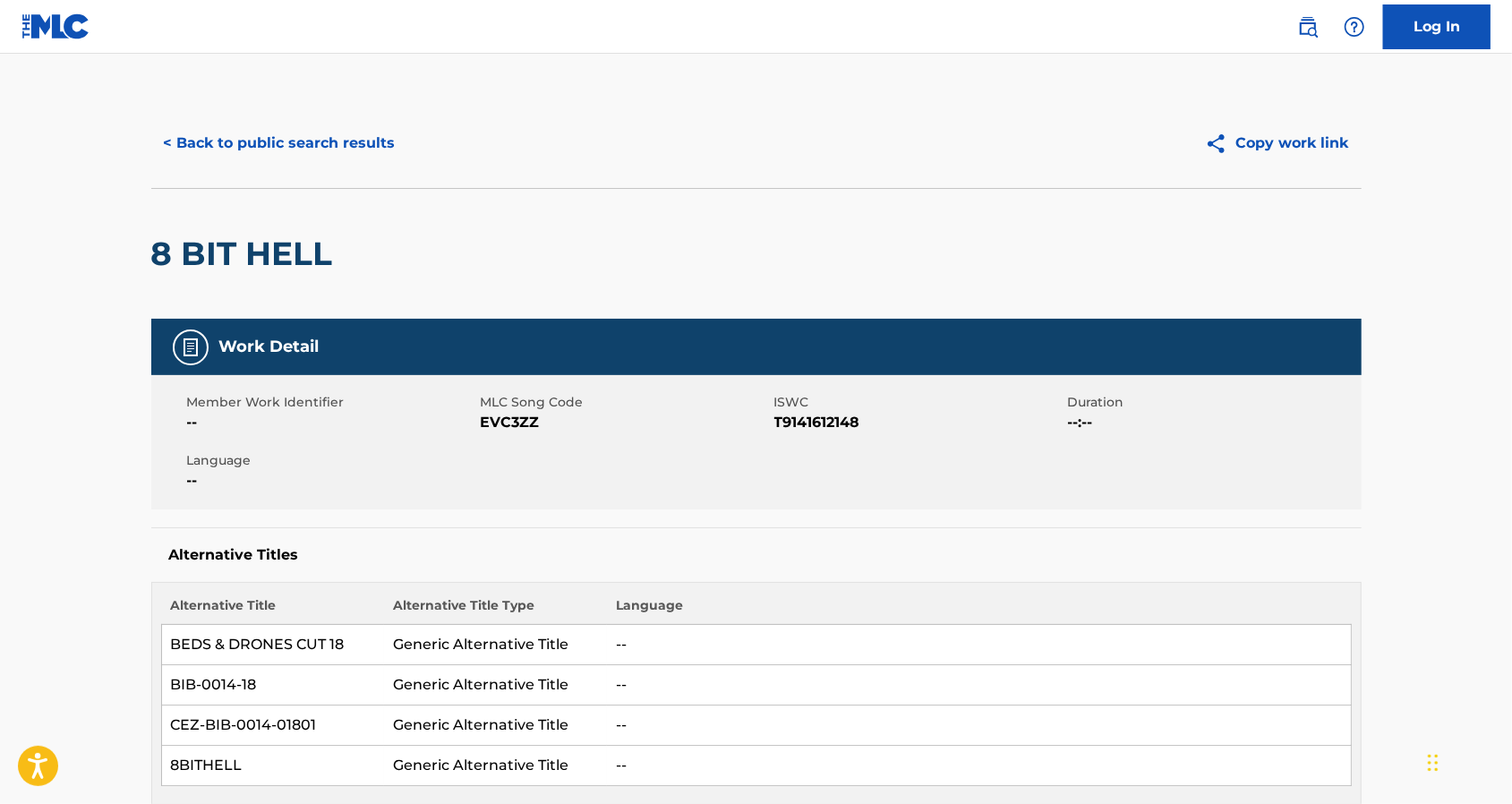
drag, startPoint x: 201, startPoint y: 160, endPoint x: 199, endPoint y: 141, distance: 19.1
click at [199, 144] on button "< Back to public search results" at bounding box center [279, 143] width 257 height 45
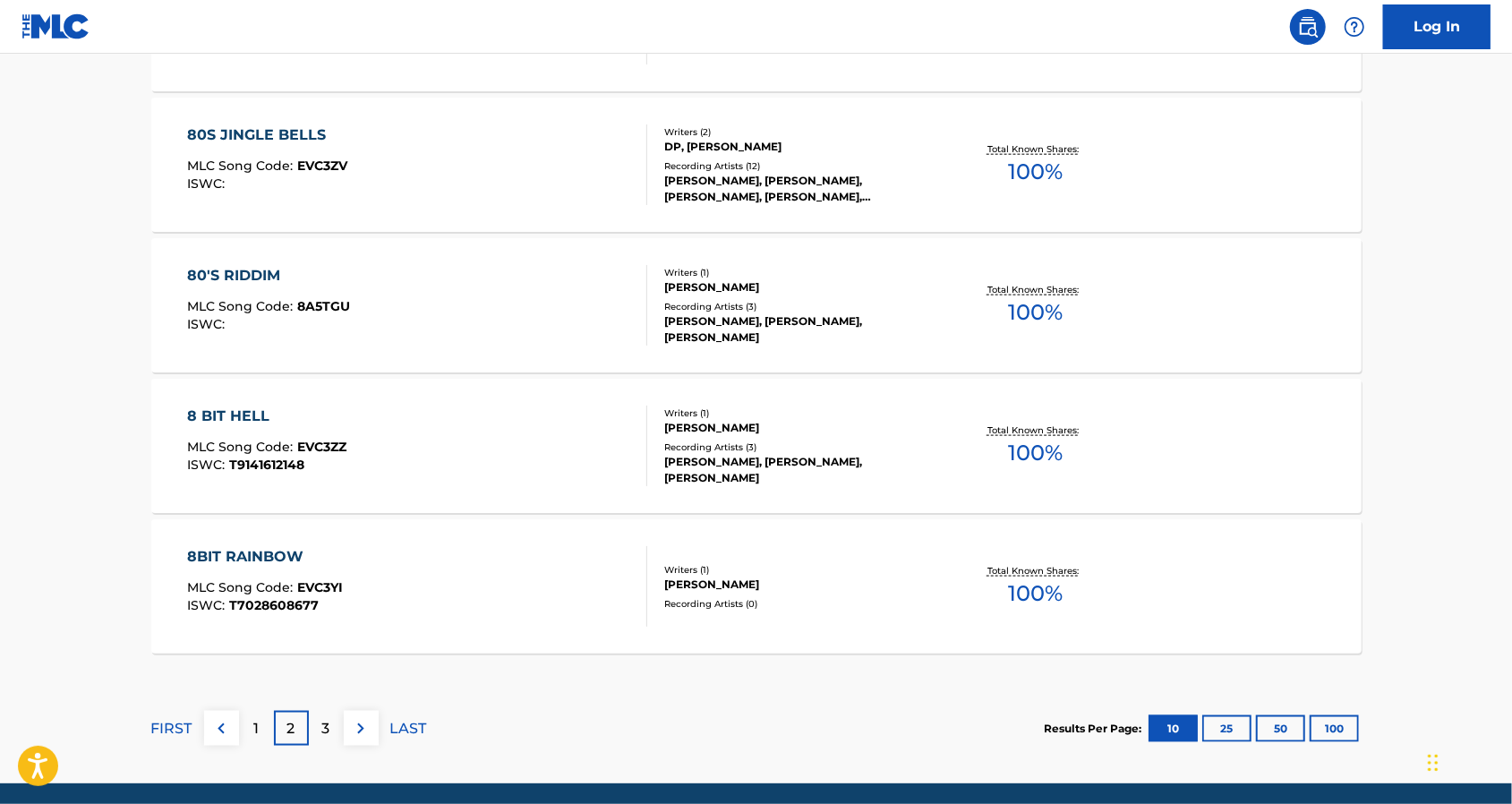
scroll to position [1460, 0]
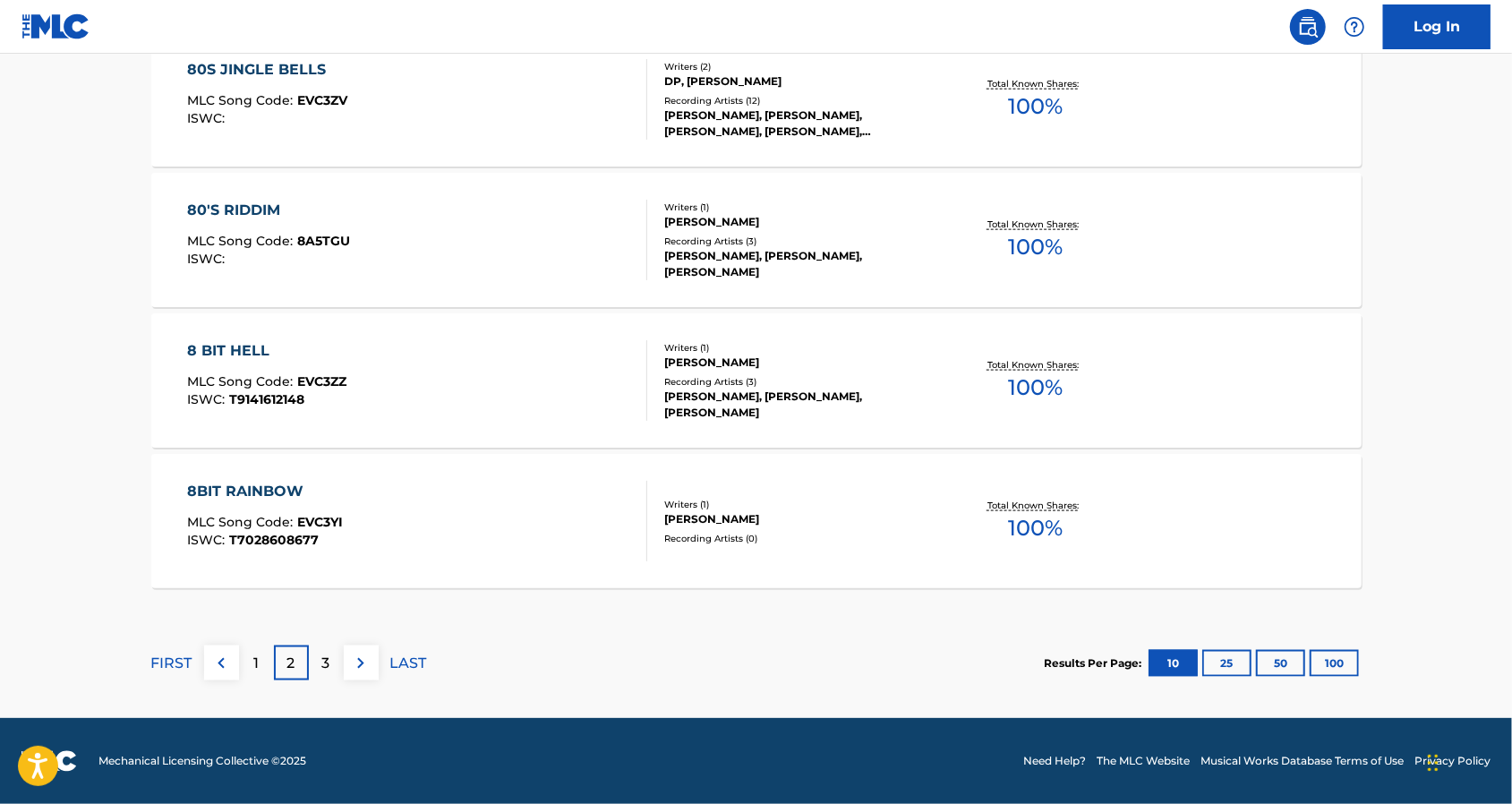
click at [294, 662] on p "2" at bounding box center [291, 663] width 8 height 21
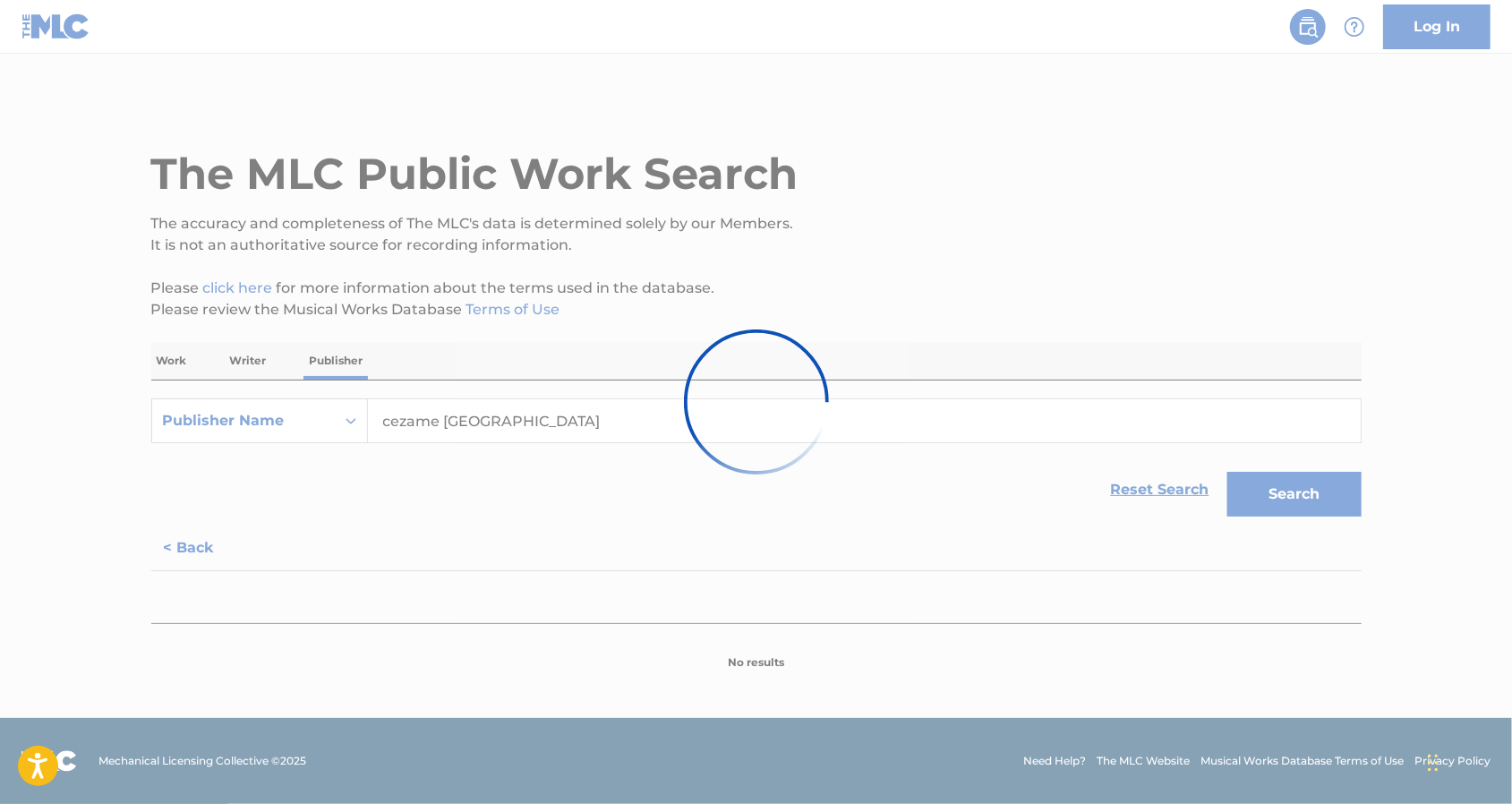
click at [315, 664] on div at bounding box center [756, 402] width 1512 height 804
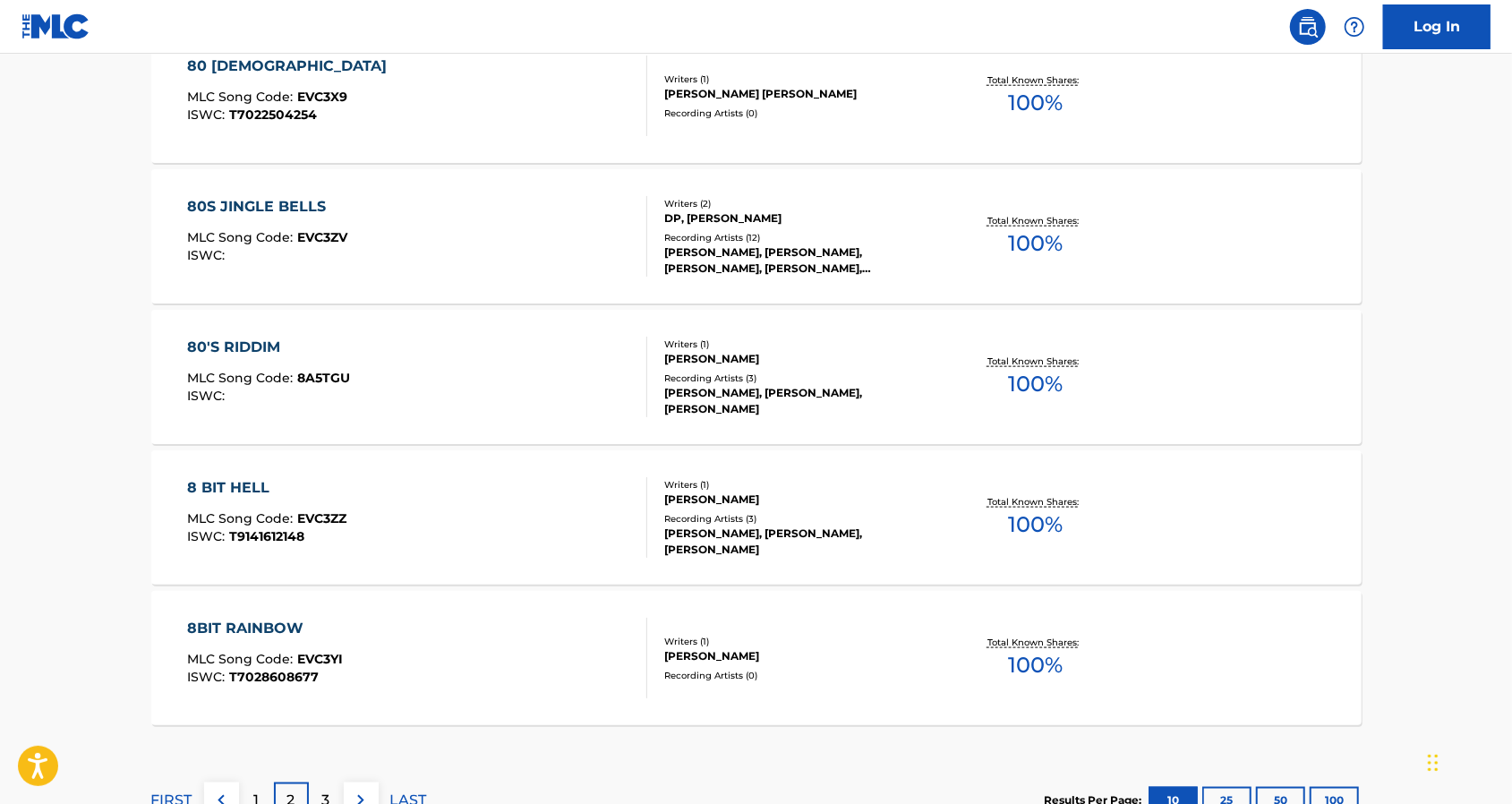
scroll to position [1460, 0]
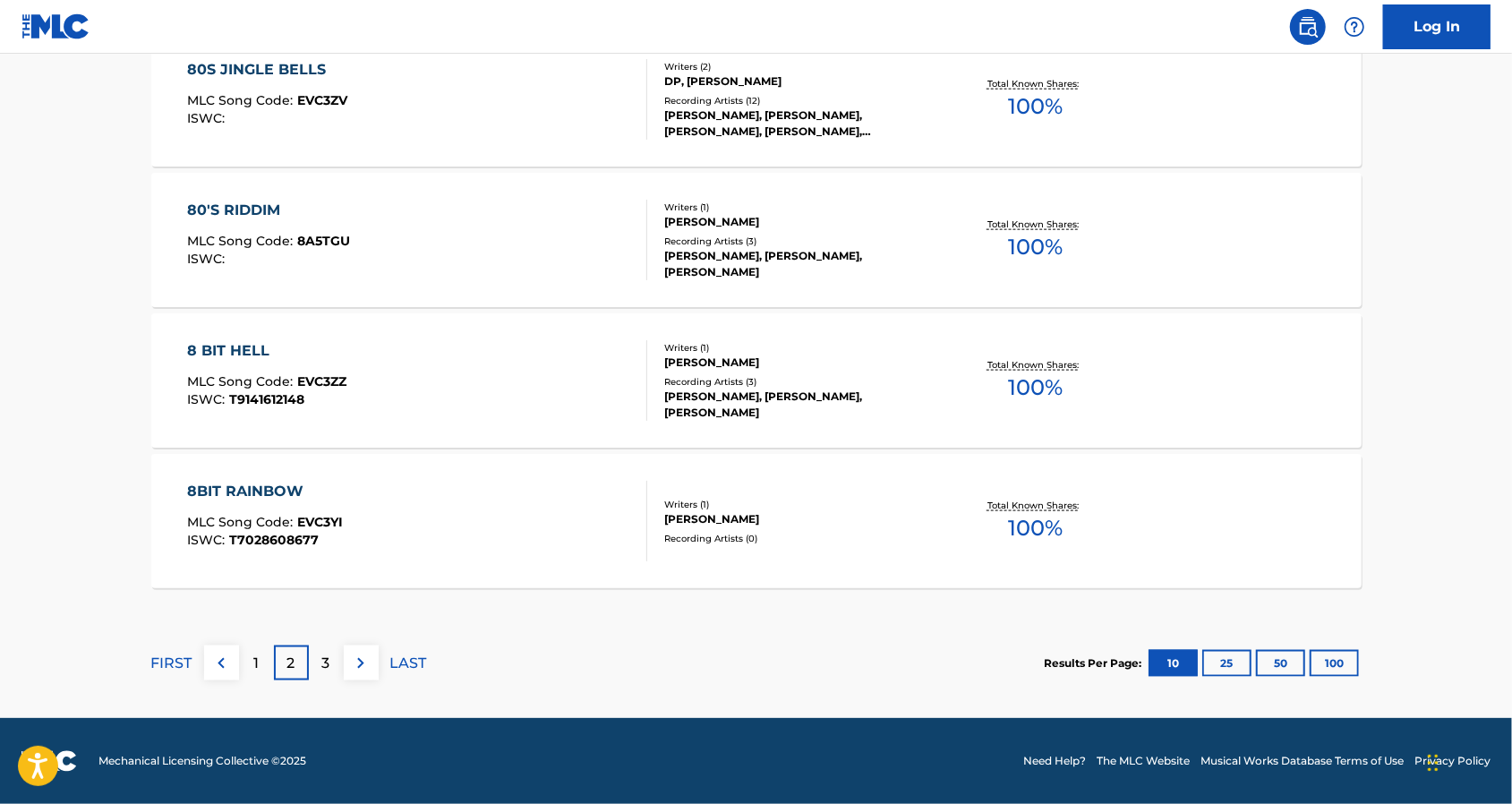
click at [322, 668] on div "3" at bounding box center [326, 662] width 35 height 35
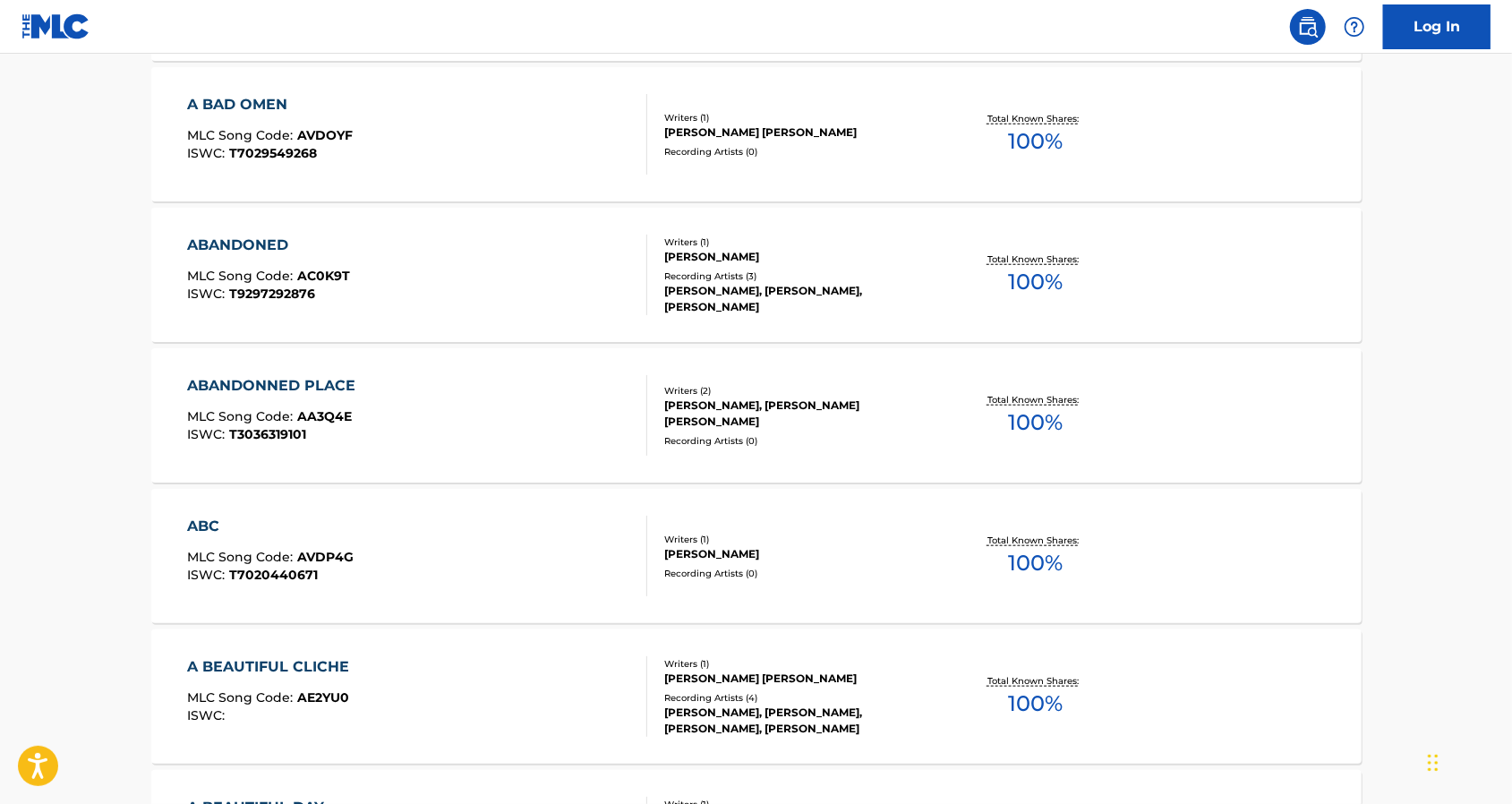
scroll to position [1312, 0]
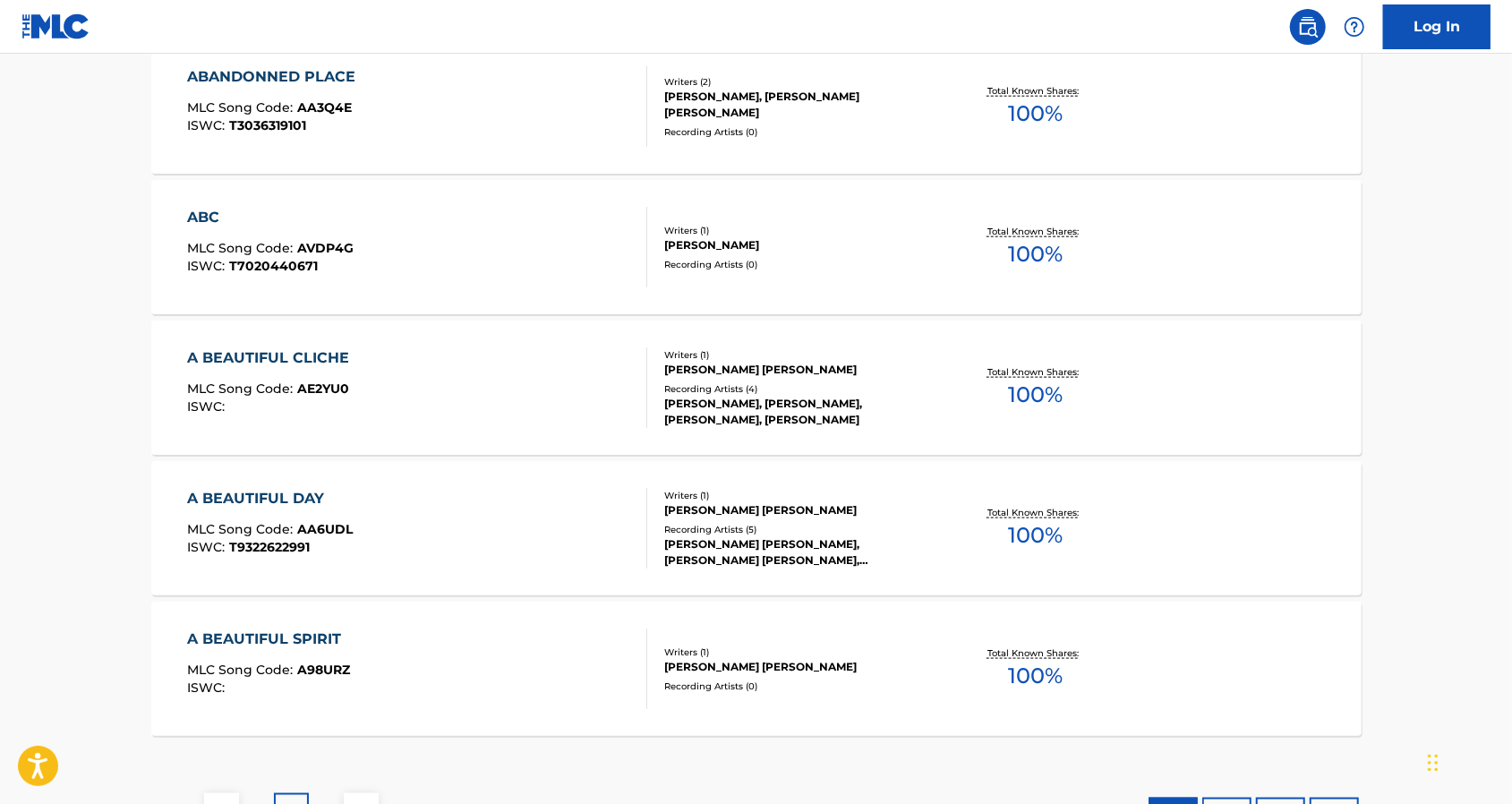
click at [328, 541] on div "ISWC : T9322622991" at bounding box center [269, 547] width 165 height 13
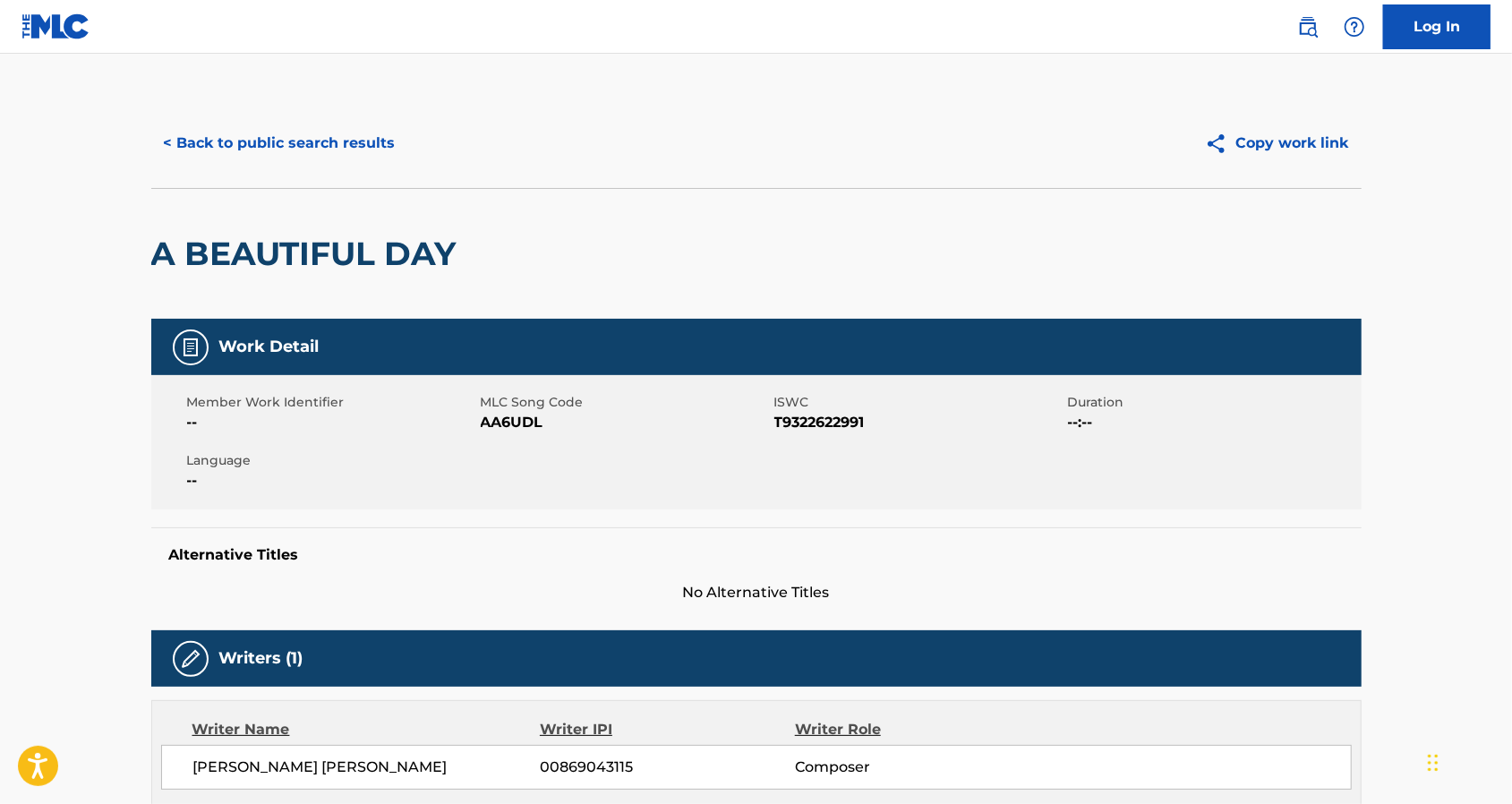
click at [269, 139] on button "< Back to public search results" at bounding box center [279, 143] width 257 height 45
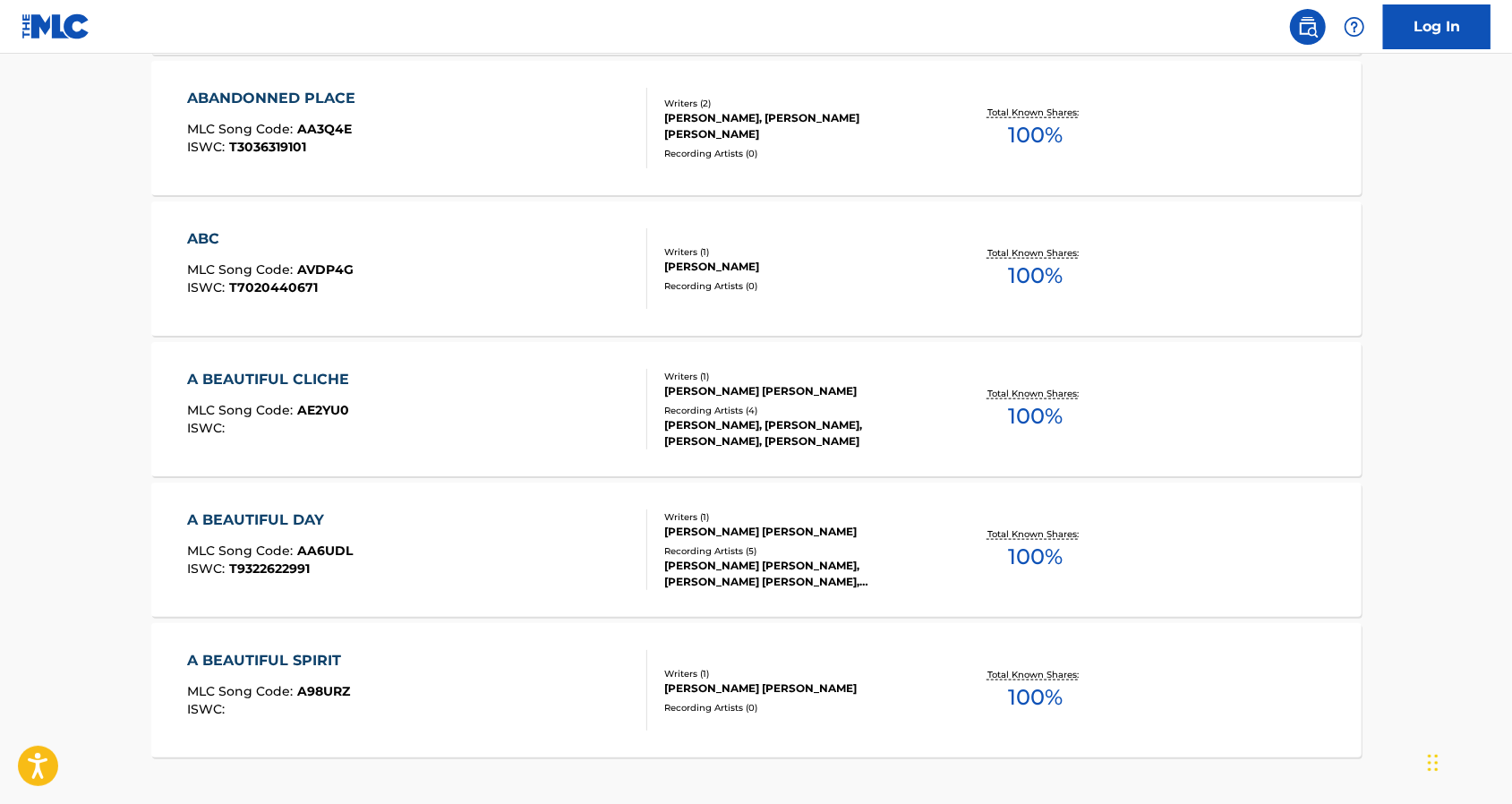
scroll to position [1460, 0]
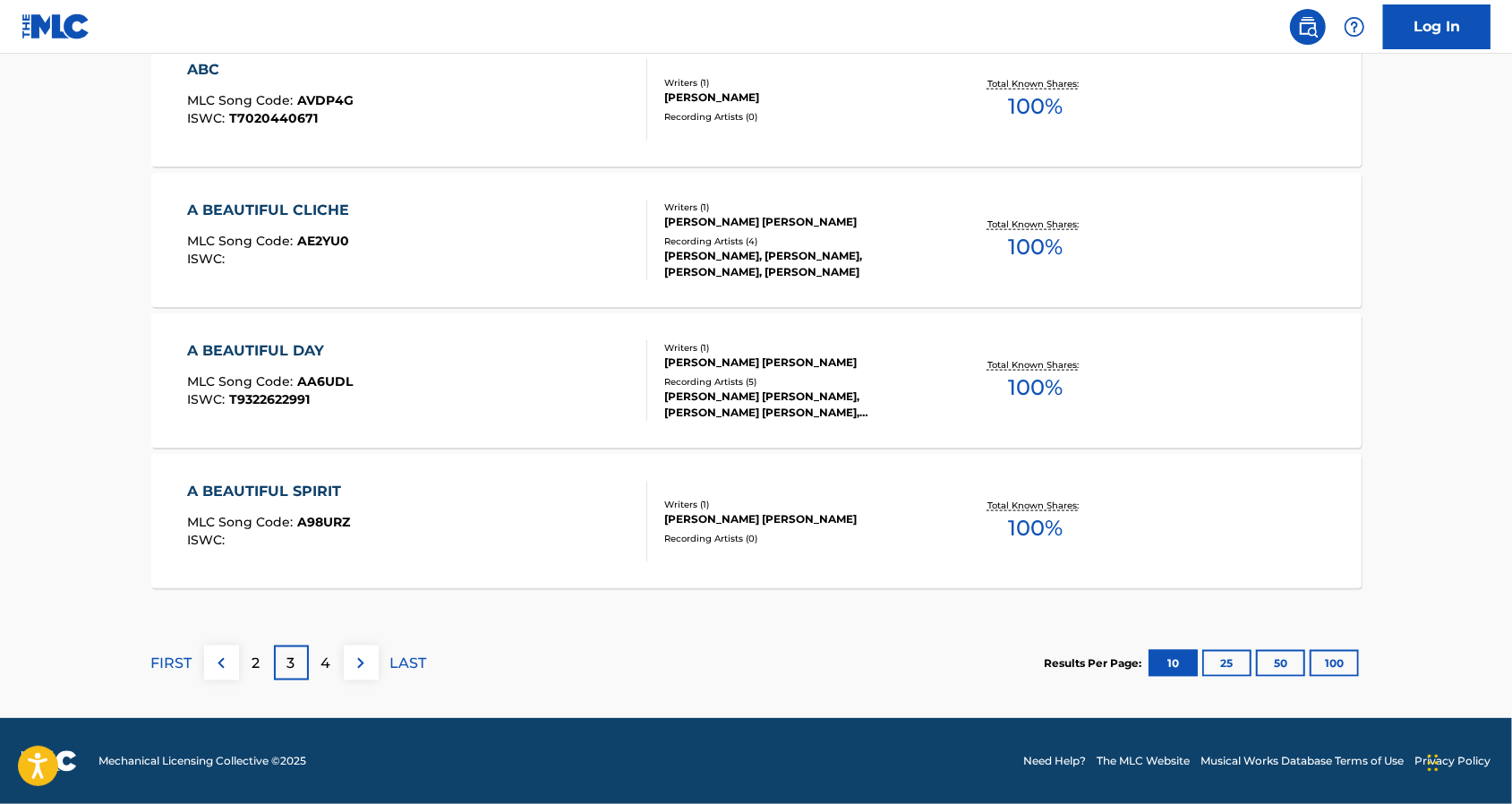
click at [509, 504] on div "A BEAUTIFUL SPIRIT MLC Song Code : A98URZ ISWC :" at bounding box center [417, 521] width 460 height 80
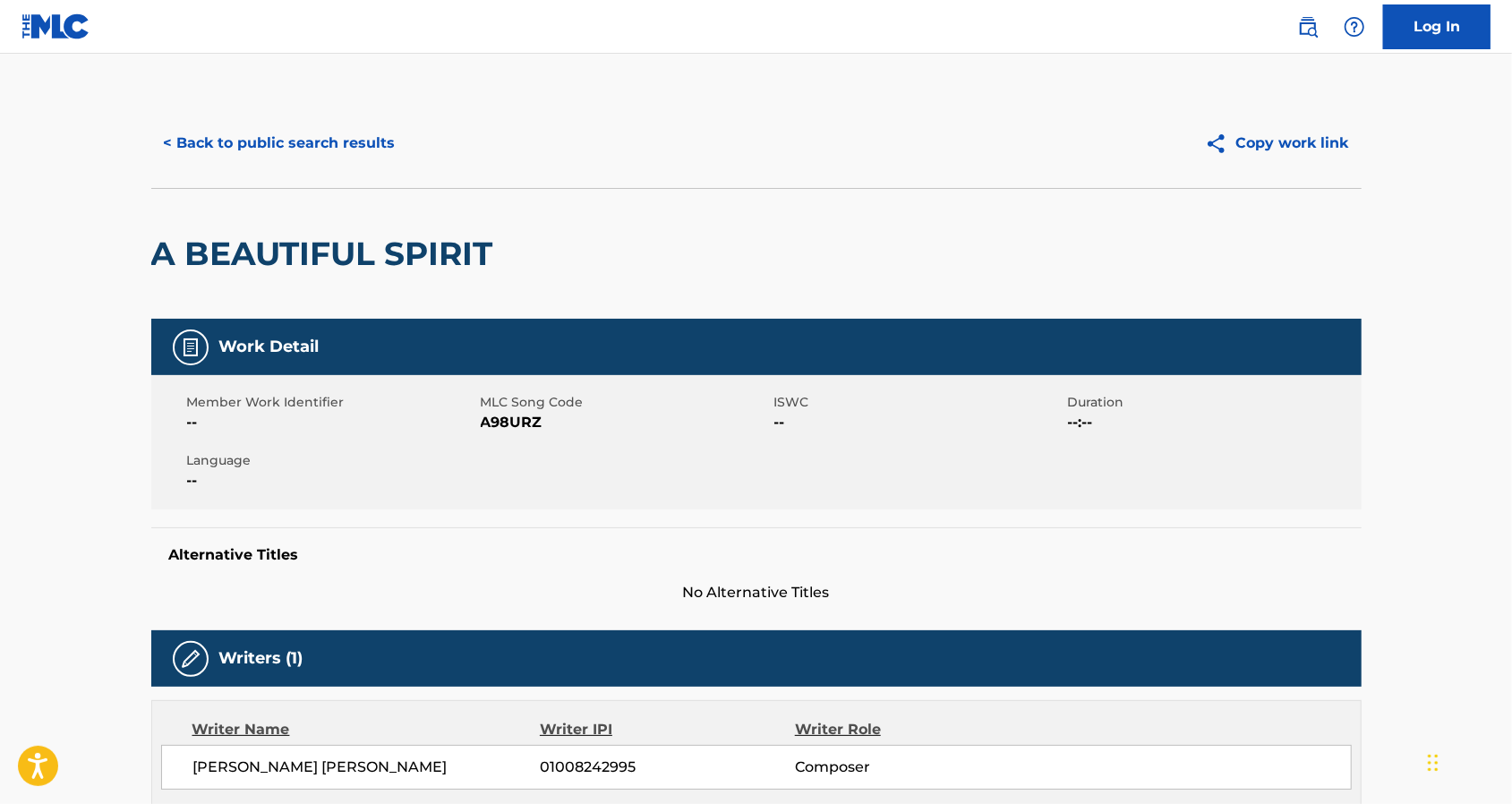
click at [313, 240] on h2 "A BEAUTIFUL SPIRIT" at bounding box center [327, 253] width 351 height 40
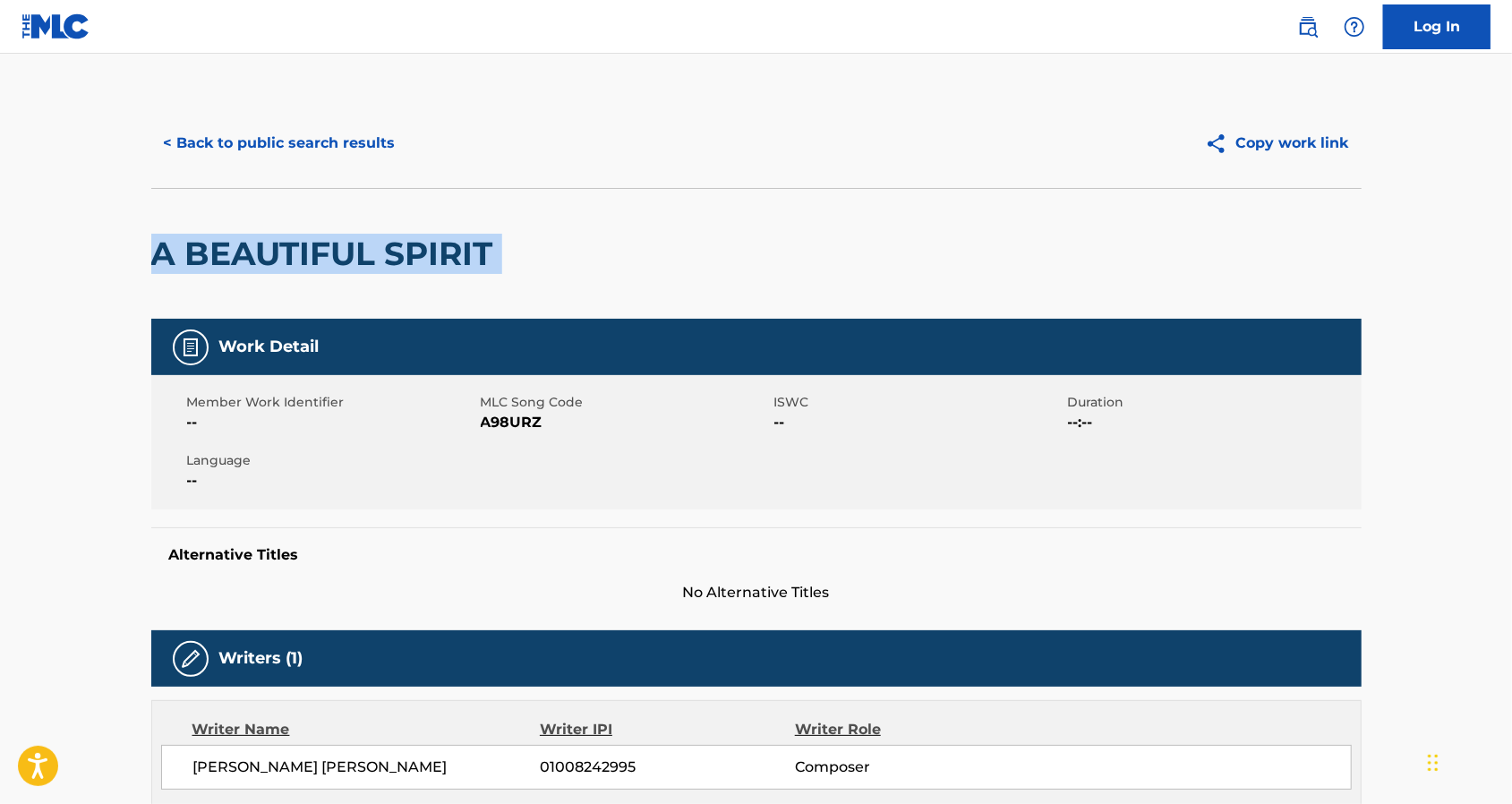
click at [313, 240] on h2 "A BEAUTIFUL SPIRIT" at bounding box center [327, 253] width 351 height 40
copy div "A BEAUTIFUL SPIRIT"
click at [222, 141] on button "< Back to public search results" at bounding box center [279, 143] width 257 height 45
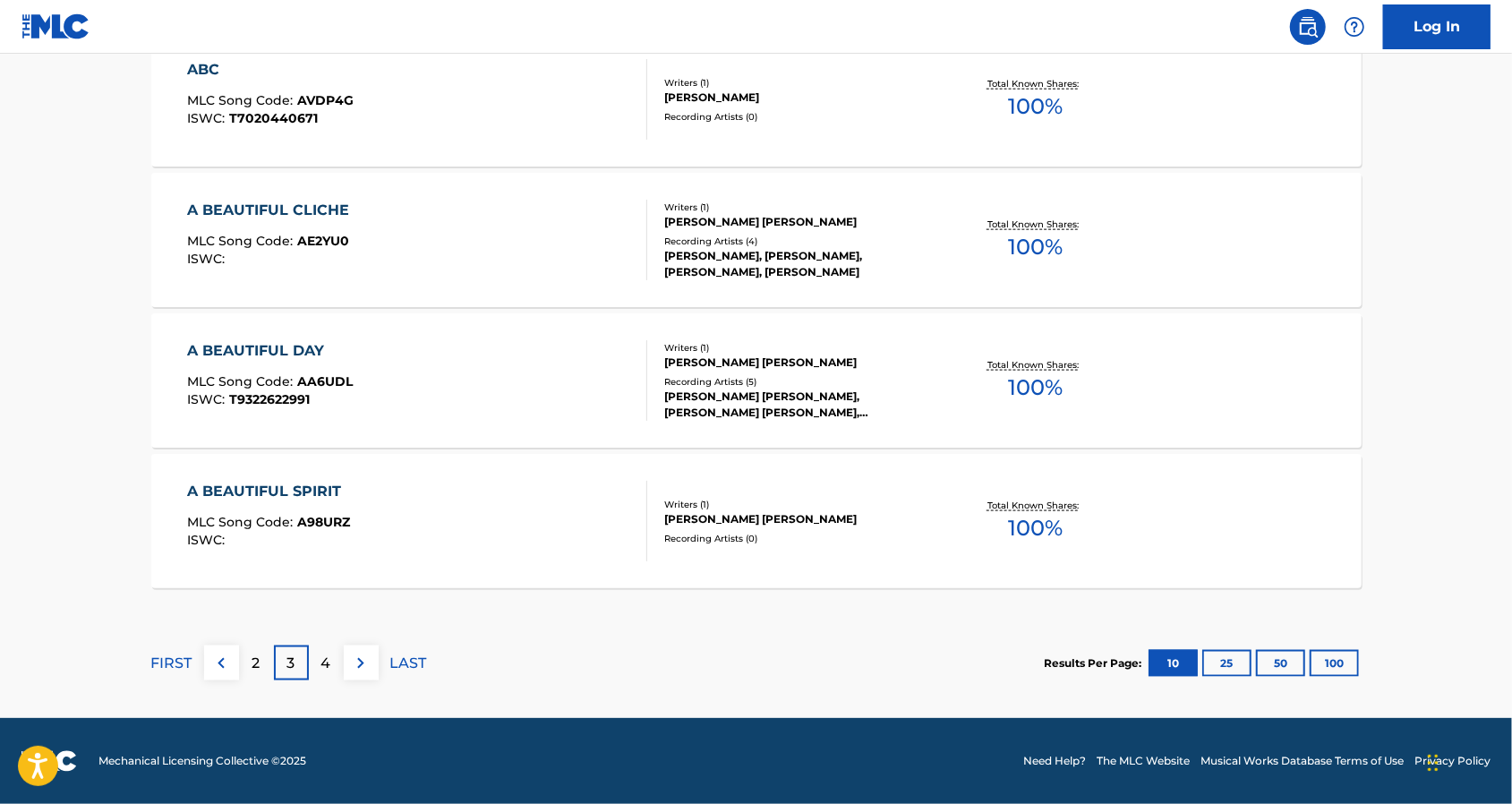
click at [598, 514] on div "A BEAUTIFUL SPIRIT MLC Song Code : A98URZ ISWC :" at bounding box center [417, 521] width 460 height 80
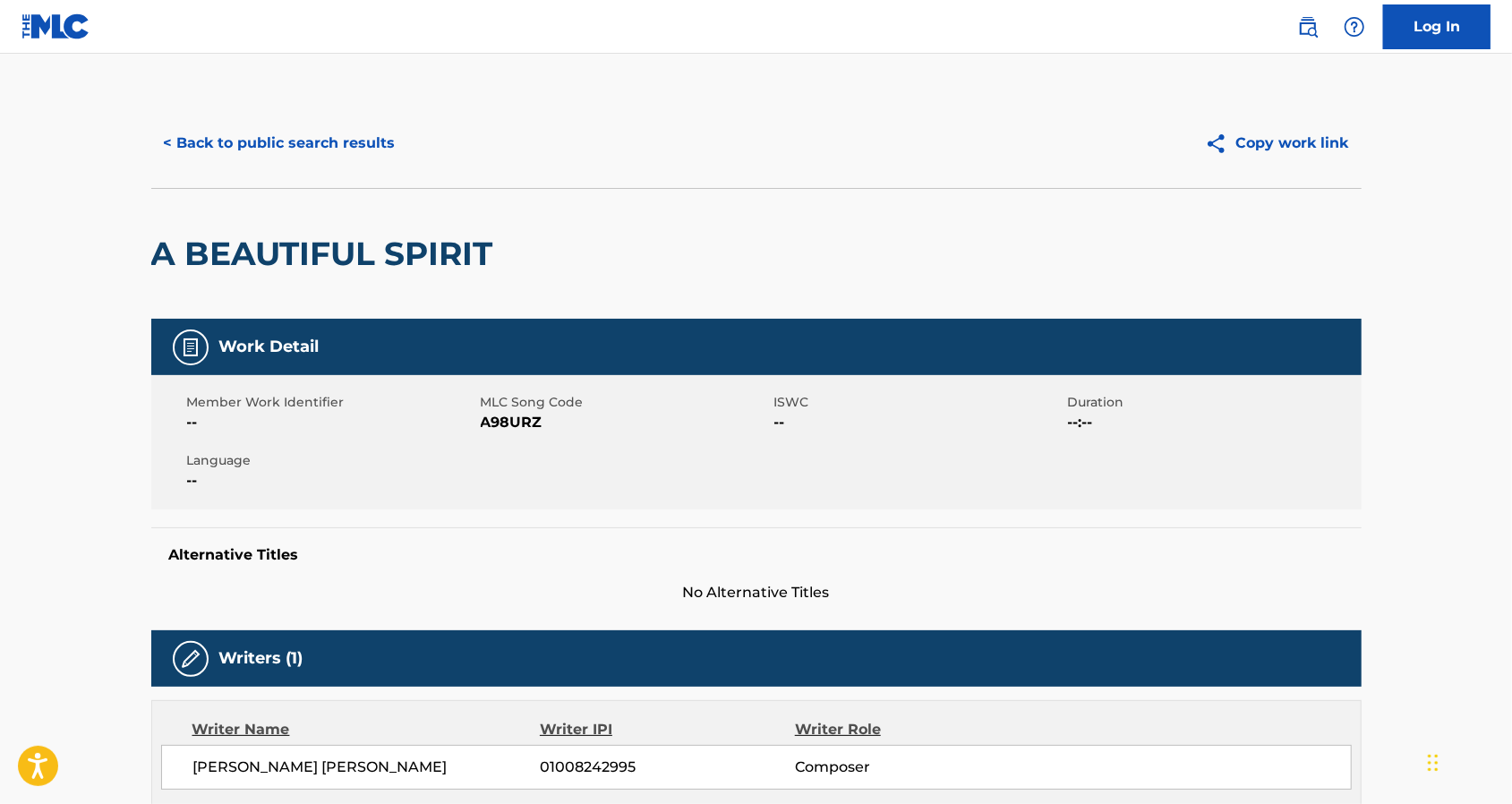
click at [201, 166] on div "< Back to public search results Copy work link" at bounding box center [756, 143] width 1210 height 90
click at [205, 158] on button "< Back to public search results" at bounding box center [279, 143] width 257 height 45
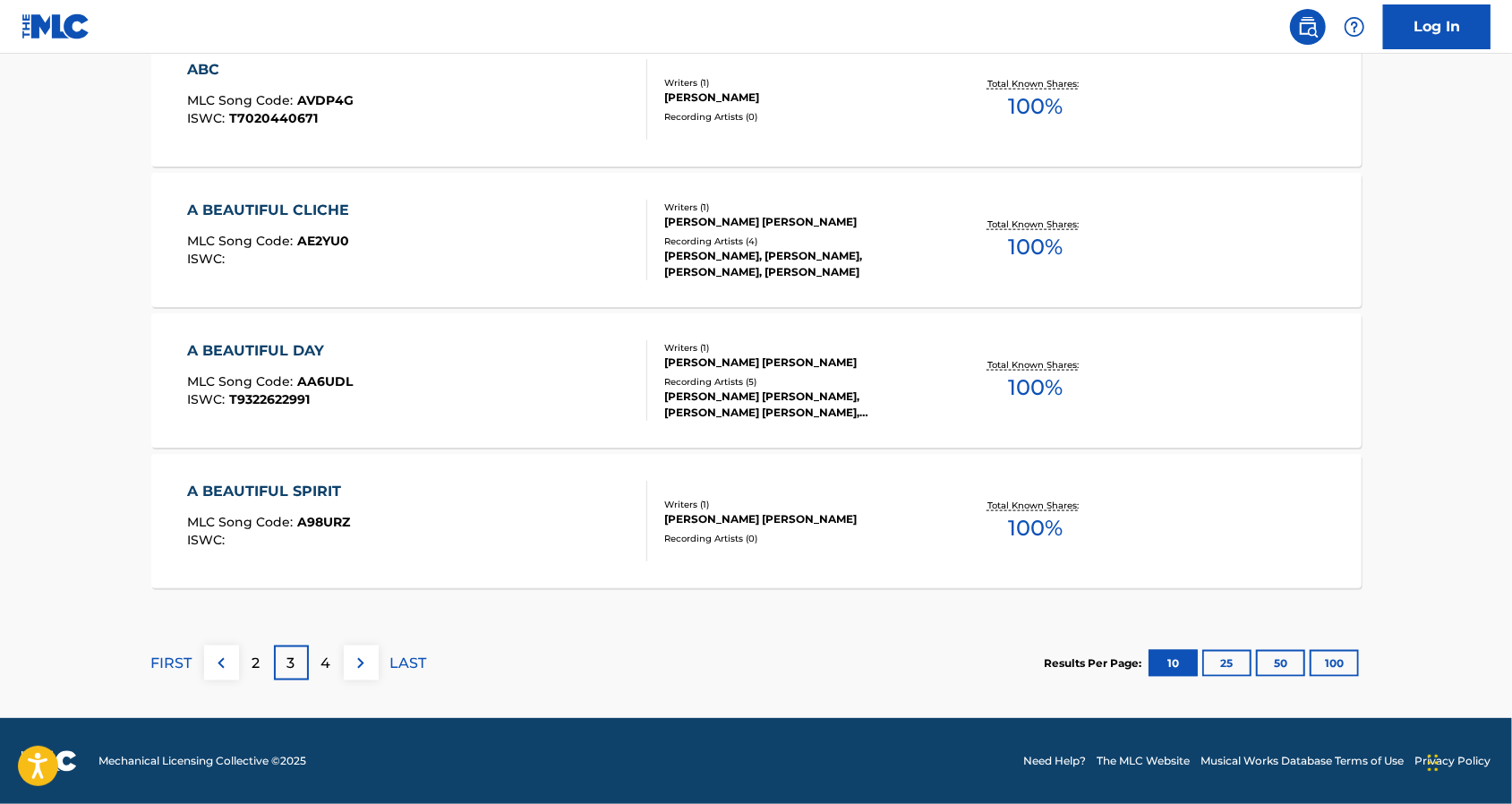
click at [317, 659] on div "4" at bounding box center [326, 662] width 35 height 35
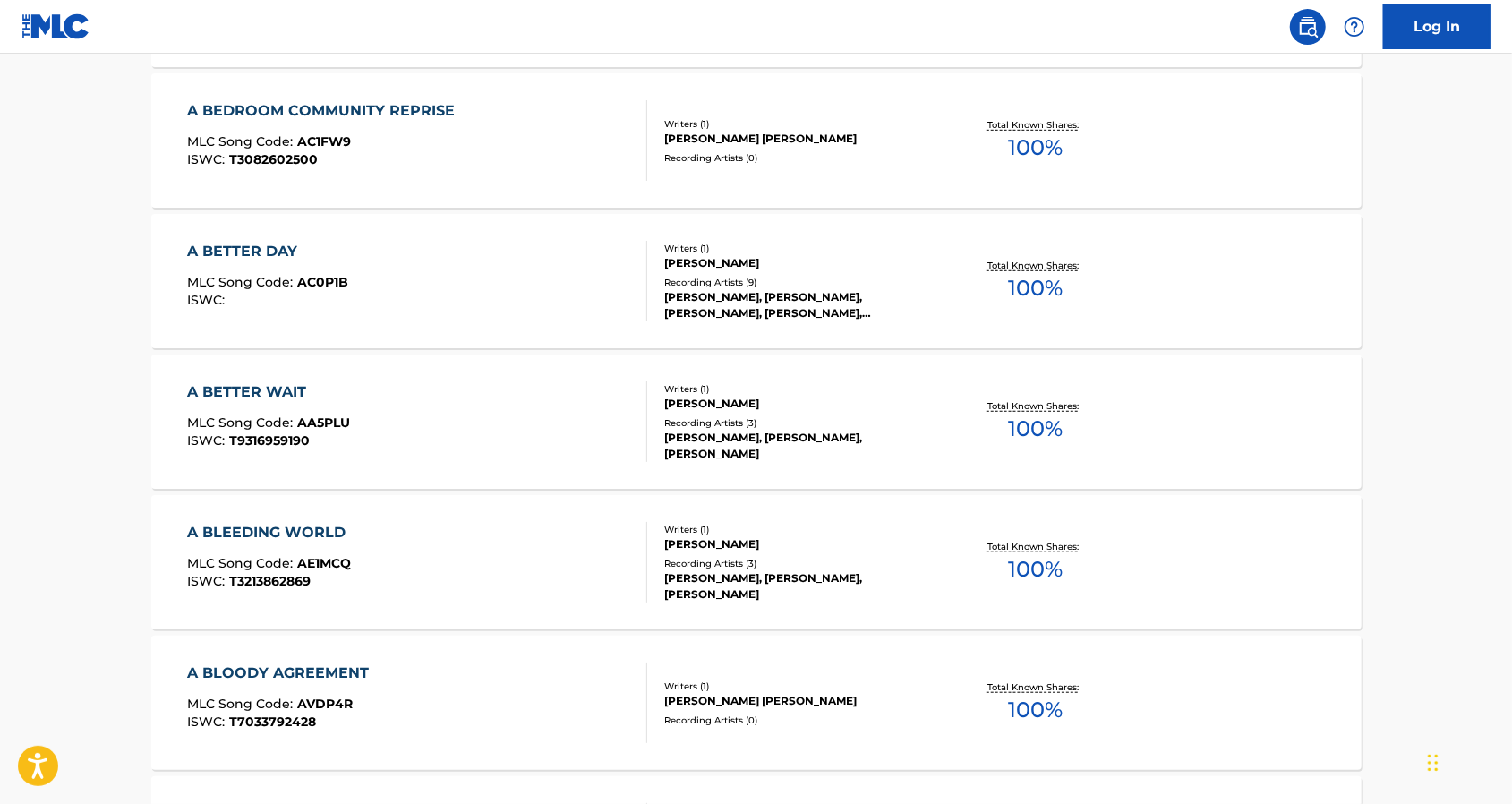
click at [356, 541] on div "A BLEEDING WORLD MLC Song Code : AE1MCQ ISWC : T3213862869" at bounding box center [417, 562] width 460 height 80
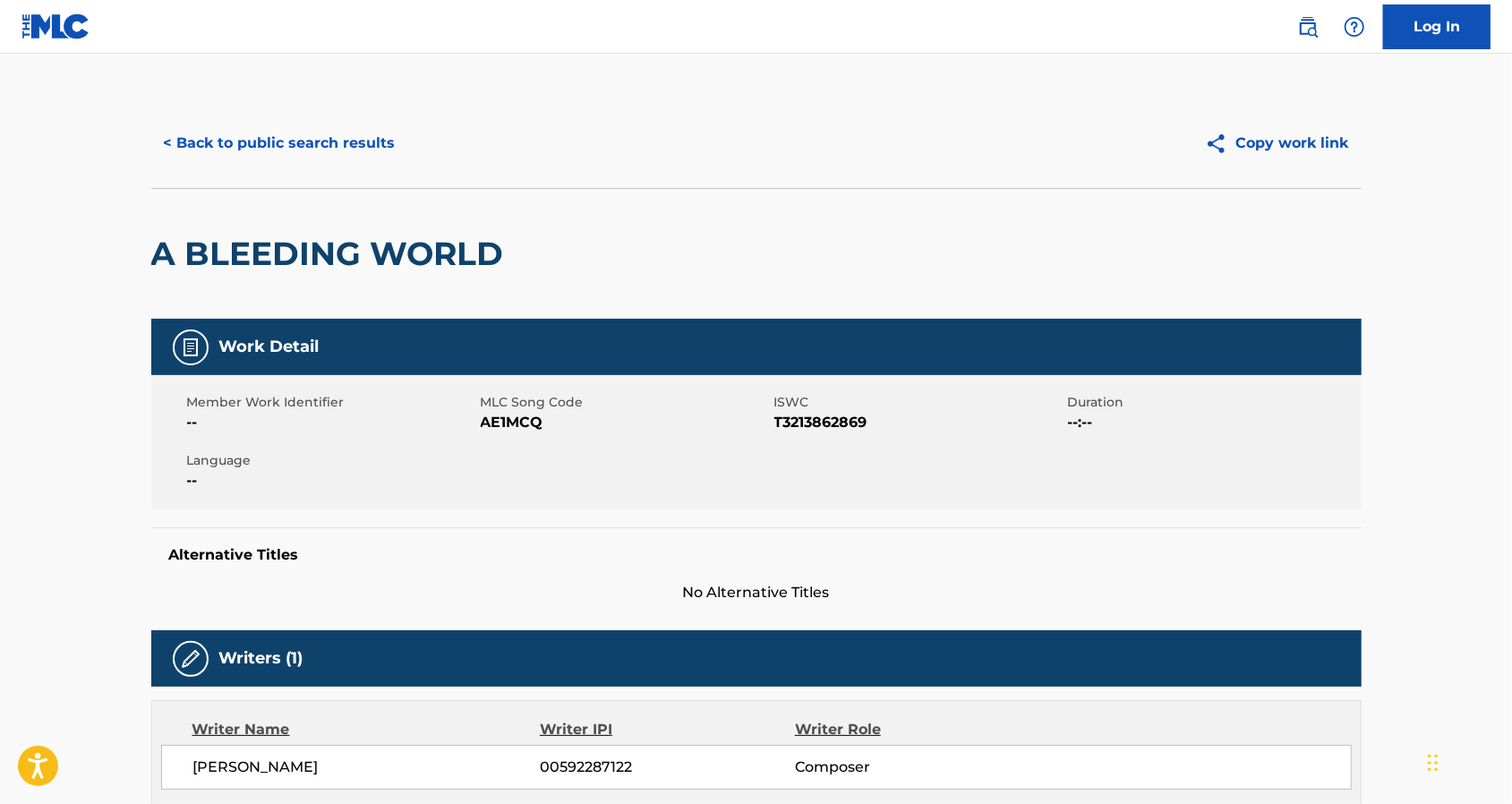
click at [229, 139] on button "< Back to public search results" at bounding box center [279, 143] width 257 height 45
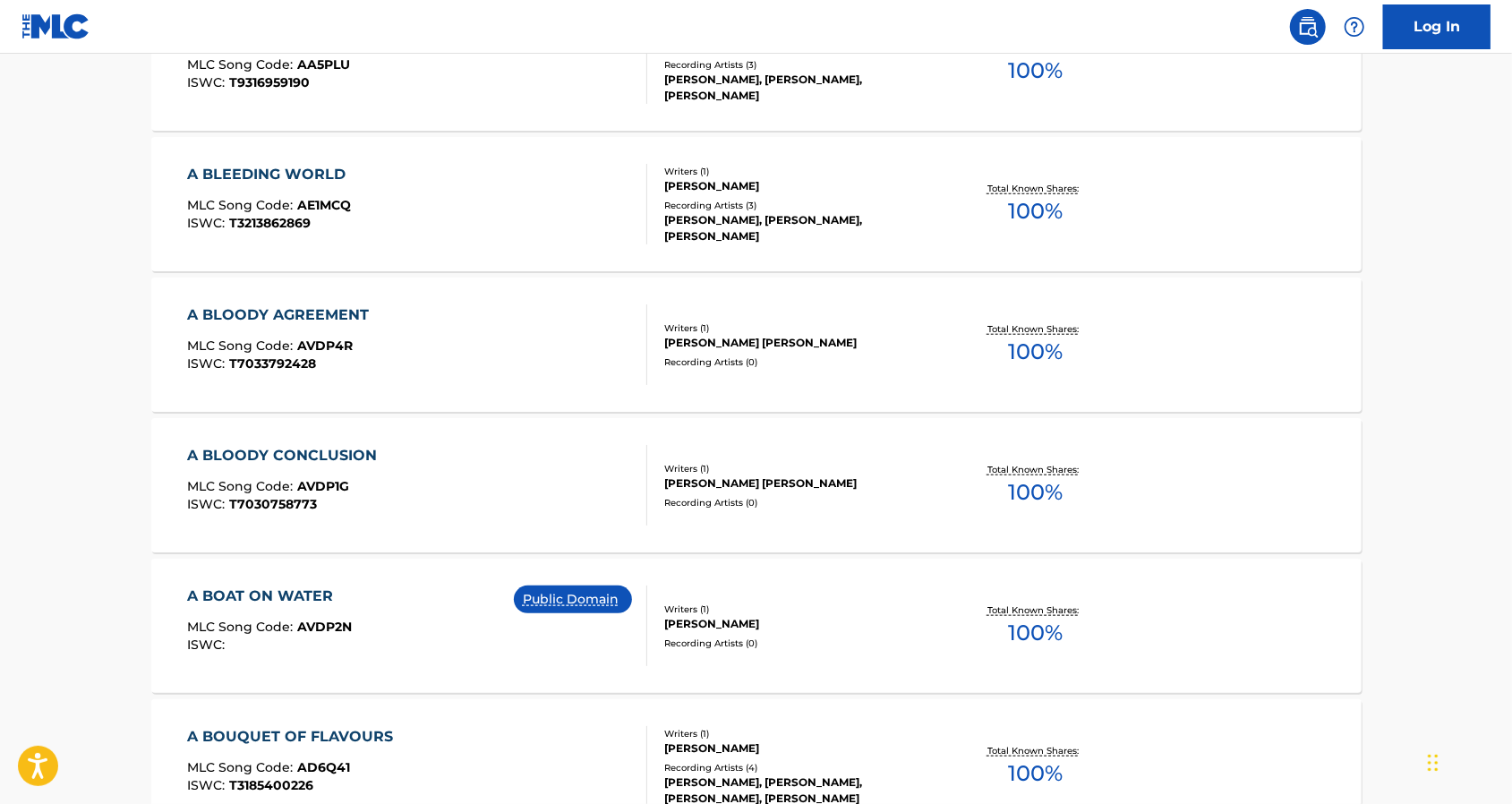
click at [402, 527] on div "A BLOODY CONCLUSION MLC Song Code : AVDP1G ISWC : T7030758773 Writers ( 1 ) [PE…" at bounding box center [756, 486] width 1210 height 134
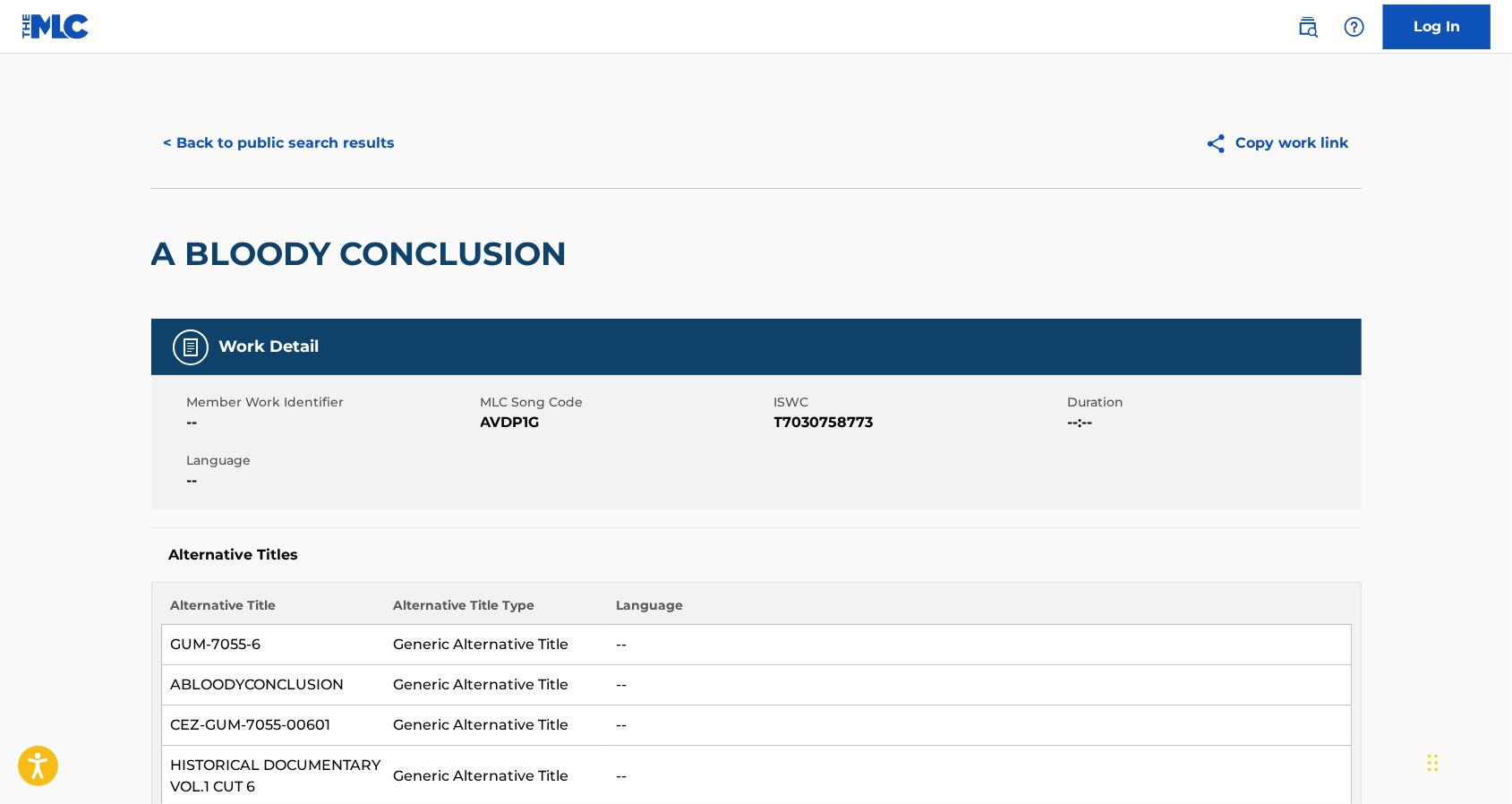
click at [331, 277] on div "A BLOODY CONCLUSION" at bounding box center [363, 253] width 425 height 130
click at [331, 276] on div "A BLOODY CONCLUSION" at bounding box center [363, 253] width 425 height 130
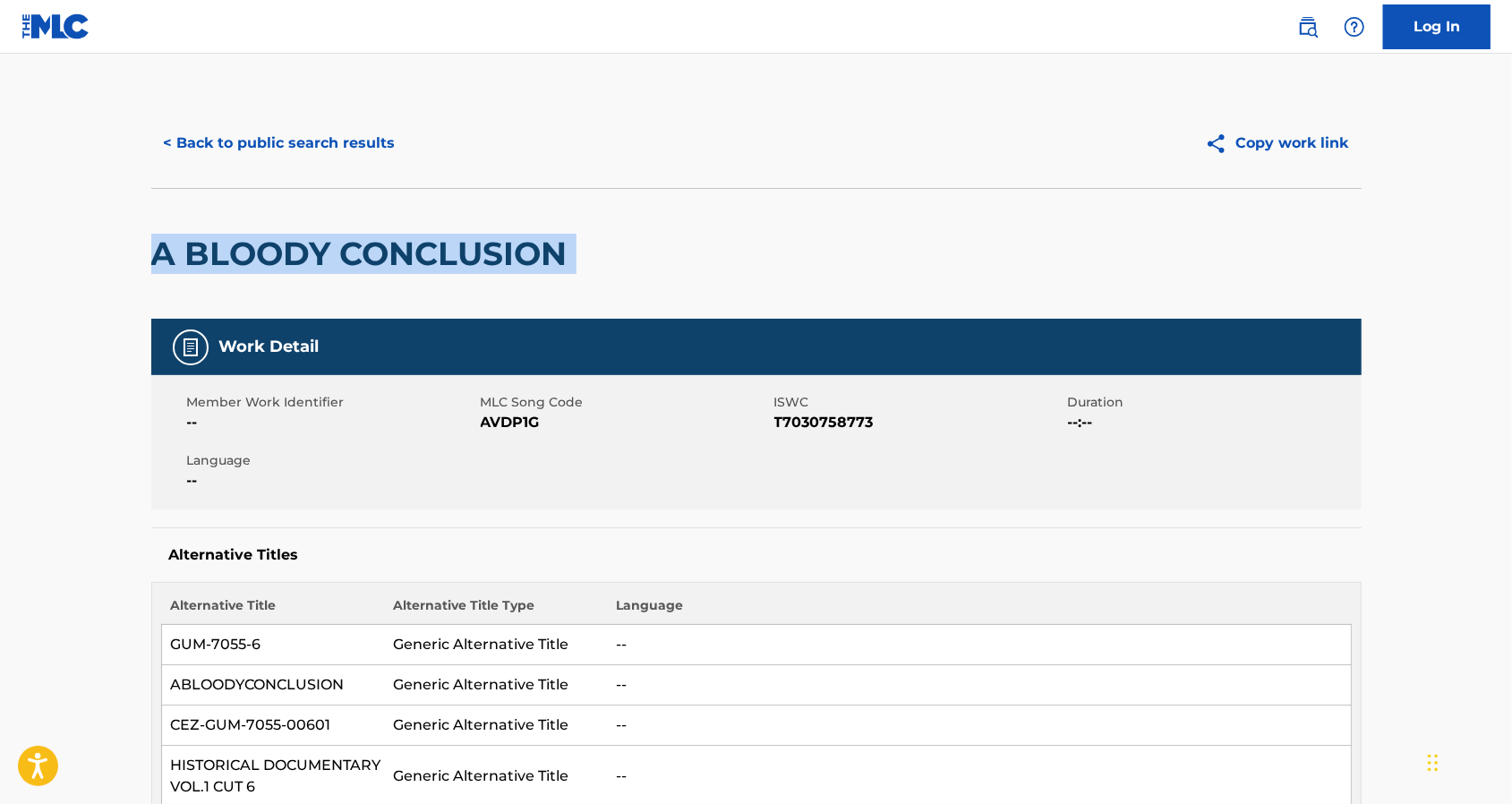
click at [331, 276] on div "A BLOODY CONCLUSION" at bounding box center [363, 253] width 425 height 130
copy div "A BLOODY CONCLUSION"
click at [237, 147] on button "< Back to public search results" at bounding box center [279, 143] width 257 height 45
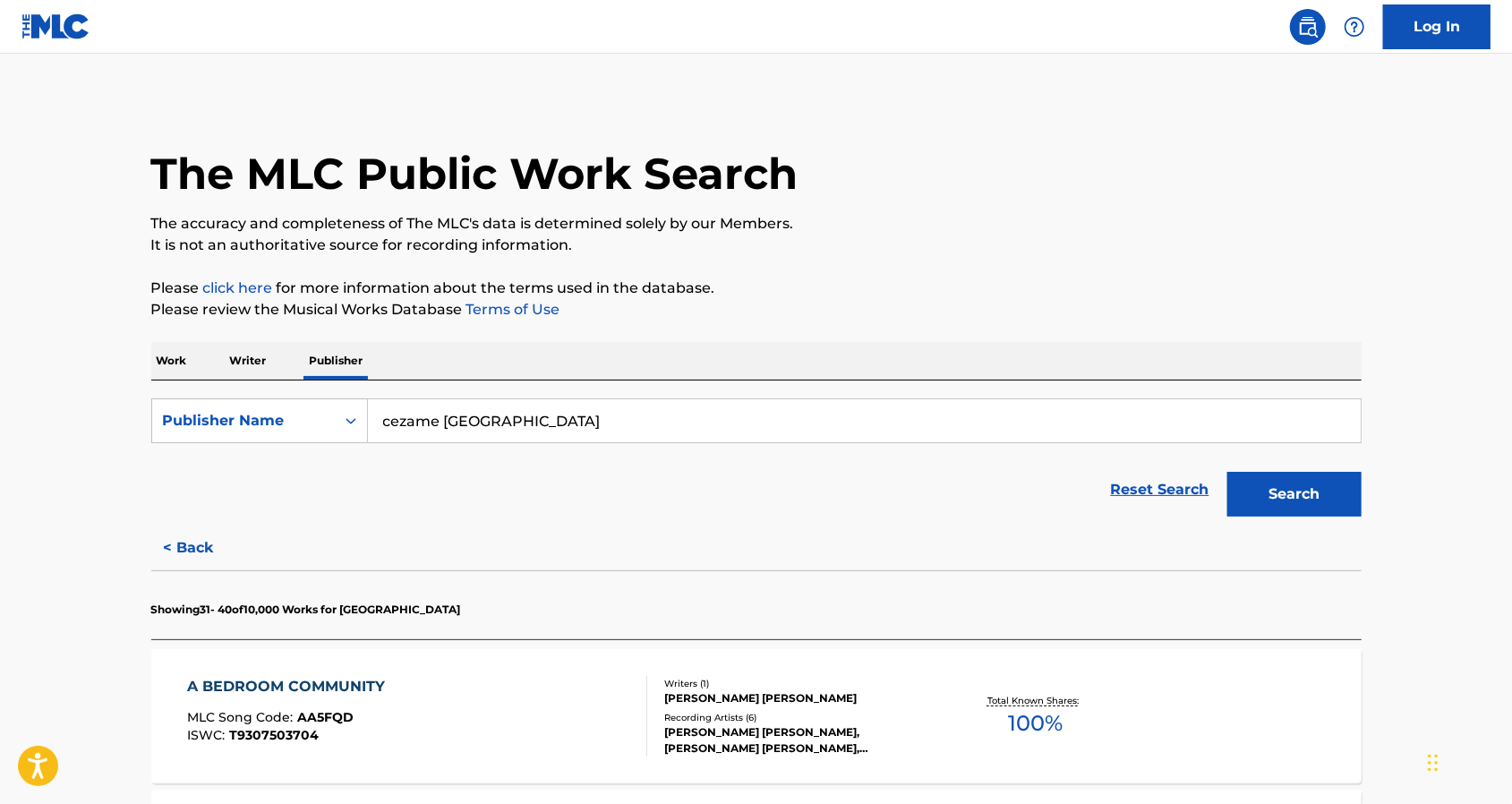
click at [255, 359] on p "Writer" at bounding box center [248, 360] width 48 height 37
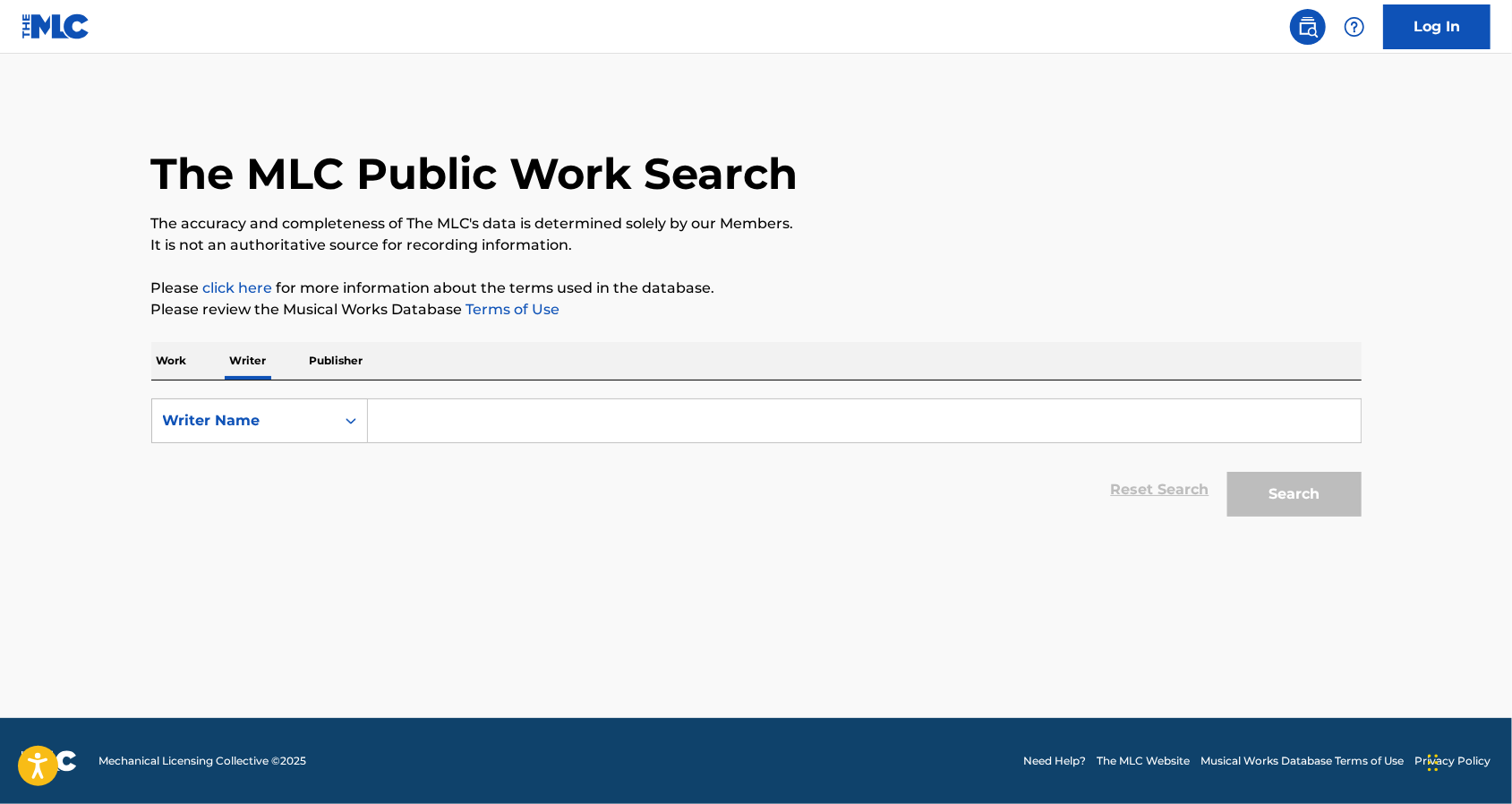
click at [176, 366] on p "Work" at bounding box center [172, 360] width 41 height 37
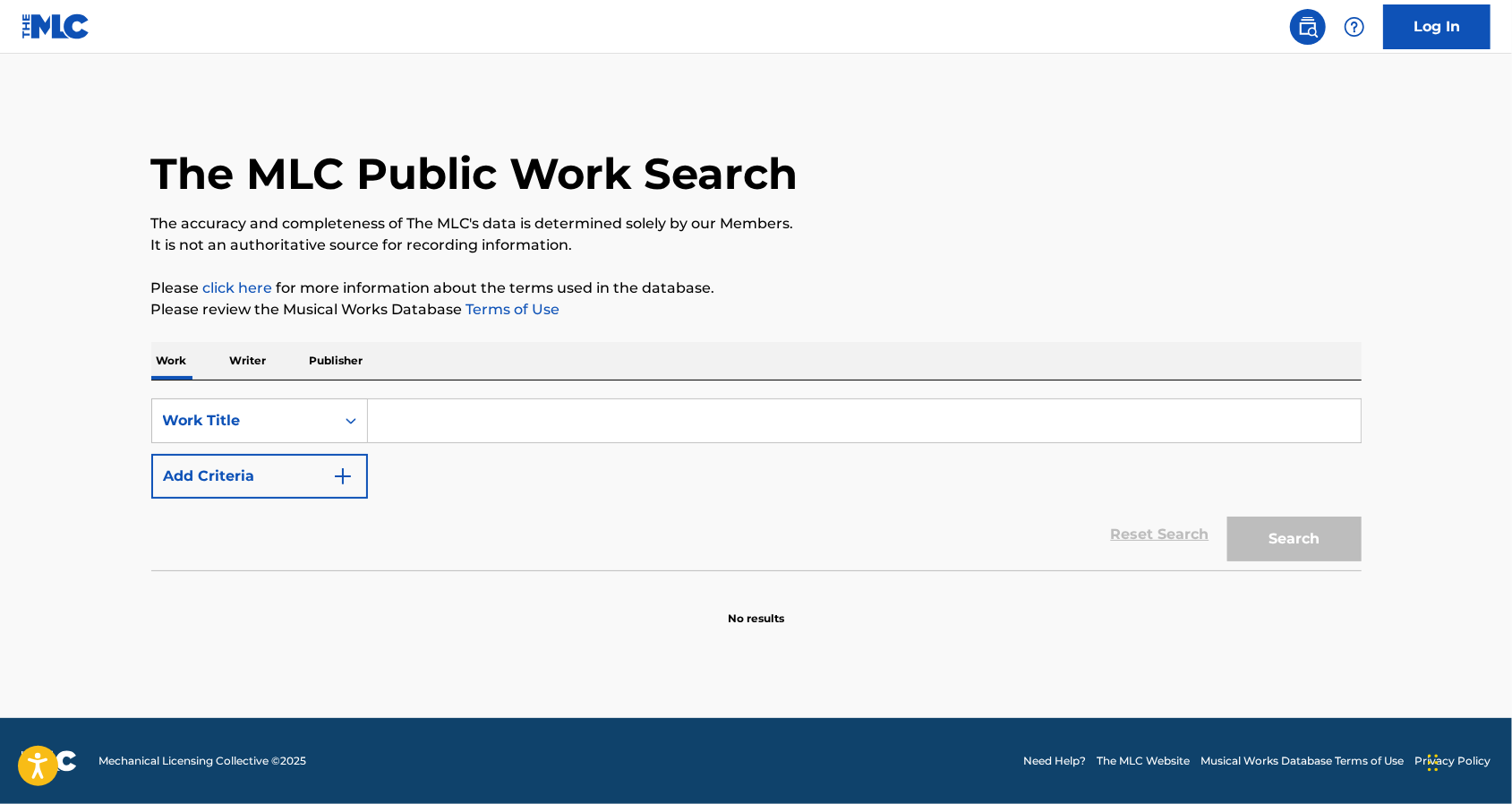
click at [285, 374] on div "Work Writer Publisher" at bounding box center [756, 360] width 1210 height 37
click at [333, 354] on p "Publisher" at bounding box center [336, 360] width 64 height 37
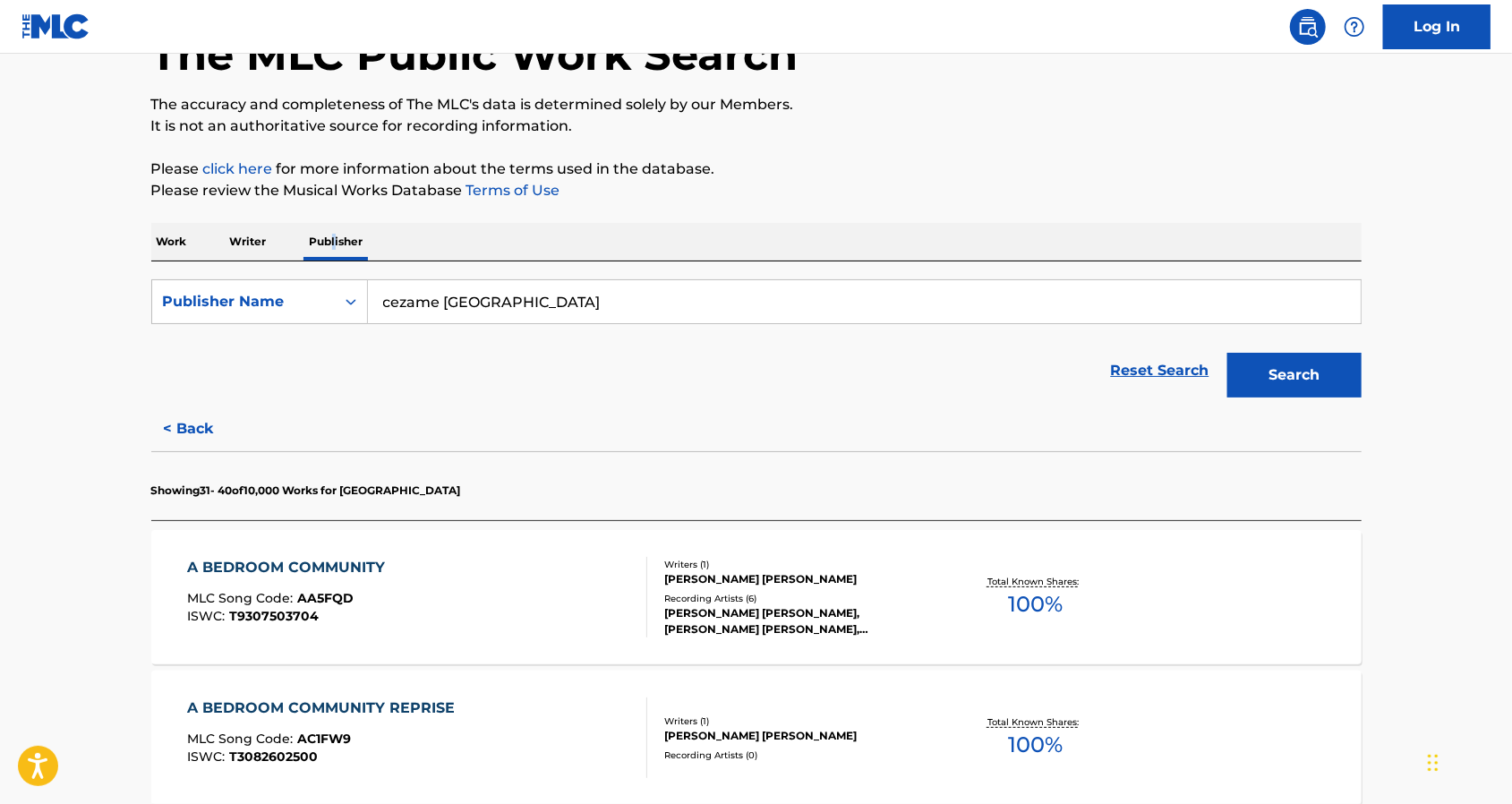
click at [1305, 369] on button "Search" at bounding box center [1294, 375] width 134 height 45
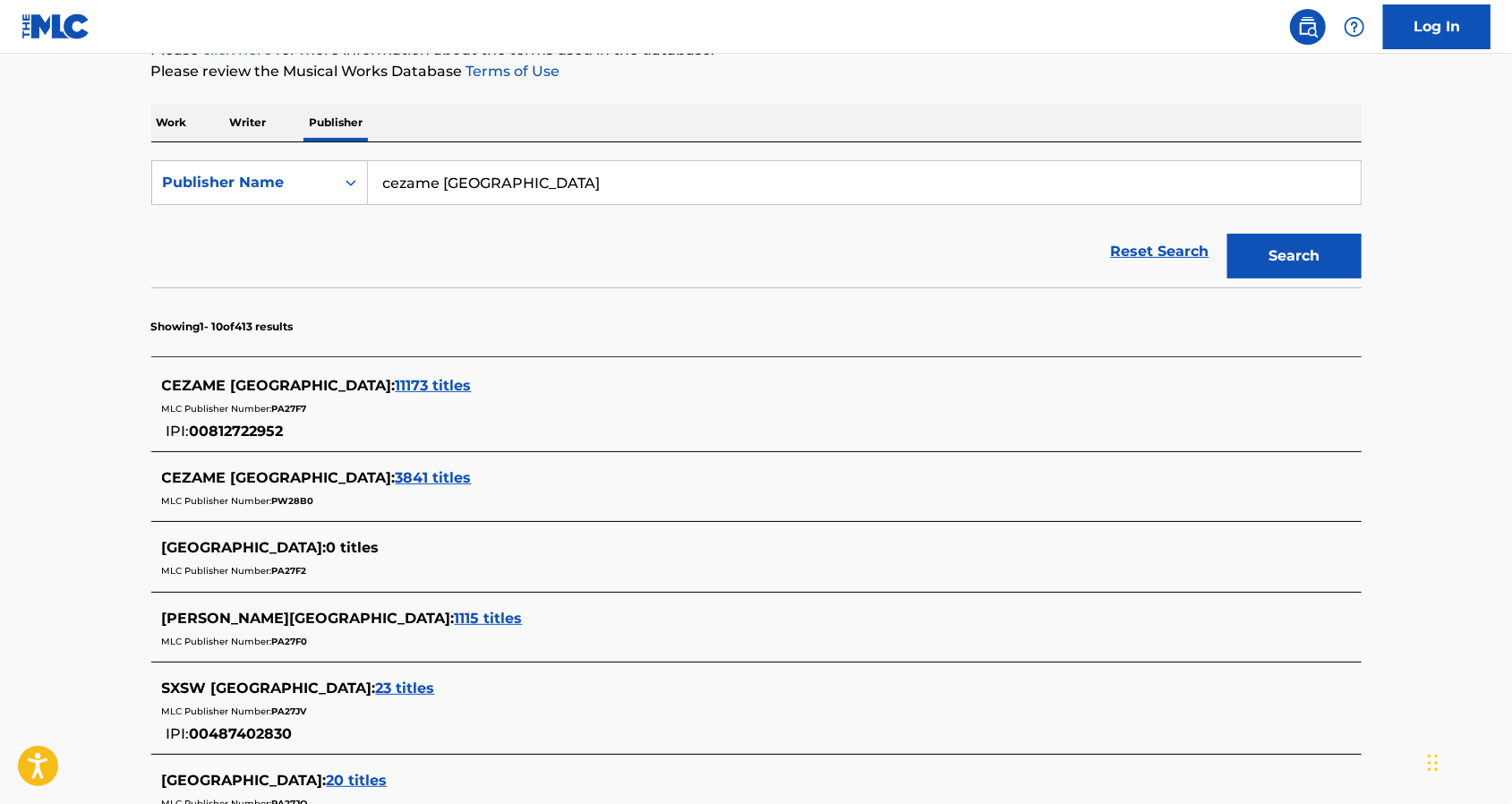
click at [396, 469] on span "3841 titles" at bounding box center [433, 477] width 76 height 17
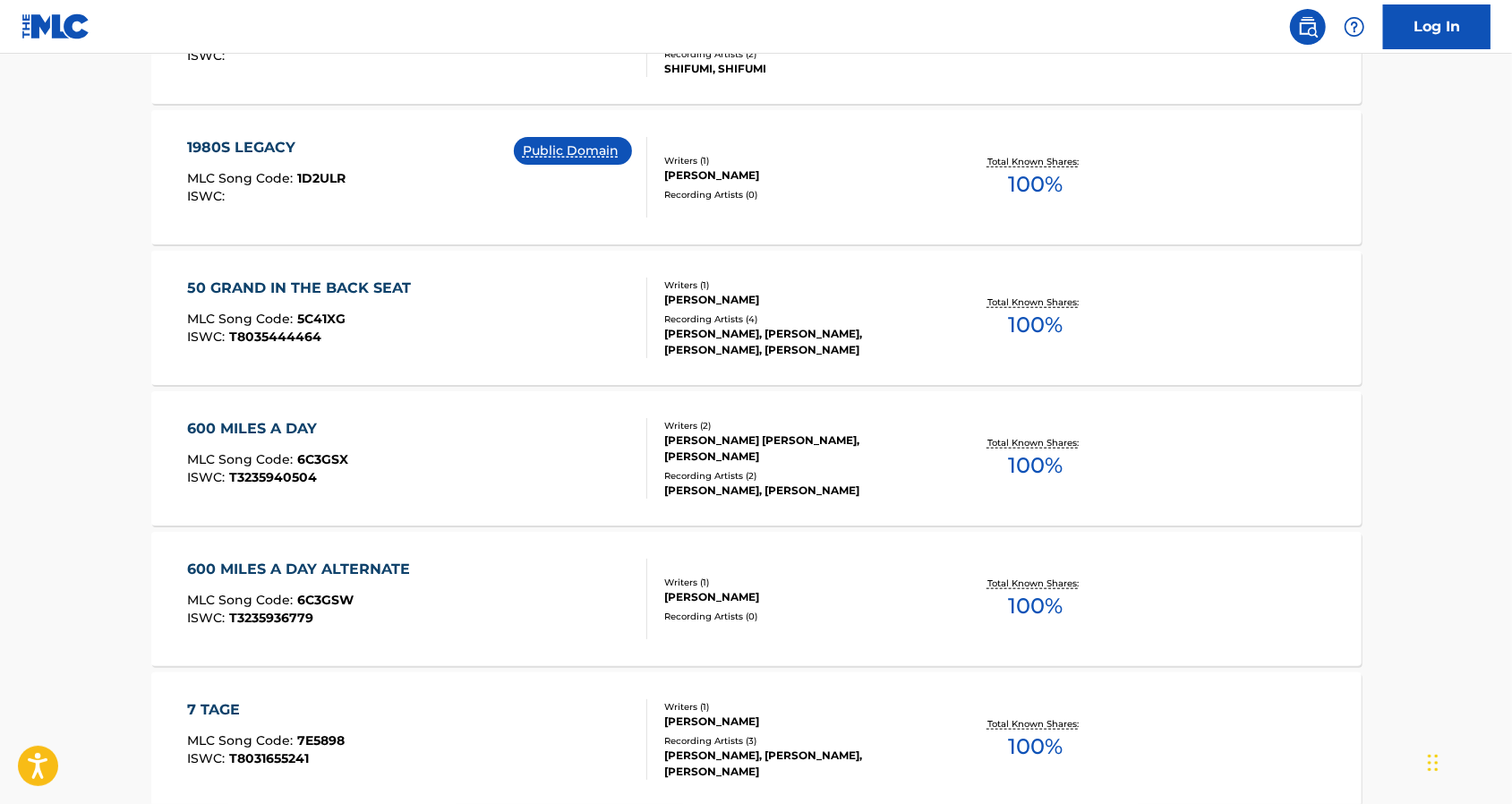
scroll to position [1192, 0]
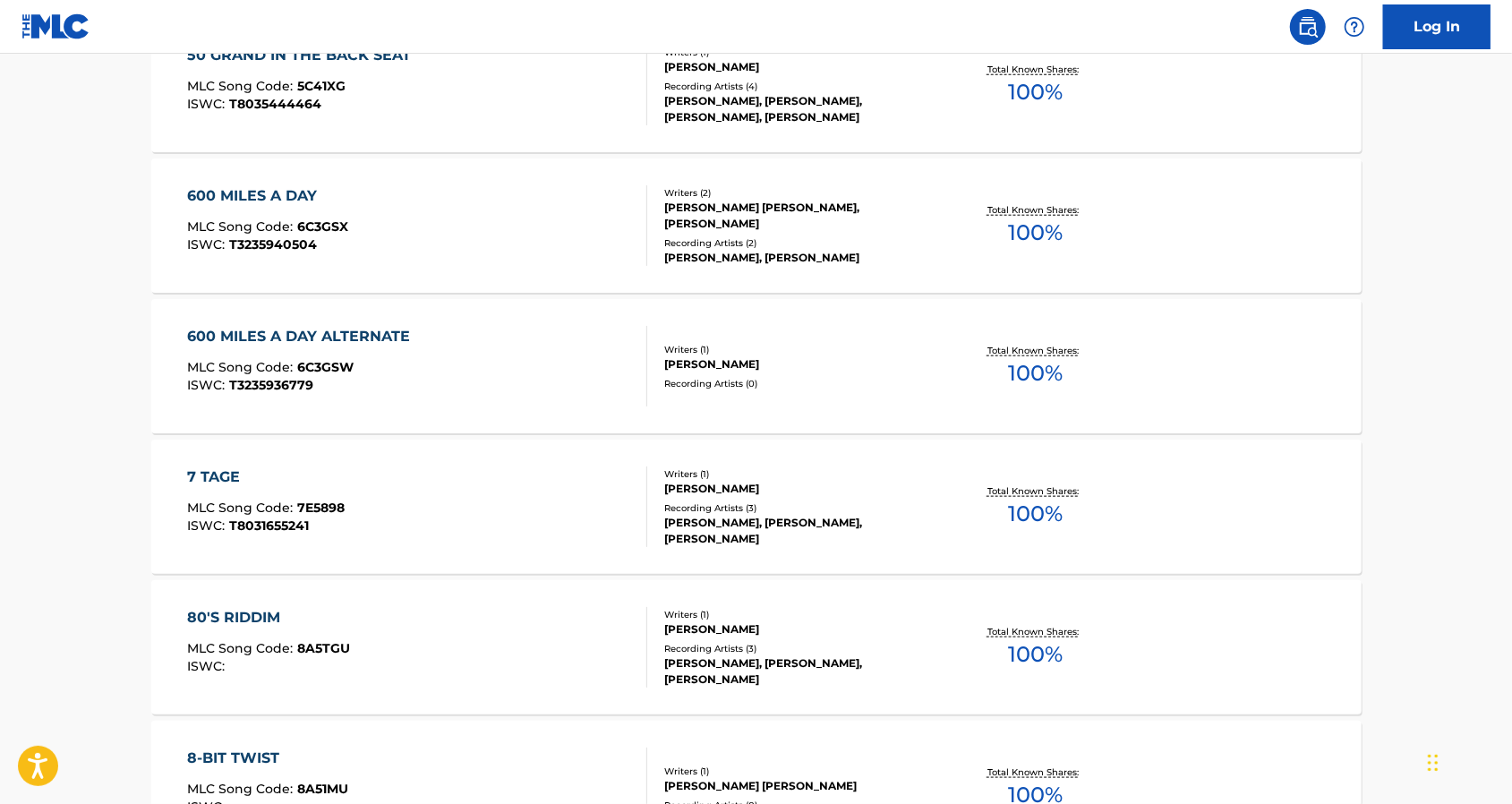
click at [496, 438] on section "101ST AIRBORNE MLC Song Code : 1D0YAY ISWC : Writers ( 1 ) [PERSON_NAME] Record…" at bounding box center [756, 150] width 1210 height 1408
click at [490, 483] on div "7 TAGE MLC Song Code : 7E5898 ISWC : T8031655241" at bounding box center [417, 506] width 460 height 80
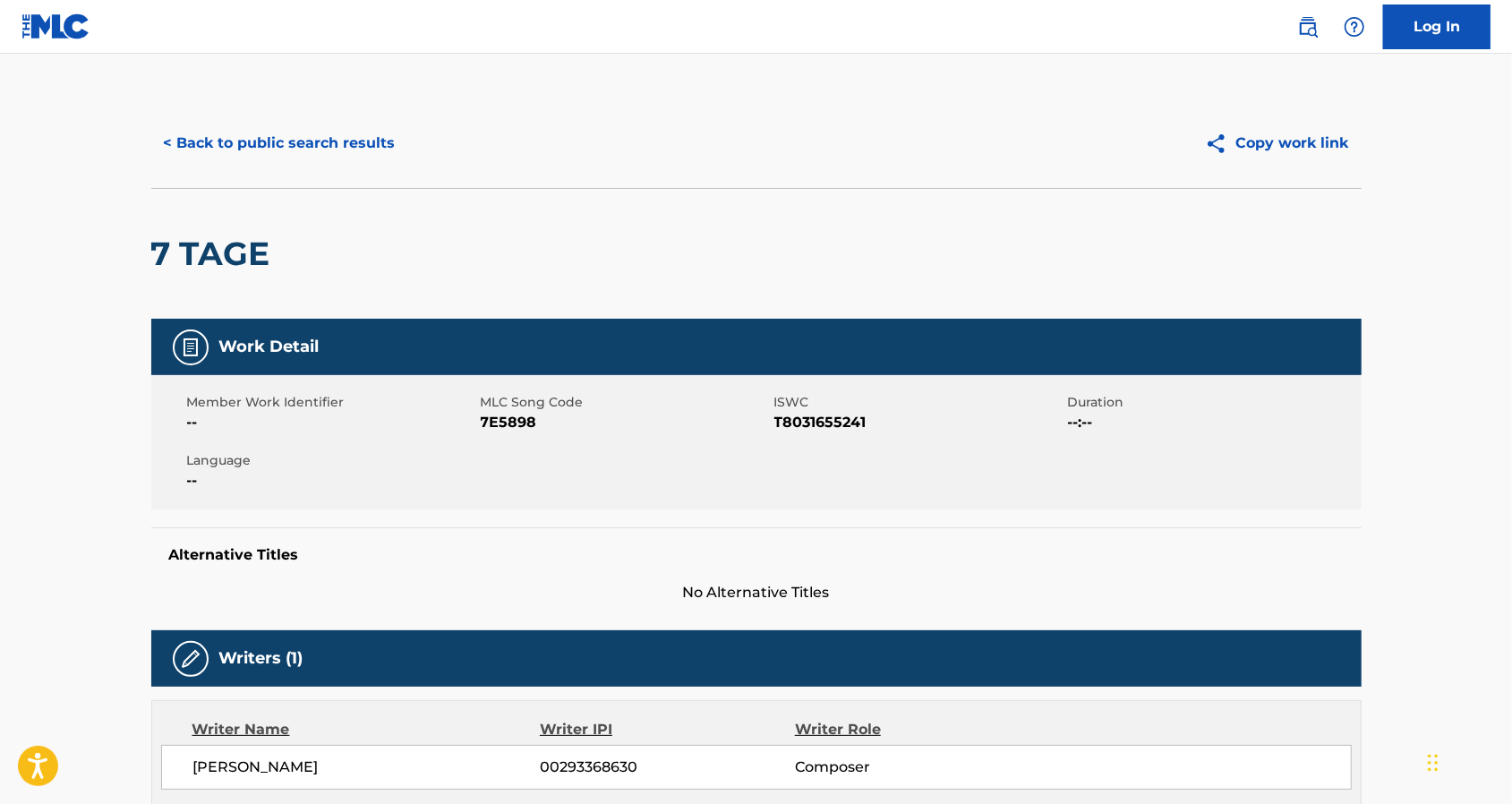
click at [222, 156] on button "< Back to public search results" at bounding box center [279, 143] width 257 height 45
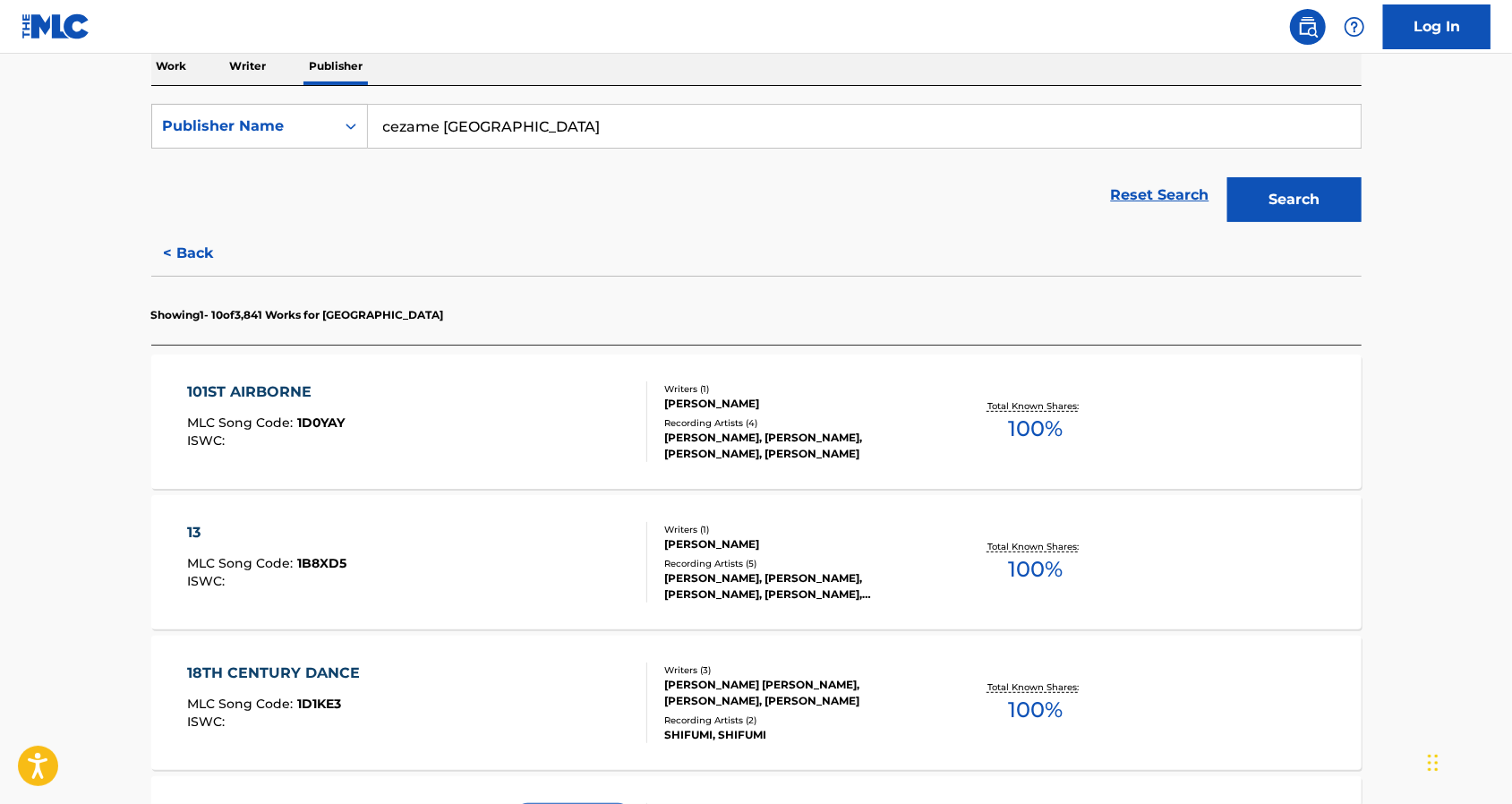
scroll to position [477, 0]
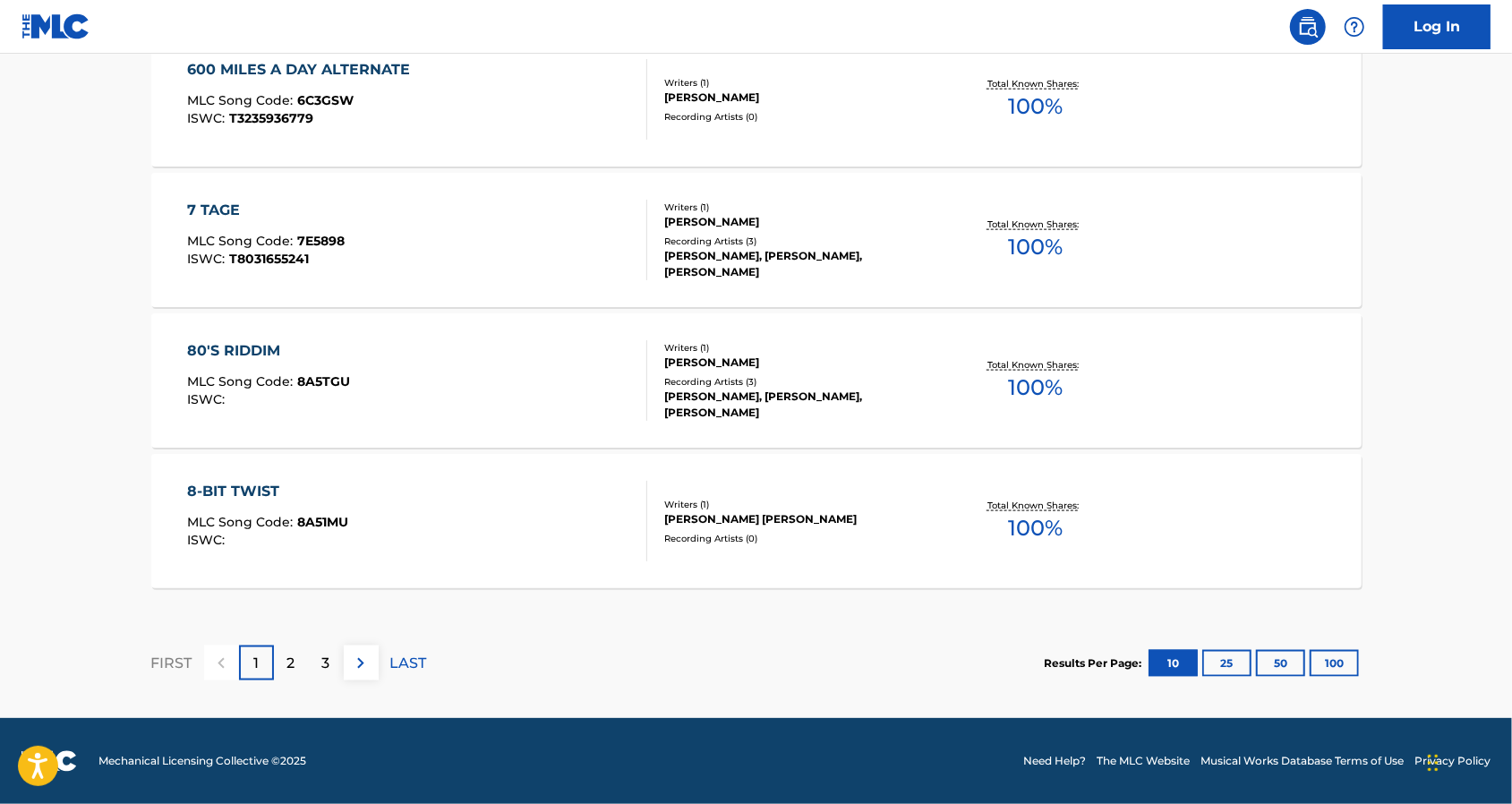
click at [294, 660] on p "2" at bounding box center [291, 663] width 8 height 21
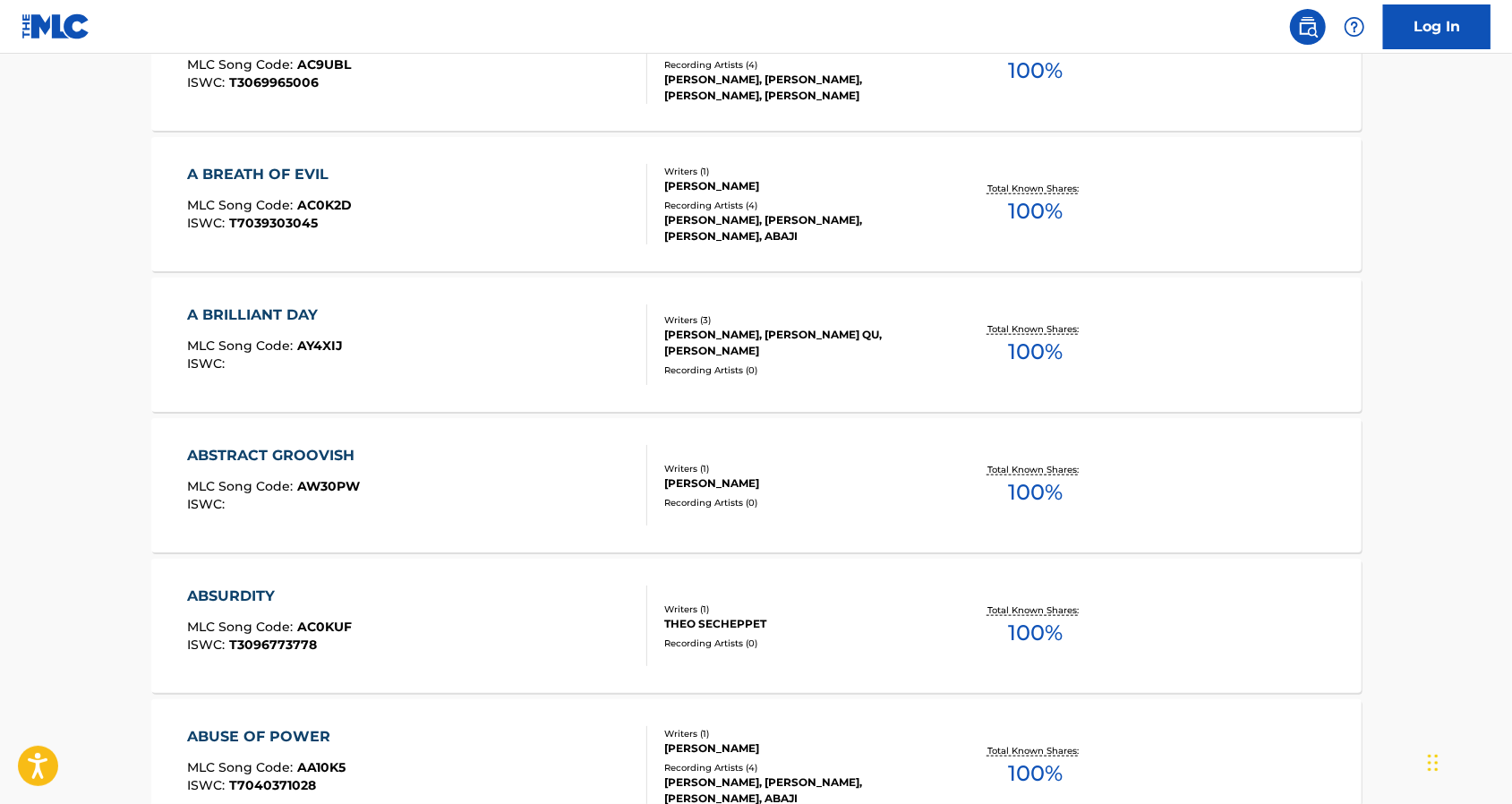
click at [395, 512] on div "ABSTRACT GROOVISH MLC Song Code : AW30PW ISWC :" at bounding box center [417, 485] width 460 height 80
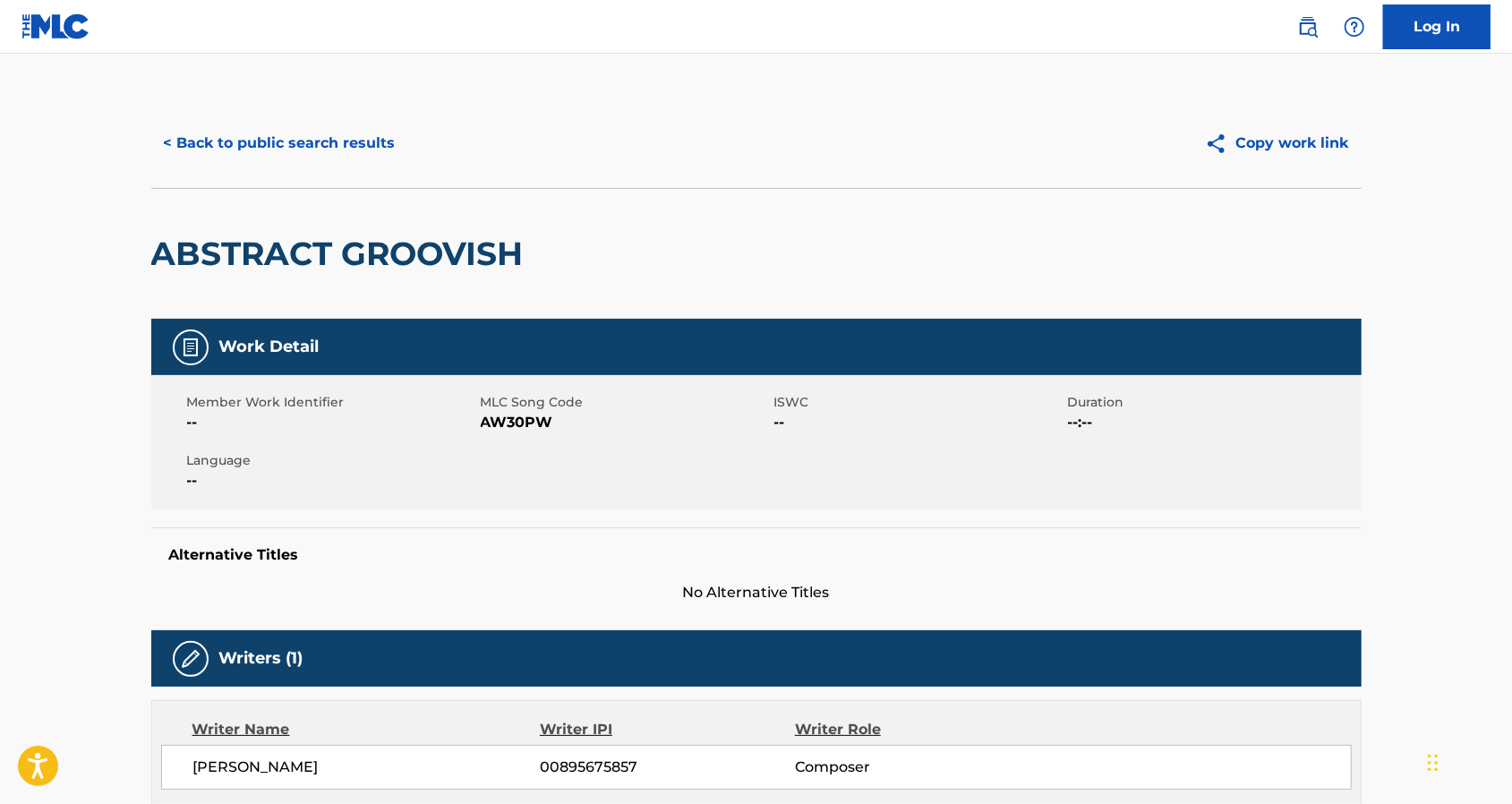
click at [258, 166] on div "< Back to public search results Copy work link" at bounding box center [756, 143] width 1210 height 90
click at [265, 151] on button "< Back to public search results" at bounding box center [279, 143] width 257 height 45
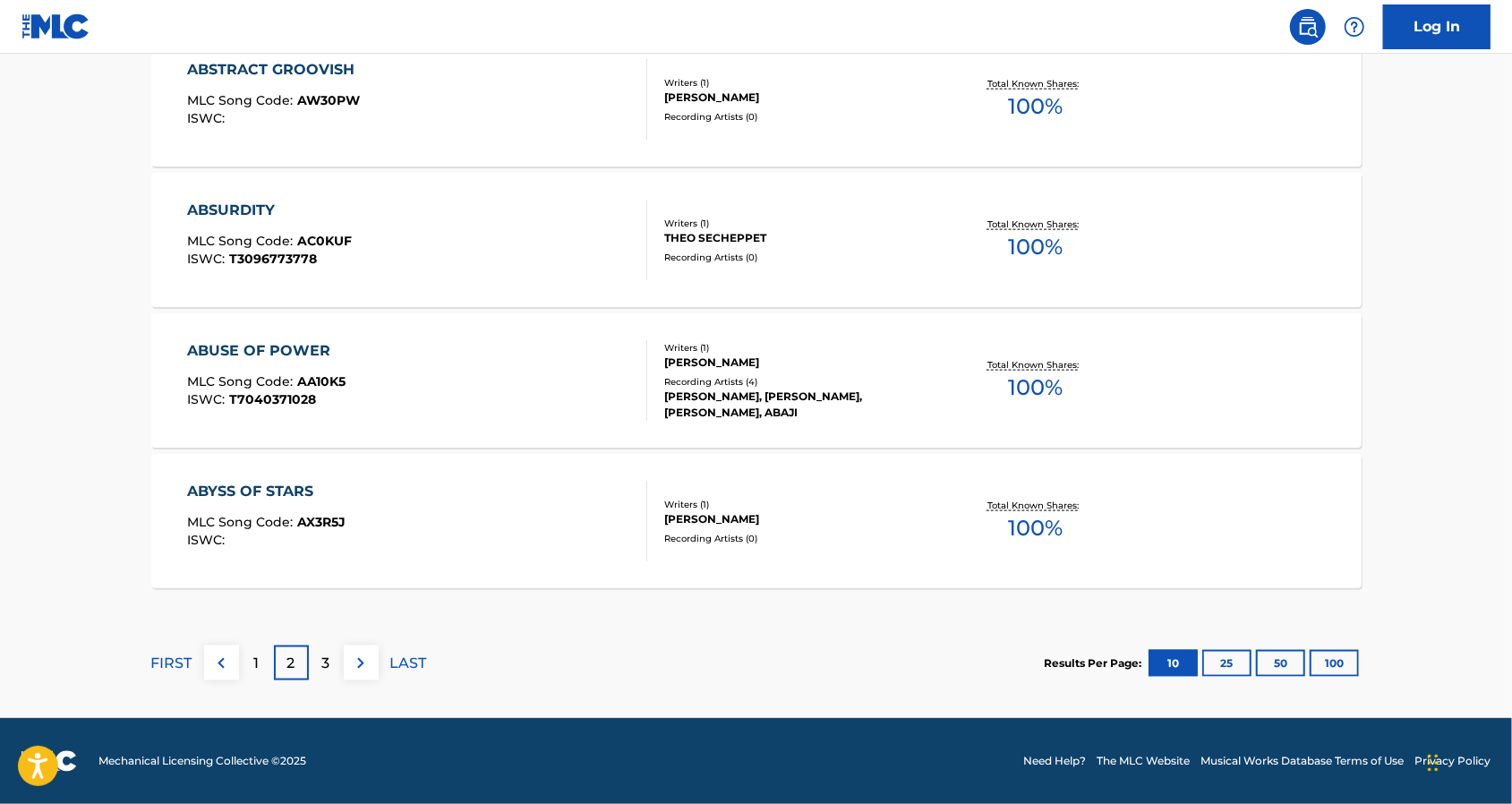
click at [555, 495] on div "ABYSS OF STARS MLC Song Code : AX3R5J ISWC :" at bounding box center [417, 521] width 460 height 80
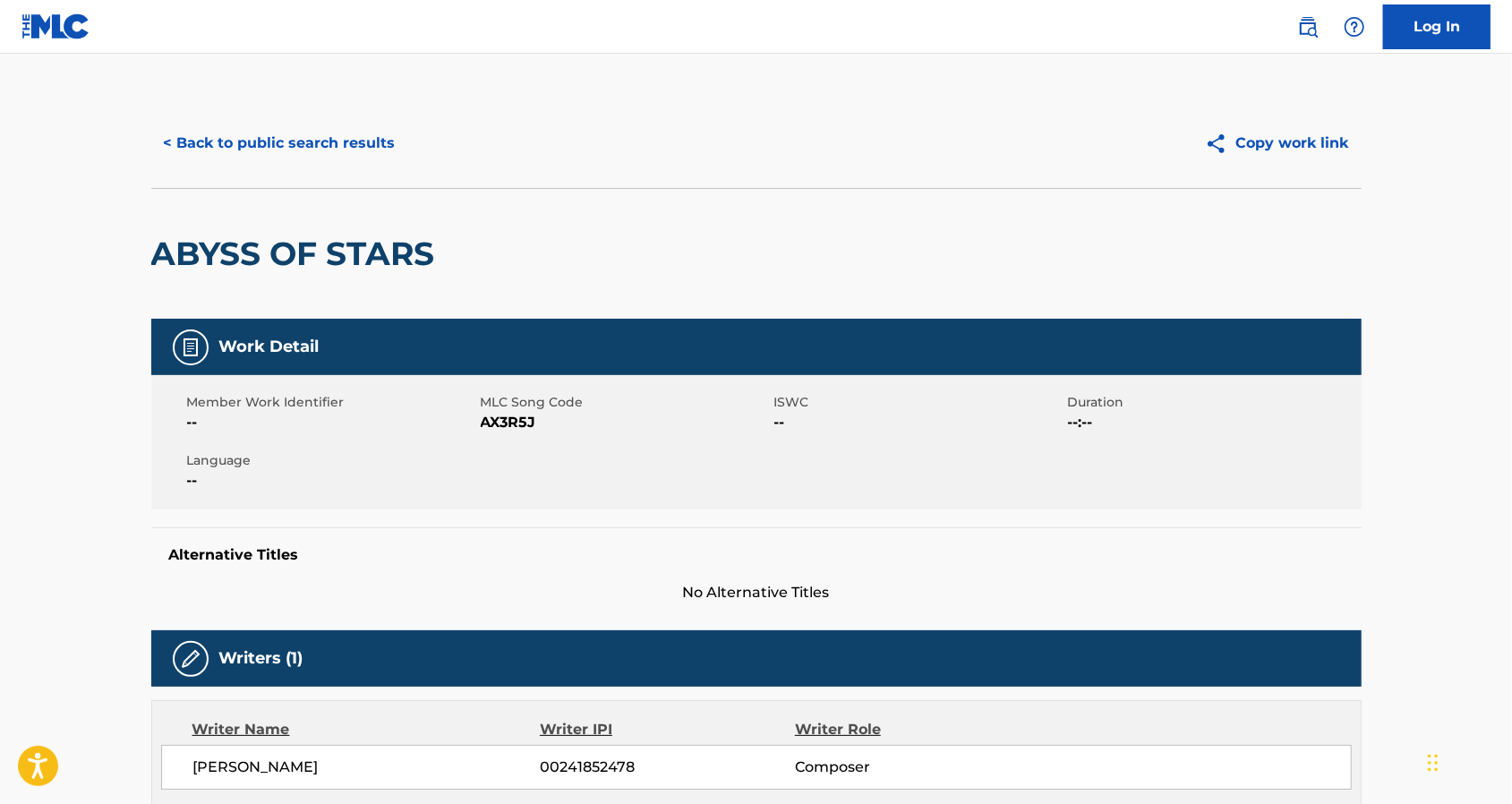
click at [291, 177] on div "< Back to public search results Copy work link" at bounding box center [756, 143] width 1210 height 90
click at [299, 154] on button "< Back to public search results" at bounding box center [279, 143] width 257 height 45
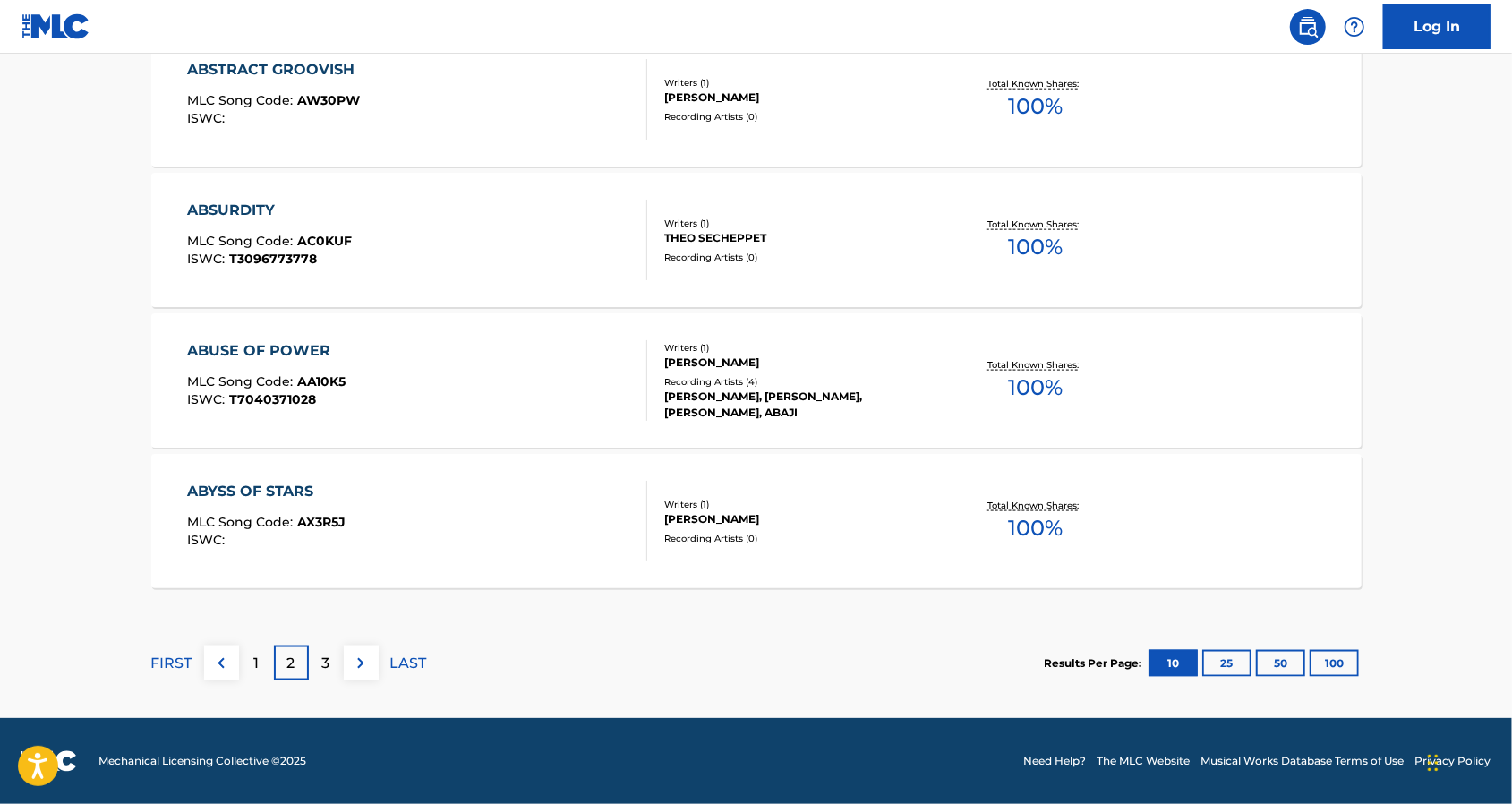
click at [315, 659] on div "3" at bounding box center [326, 662] width 35 height 35
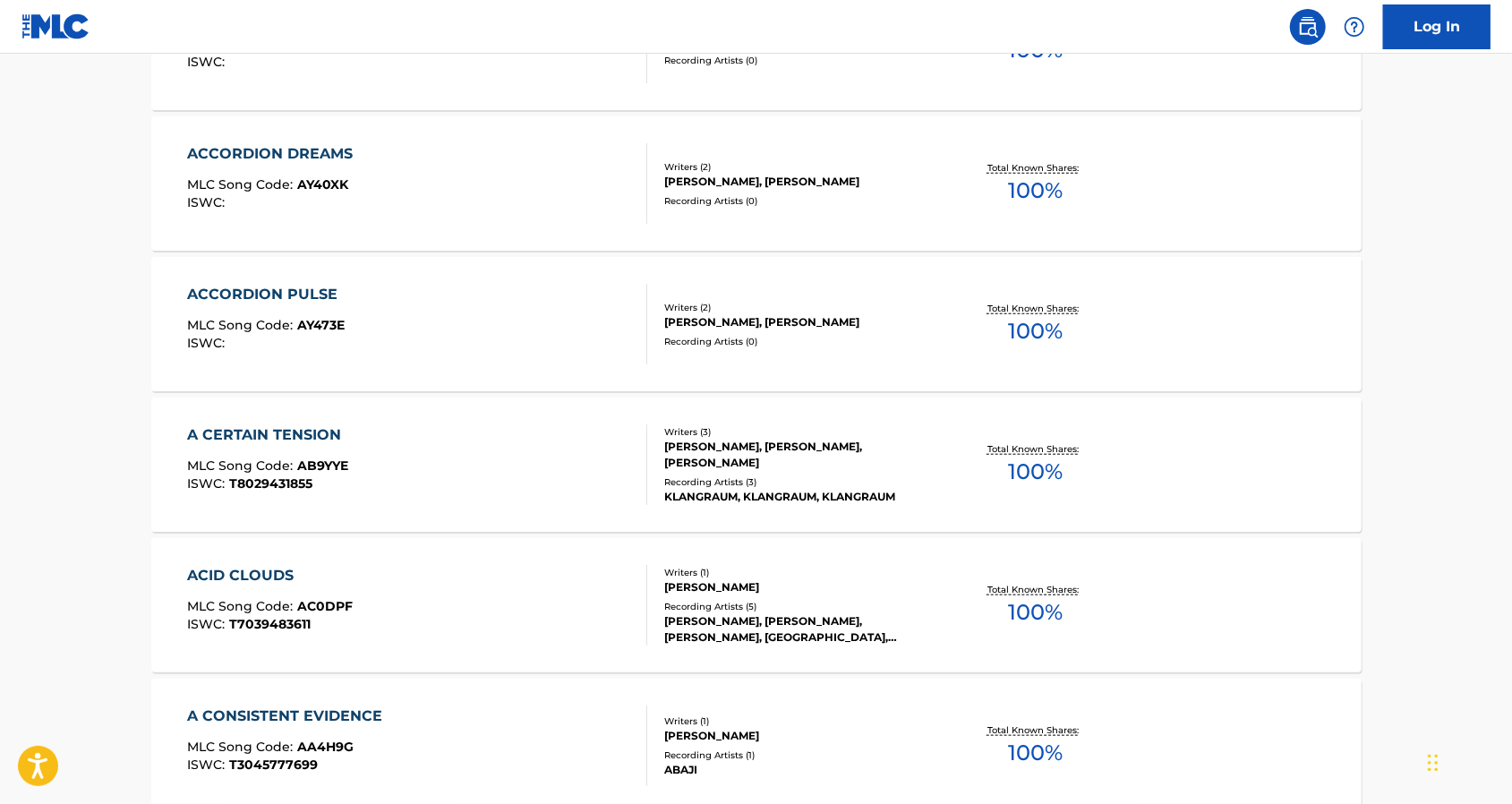
click at [384, 478] on div "A CERTAIN TENSION MLC Song Code : AB9YYE ISWC : T8029431855" at bounding box center [417, 464] width 460 height 80
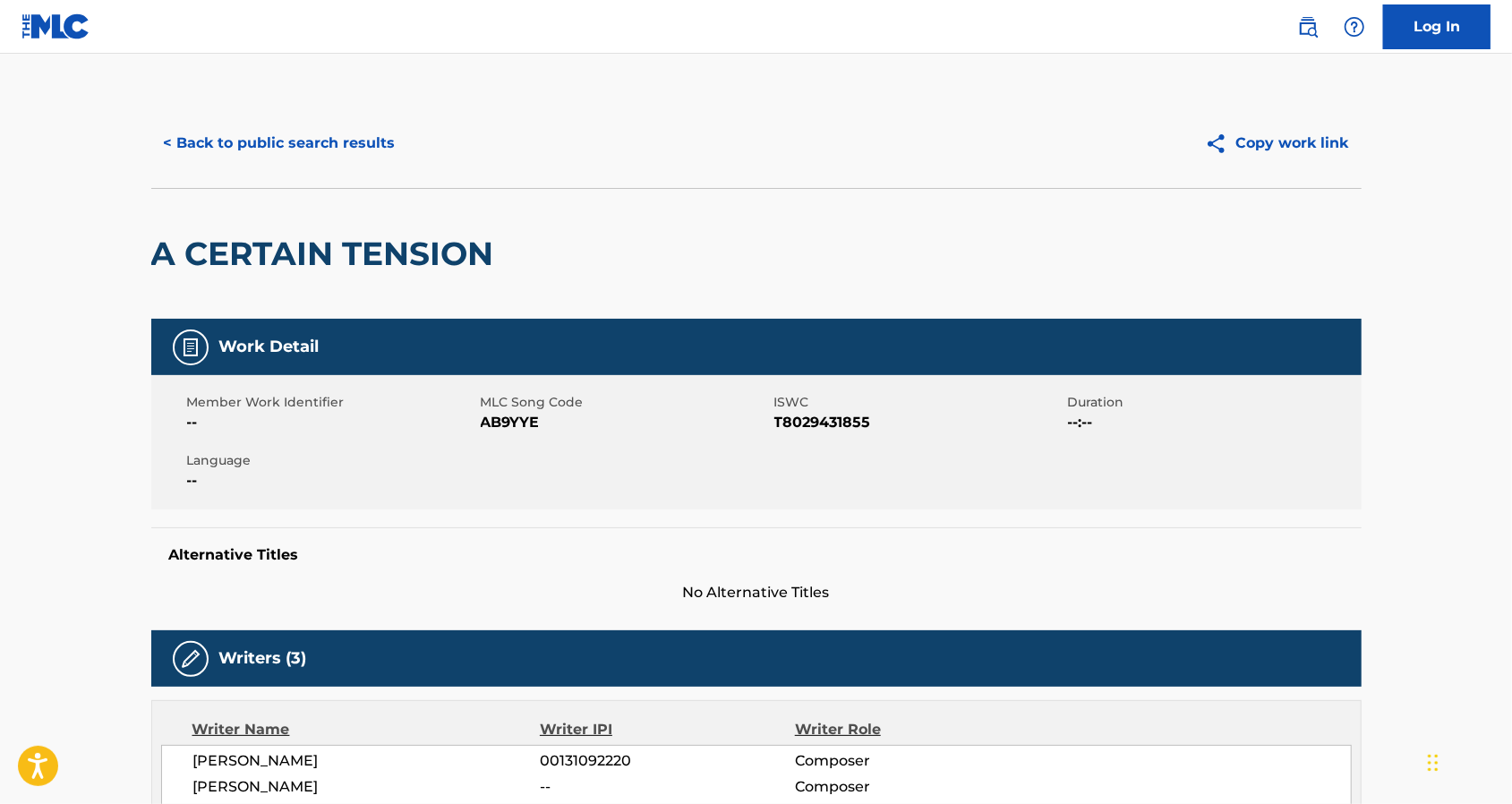
click at [305, 161] on button "< Back to public search results" at bounding box center [279, 143] width 257 height 45
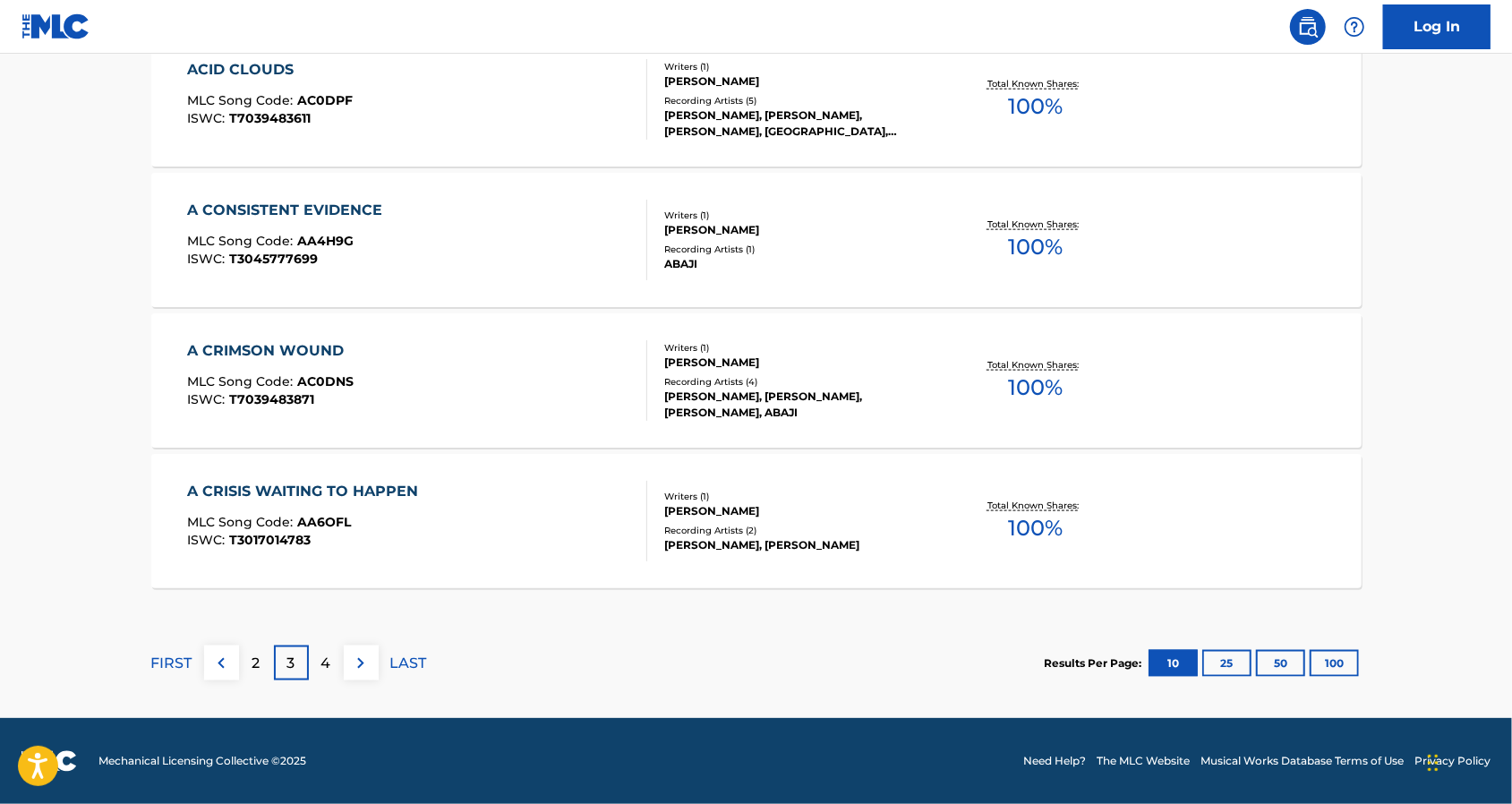
click at [569, 496] on div "A CRISIS WAITING TO HAPPEN MLC Song Code : AA6OFL ISWC : T3017014783" at bounding box center [417, 521] width 460 height 80
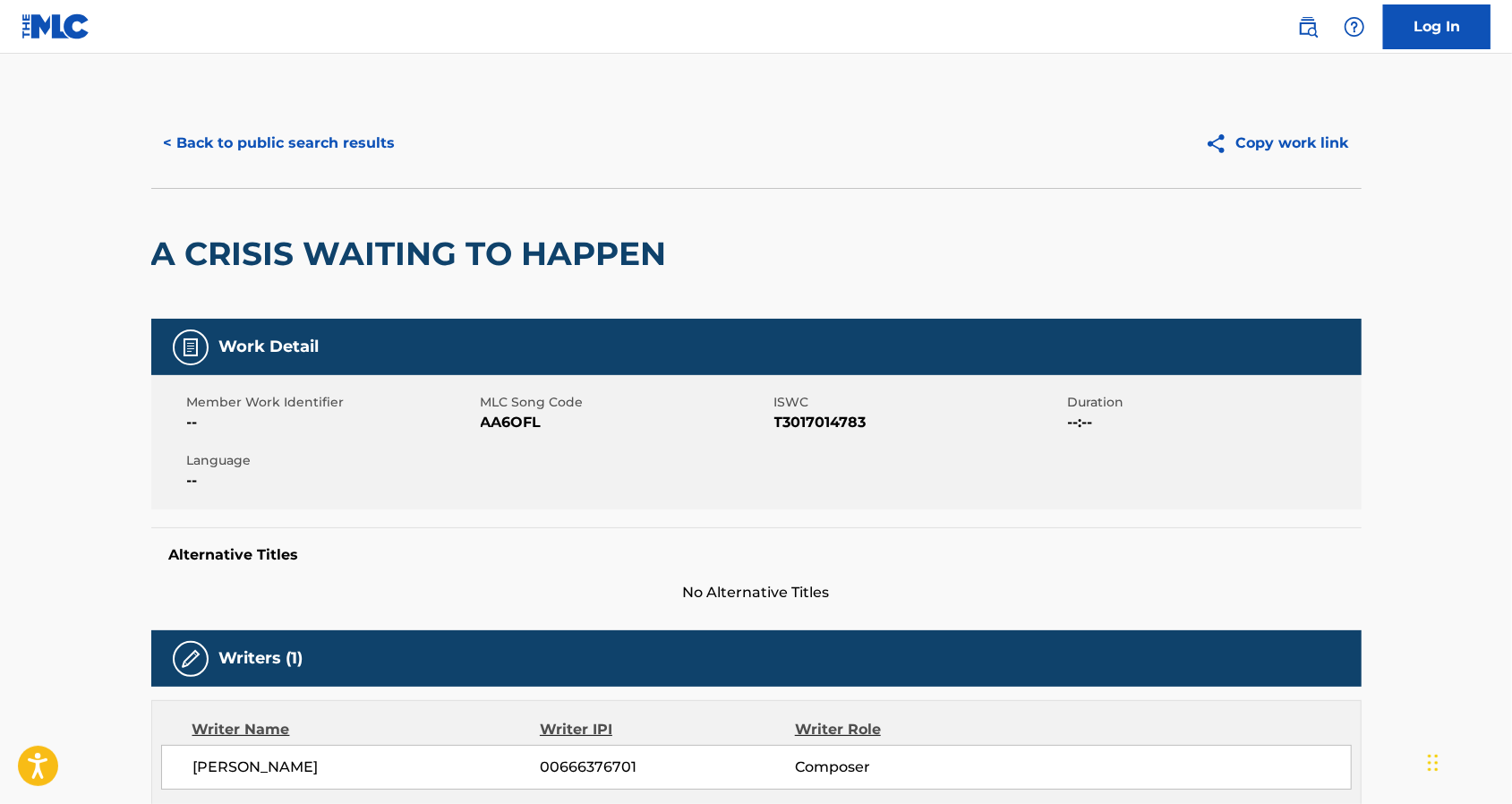
click at [354, 254] on h2 "A CRISIS WAITING TO HAPPEN" at bounding box center [414, 253] width 525 height 40
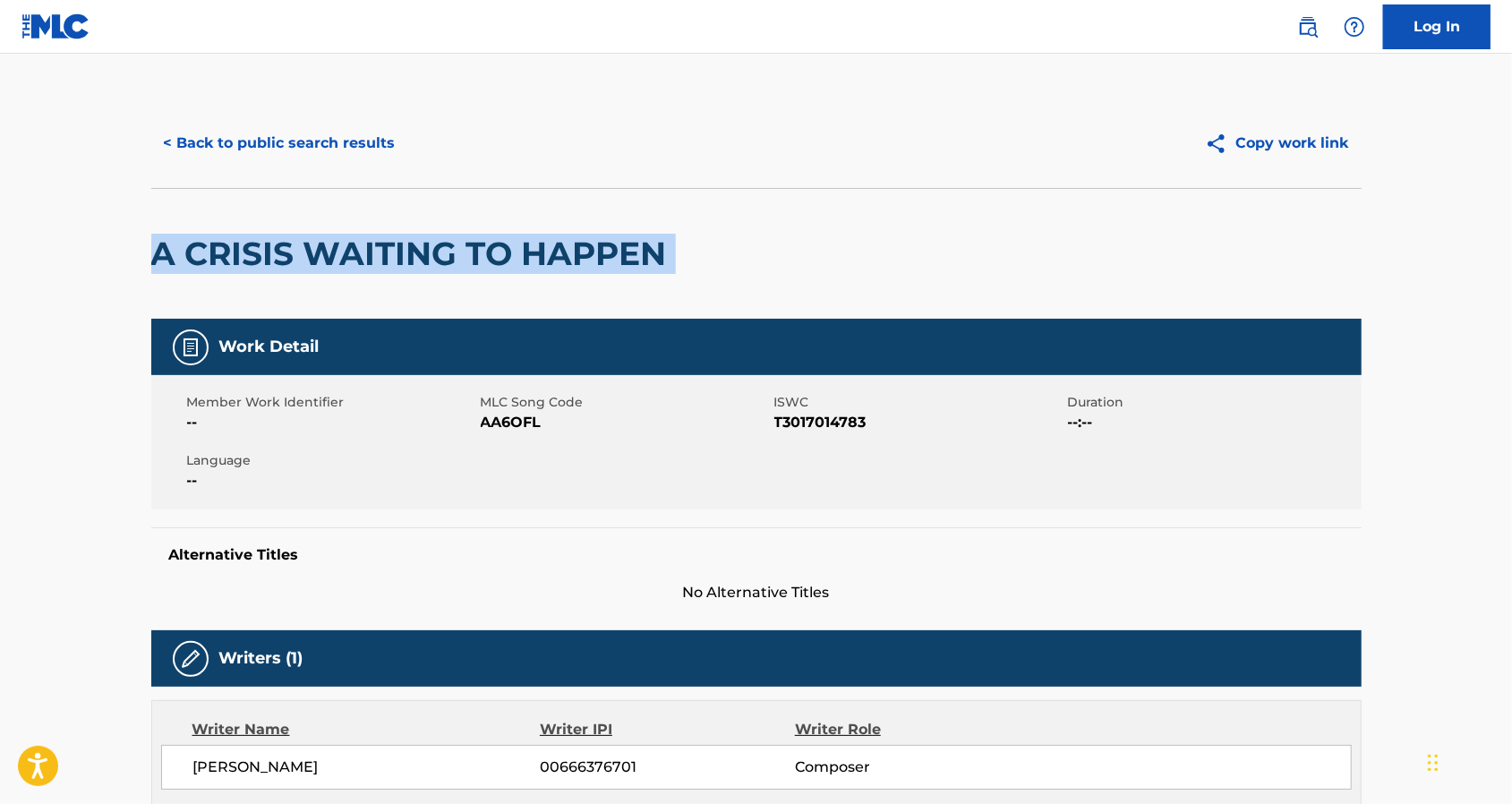
click at [354, 254] on h2 "A CRISIS WAITING TO HAPPEN" at bounding box center [414, 253] width 525 height 40
copy div "A CRISIS WAITING TO HAPPEN"
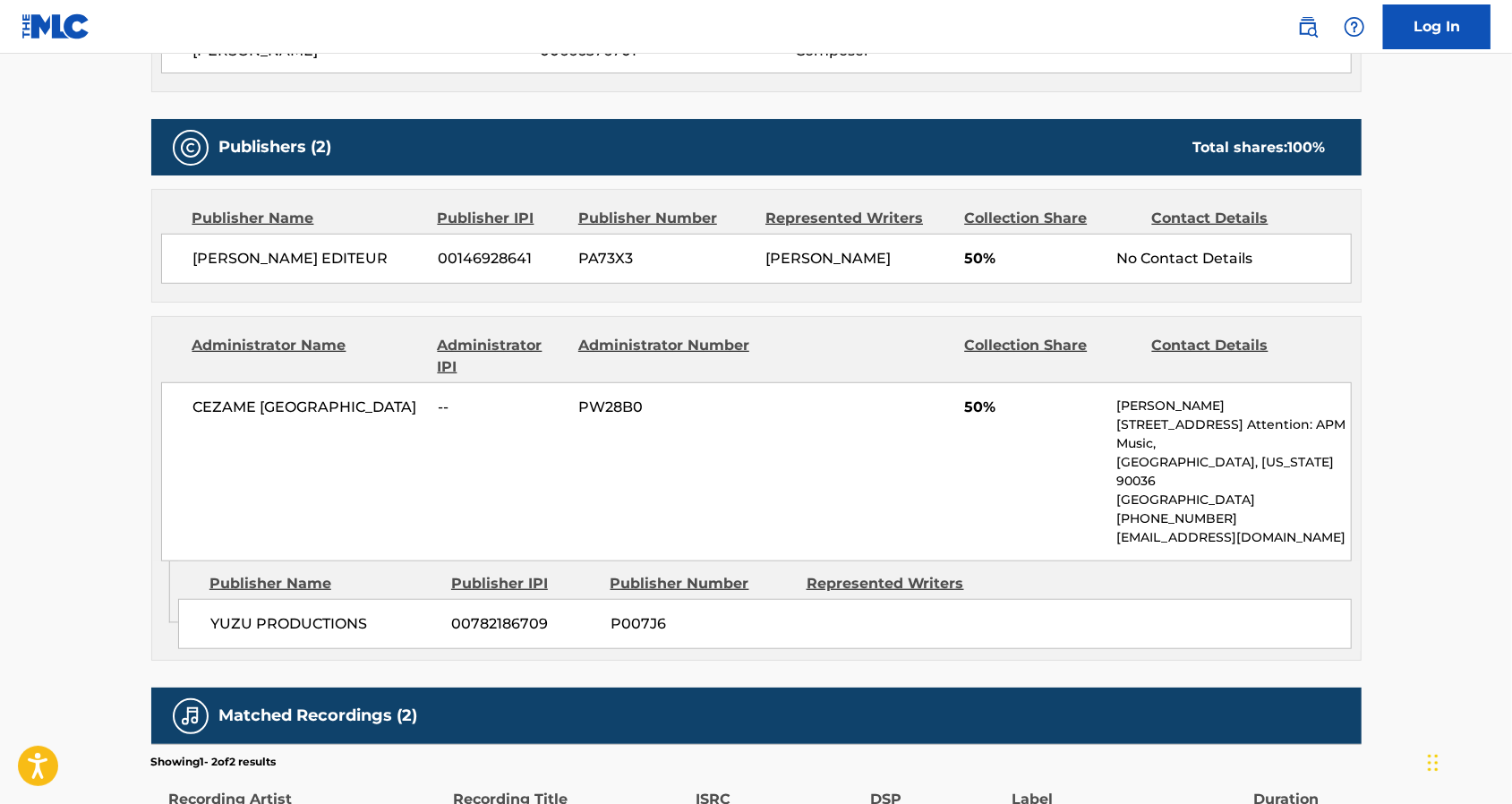
click at [589, 412] on span "PW28B0" at bounding box center [665, 407] width 174 height 21
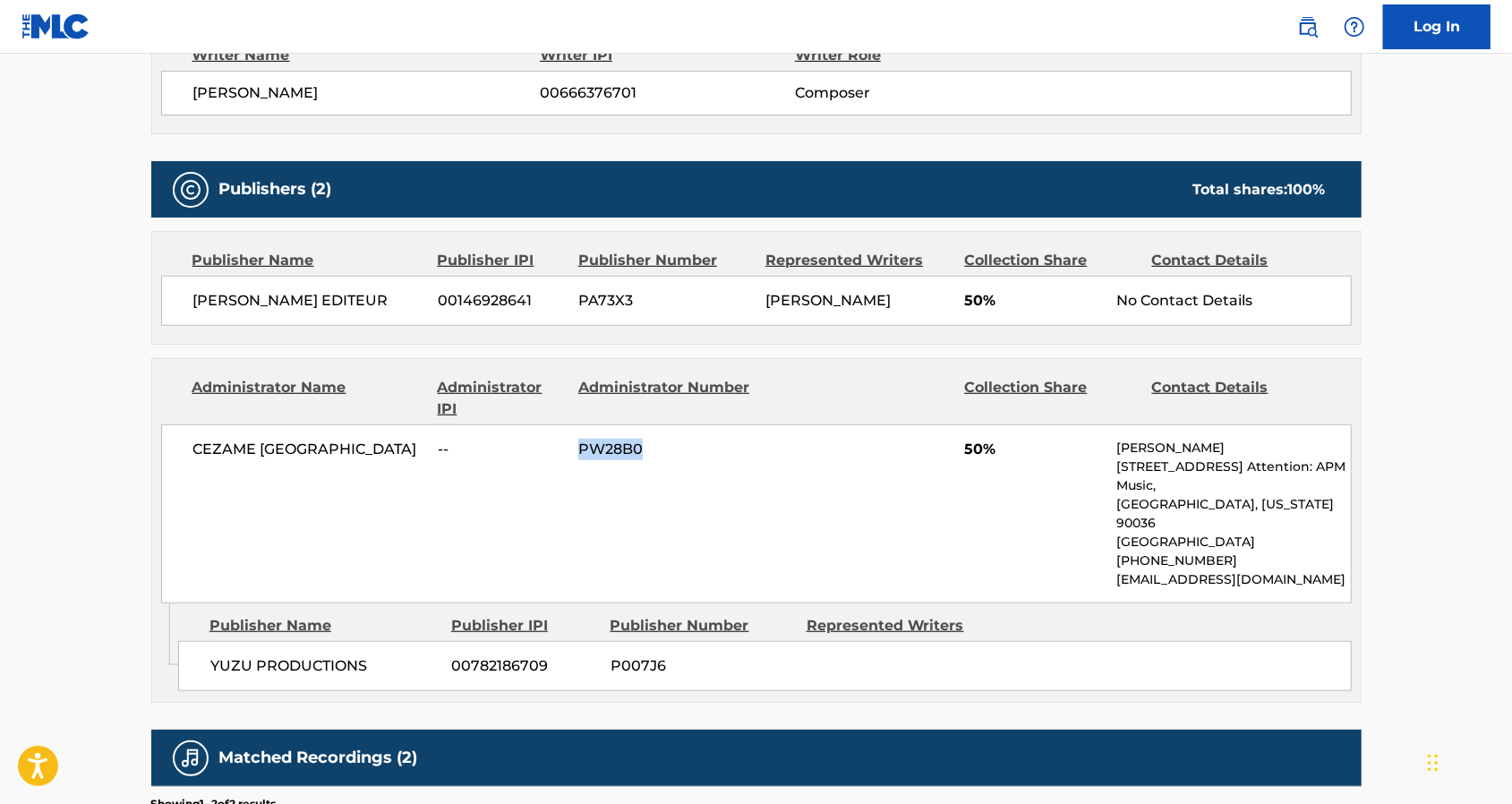
scroll to position [716, 0]
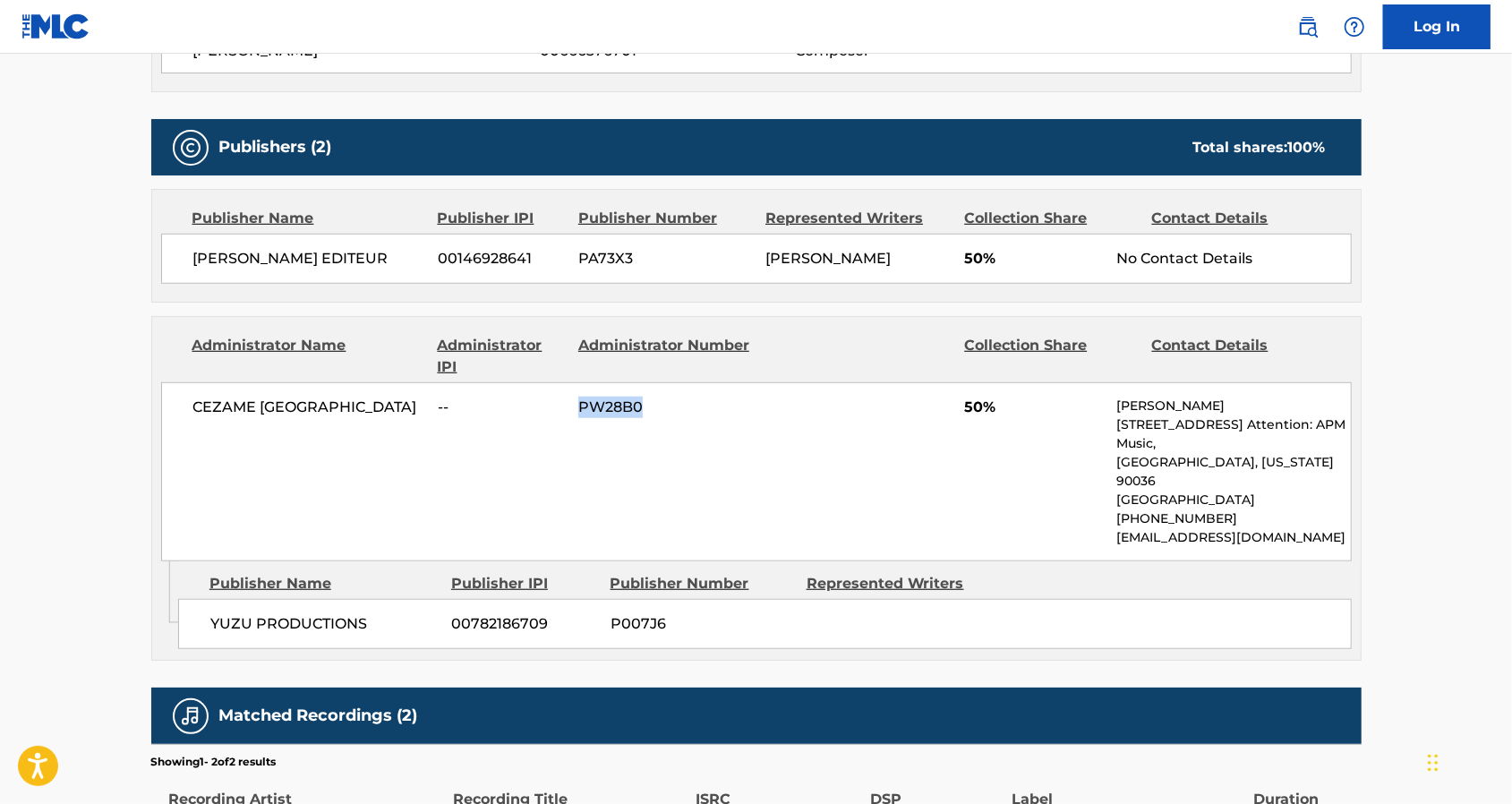
click at [577, 424] on div "CEZAME [GEOGRAPHIC_DATA] -- PW28B0 50% Connor Marks [STREET_ADDRESS][US_STATE] …" at bounding box center [756, 472] width 1191 height 179
click at [598, 499] on div "CEZAME [GEOGRAPHIC_DATA] -- PW28B0 50% Connor Marks [STREET_ADDRESS][US_STATE] …" at bounding box center [756, 472] width 1191 height 179
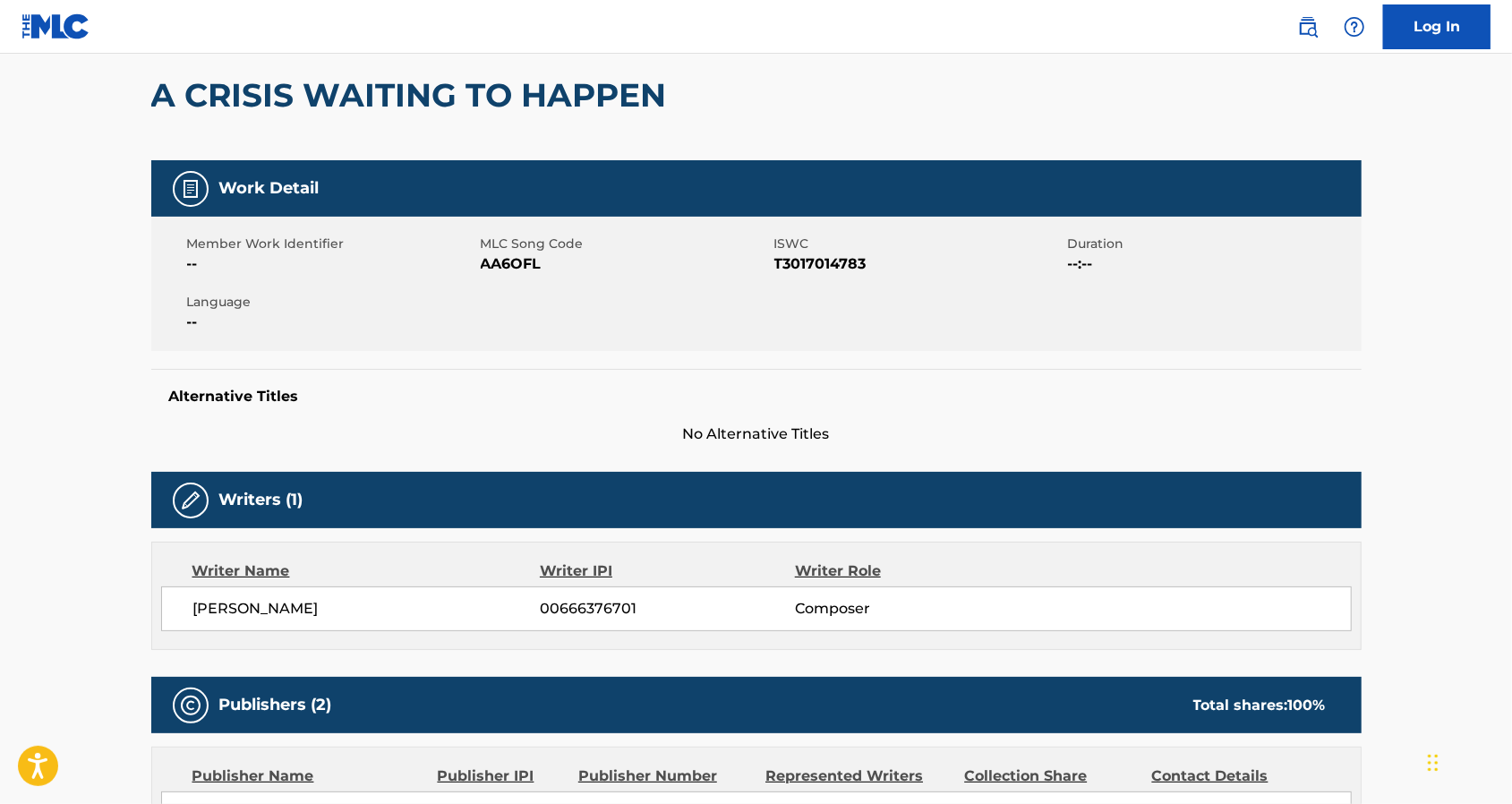
scroll to position [0, 0]
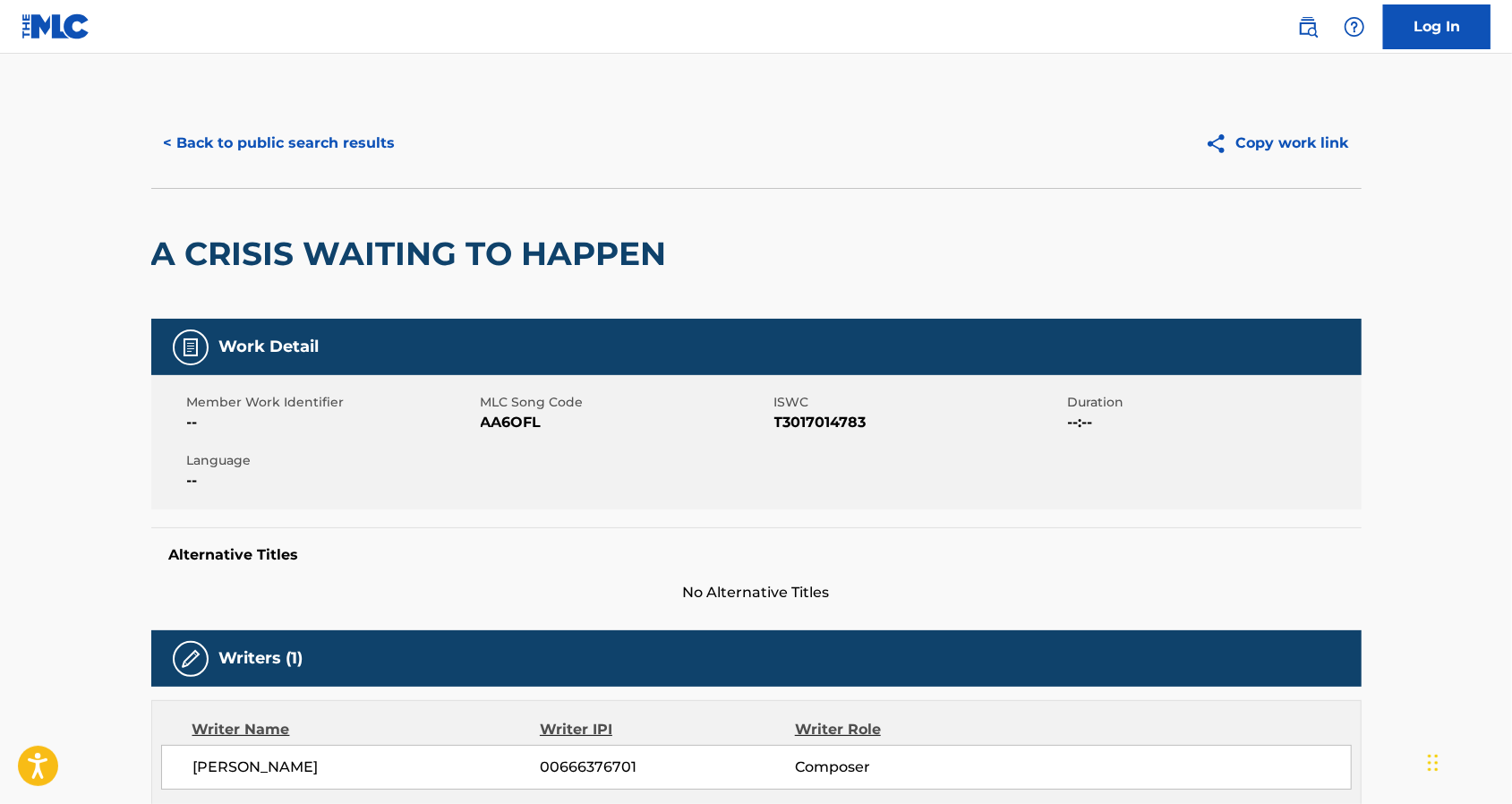
click at [323, 133] on button "< Back to public search results" at bounding box center [279, 143] width 257 height 45
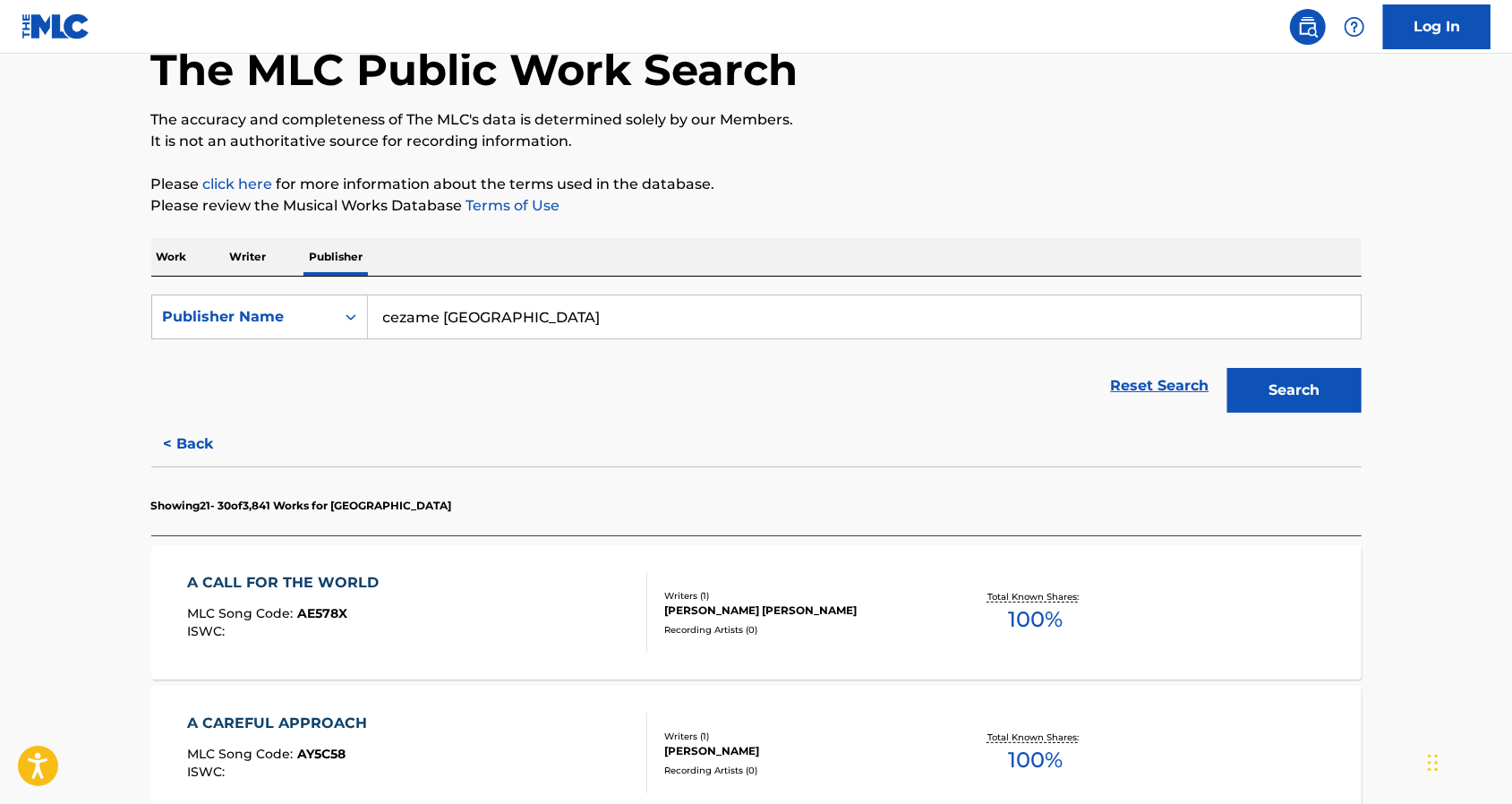
scroll to position [238, 0]
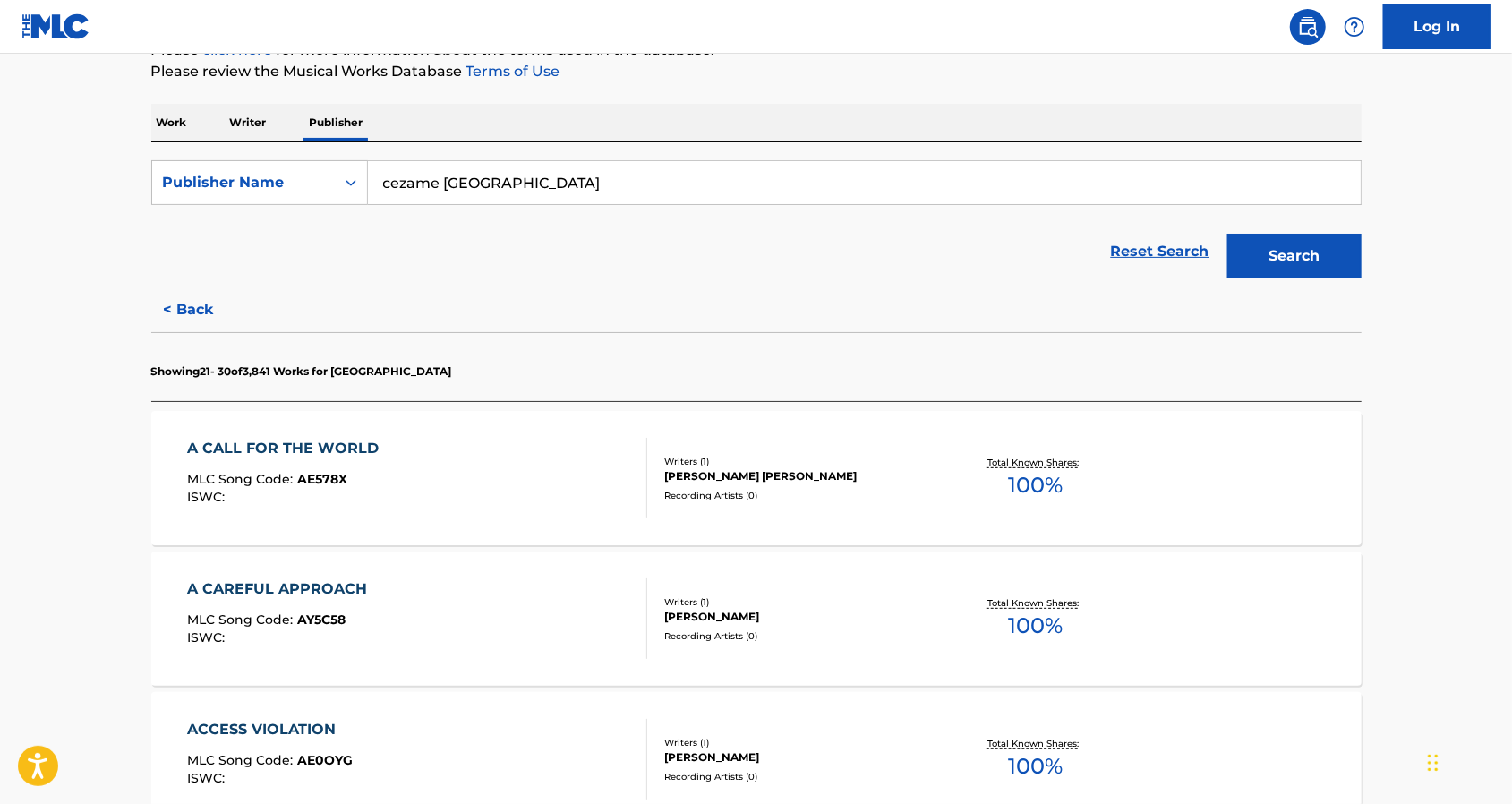
click at [1251, 242] on button "Search" at bounding box center [1294, 256] width 134 height 45
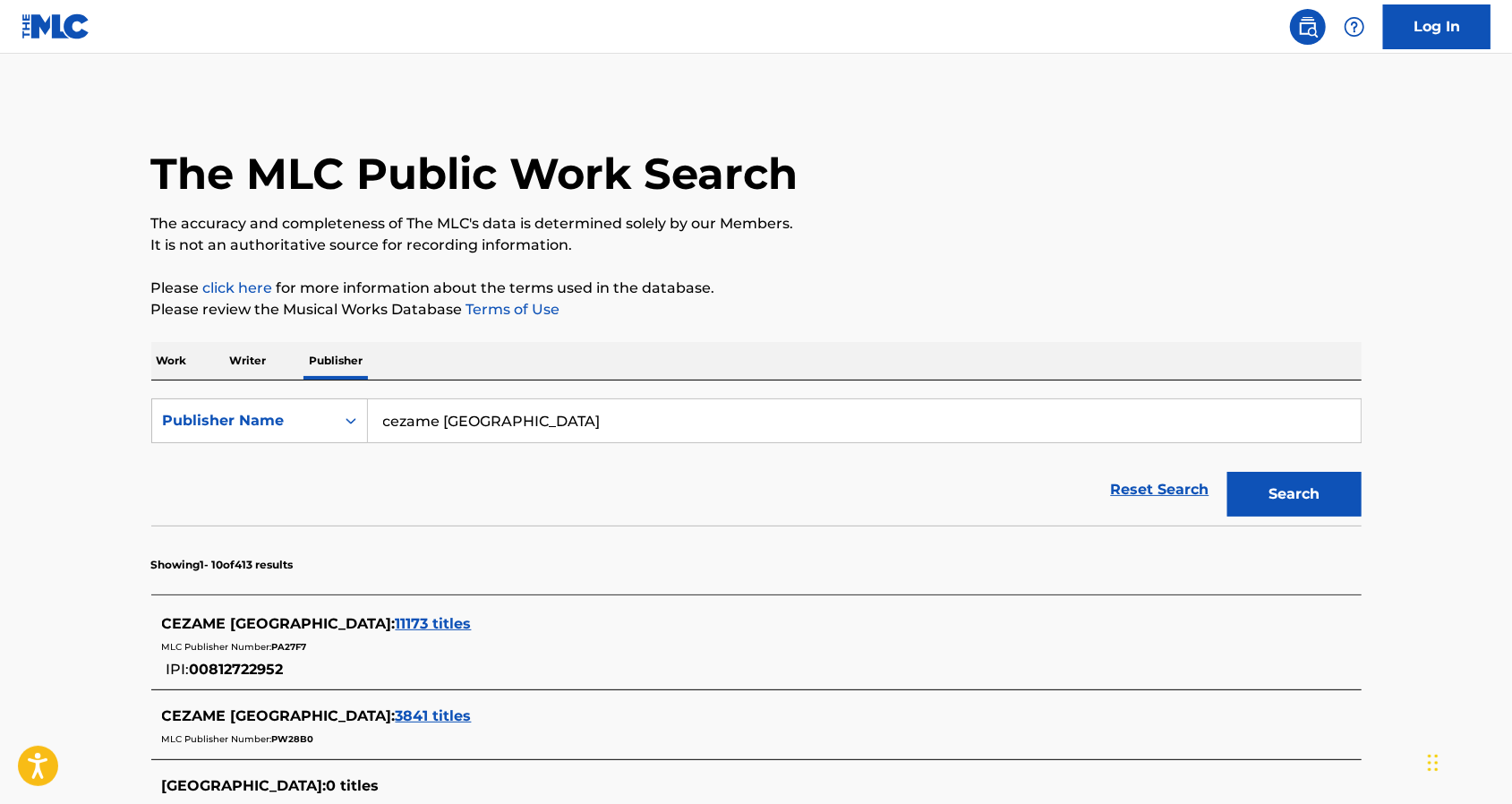
scroll to position [119, 0]
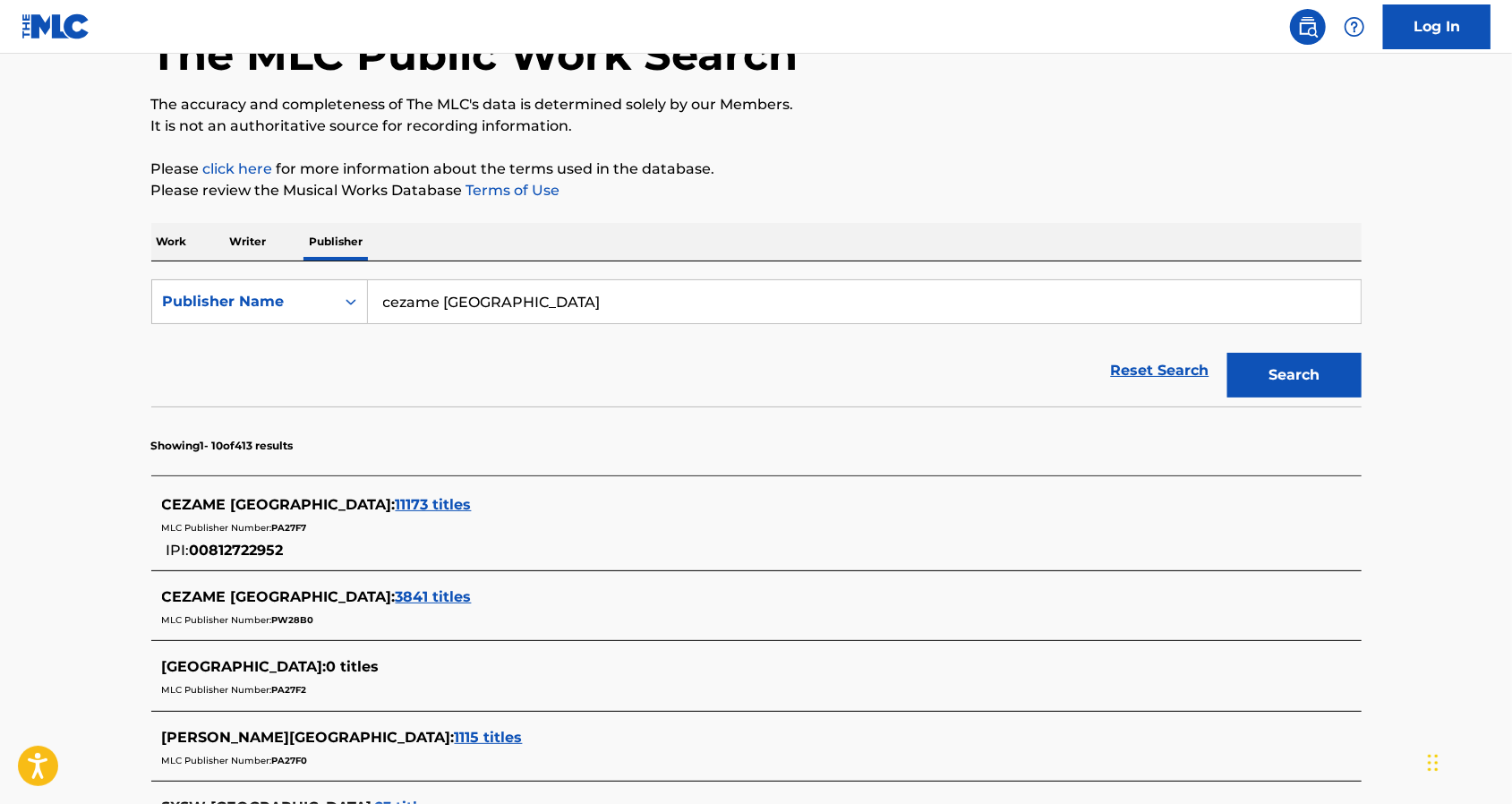
click at [219, 546] on span "00812722952" at bounding box center [236, 550] width 94 height 17
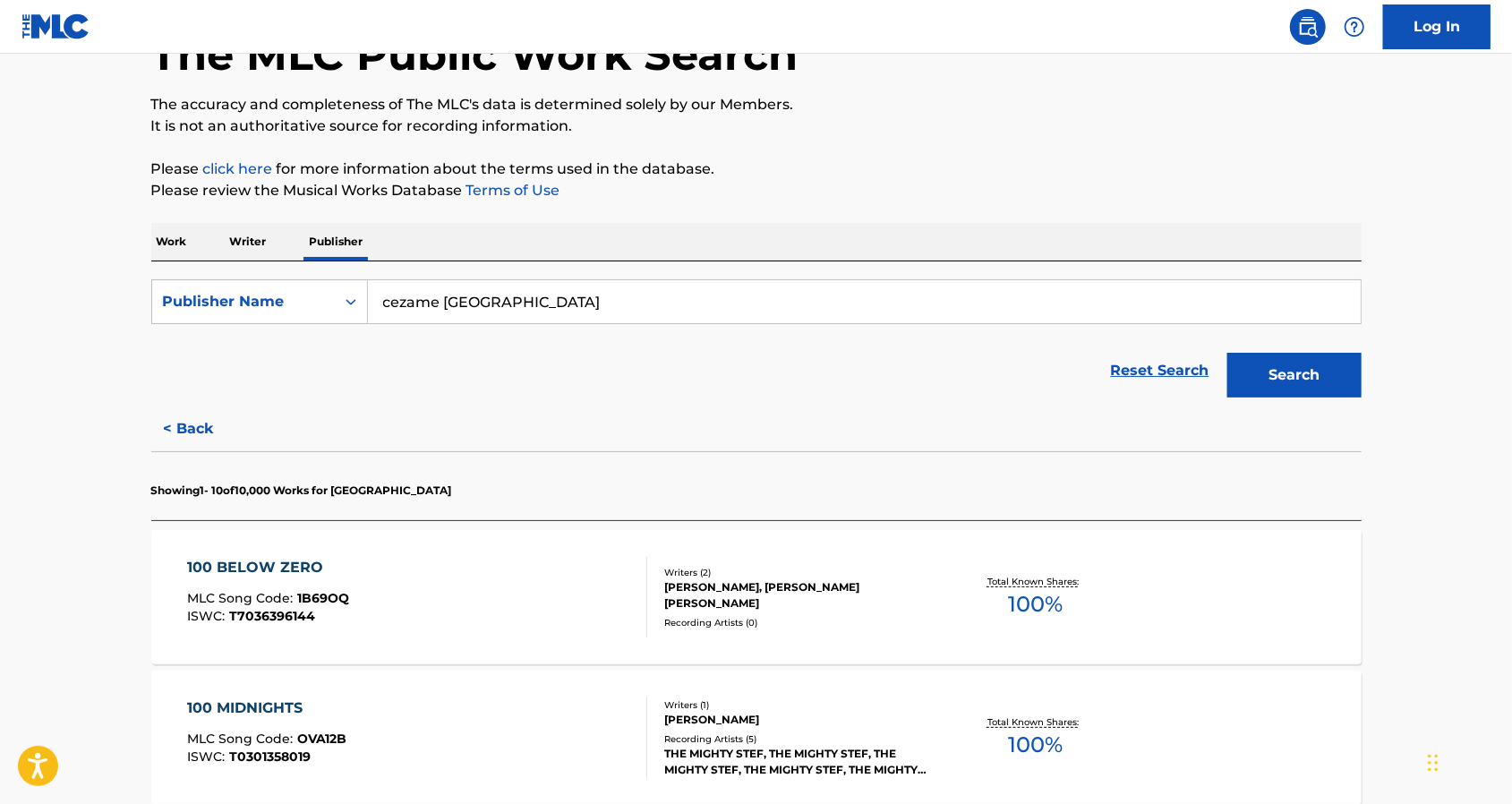
click at [787, 563] on div "100 BELOW ZERO MLC Song Code : 1B69OQ ISWC : T7036396144 Writers ( 2 ) [PERSON_…" at bounding box center [756, 597] width 1210 height 134
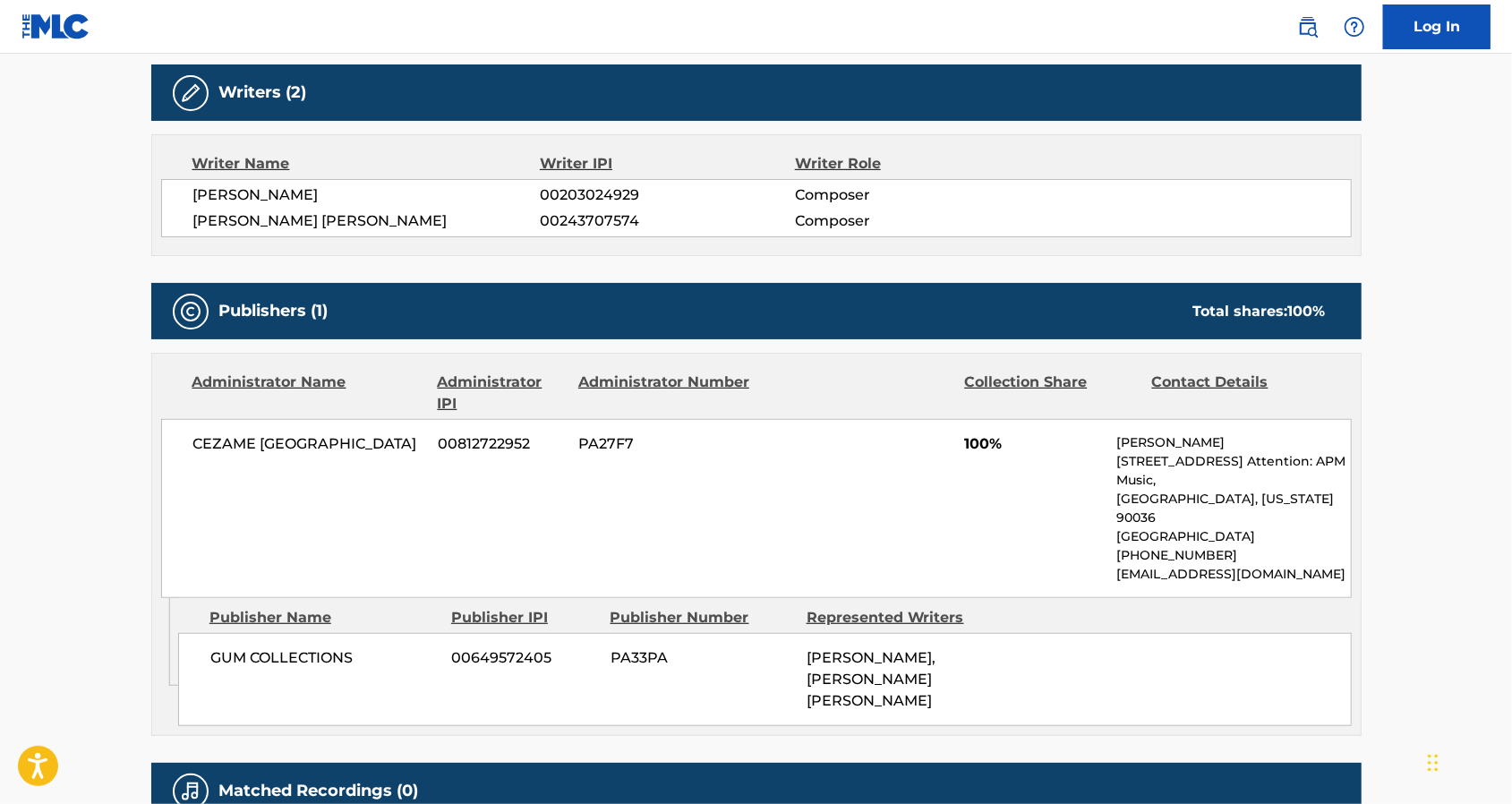
scroll to position [716, 0]
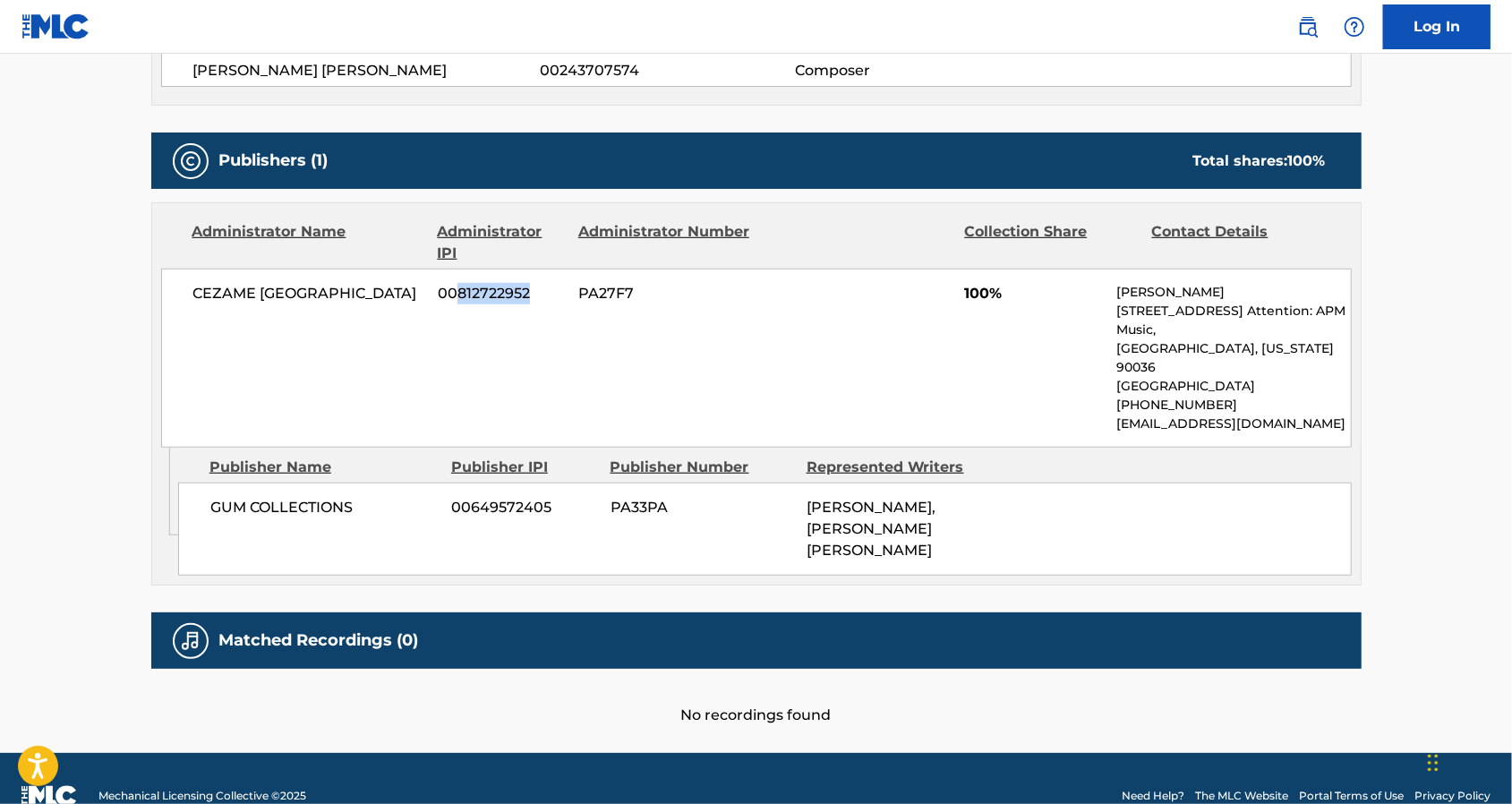
drag, startPoint x: 459, startPoint y: 294, endPoint x: 538, endPoint y: 295, distance: 79.0
click at [538, 295] on span "00812722952" at bounding box center [502, 293] width 127 height 21
copy span "812722952"
click at [978, 333] on div "CEZAME [GEOGRAPHIC_DATA] 00812722952 PA27F7 100% [PERSON_NAME] [STREET_ADDRESS]…" at bounding box center [756, 358] width 1191 height 179
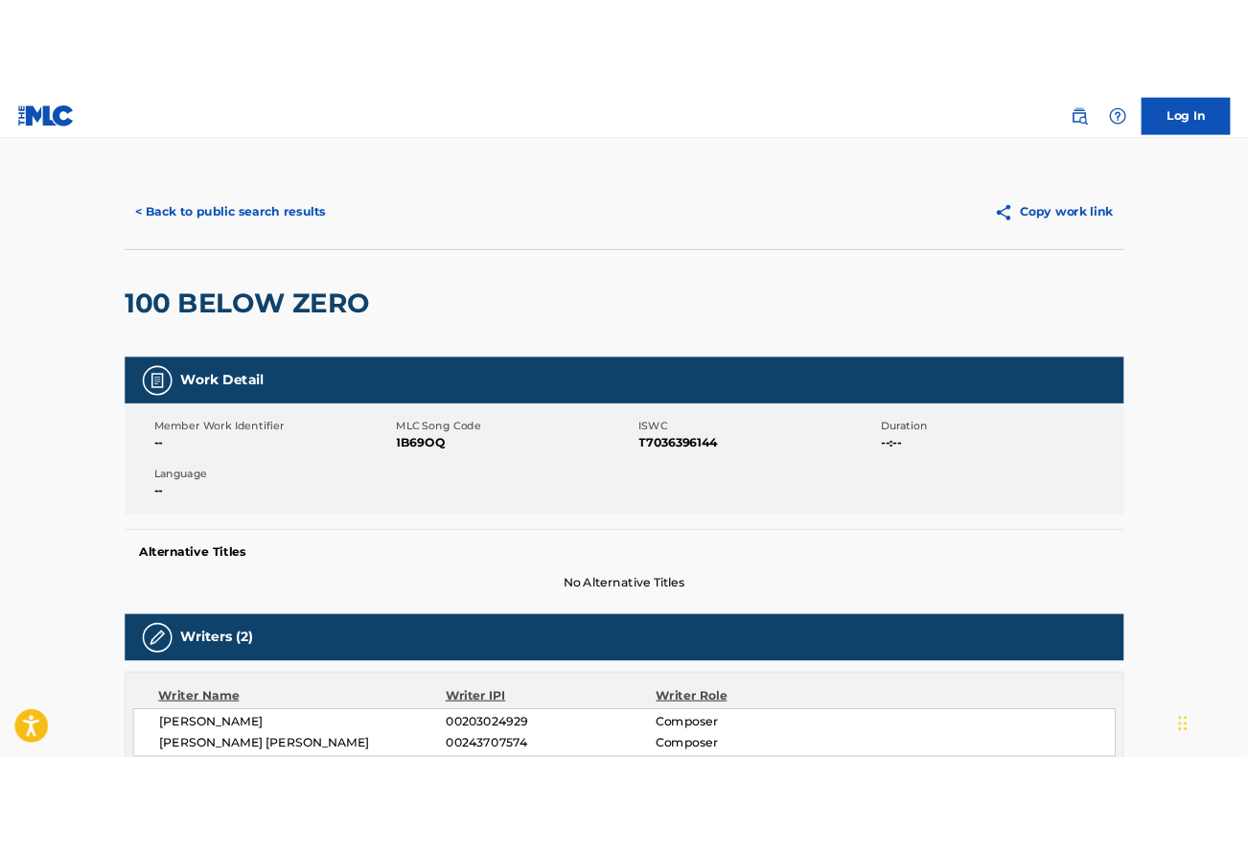
scroll to position [383, 0]
